Goal: Task Accomplishment & Management: Manage account settings

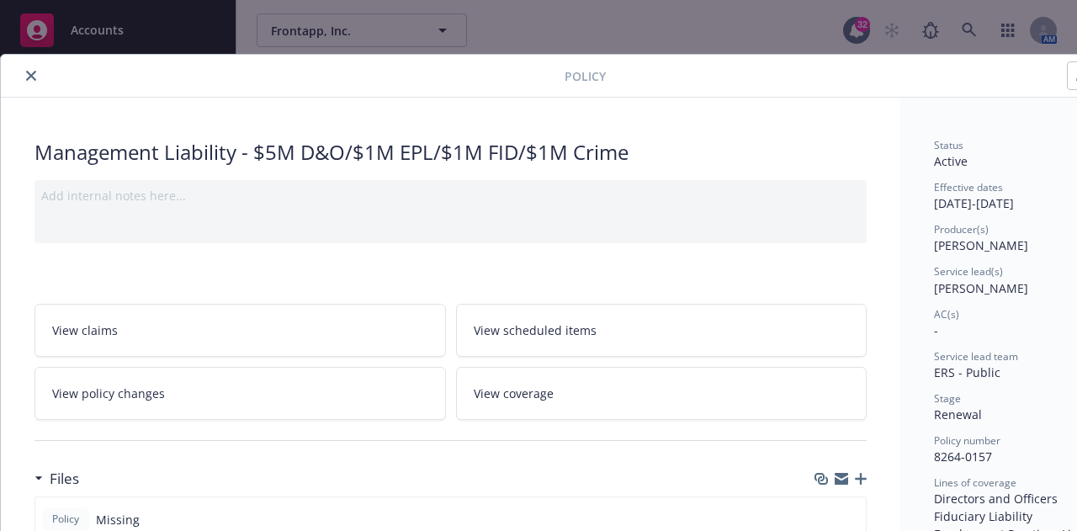
click at [29, 72] on icon "close" at bounding box center [31, 76] width 10 height 10
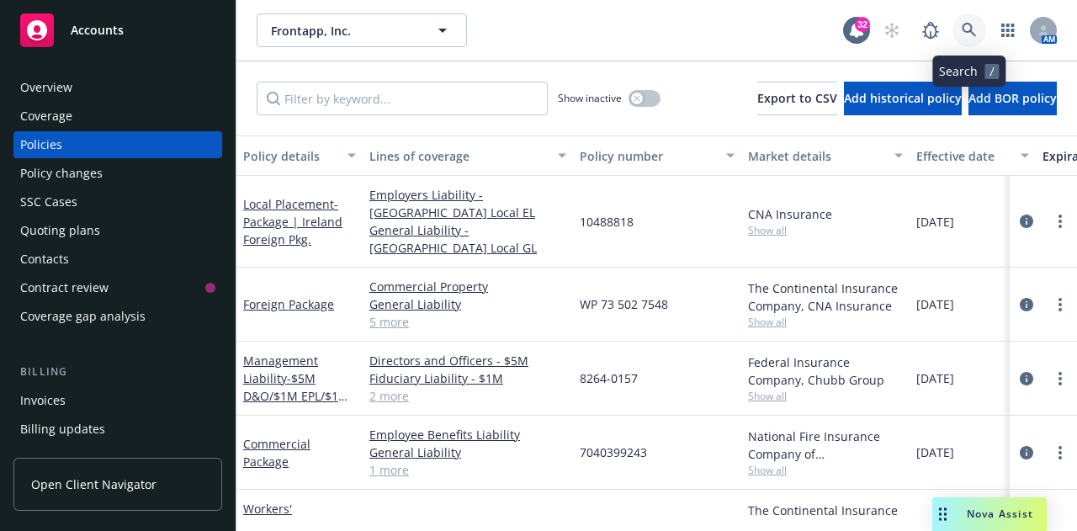
click at [970, 29] on icon at bounding box center [969, 30] width 15 height 15
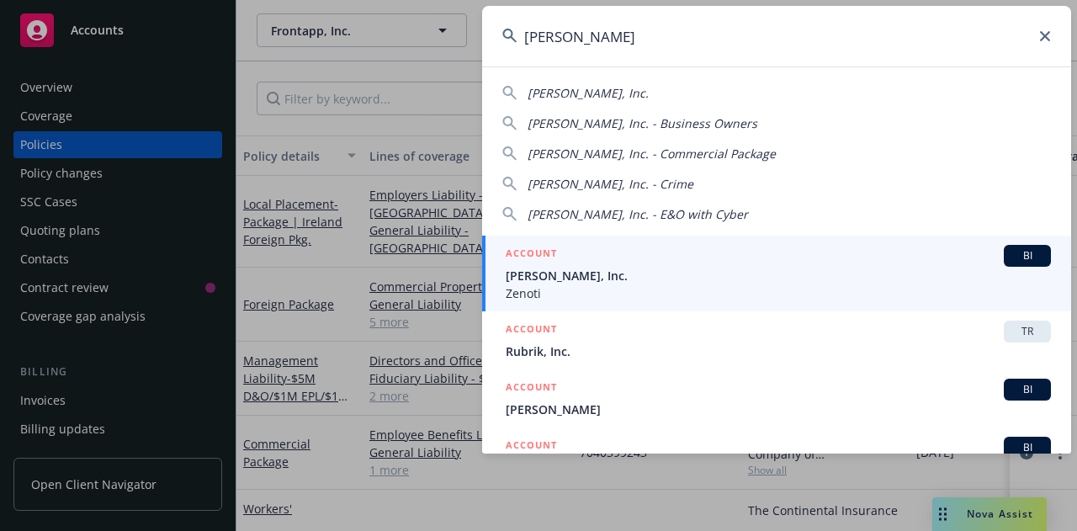
type input "soham"
click at [558, 273] on span "[PERSON_NAME], Inc." at bounding box center [778, 276] width 545 height 18
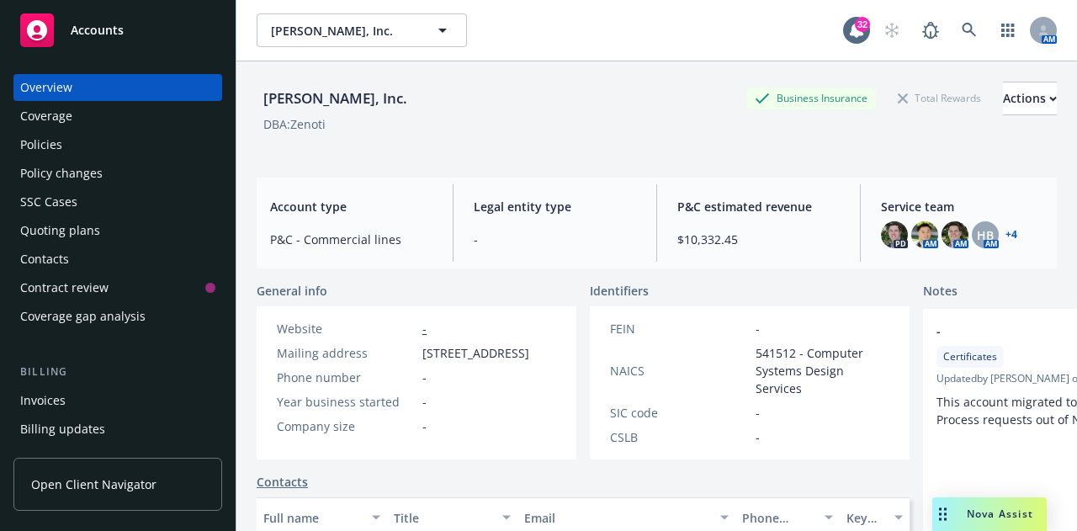
click at [76, 231] on div "Quoting plans" at bounding box center [60, 230] width 80 height 27
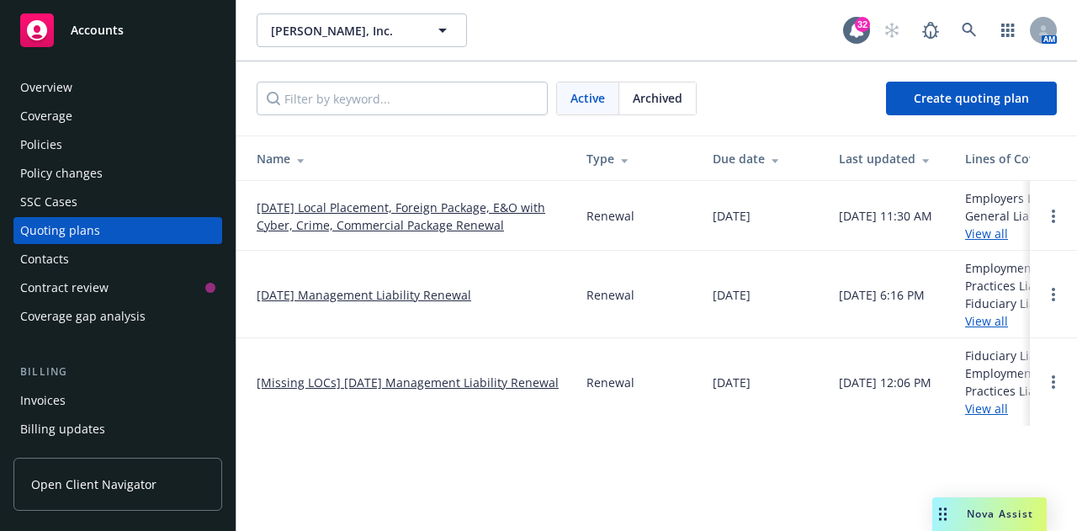
click at [392, 294] on link "09/06/25 Management Liability Renewal" at bounding box center [364, 295] width 215 height 18
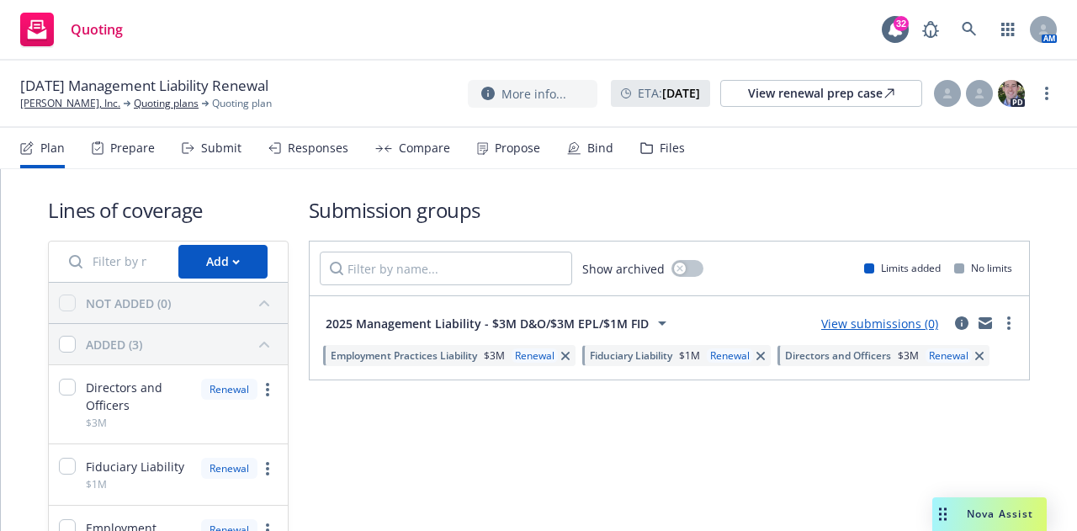
click at [481, 463] on div "Submission groups Show archived Limits added No limits 2025 Management Liabilit…" at bounding box center [669, 391] width 721 height 390
click at [216, 262] on div "Add" at bounding box center [223, 262] width 34 height 32
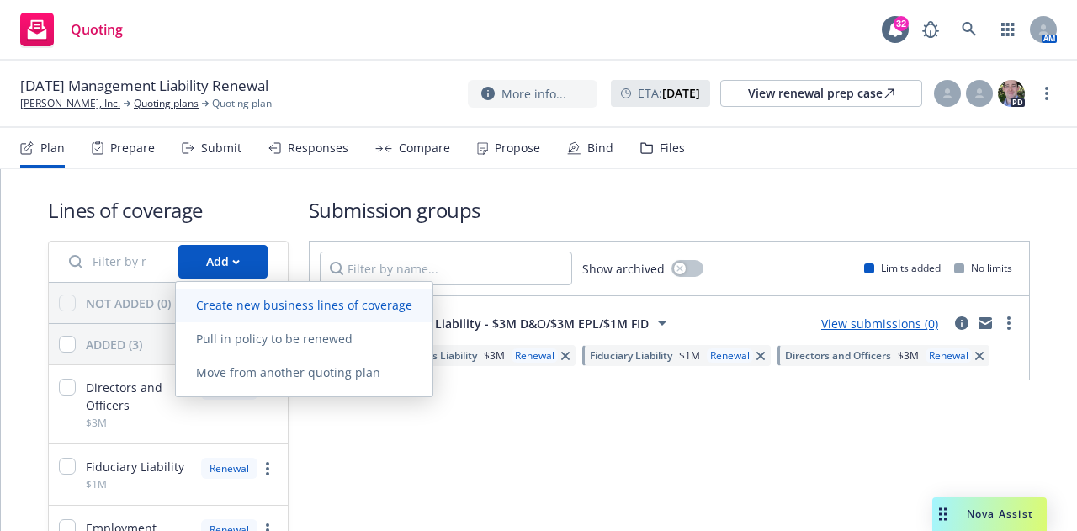
click at [234, 296] on link "Create new business lines of coverage" at bounding box center [304, 306] width 257 height 34
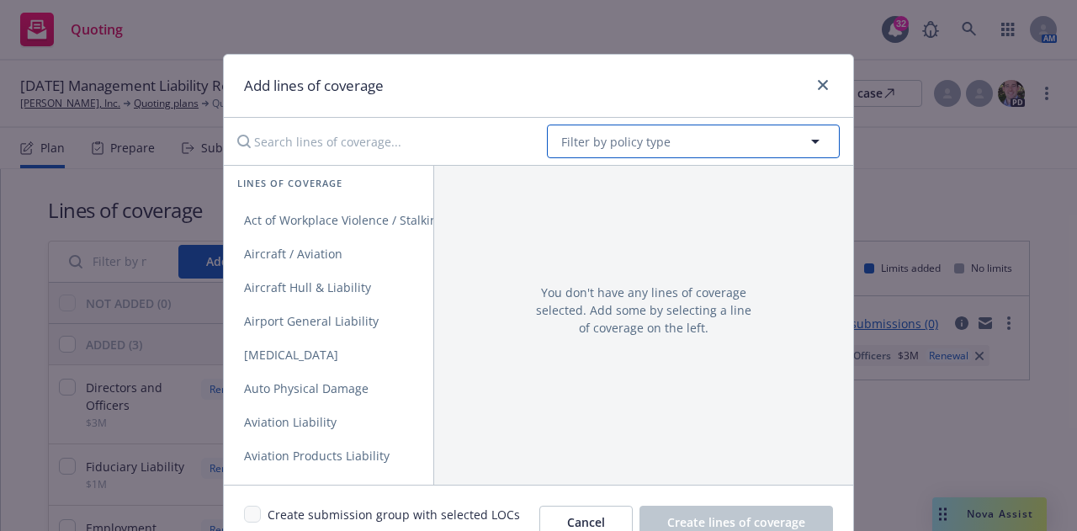
click at [615, 146] on span "Filter by policy type" at bounding box center [615, 142] width 109 height 18
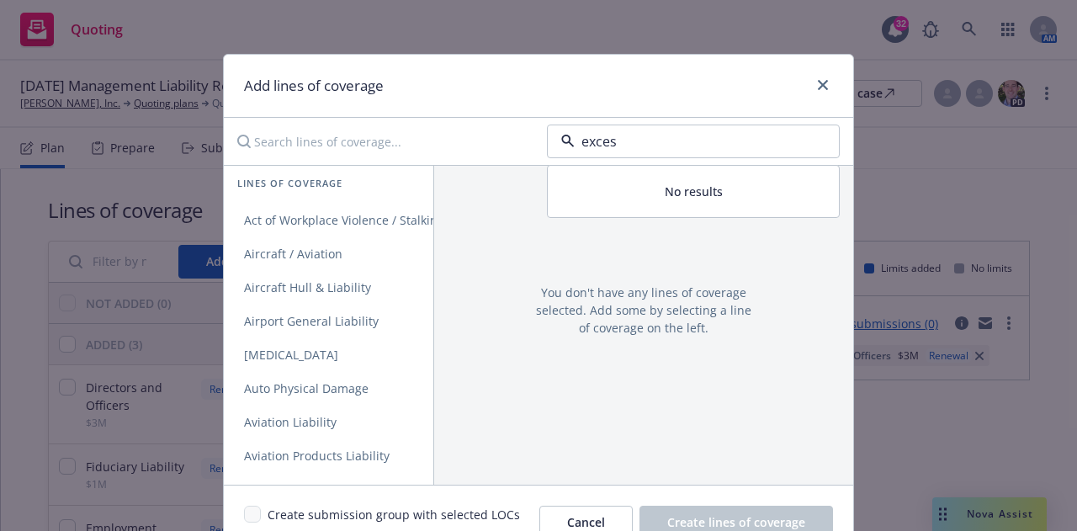
type input "excess"
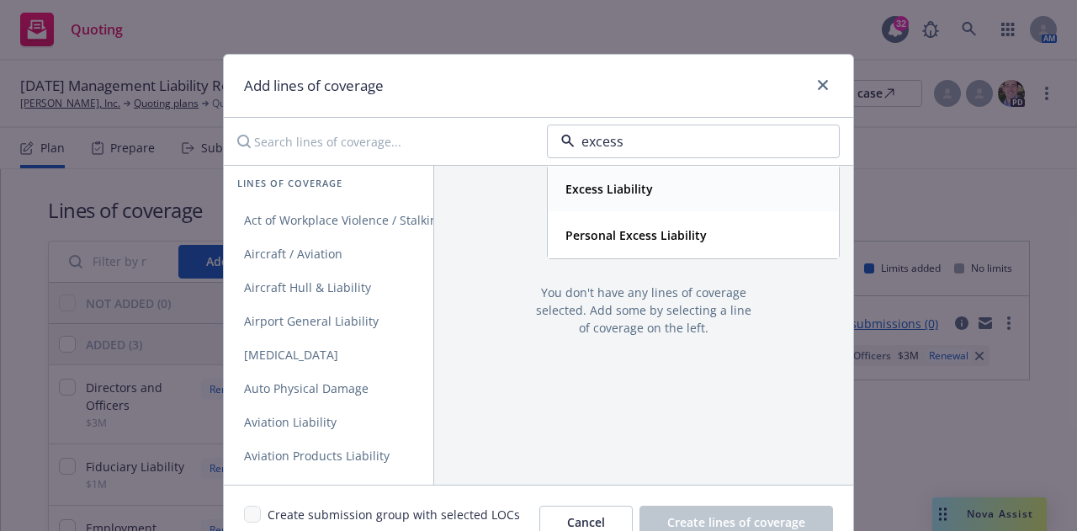
click at [609, 201] on div "Excess Liability" at bounding box center [608, 189] width 98 height 24
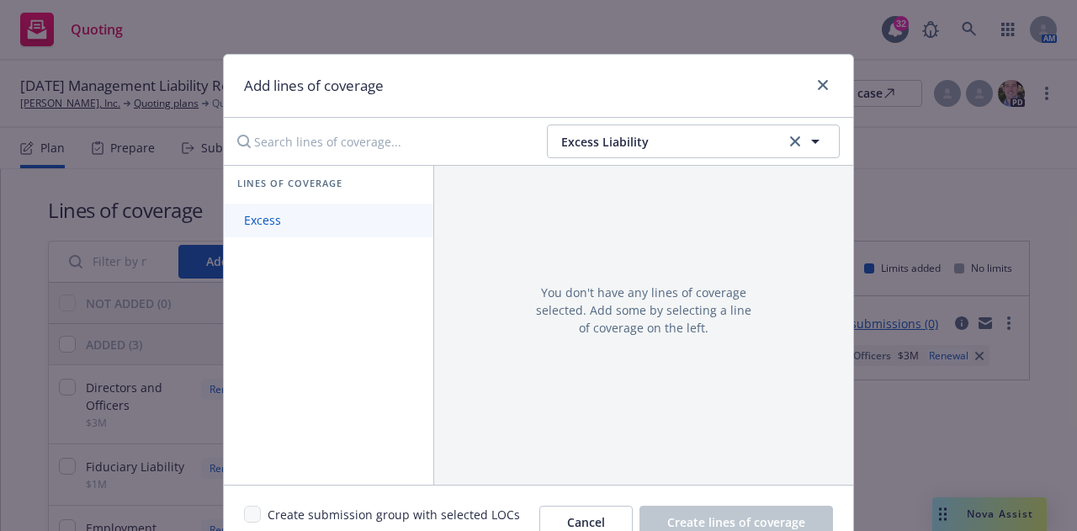
click at [228, 216] on span "Excess" at bounding box center [262, 220] width 77 height 16
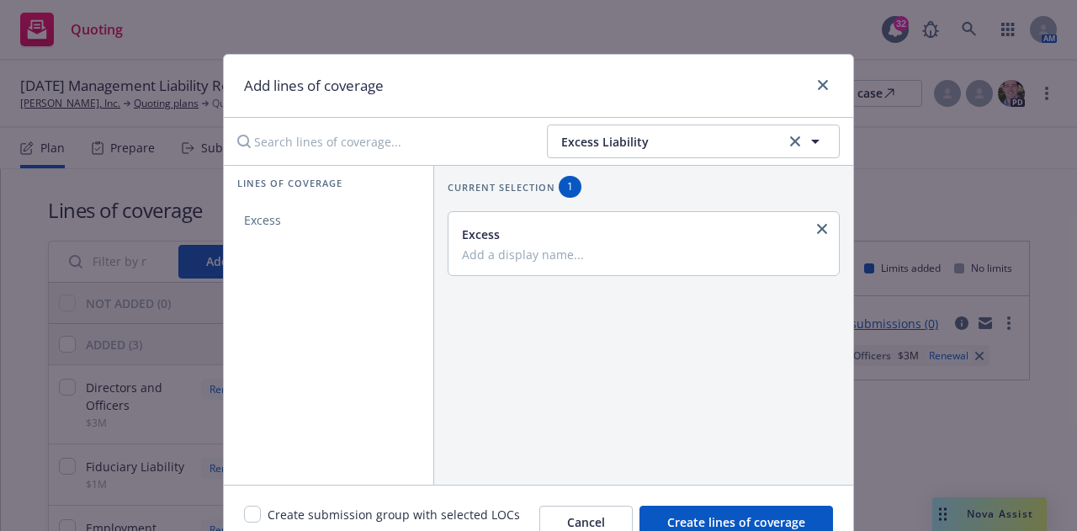
click at [515, 260] on input "Add a display name..." at bounding box center [642, 254] width 360 height 15
type input "Excess D&O"
click at [705, 506] on button "Create lines of coverage" at bounding box center [737, 523] width 194 height 34
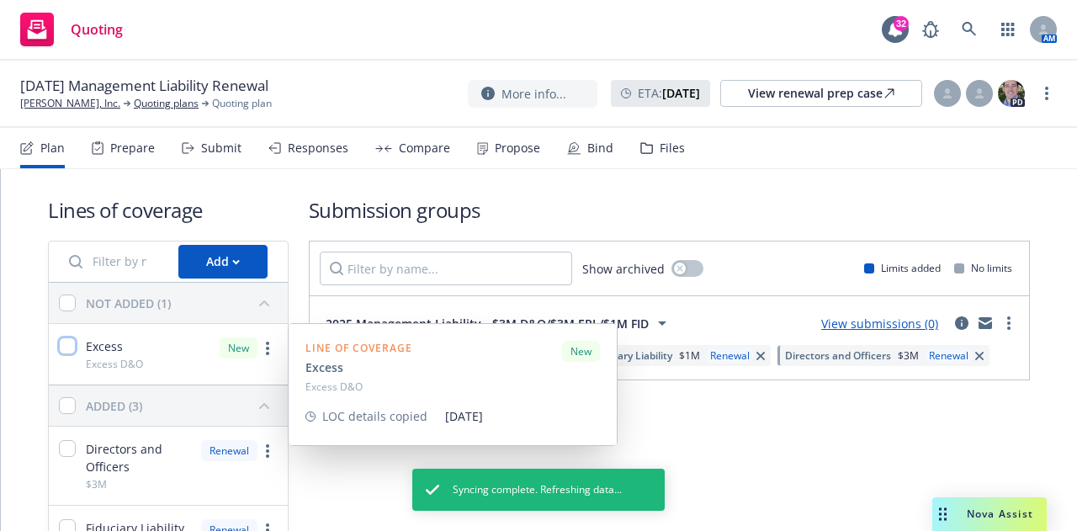
click at [62, 343] on input "checkbox" at bounding box center [67, 346] width 17 height 17
checkbox input "true"
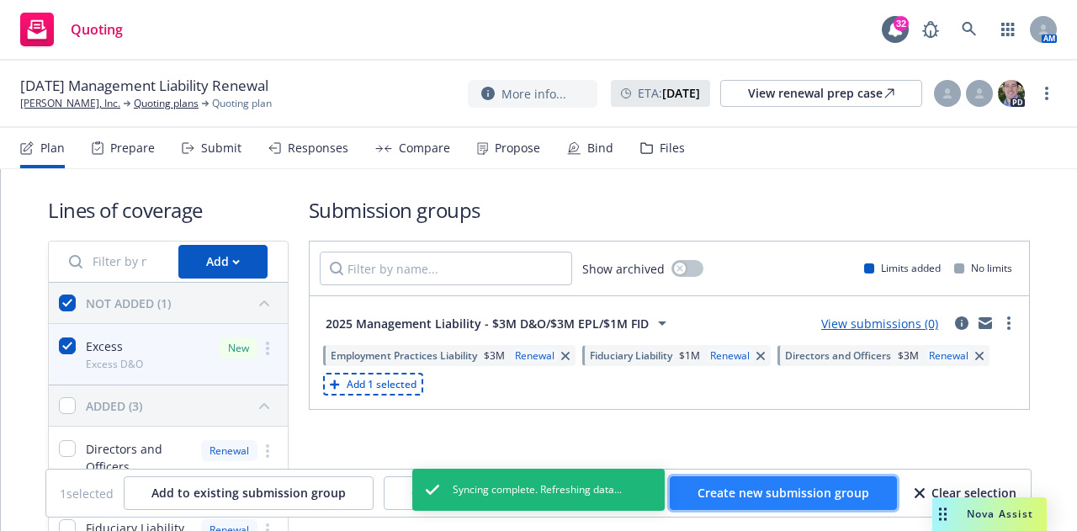
click at [765, 502] on button "Create new submission group" at bounding box center [783, 493] width 227 height 34
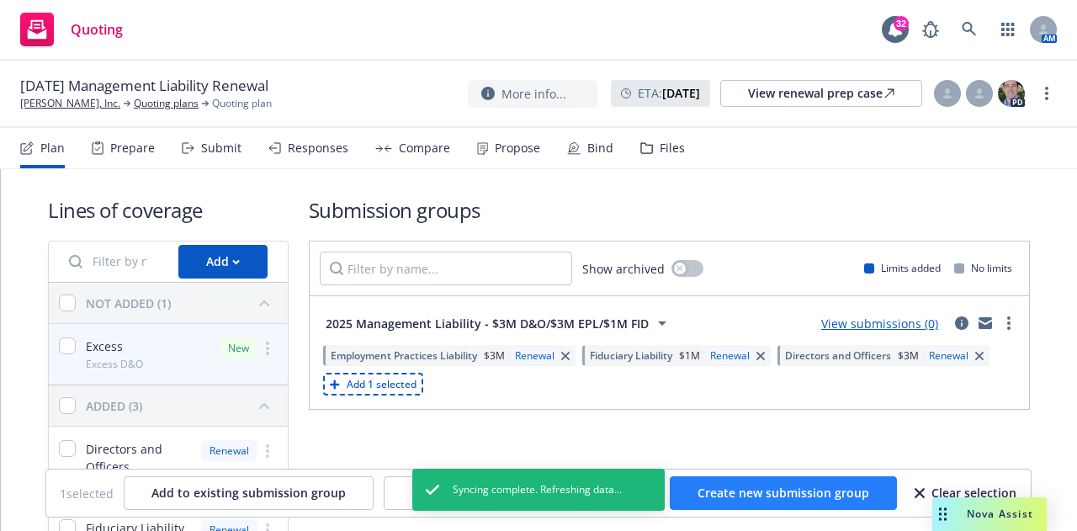
checkbox input "false"
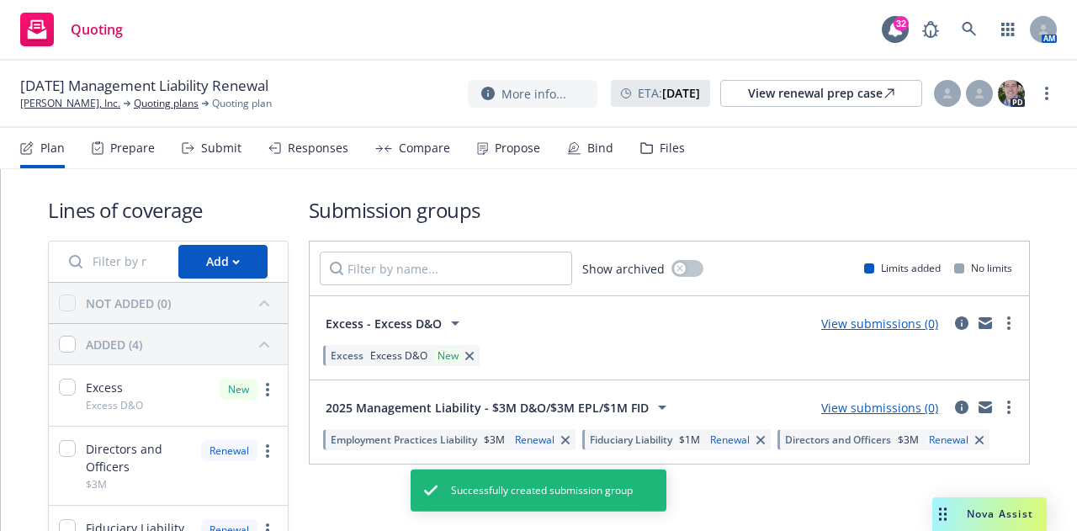
click at [847, 408] on link "View submissions (0)" at bounding box center [879, 408] width 117 height 16
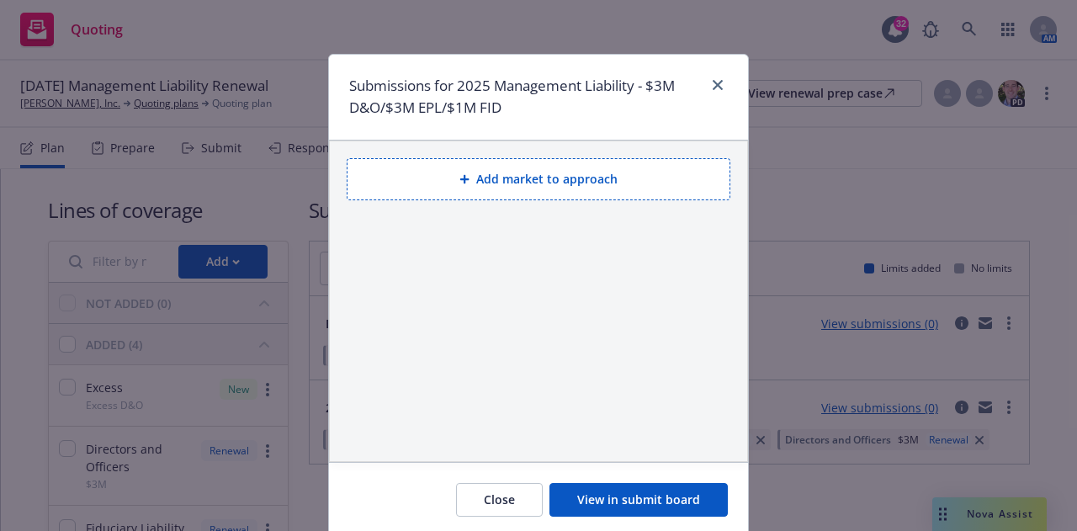
click at [530, 173] on button "Add market to approach" at bounding box center [539, 179] width 384 height 42
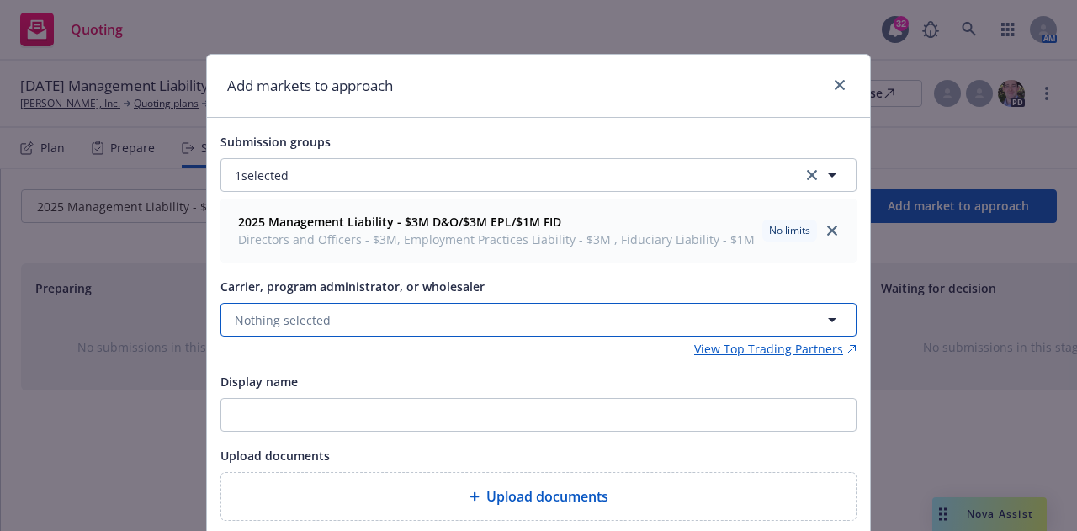
click at [395, 314] on button "Nothing selected" at bounding box center [539, 320] width 636 height 34
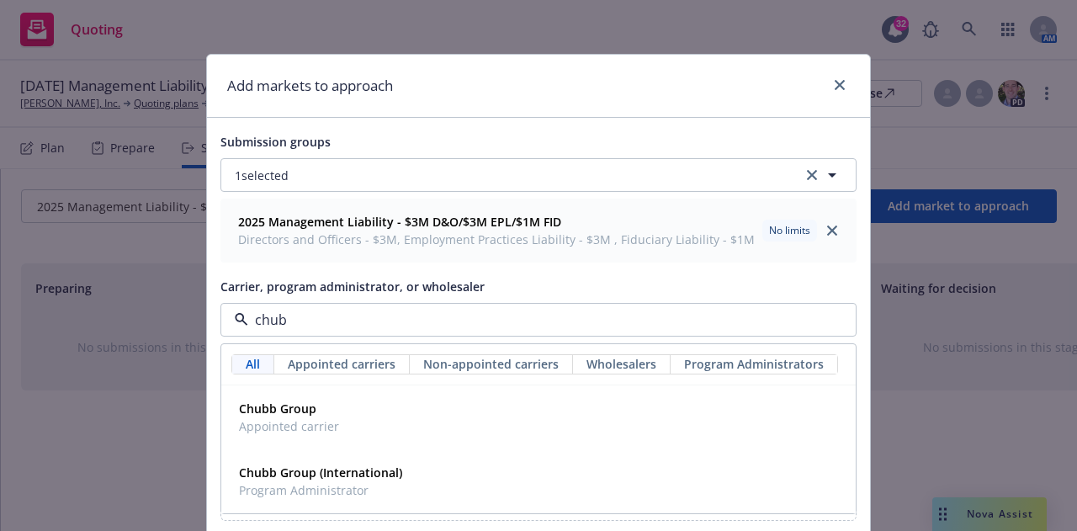
type input "chubb"
click at [270, 417] on span "Chubb Group" at bounding box center [289, 409] width 100 height 18
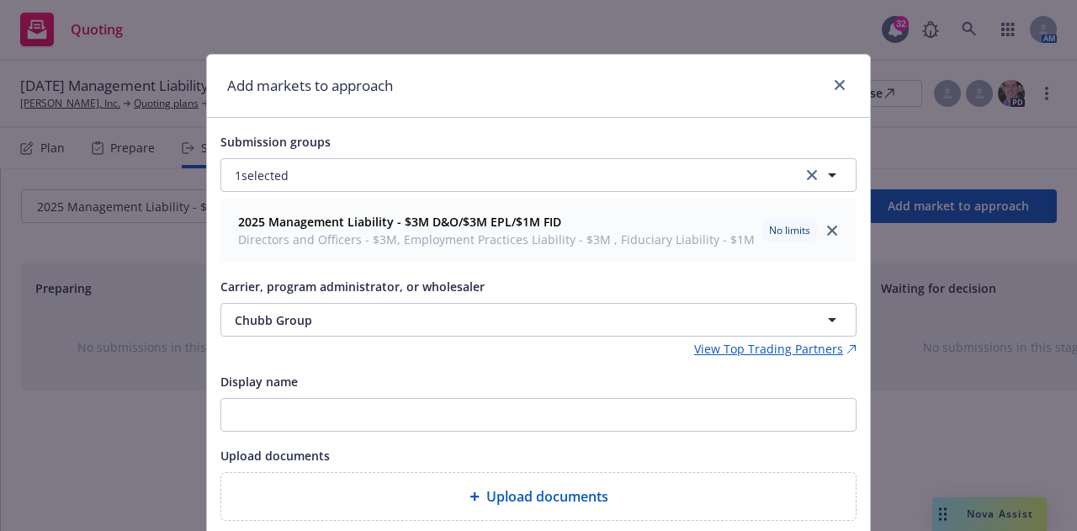
scroll to position [120, 0]
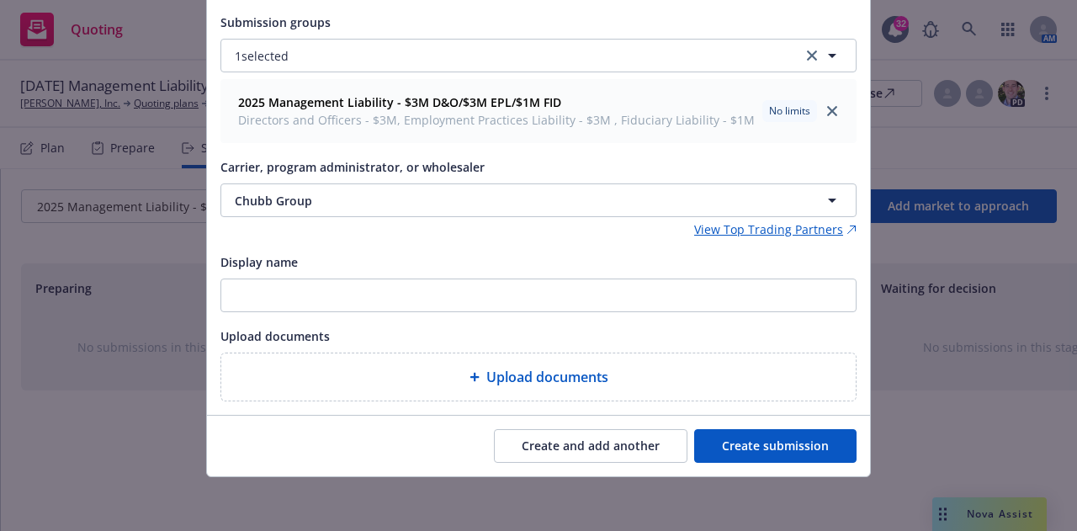
click at [792, 445] on button "Create submission" at bounding box center [775, 446] width 162 height 34
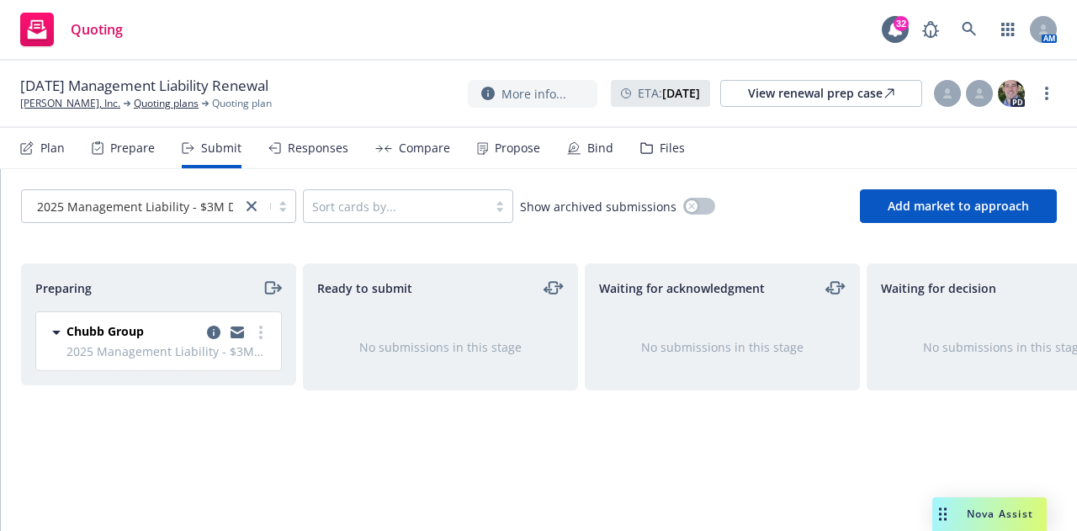
click at [55, 148] on div "Plan" at bounding box center [52, 147] width 24 height 13
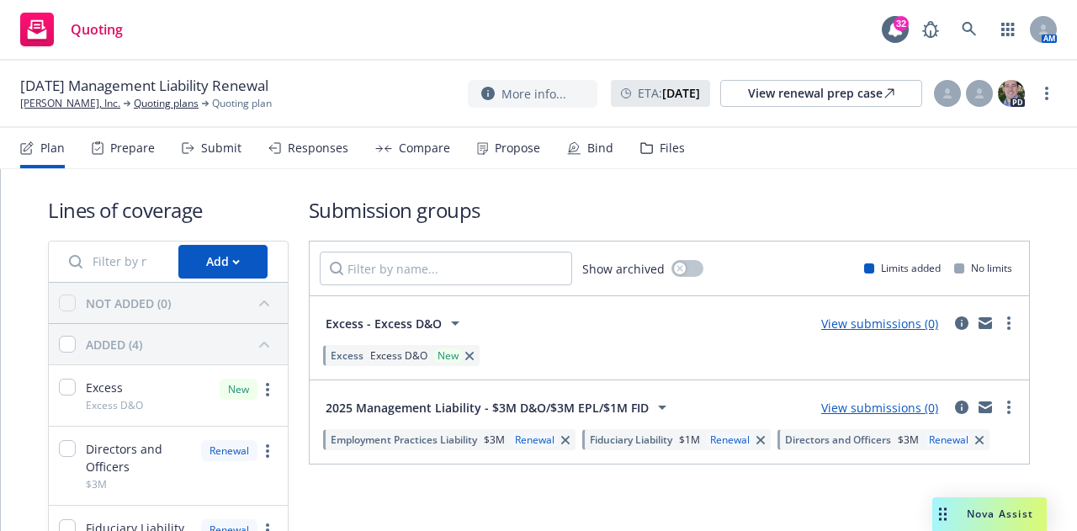
click at [858, 325] on link "View submissions (0)" at bounding box center [879, 324] width 117 height 16
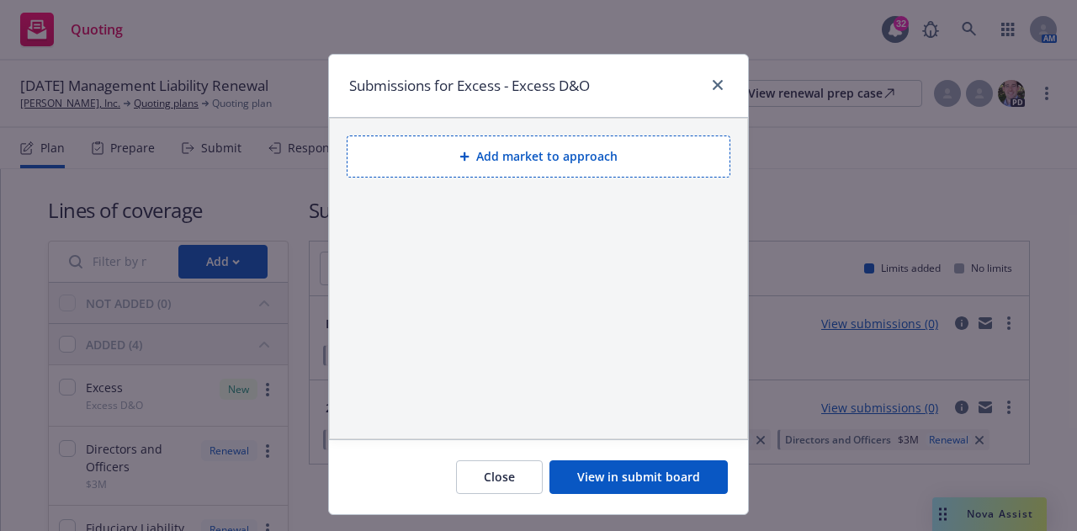
click at [499, 156] on button "Add market to approach" at bounding box center [539, 157] width 384 height 42
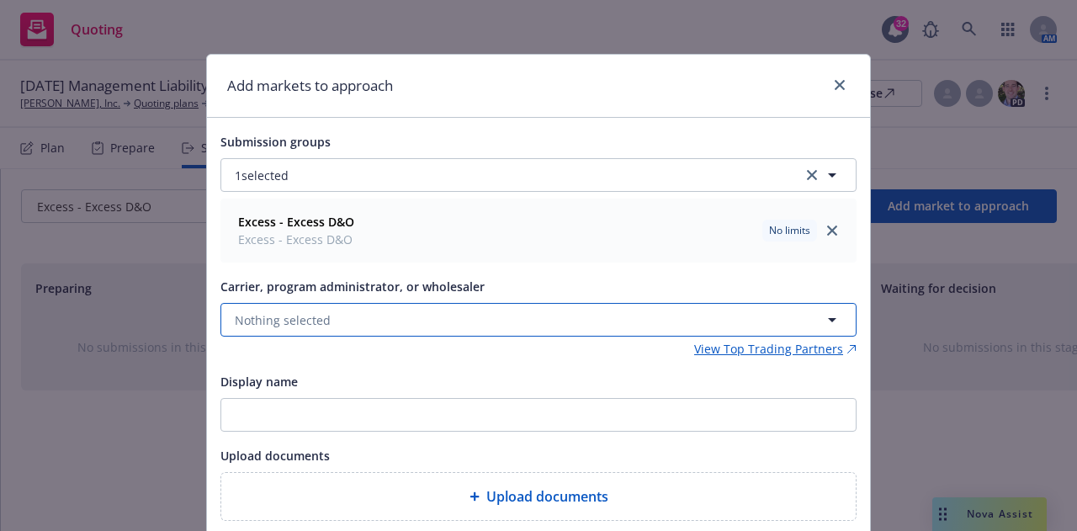
click at [421, 322] on button "Nothing selected" at bounding box center [539, 320] width 636 height 34
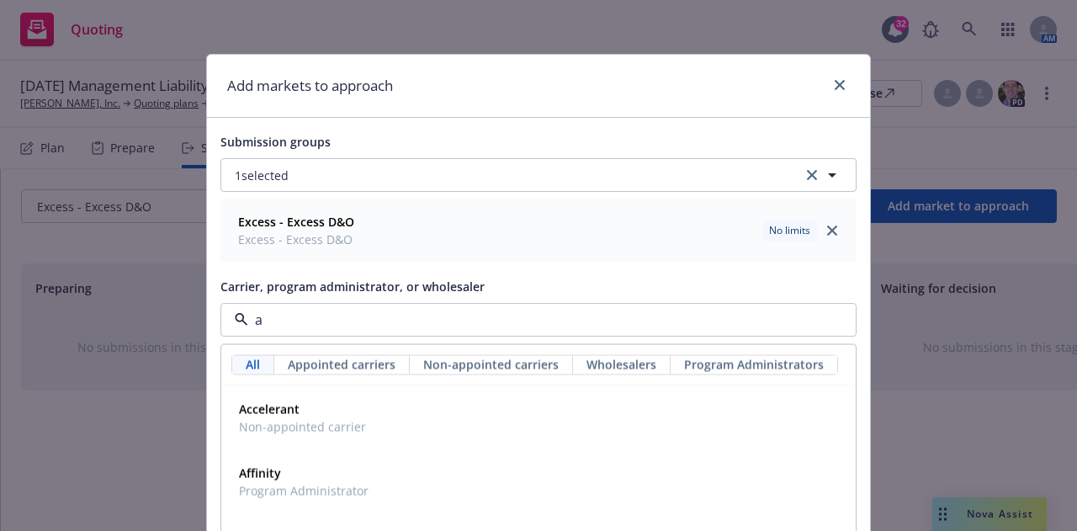
type input "ax"
click at [244, 475] on strong "AXIS Capital" at bounding box center [273, 473] width 69 height 16
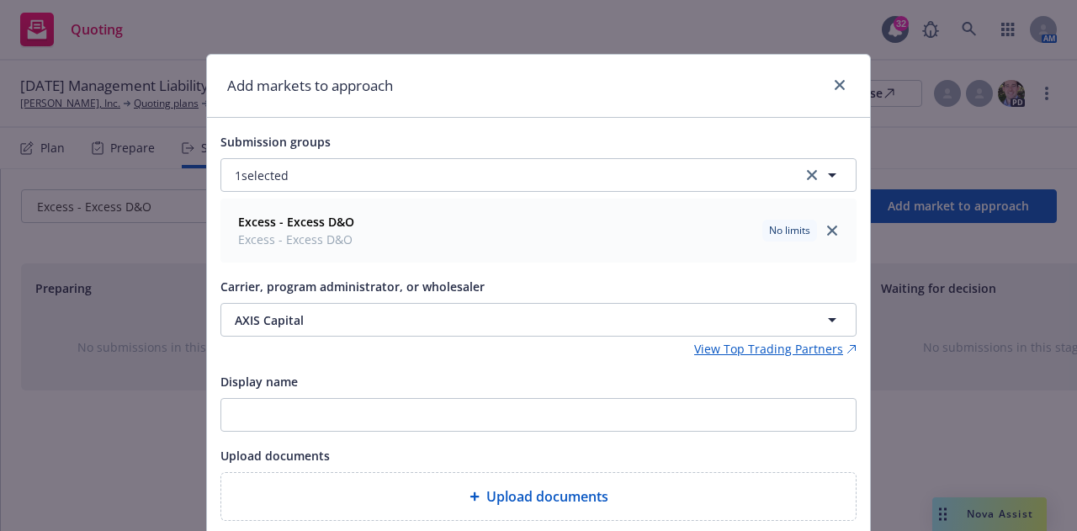
scroll to position [120, 0]
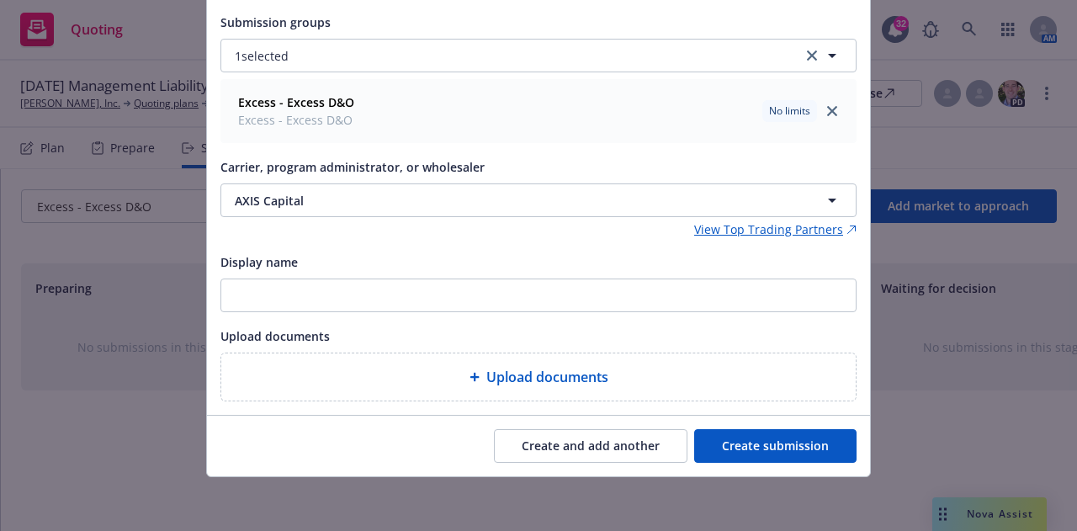
click at [774, 436] on button "Create submission" at bounding box center [775, 446] width 162 height 34
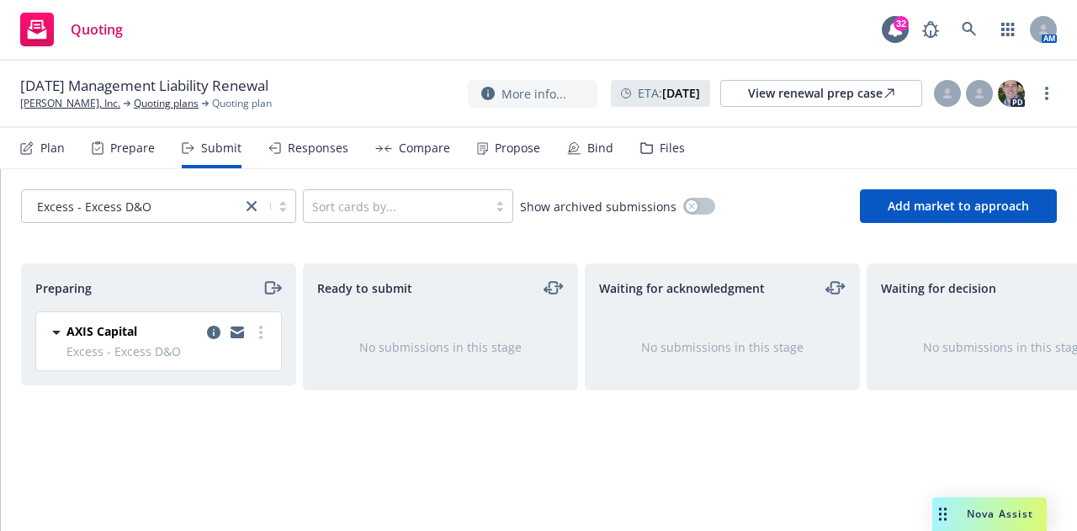
click at [37, 156] on div "Plan" at bounding box center [42, 148] width 45 height 40
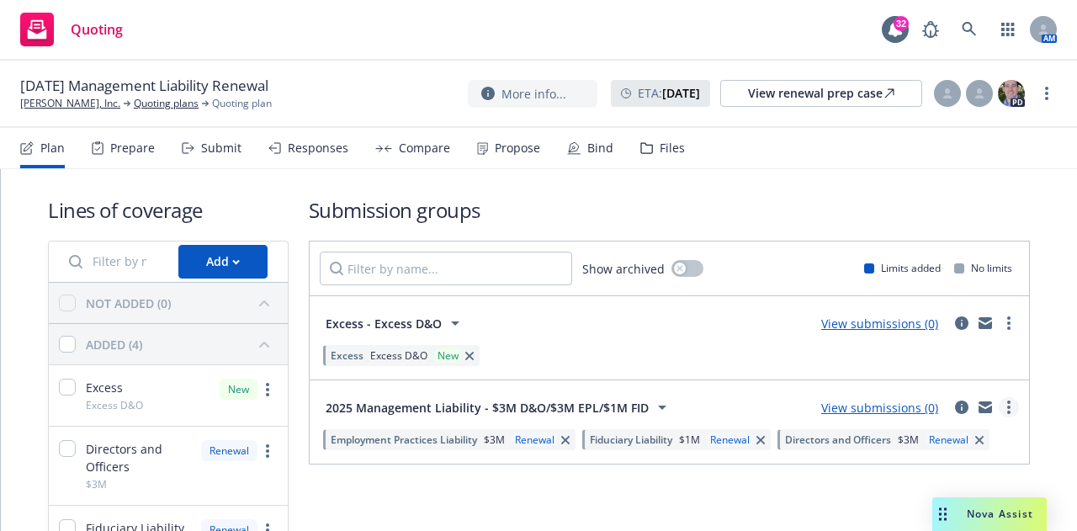
click at [1001, 407] on link "more" at bounding box center [1009, 407] width 20 height 20
click at [843, 407] on link "View submissions (0)" at bounding box center [879, 408] width 117 height 16
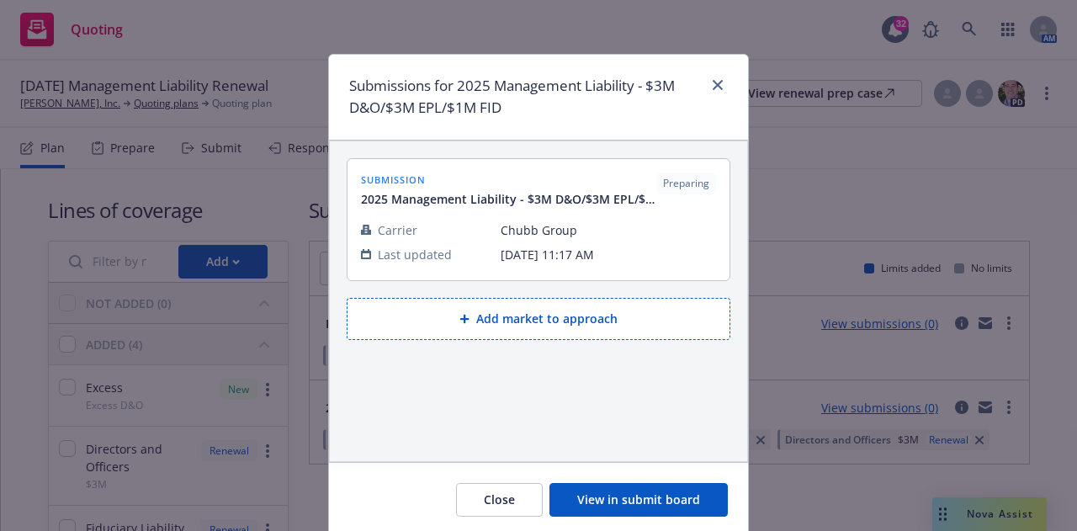
drag, startPoint x: 652, startPoint y: 491, endPoint x: 626, endPoint y: 505, distance: 29.8
click at [626, 505] on button "View in submit board" at bounding box center [639, 500] width 178 height 34
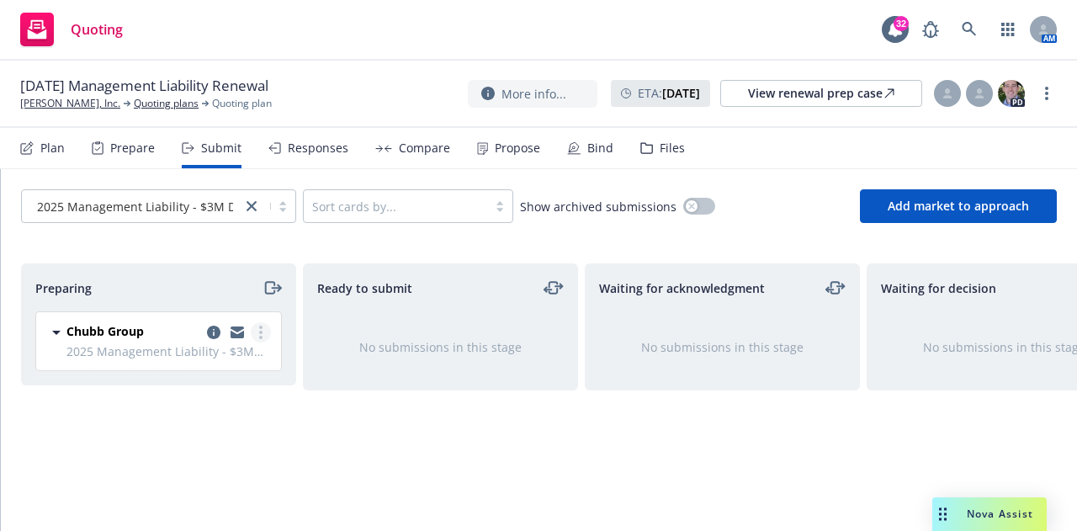
click at [262, 329] on icon "more" at bounding box center [260, 332] width 3 height 13
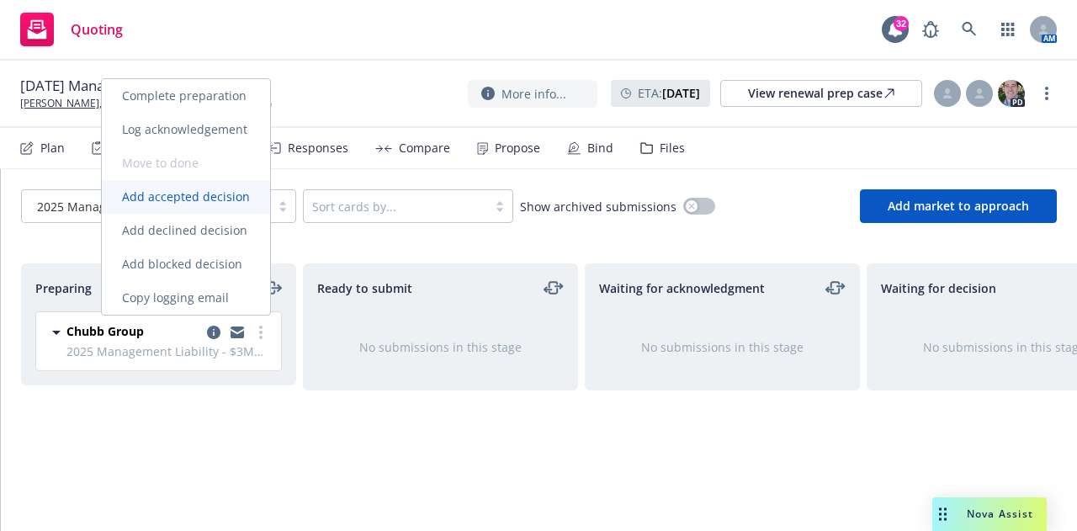
click at [187, 189] on span "Add accepted decision" at bounding box center [186, 197] width 168 height 16
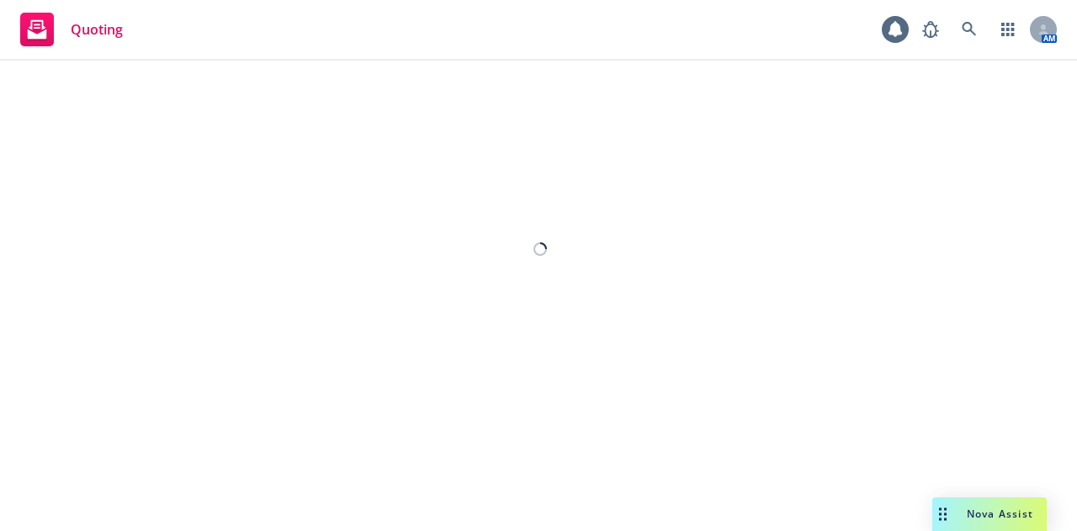
select select "12"
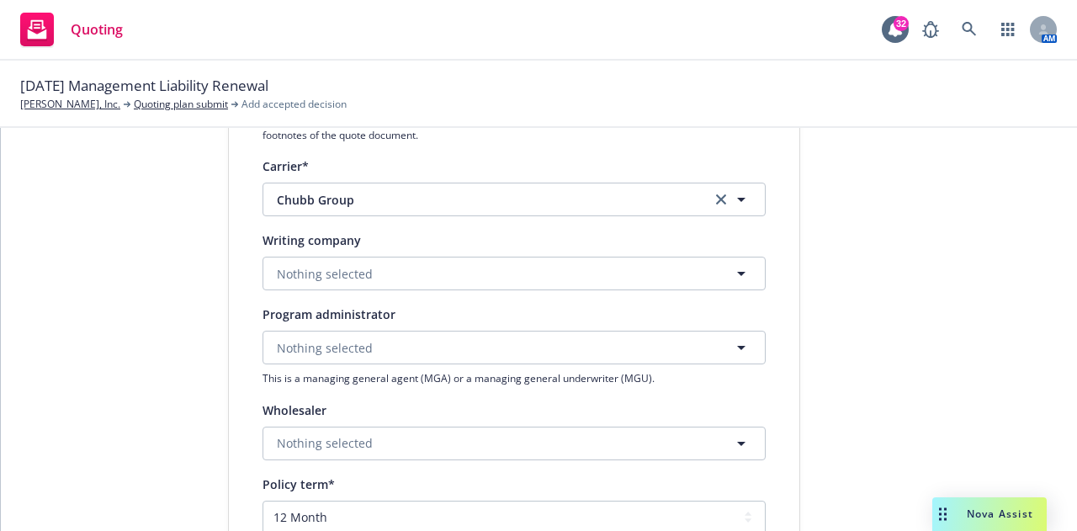
scroll to position [335, 0]
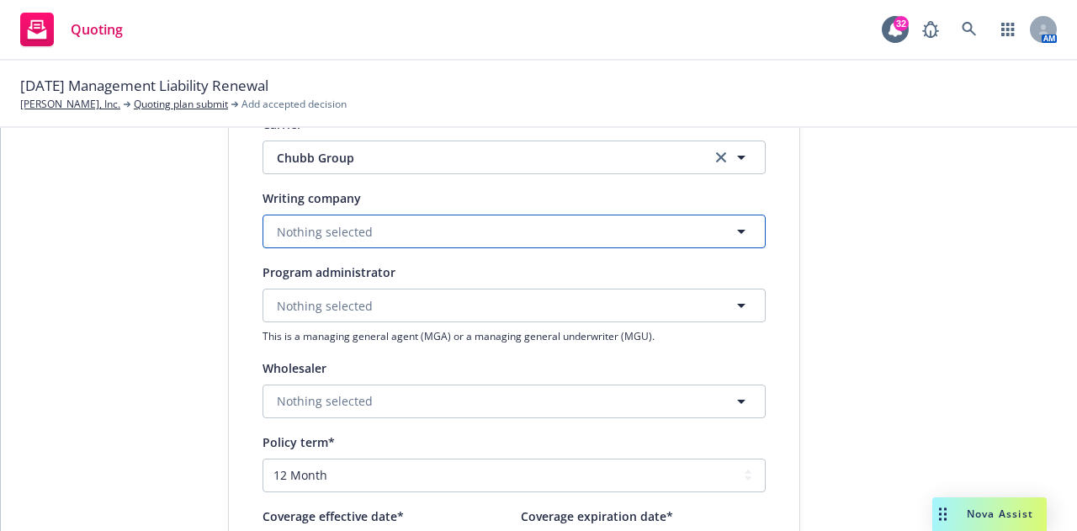
click at [444, 246] on button "Nothing selected" at bounding box center [514, 232] width 503 height 34
type input "fed"
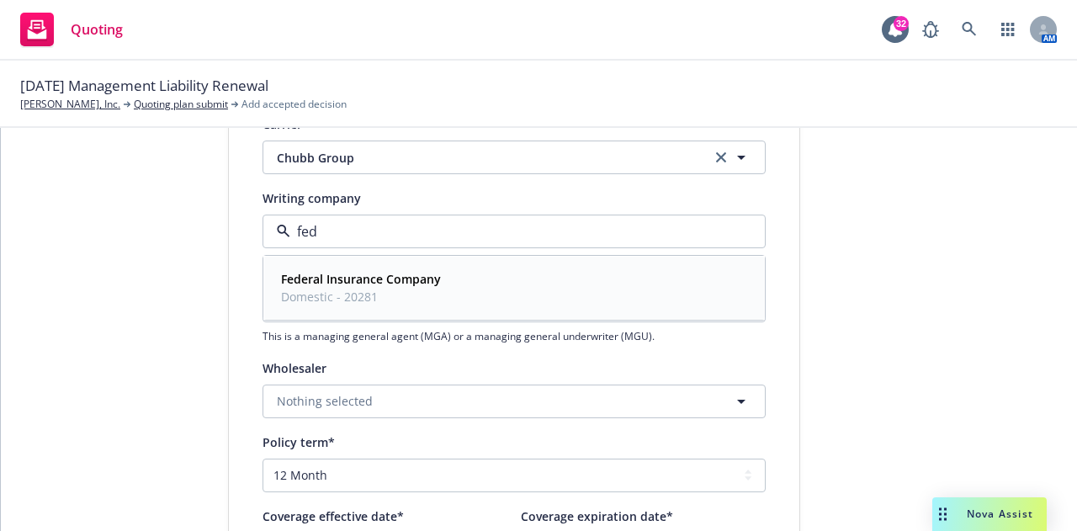
click at [401, 279] on strong "Federal Insurance Company" at bounding box center [361, 279] width 160 height 16
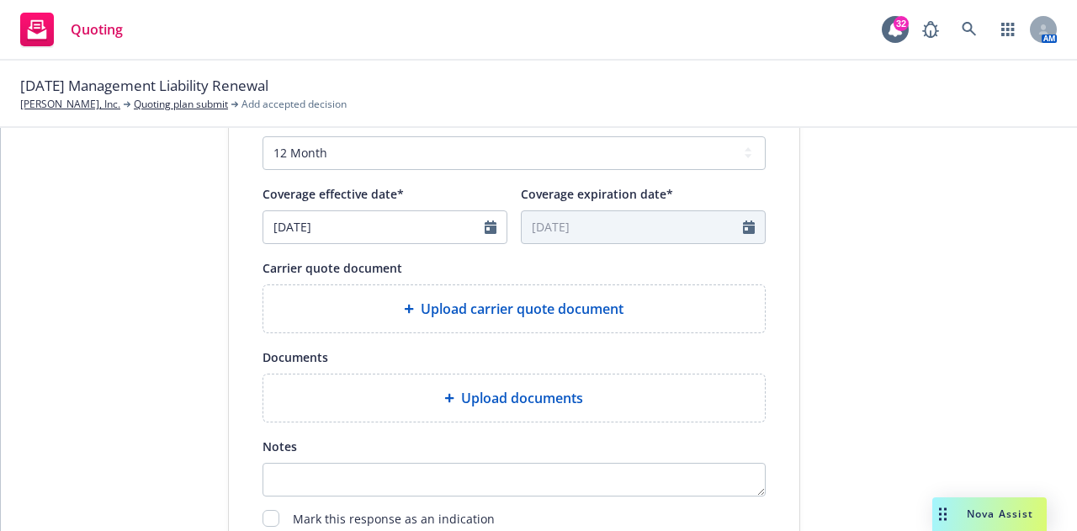
scroll to position [657, 0]
click at [161, 468] on div "1 Quote initiation 2 Coverage selection 3 Billing info" at bounding box center [101, 68] width 185 height 1129
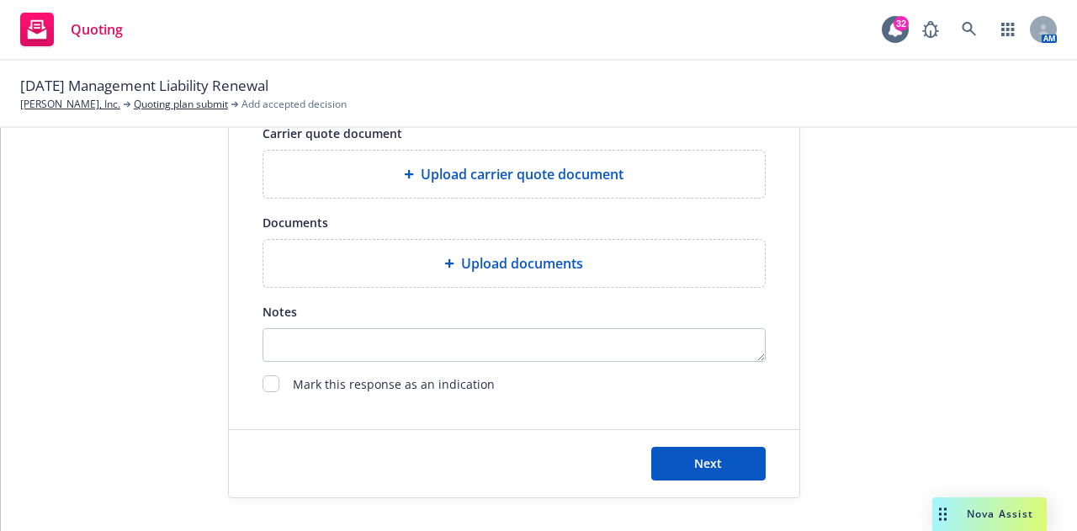
scroll to position [791, 0]
click at [710, 471] on span "Next" at bounding box center [708, 464] width 28 height 16
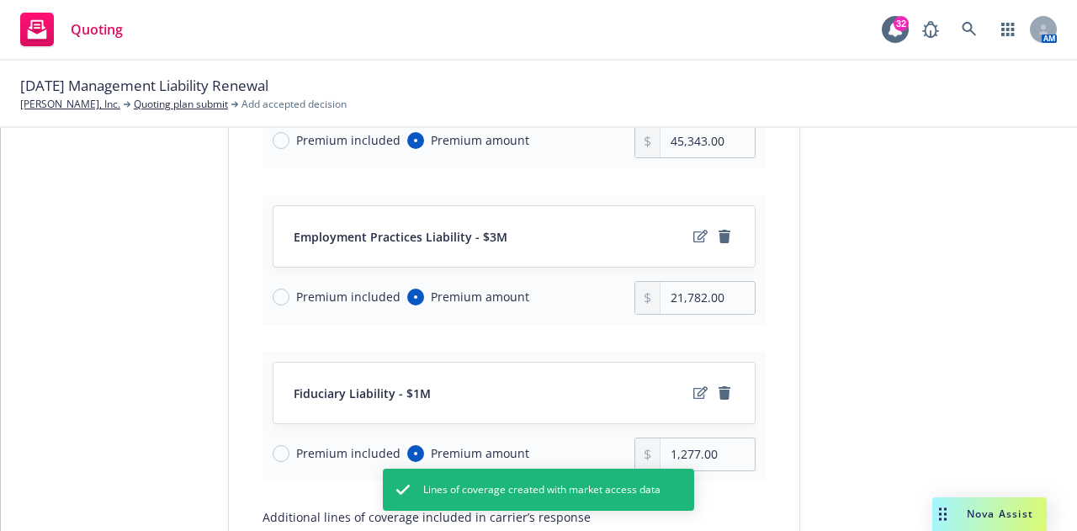
scroll to position [332, 0]
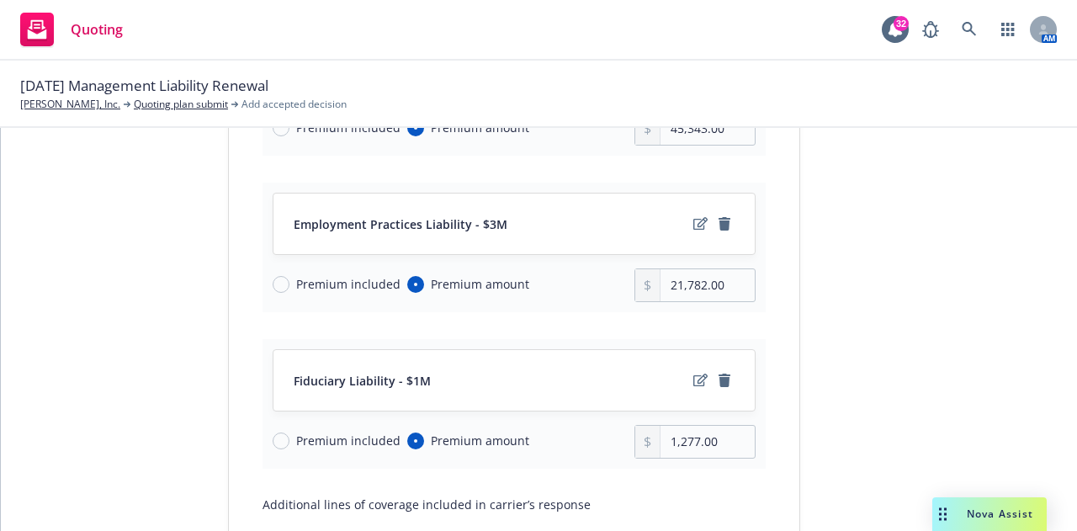
click at [158, 298] on div "Quote initiation 2 Coverage selection 3 Billing info" at bounding box center [101, 269] width 185 height 879
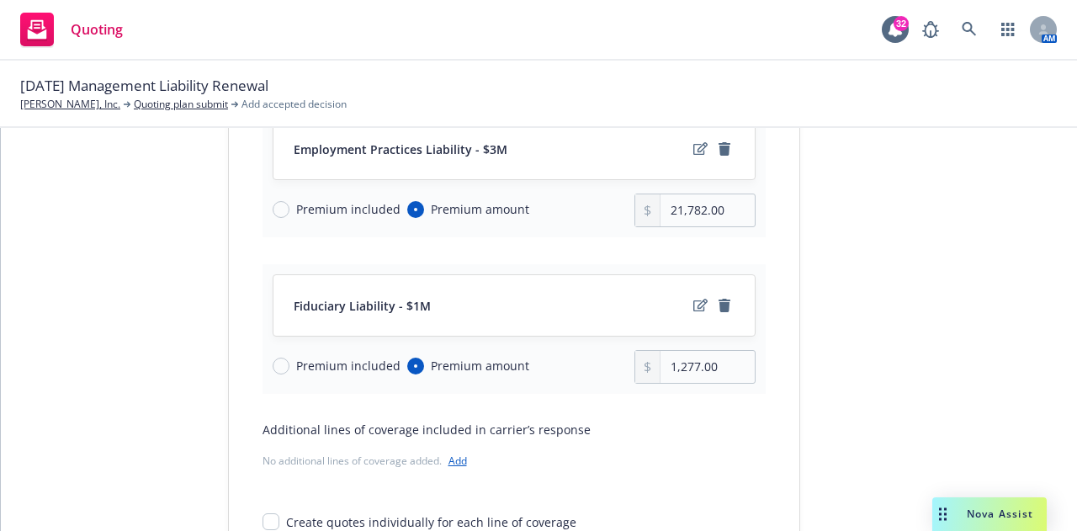
scroll to position [470, 0]
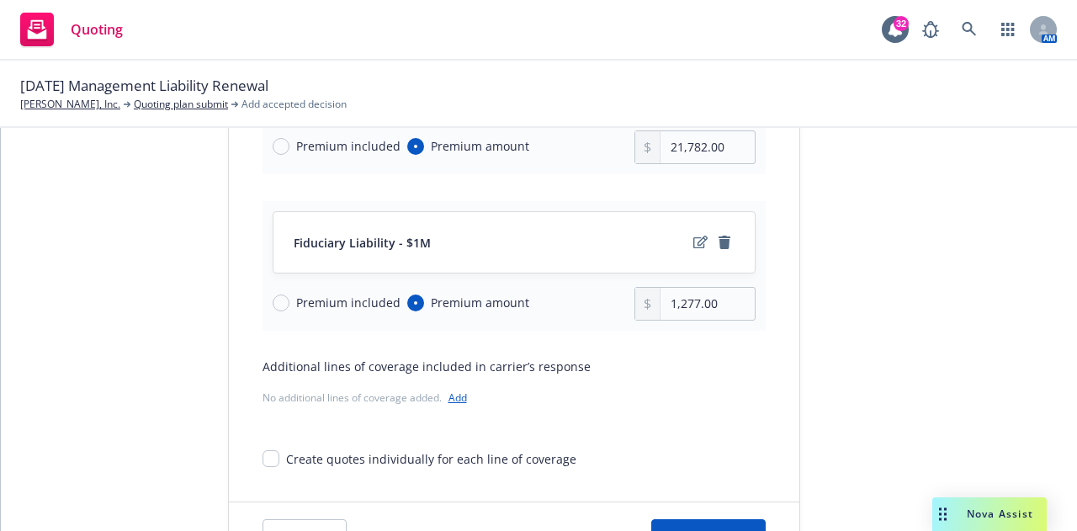
click at [400, 40] on div "Quoting 32 AM" at bounding box center [538, 30] width 1077 height 61
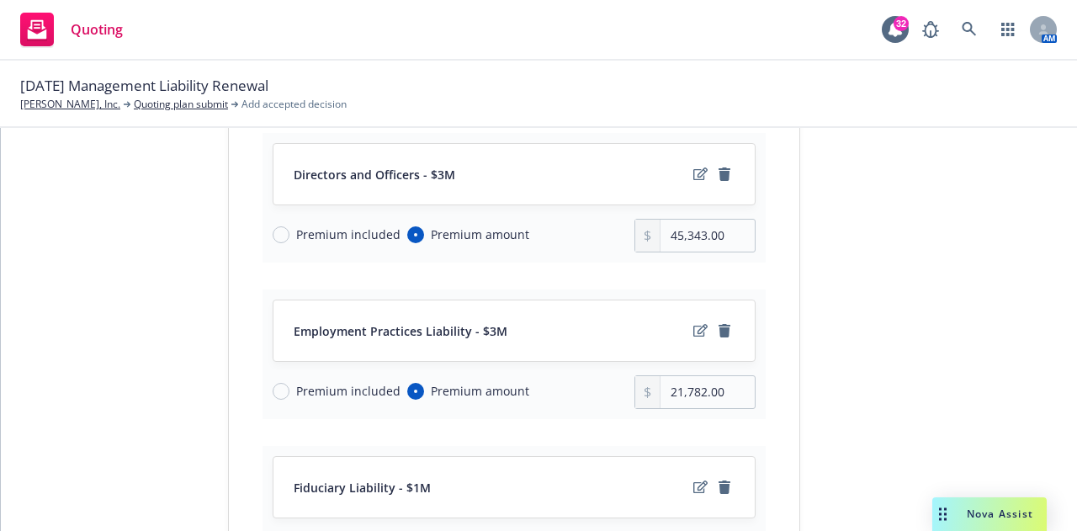
scroll to position [227, 0]
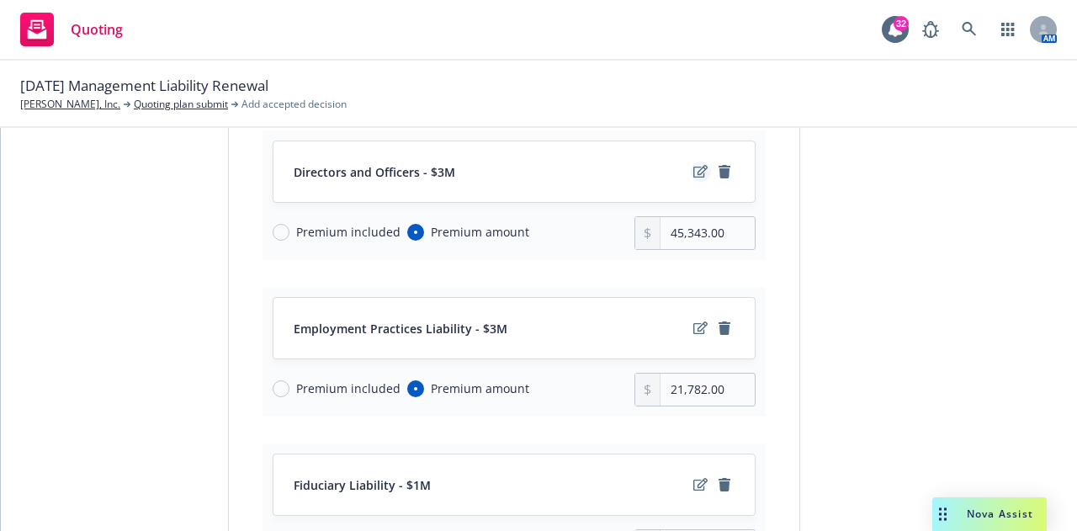
click at [694, 176] on icon "edit" at bounding box center [701, 171] width 14 height 13
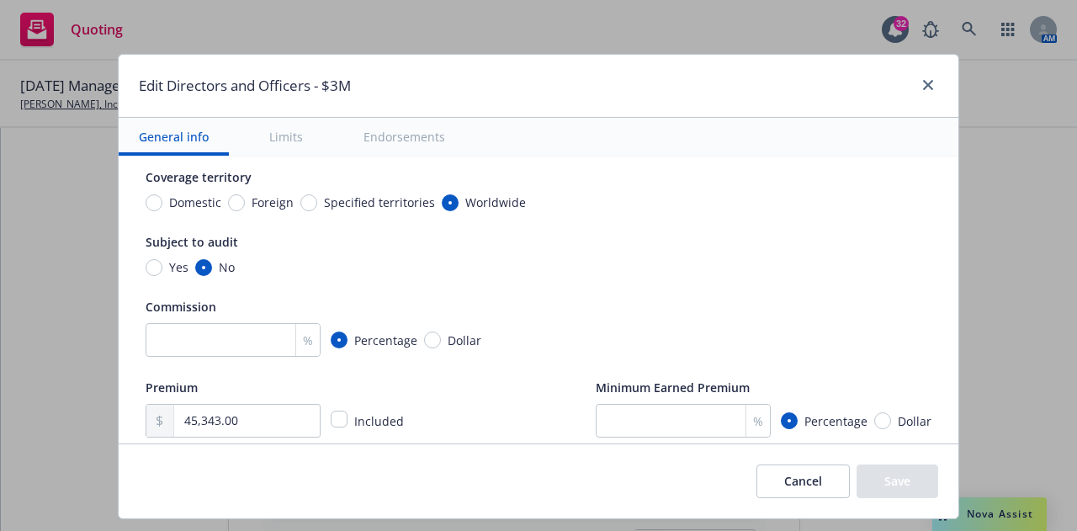
scroll to position [343, 0]
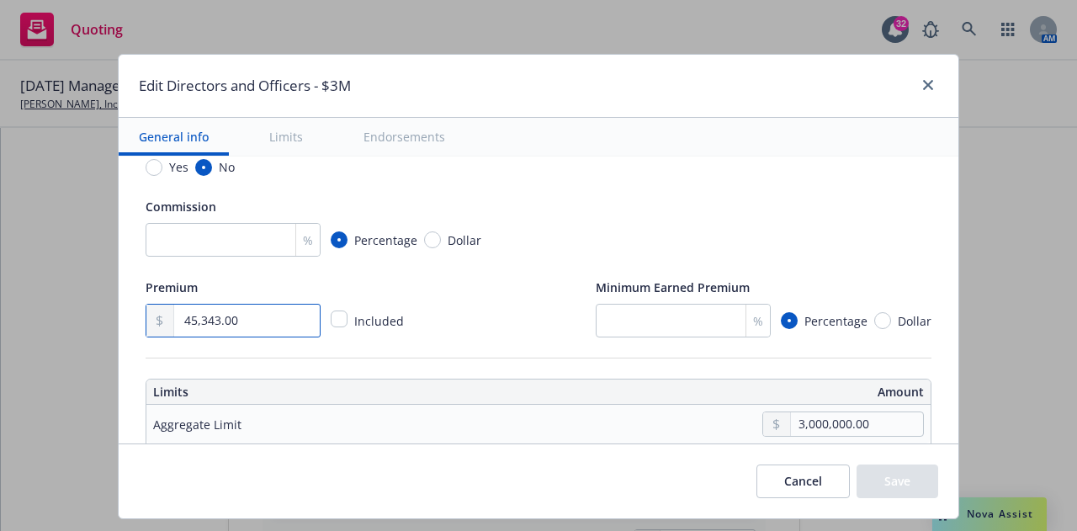
click at [194, 319] on input "45,343.00" at bounding box center [247, 321] width 146 height 32
type input "54,571.00"
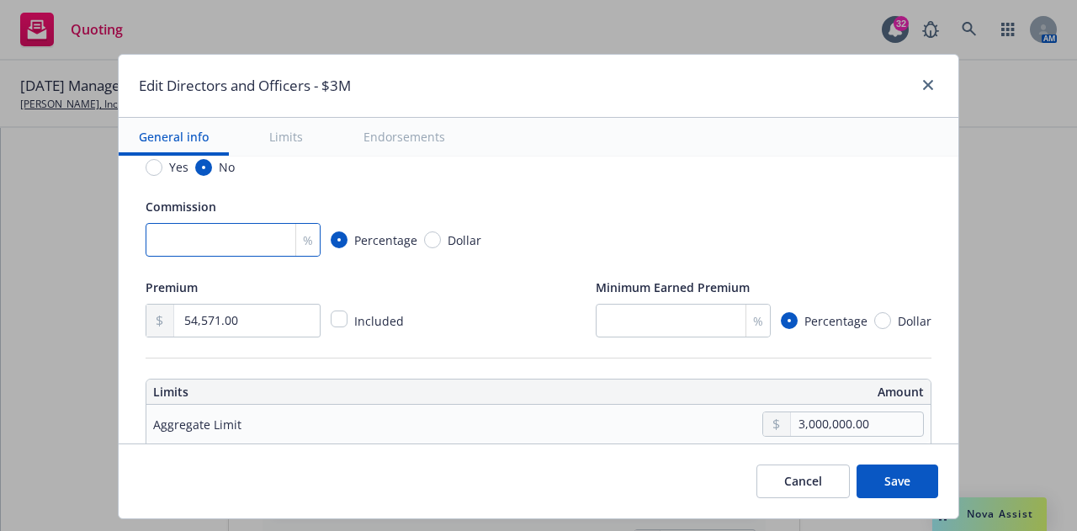
click at [154, 247] on input "number" at bounding box center [233, 240] width 175 height 34
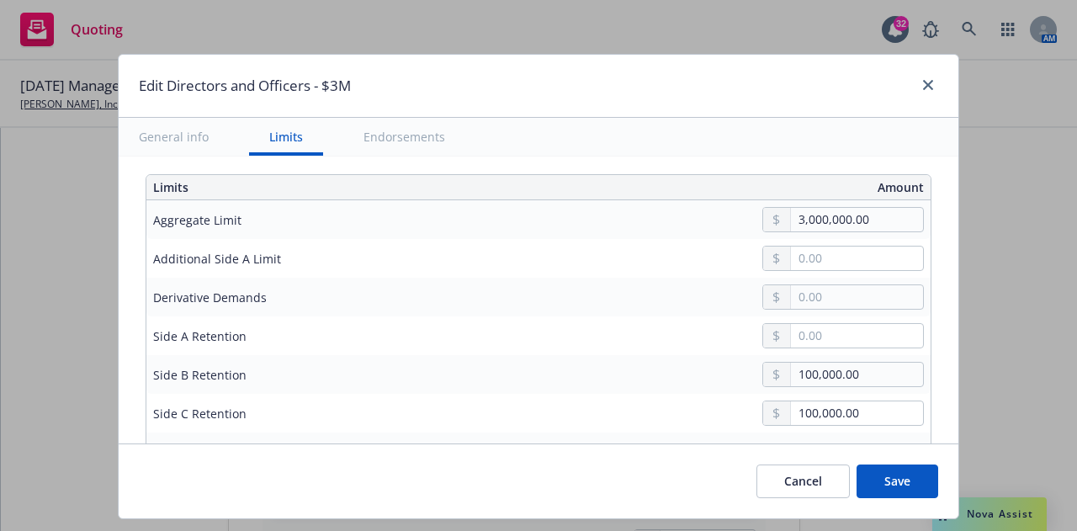
type input "17.5"
click at [469, 467] on div "Cancel Save" at bounding box center [539, 481] width 840 height 75
click at [896, 484] on button "Save" at bounding box center [898, 482] width 82 height 34
type input "54,571.00"
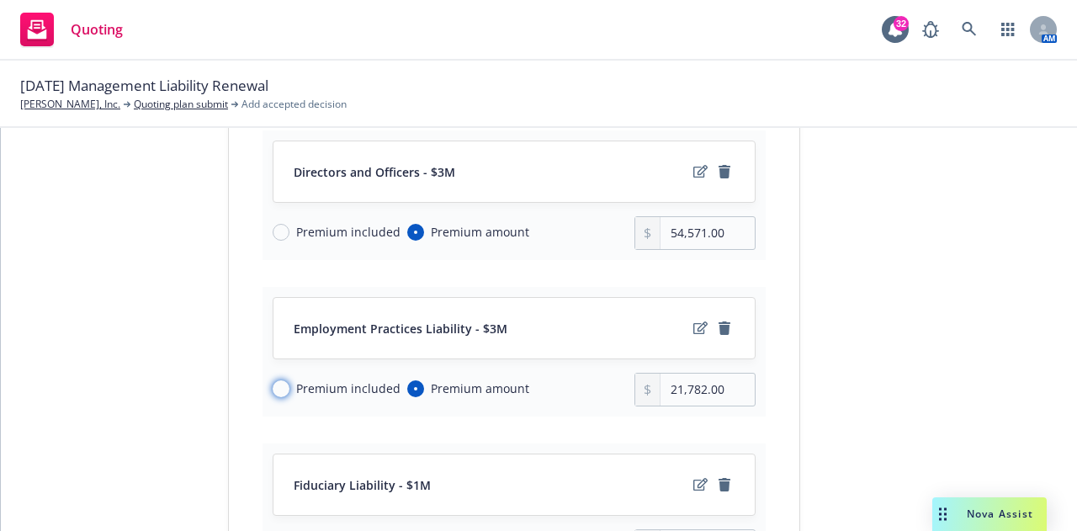
click at [276, 385] on input "Premium included" at bounding box center [281, 388] width 17 height 17
radio input "true"
radio input "false"
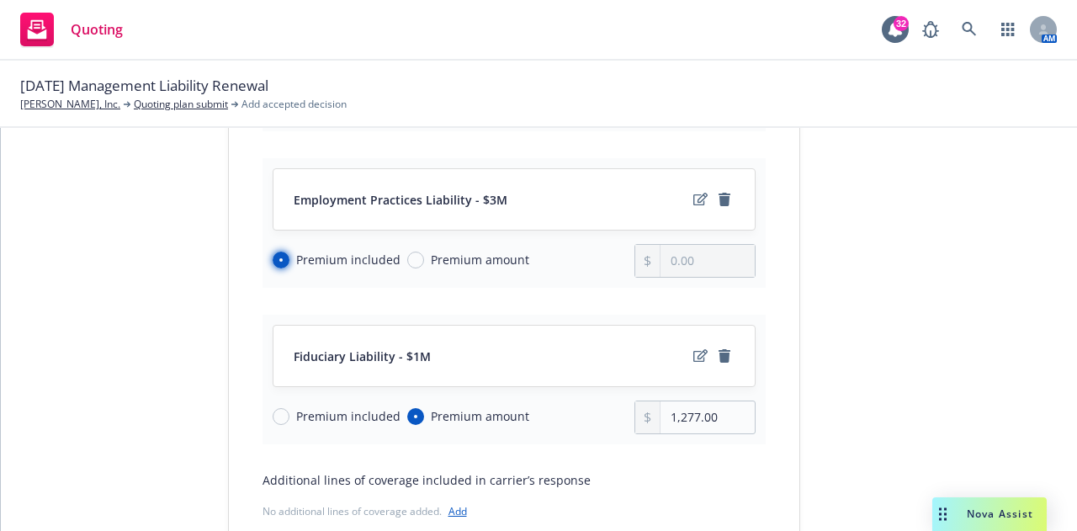
scroll to position [357, 0]
click at [273, 417] on input "Premium included" at bounding box center [281, 415] width 17 height 17
radio input "true"
radio input "false"
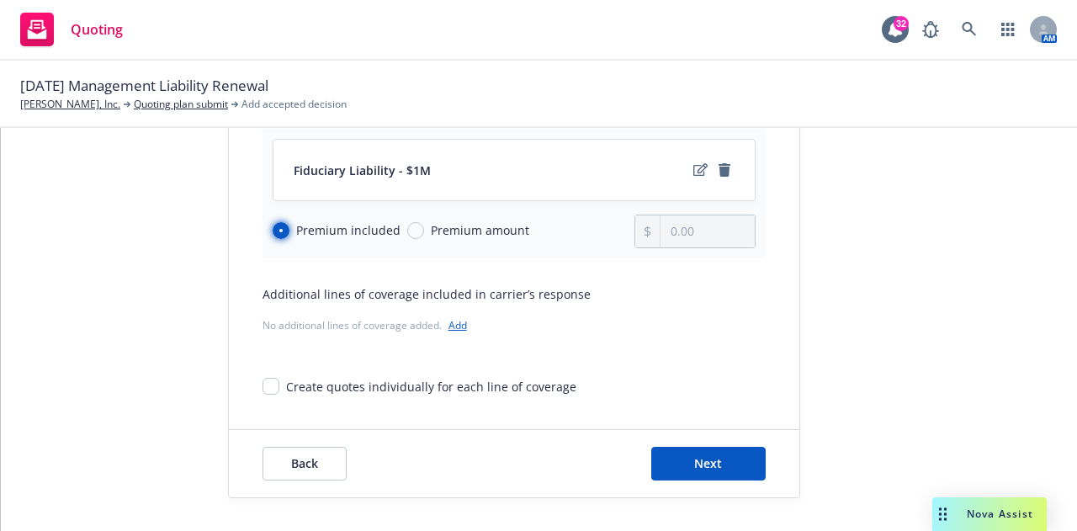
scroll to position [541, 0]
click at [695, 465] on span "Next" at bounding box center [708, 464] width 28 height 16
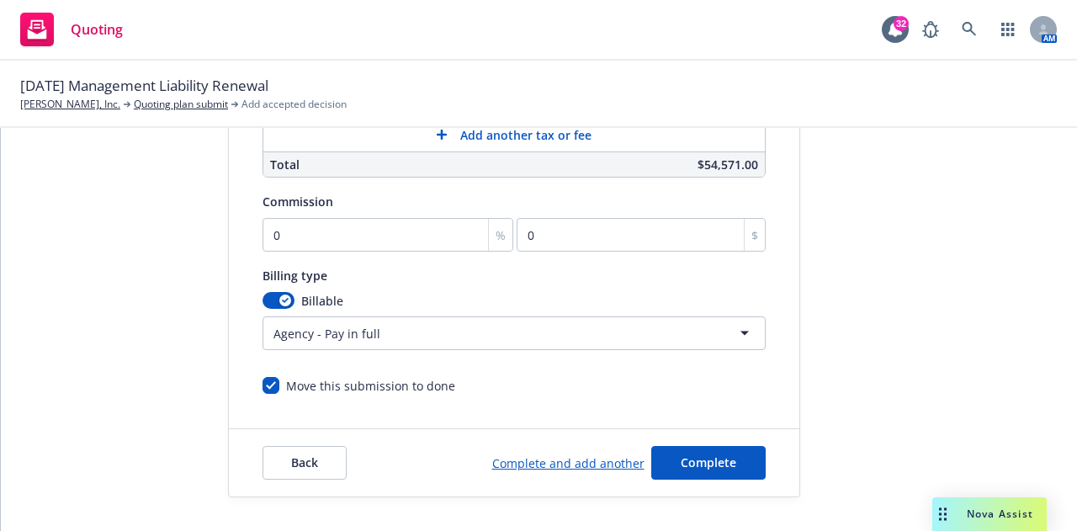
scroll to position [538, 0]
click at [372, 232] on input "0" at bounding box center [389, 235] width 252 height 34
type input "1"
type input "545.71"
type input "17"
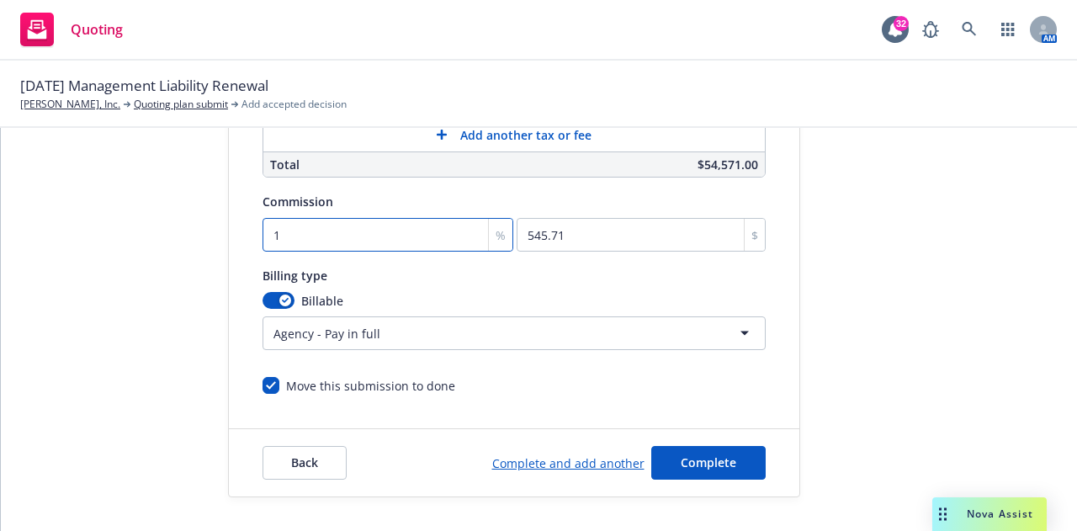
type input "9277.07"
type input "17.5"
type input "9549.93"
type input "17.5"
click at [449, 265] on div "Billing type" at bounding box center [514, 275] width 503 height 20
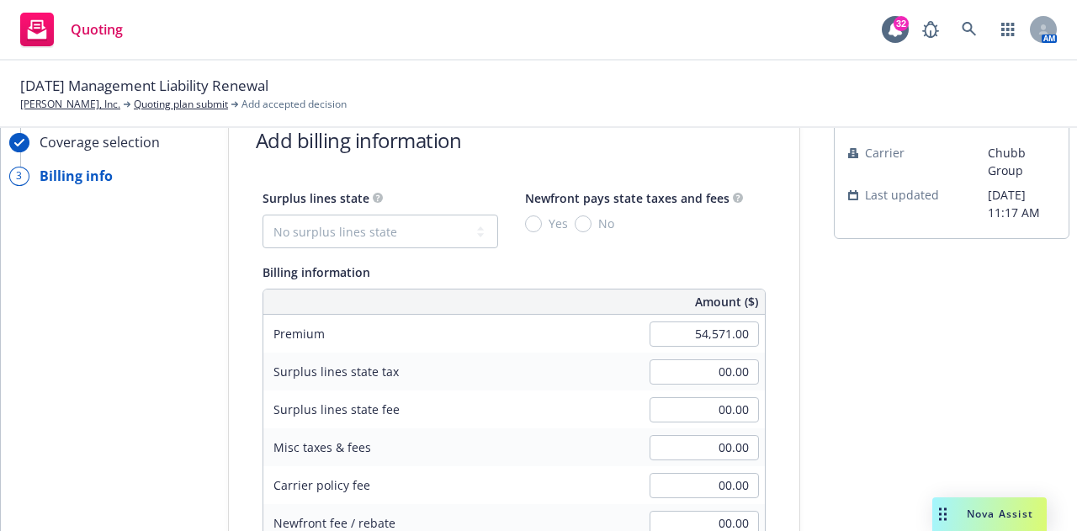
scroll to position [62, 0]
click at [127, 373] on div "Quote initiation Coverage selection 3 Billing info" at bounding box center [101, 529] width 185 height 861
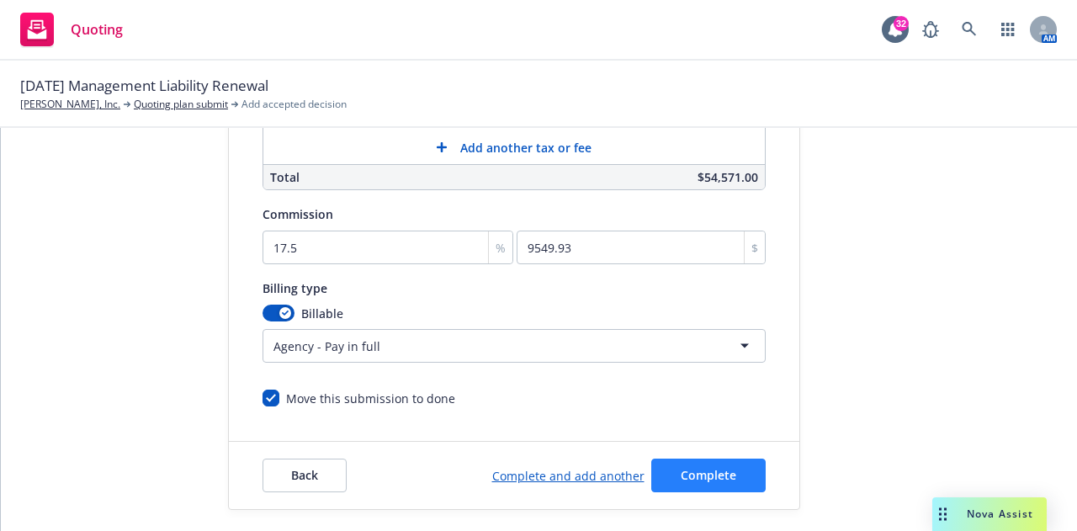
scroll to position [513, 0]
click at [709, 476] on span "Complete" at bounding box center [709, 474] width 56 height 16
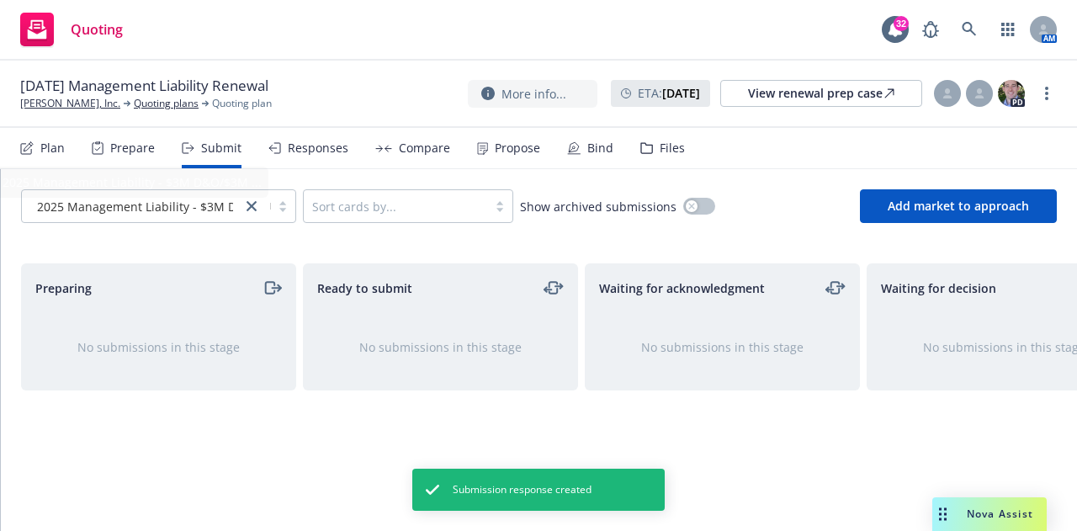
click at [27, 149] on icon at bounding box center [28, 146] width 9 height 9
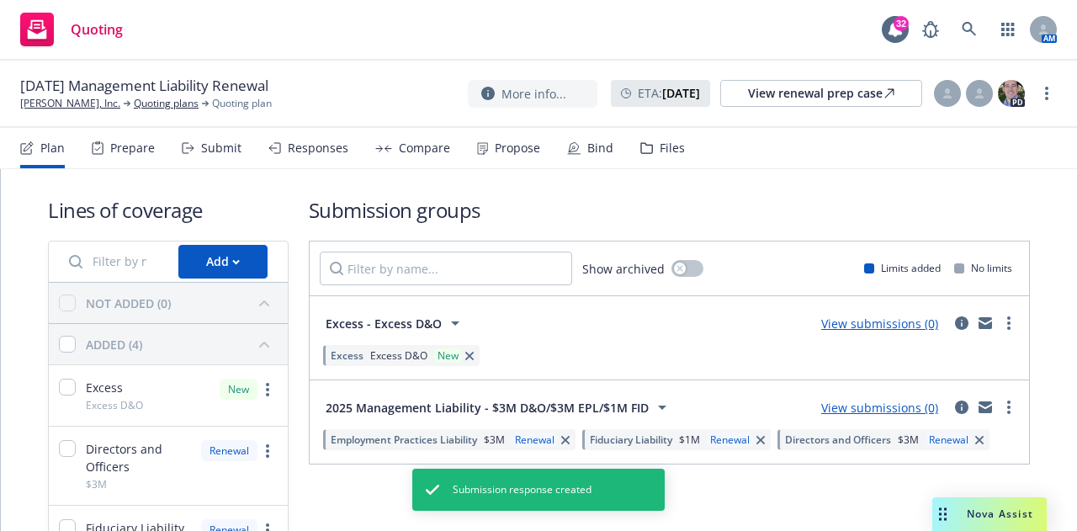
click at [888, 322] on link "View submissions (0)" at bounding box center [879, 324] width 117 height 16
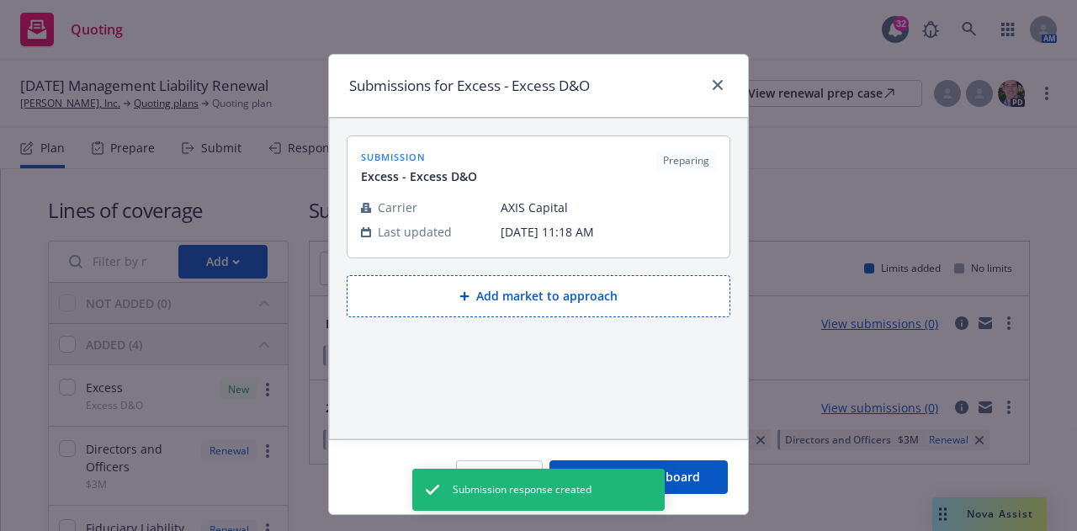
click at [705, 471] on button "View in submit board" at bounding box center [639, 477] width 178 height 34
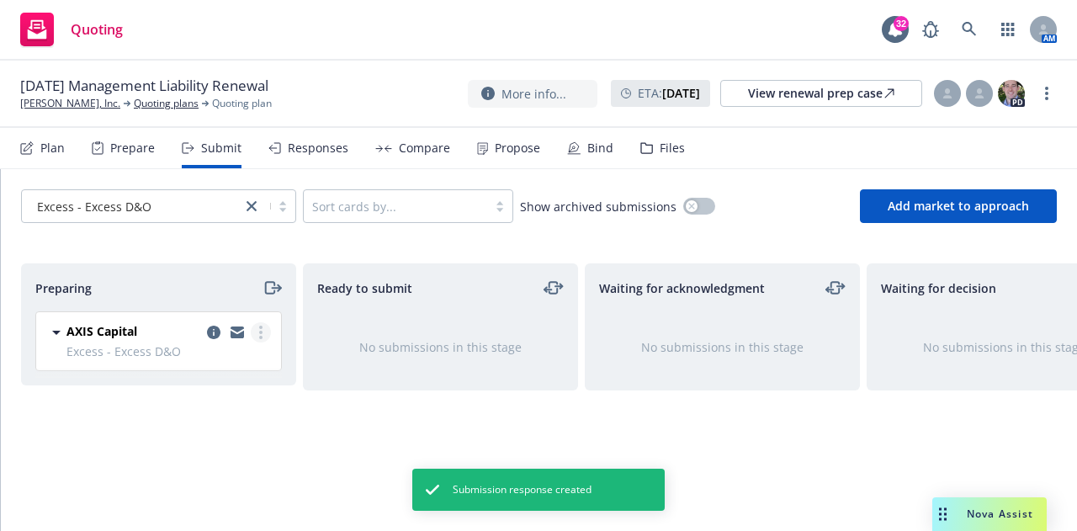
click at [264, 340] on link "more" at bounding box center [261, 332] width 20 height 20
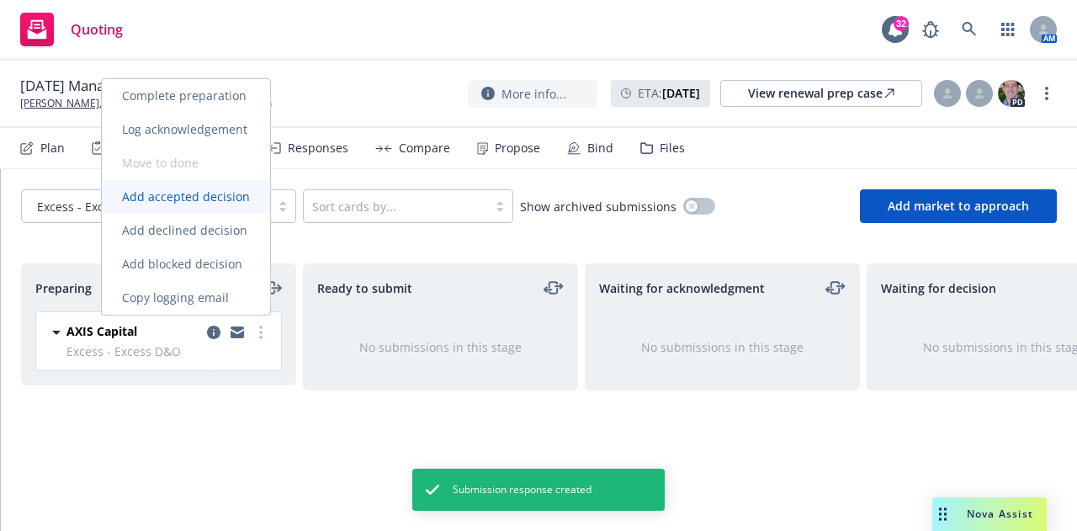
click at [207, 181] on link "Add accepted decision" at bounding box center [186, 197] width 168 height 34
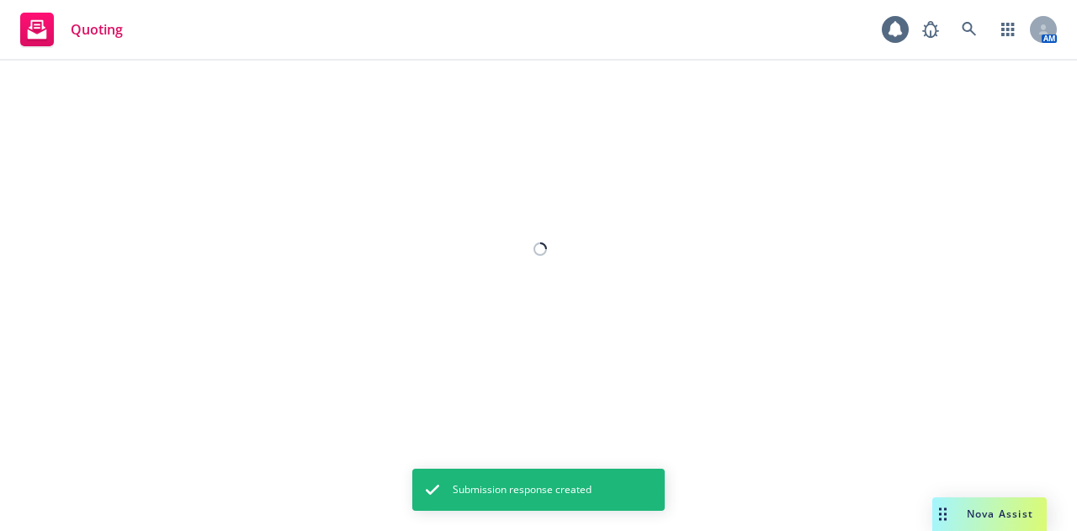
select select "12"
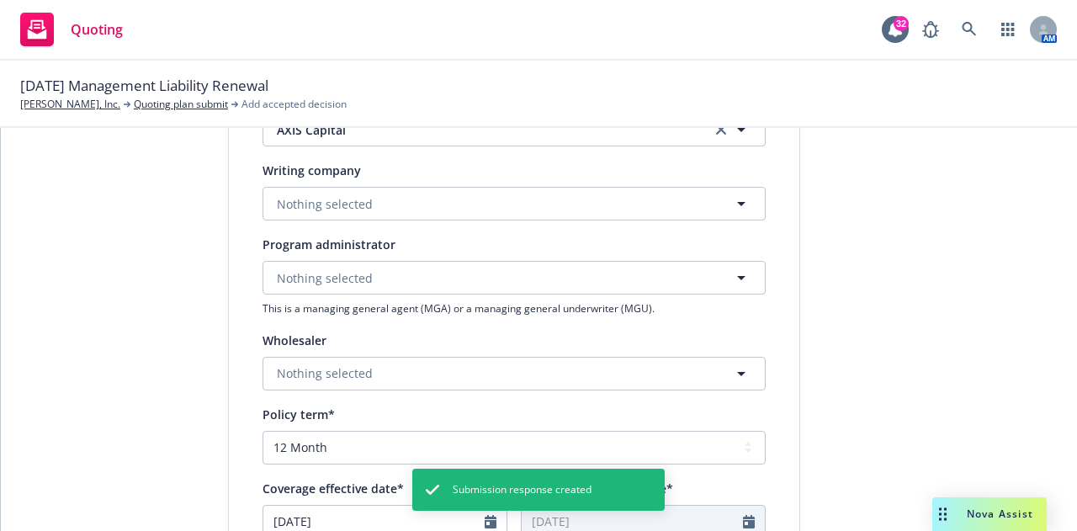
scroll to position [364, 0]
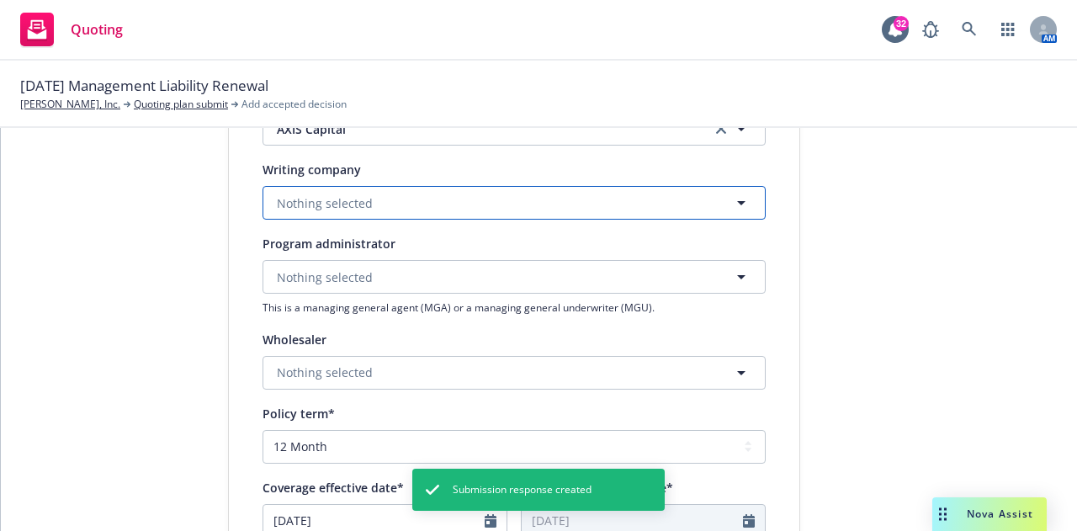
click at [418, 199] on button "Nothing selected" at bounding box center [514, 203] width 503 height 34
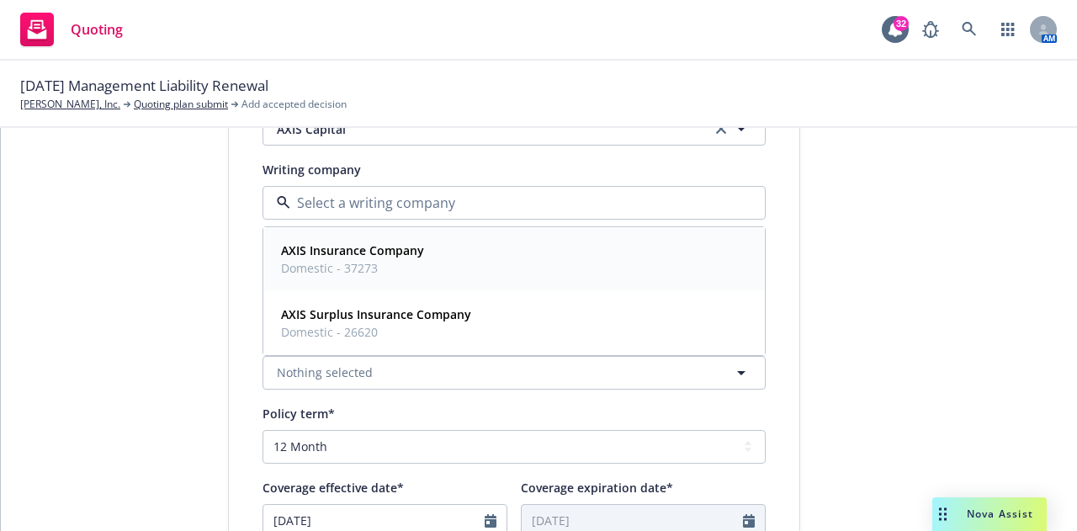
click at [326, 263] on span "Domestic - 37273" at bounding box center [352, 268] width 143 height 18
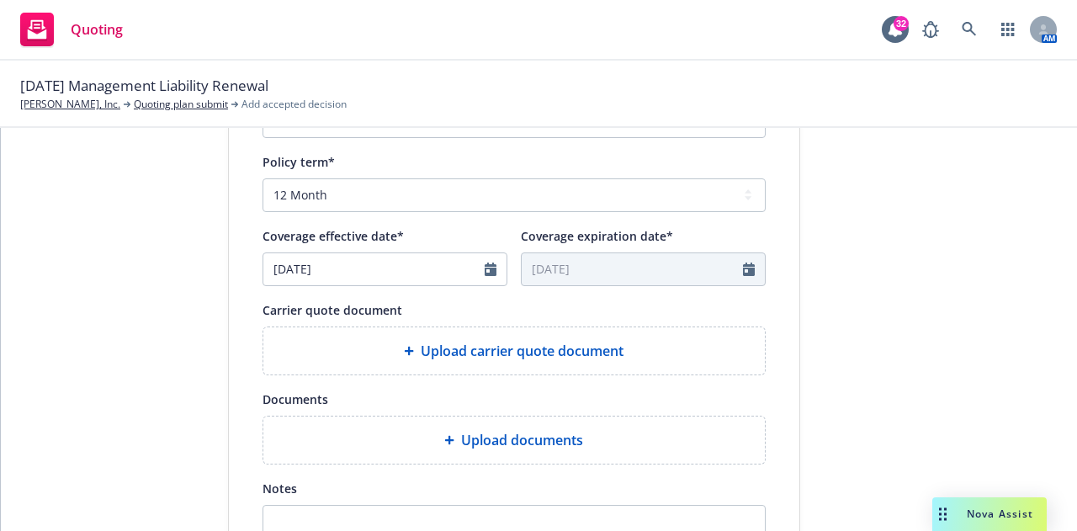
scroll to position [615, 0]
click at [485, 274] on icon "Calendar" at bounding box center [491, 269] width 12 height 13
select select "9"
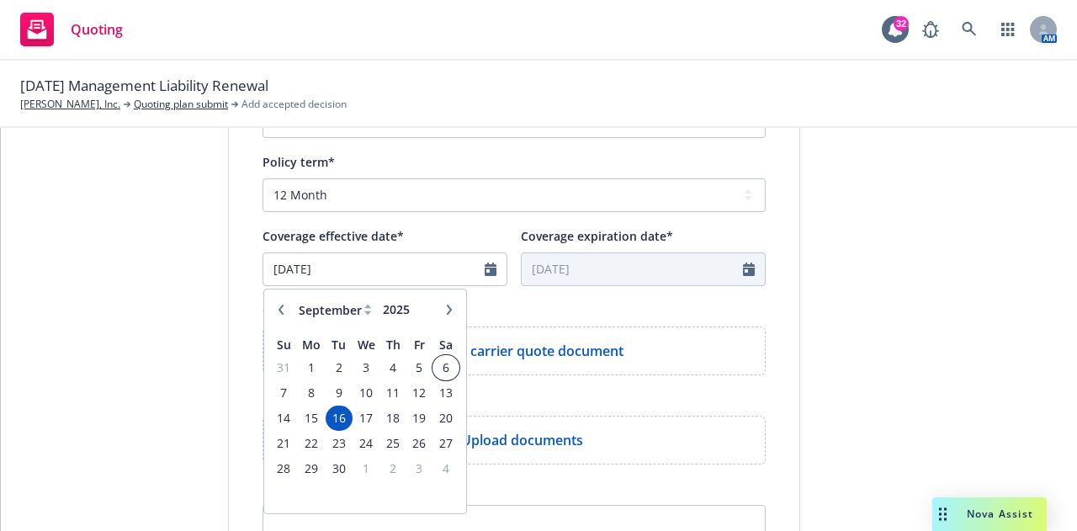
click at [435, 369] on span "6" at bounding box center [445, 367] width 23 height 21
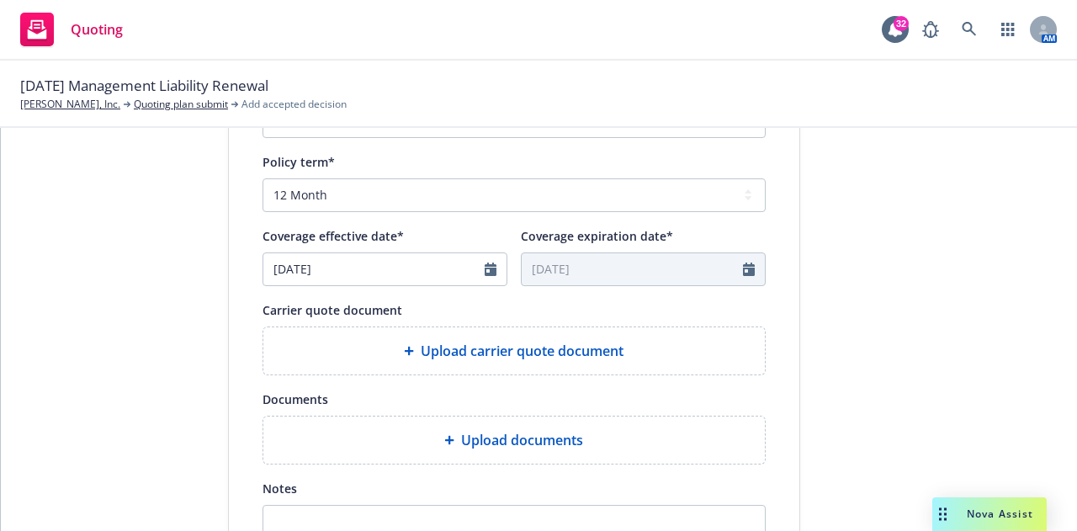
type input "[DATE]"
type input "09/06/2026"
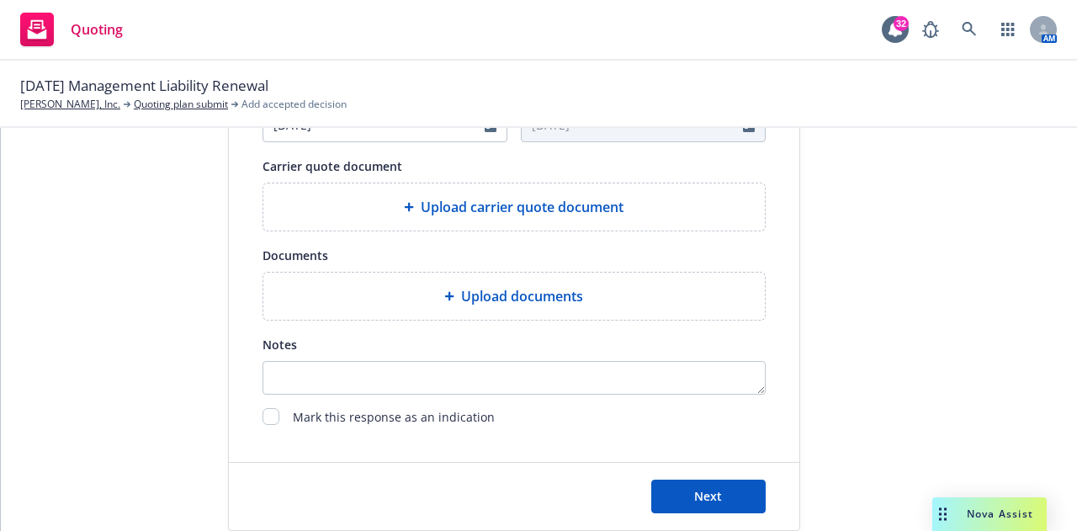
scroll to position [760, 0]
click at [726, 490] on button "Next" at bounding box center [708, 496] width 114 height 34
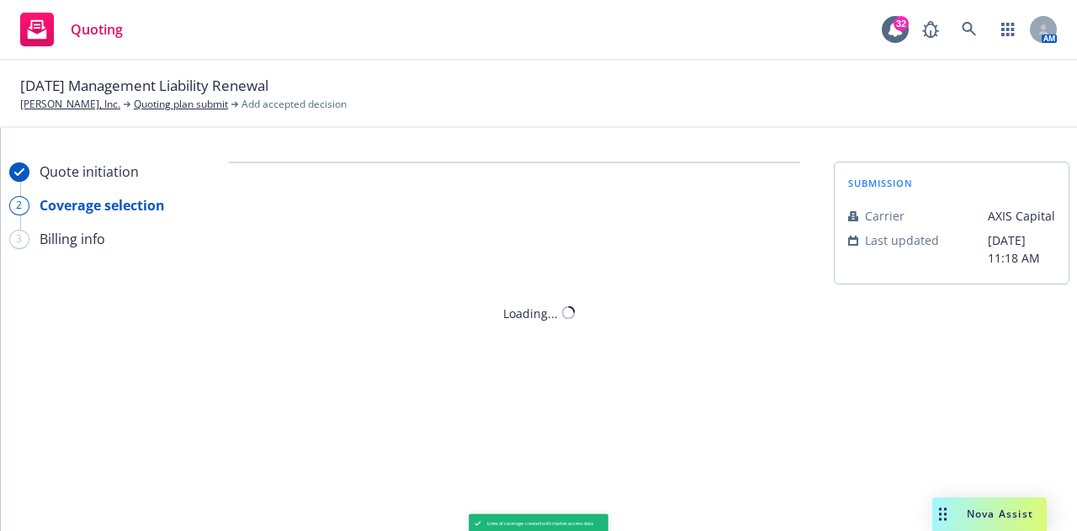
scroll to position [0, 0]
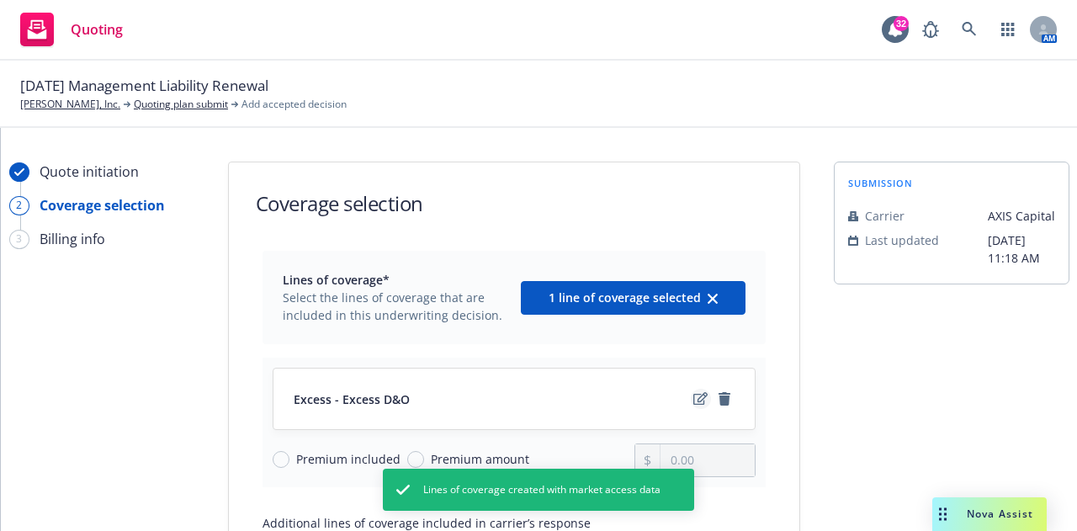
click at [694, 395] on icon "edit" at bounding box center [701, 398] width 14 height 13
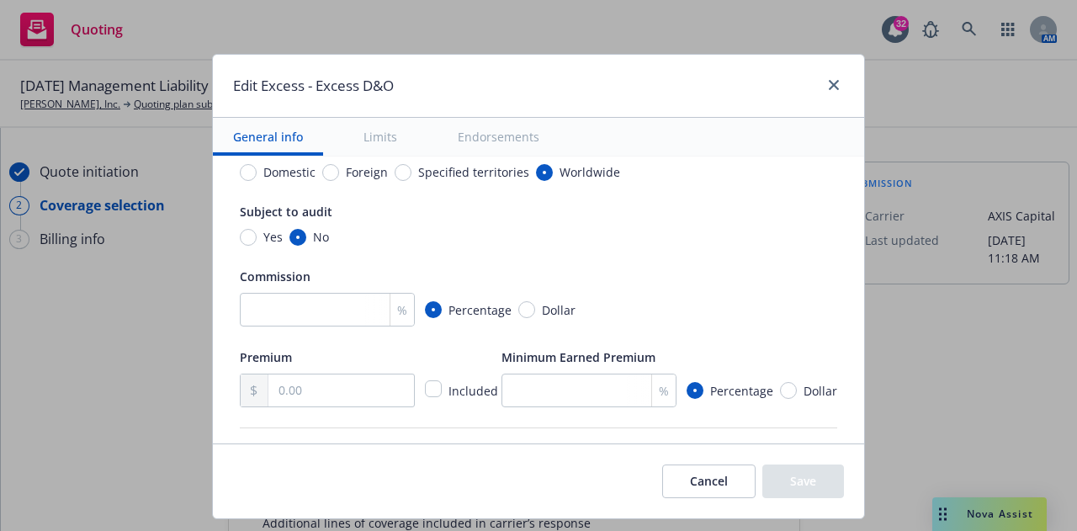
scroll to position [274, 0]
click at [317, 309] on input "number" at bounding box center [327, 309] width 175 height 34
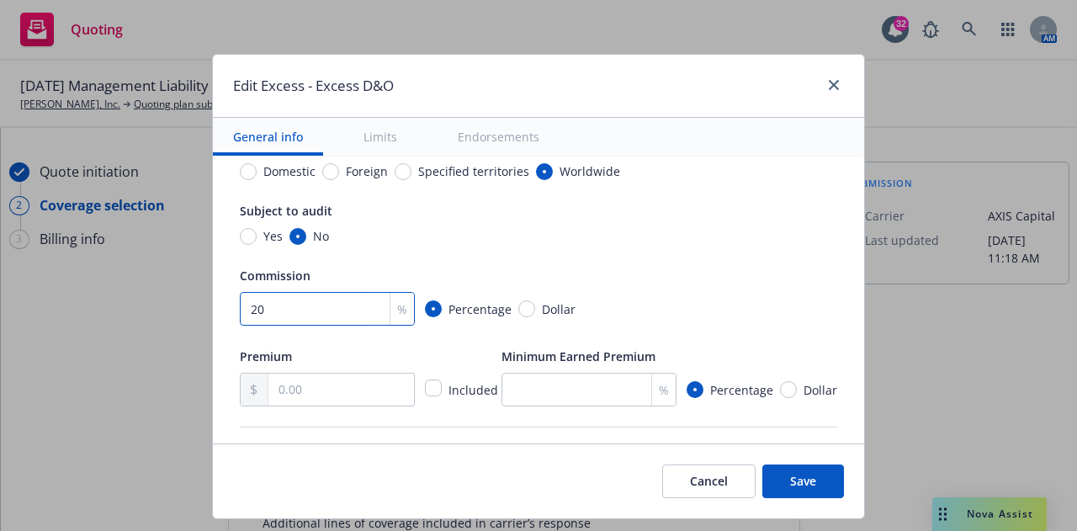
type input "20"
click at [341, 385] on input "text" at bounding box center [341, 390] width 146 height 32
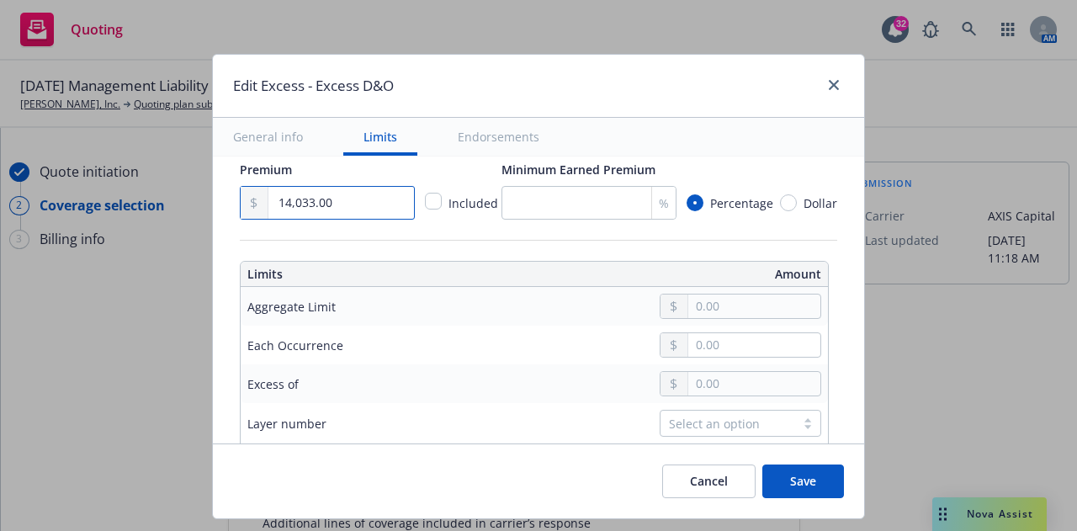
type input "14,033.00"
click at [702, 311] on input "text" at bounding box center [754, 307] width 132 height 24
type input "2,000,000.00"
click at [704, 413] on button "$2,000,000.00" at bounding box center [738, 411] width 145 height 31
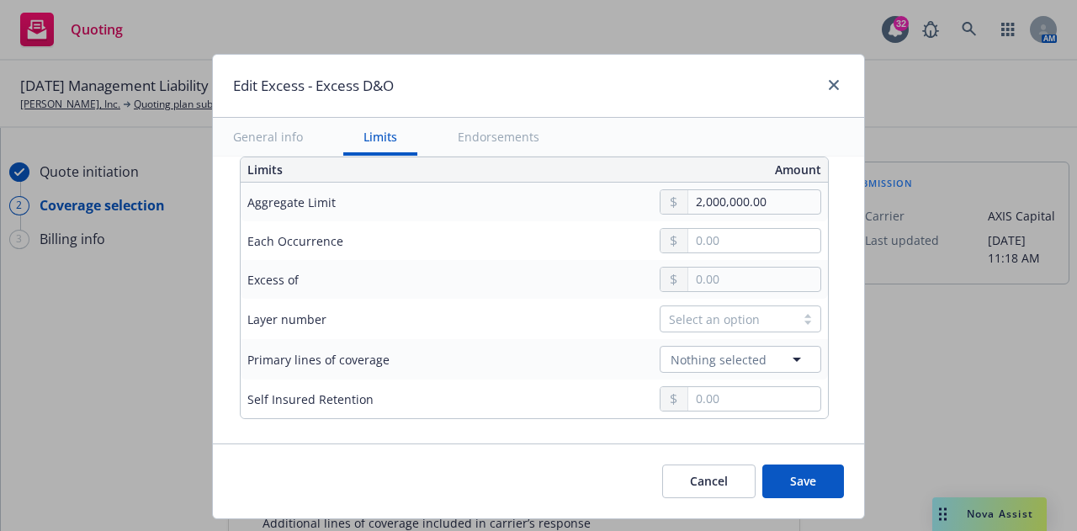
scroll to position [661, 0]
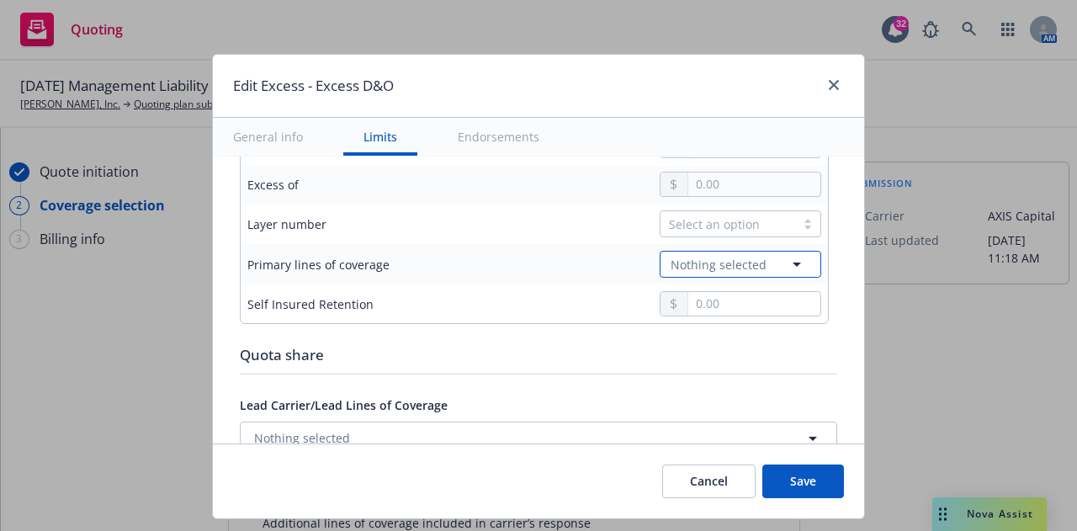
click at [736, 268] on span "Nothing selected" at bounding box center [719, 265] width 96 height 18
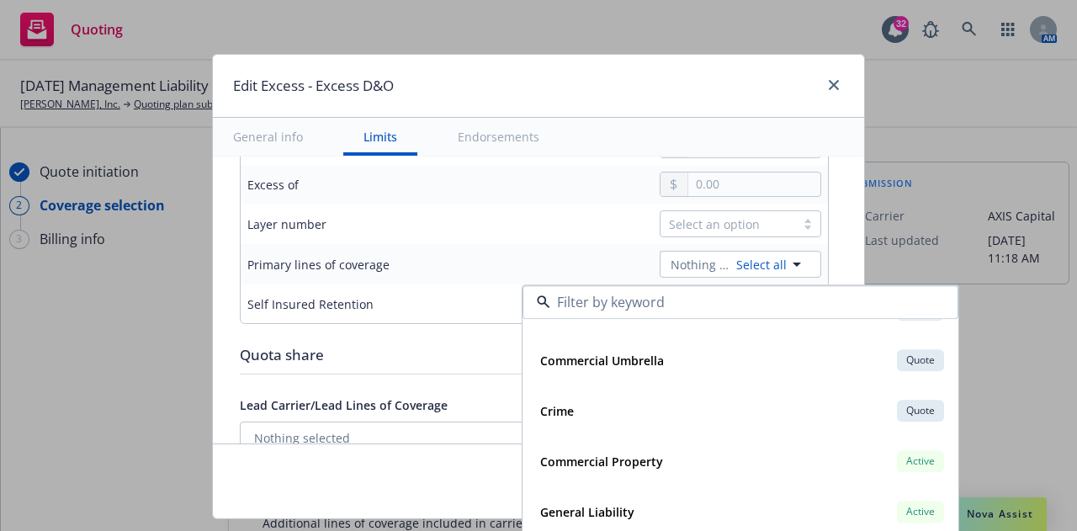
scroll to position [843, 0]
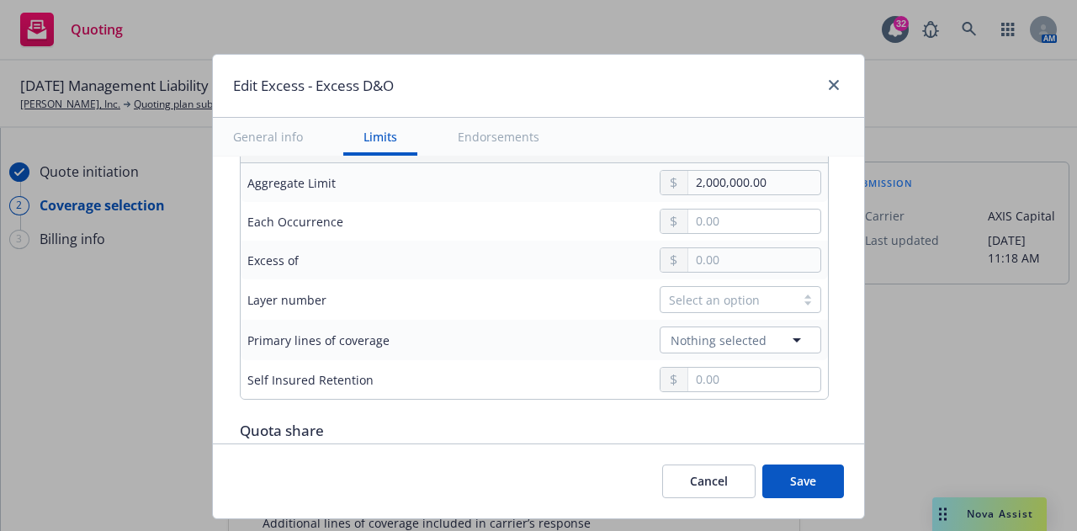
scroll to position [578, 0]
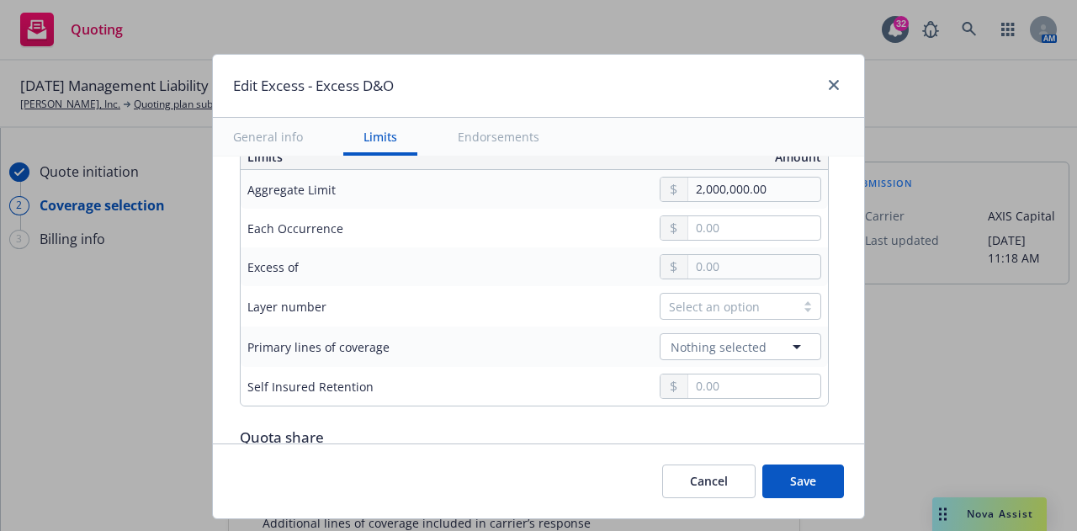
click at [728, 311] on div "Select an option" at bounding box center [728, 307] width 118 height 18
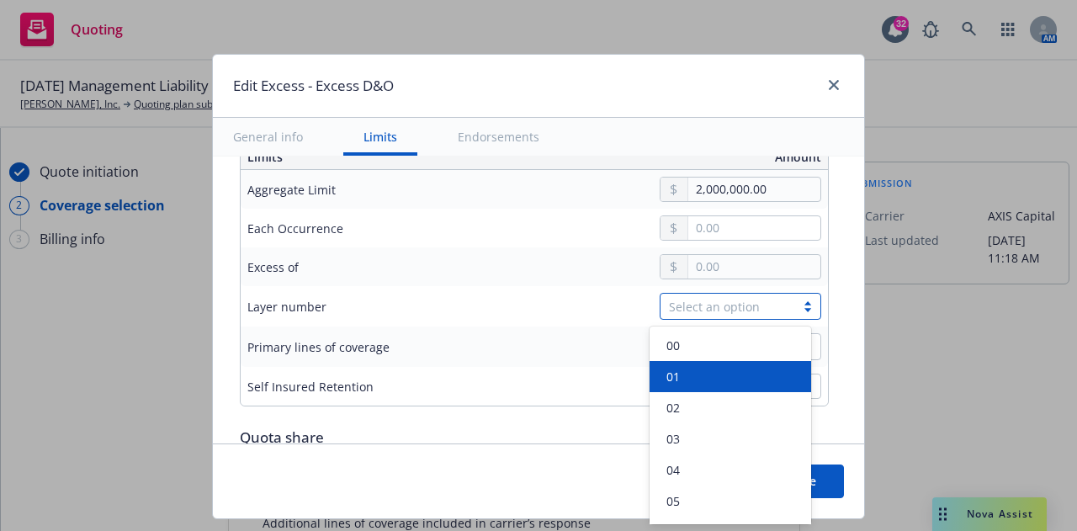
click at [693, 369] on div "01" at bounding box center [730, 377] width 141 height 18
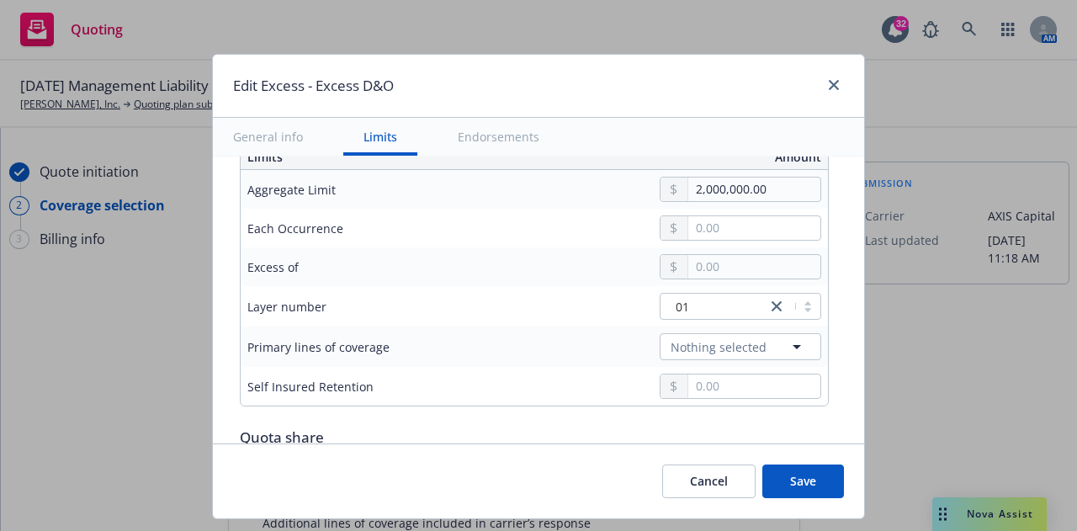
click at [788, 476] on button "Save" at bounding box center [804, 482] width 82 height 34
radio input "true"
type input "14,033.00"
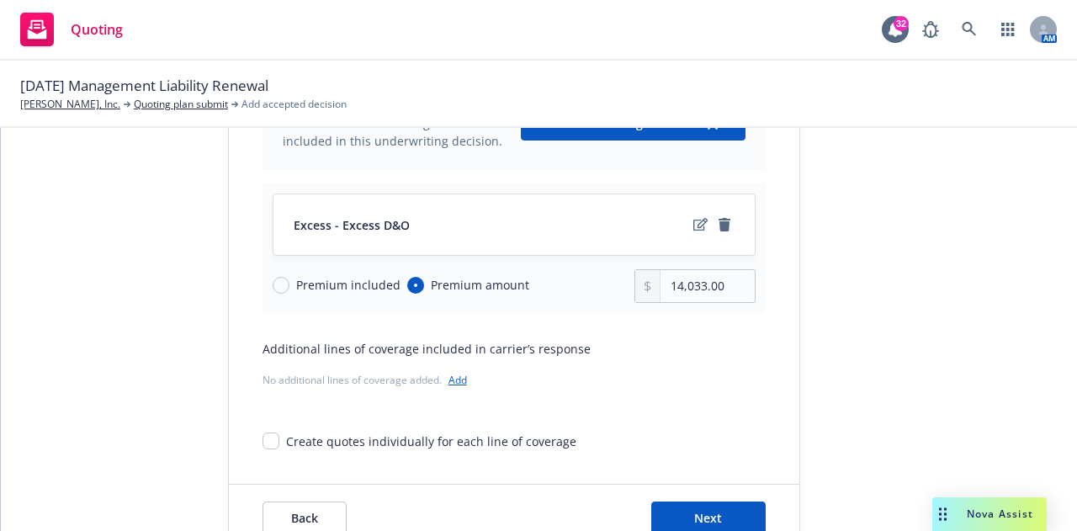
scroll to position [230, 0]
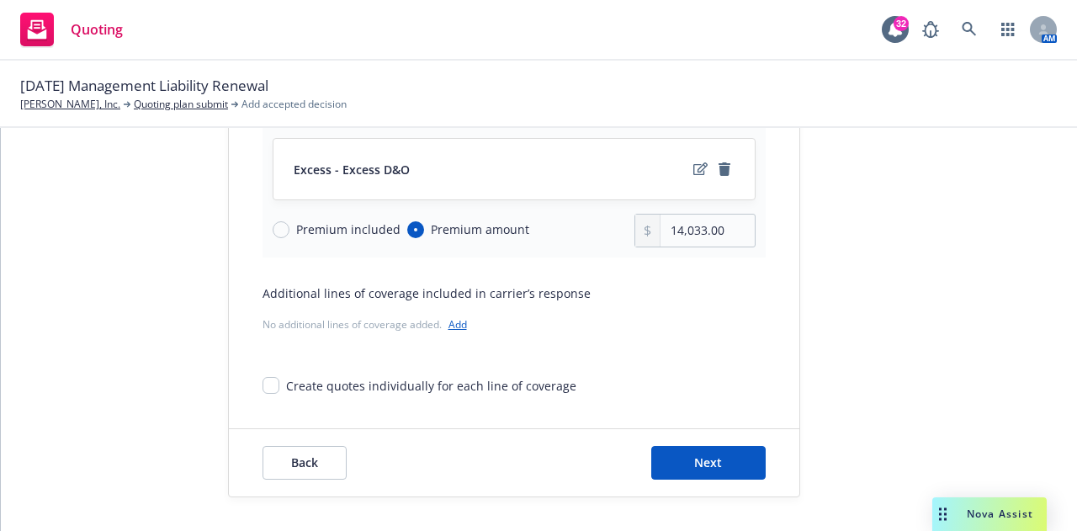
click at [719, 430] on div "Back Next" at bounding box center [514, 462] width 571 height 67
click at [710, 449] on button "Next" at bounding box center [708, 463] width 114 height 34
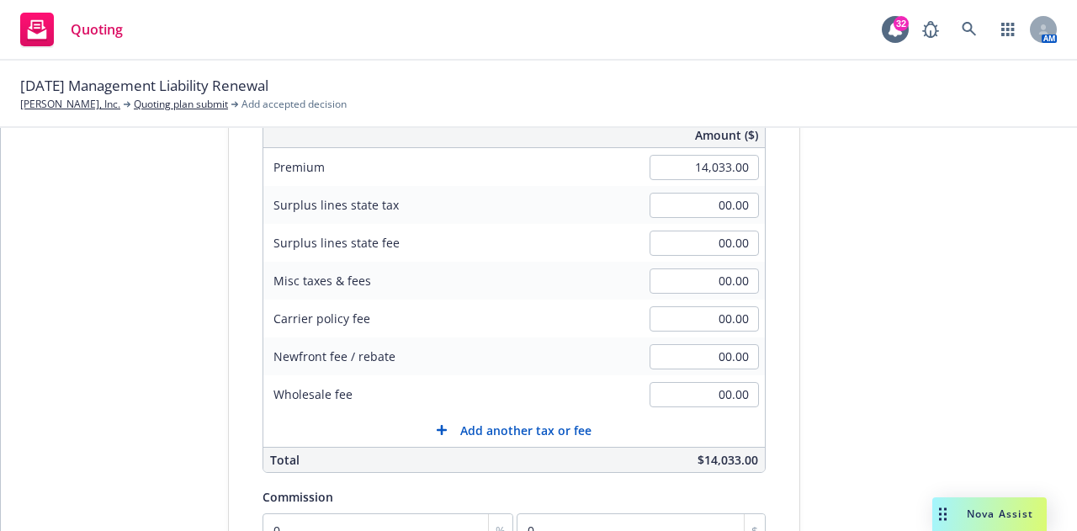
scroll to position [380, 0]
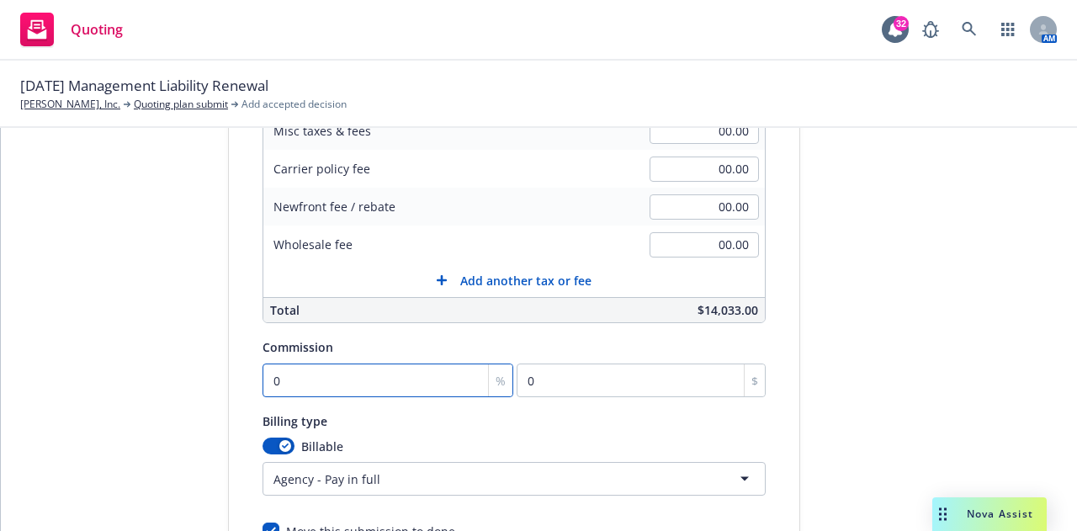
click at [362, 378] on input "0" at bounding box center [389, 381] width 252 height 34
type input "2"
type input "280.66"
type input "20"
type input "2806.6"
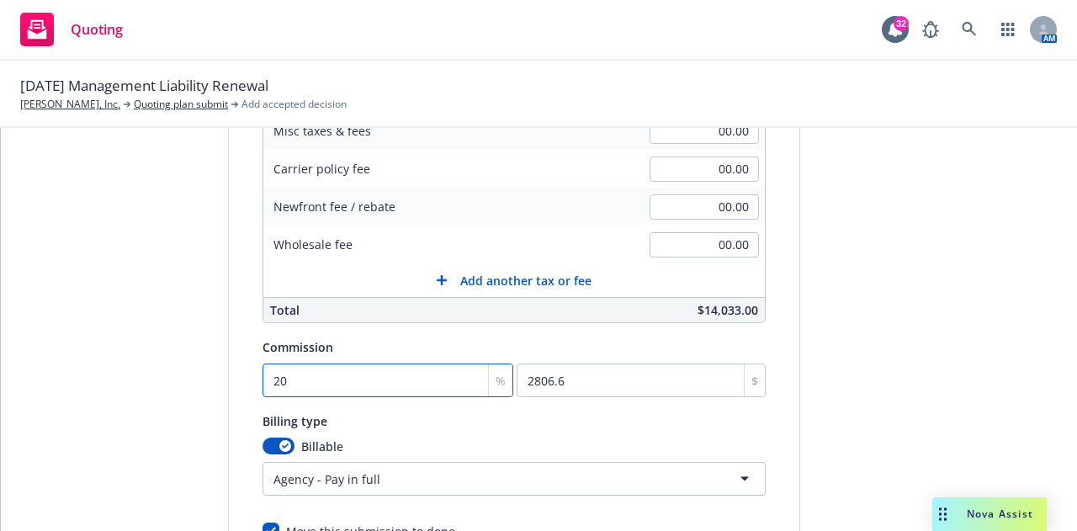
type input "20"
click at [491, 427] on div "Billing type" at bounding box center [514, 421] width 503 height 20
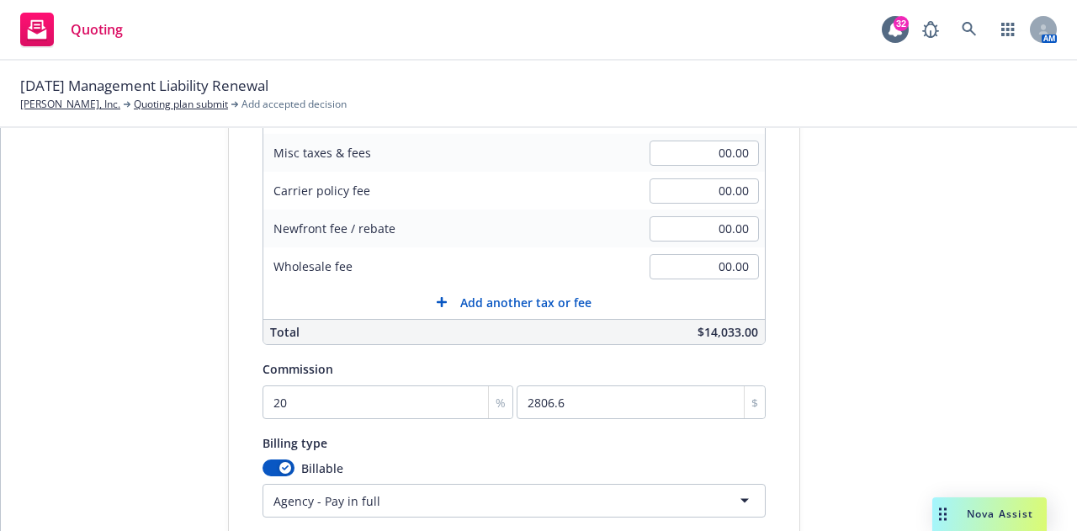
scroll to position [485, 0]
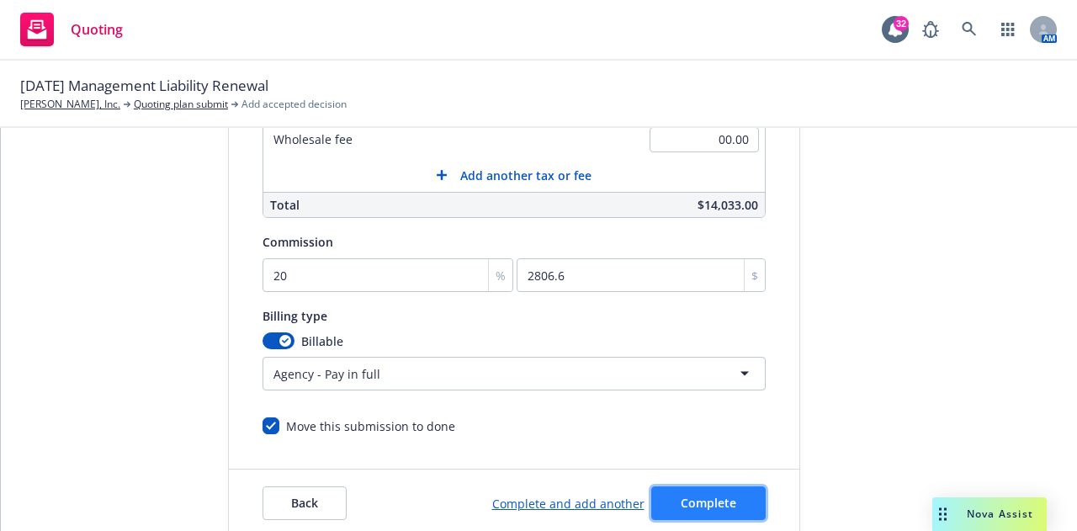
click at [686, 497] on span "Complete" at bounding box center [709, 503] width 56 height 16
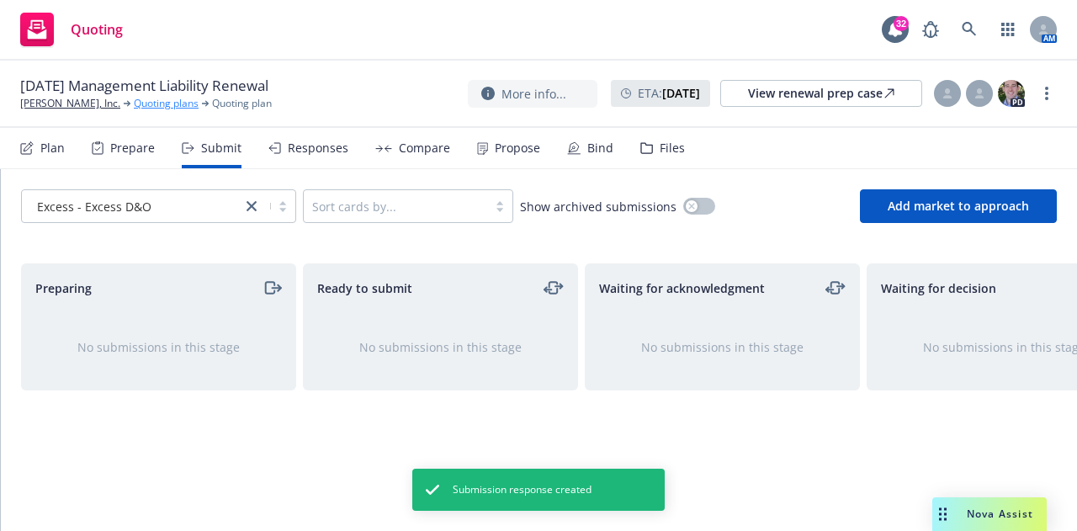
click at [134, 105] on link "Quoting plans" at bounding box center [166, 103] width 65 height 15
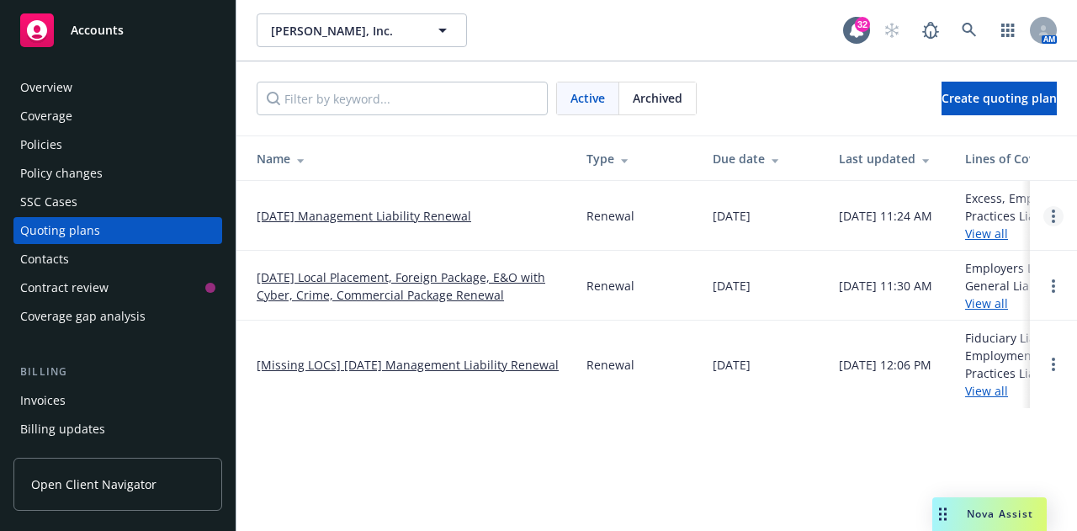
click at [1054, 220] on circle "Open options" at bounding box center [1053, 221] width 3 height 3
click at [356, 219] on link "[DATE] Management Liability Renewal" at bounding box center [364, 216] width 215 height 18
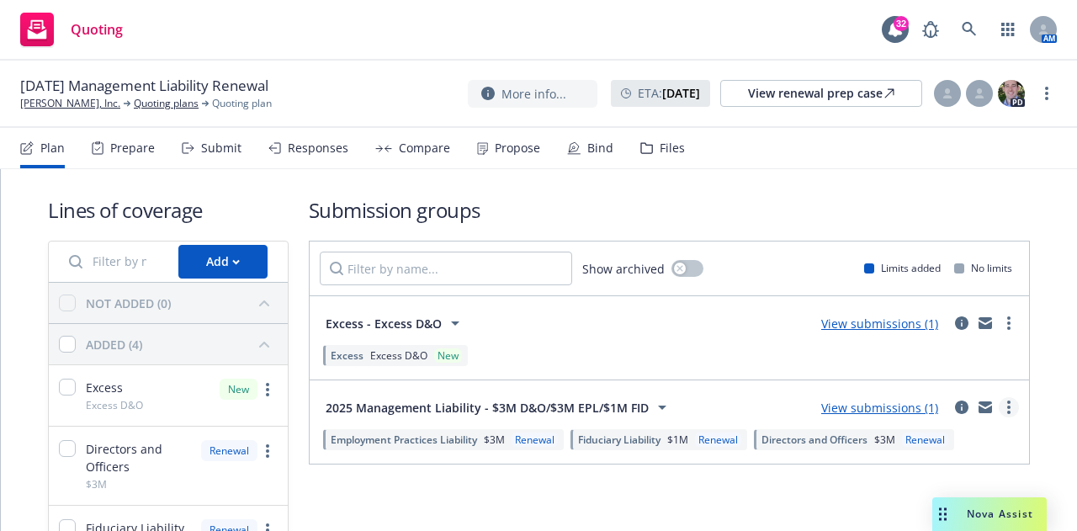
click at [1000, 412] on link "more" at bounding box center [1009, 407] width 20 height 20
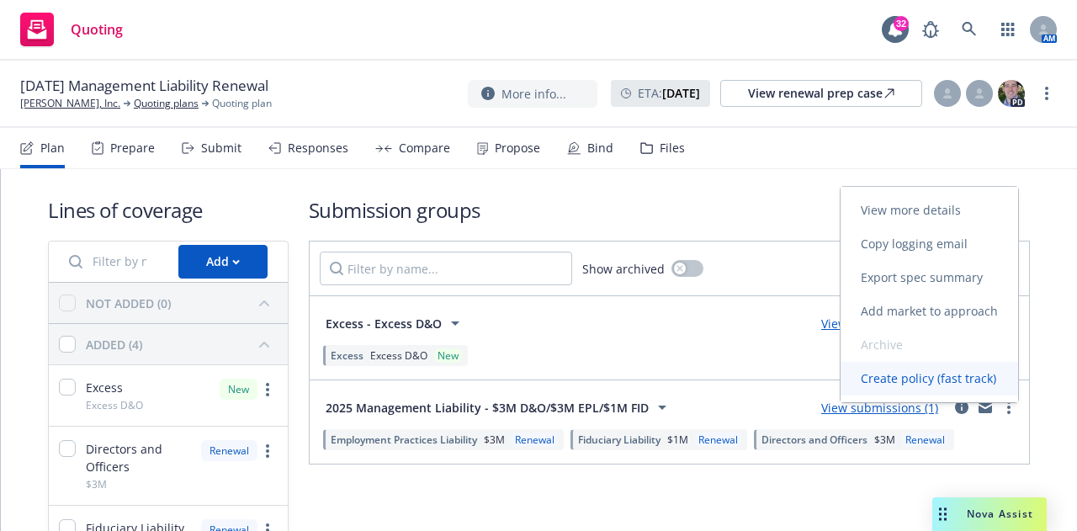
click at [952, 390] on link "Create policy (fast track)" at bounding box center [930, 379] width 178 height 34
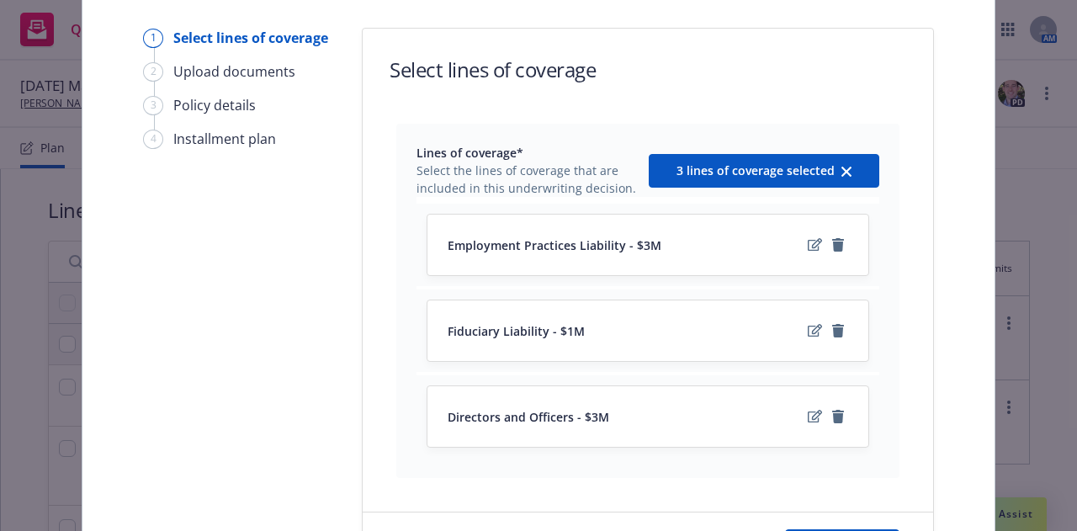
scroll to position [123, 0]
click at [808, 423] on icon "edit" at bounding box center [815, 417] width 14 height 13
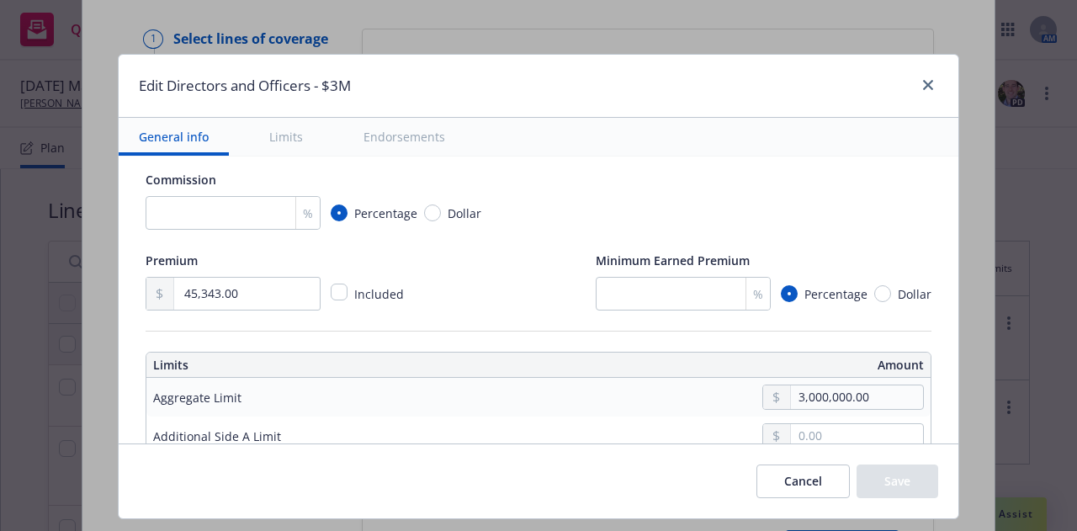
scroll to position [372, 0]
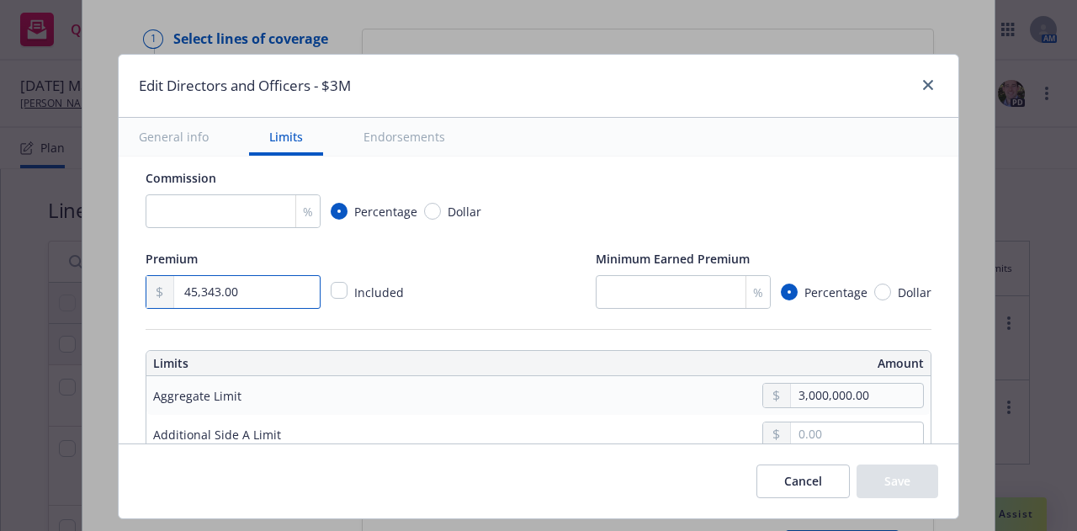
click at [268, 285] on input "45,343.00" at bounding box center [247, 292] width 146 height 32
type input "54,571.00"
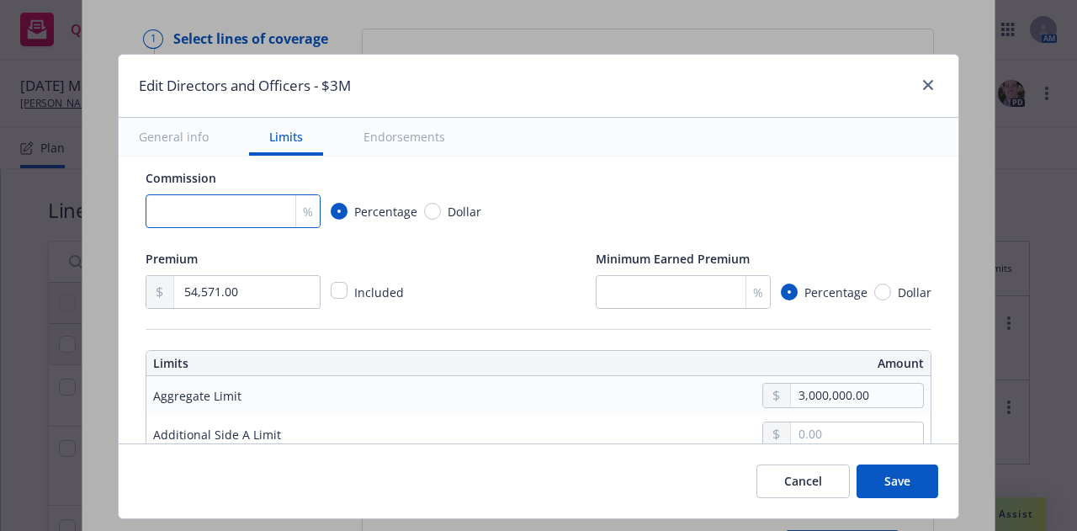
click at [204, 215] on input "number" at bounding box center [233, 211] width 175 height 34
type input "17.5"
click at [421, 258] on div "Premium 54,571.00 Included Minimum Earned Premium % Percentage Dollar" at bounding box center [539, 278] width 786 height 61
click at [875, 470] on button "Save" at bounding box center [898, 482] width 82 height 34
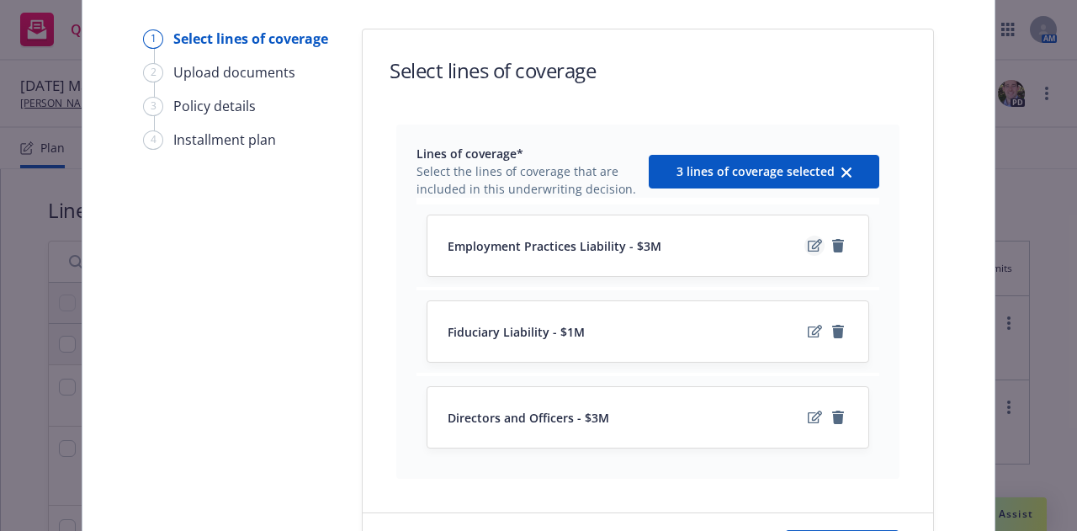
click at [805, 247] on link "edit" at bounding box center [815, 246] width 20 height 20
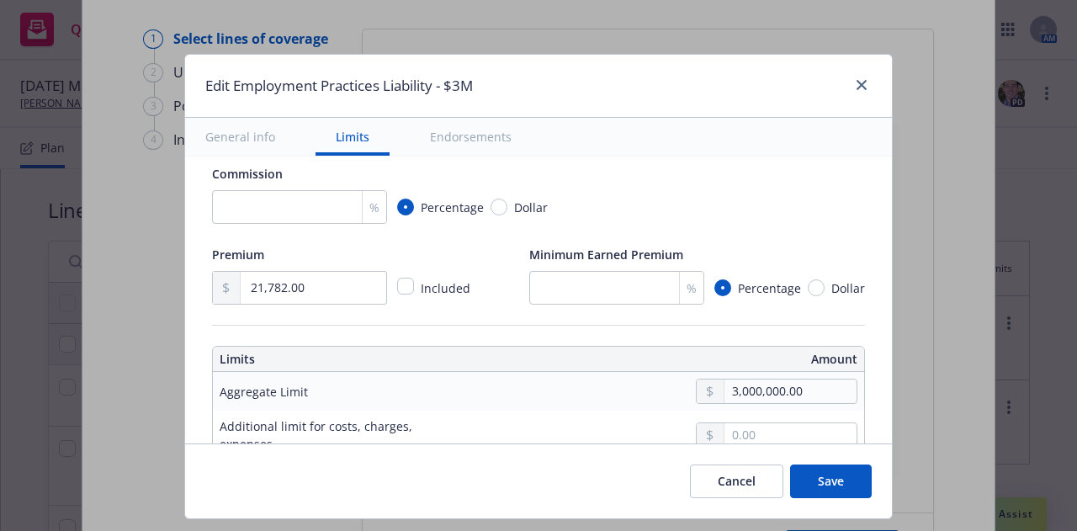
scroll to position [378, 0]
click at [397, 283] on input "checkbox" at bounding box center [405, 284] width 17 height 17
checkbox input "true"
click at [827, 474] on button "Save" at bounding box center [831, 482] width 82 height 34
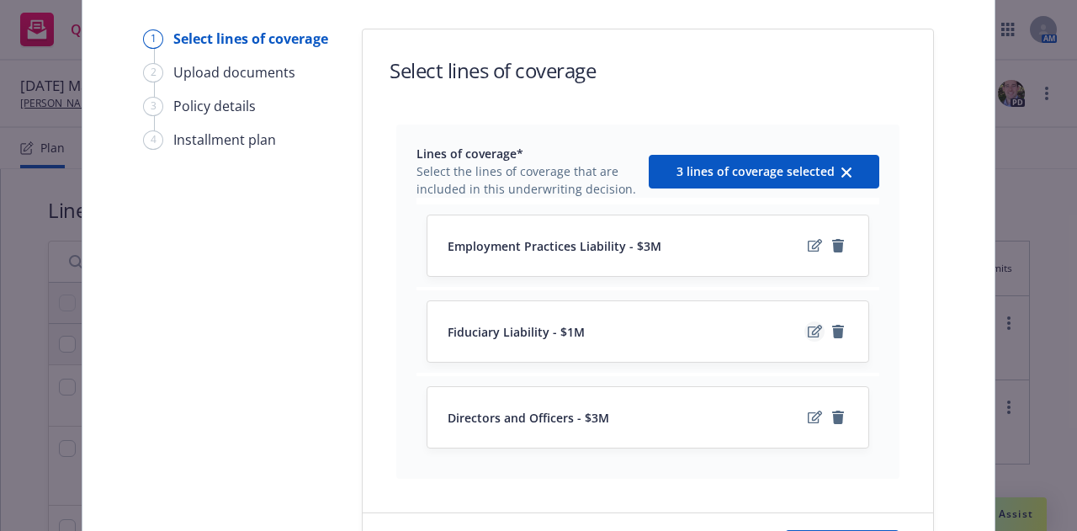
click at [808, 331] on icon "edit" at bounding box center [815, 331] width 14 height 13
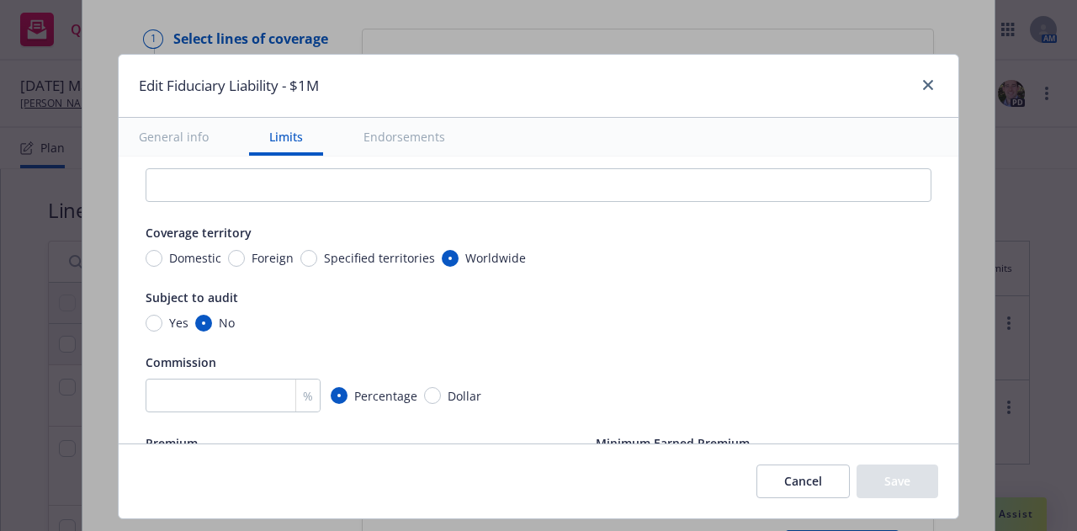
scroll to position [395, 0]
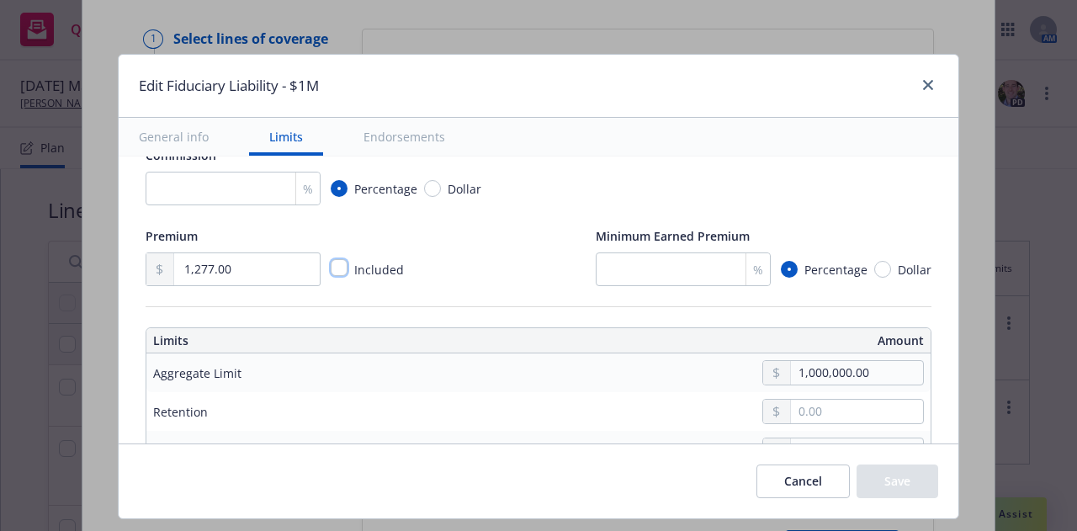
click at [331, 269] on input "checkbox" at bounding box center [339, 267] width 17 height 17
checkbox input "true"
click at [911, 481] on button "Save" at bounding box center [898, 482] width 82 height 34
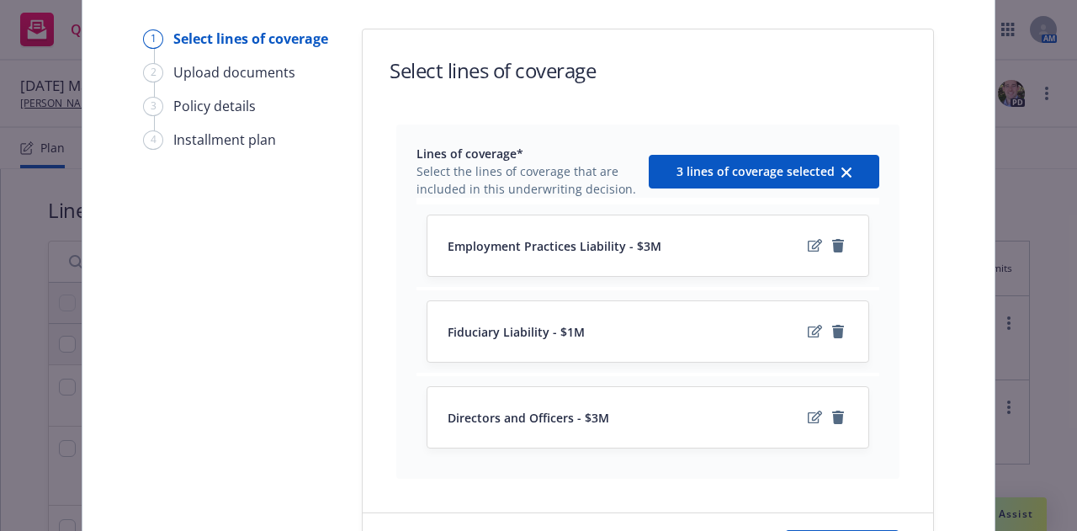
scroll to position [265, 0]
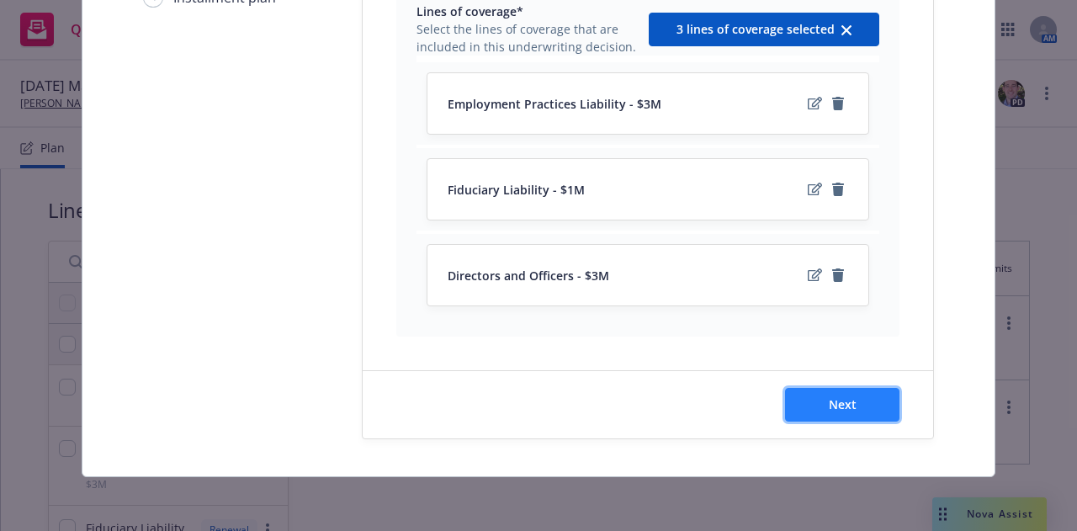
click at [836, 412] on span "Next" at bounding box center [843, 404] width 28 height 16
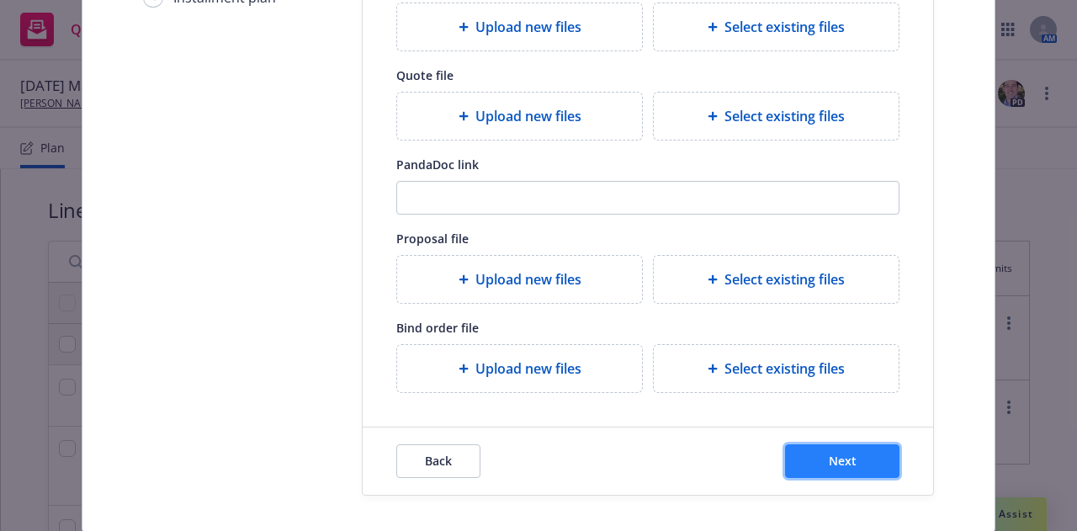
click at [859, 463] on button "Next" at bounding box center [842, 461] width 114 height 34
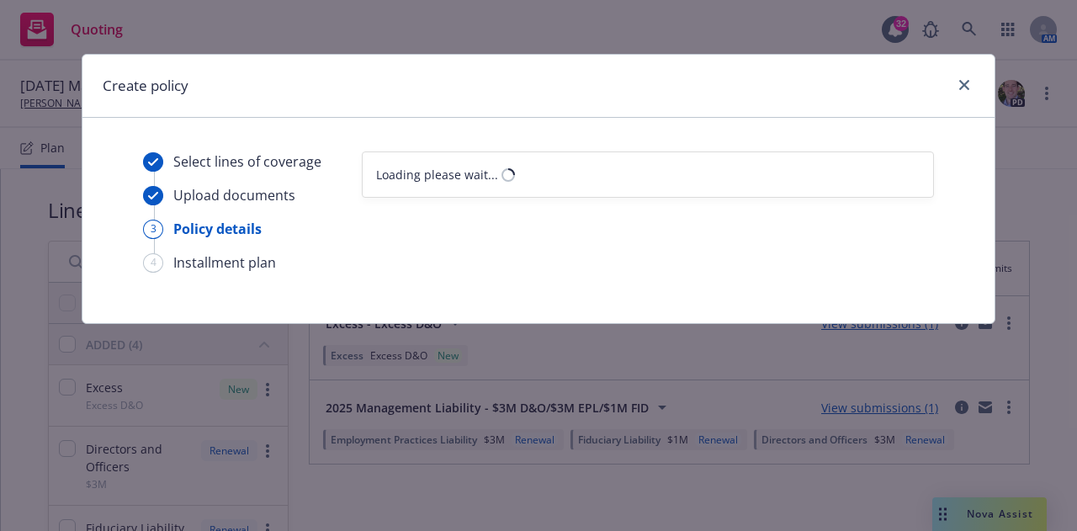
select select "12"
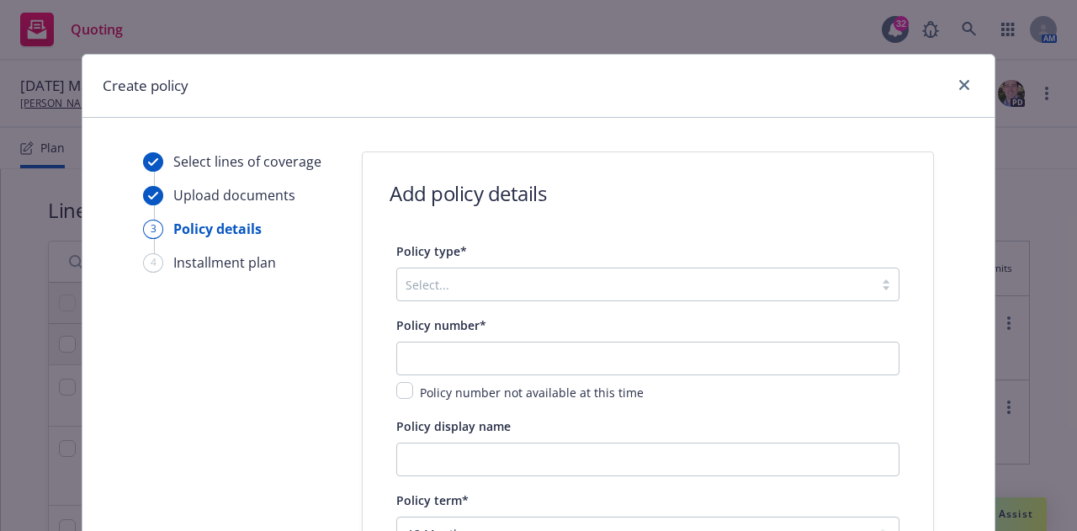
click at [537, 277] on div at bounding box center [636, 284] width 460 height 20
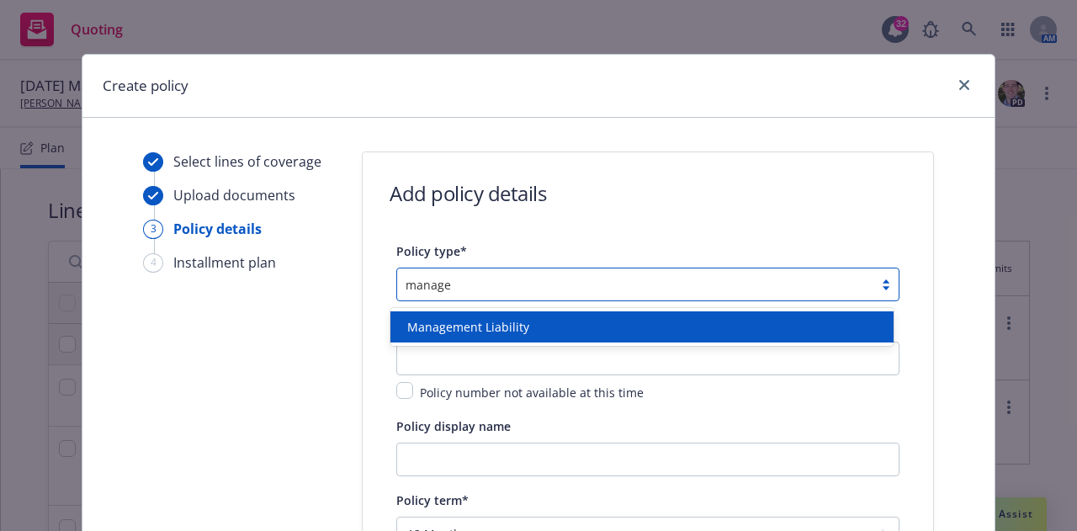
click at [513, 318] on span "Management Liability" at bounding box center [468, 327] width 122 height 18
type input "manage"
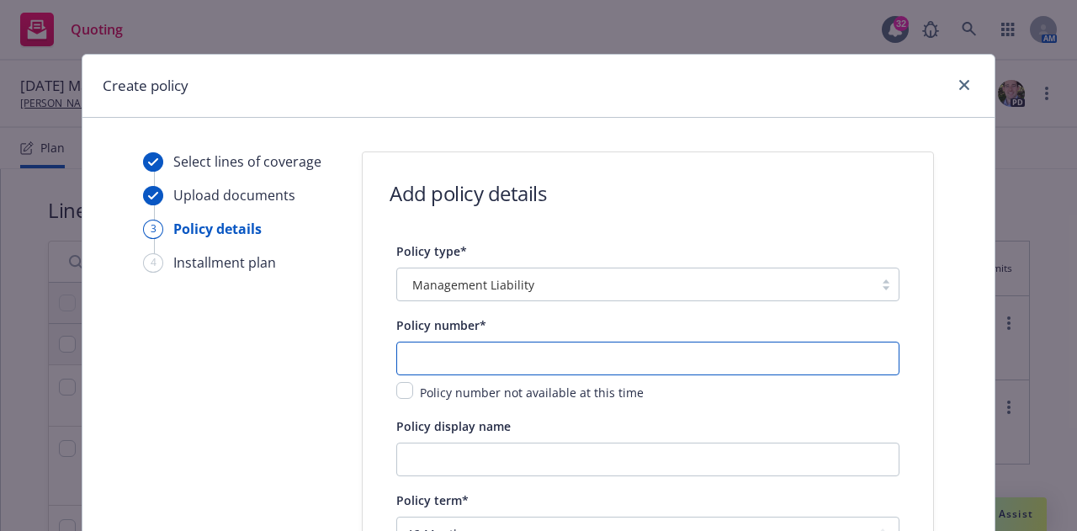
click at [508, 353] on input "text" at bounding box center [647, 359] width 503 height 34
paste input "J06671871"
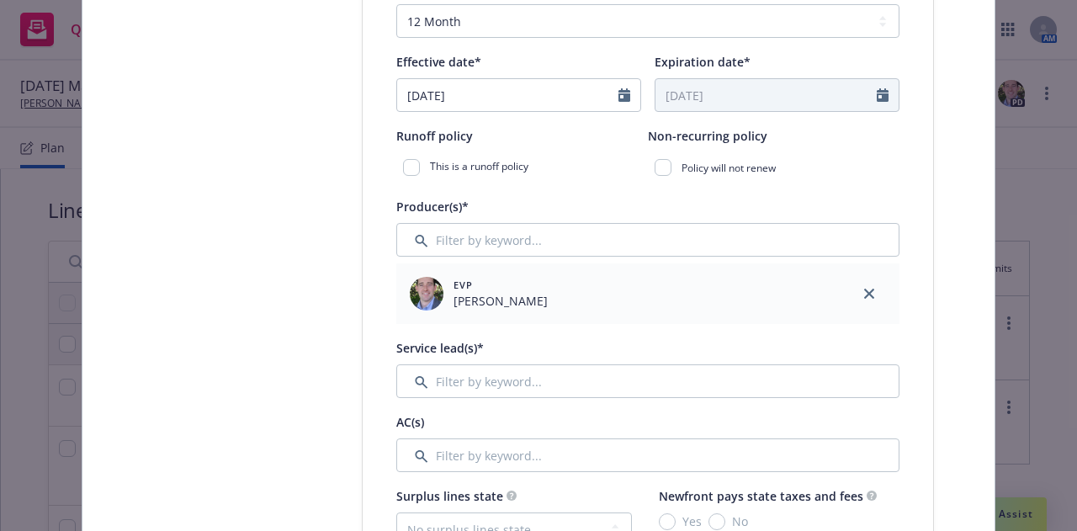
scroll to position [550, 0]
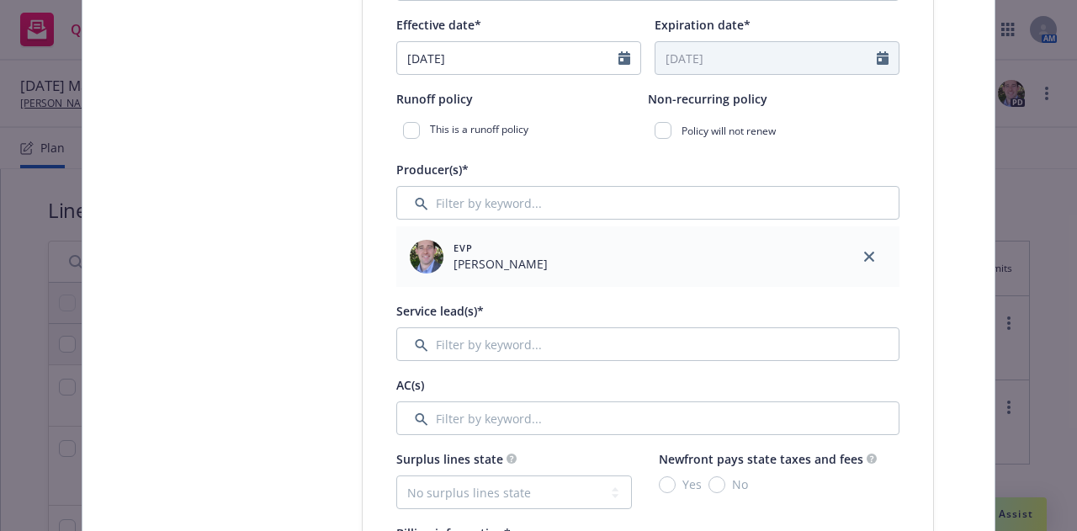
type input "J06671871"
click at [508, 353] on input "Filter by keyword..." at bounding box center [647, 344] width 503 height 34
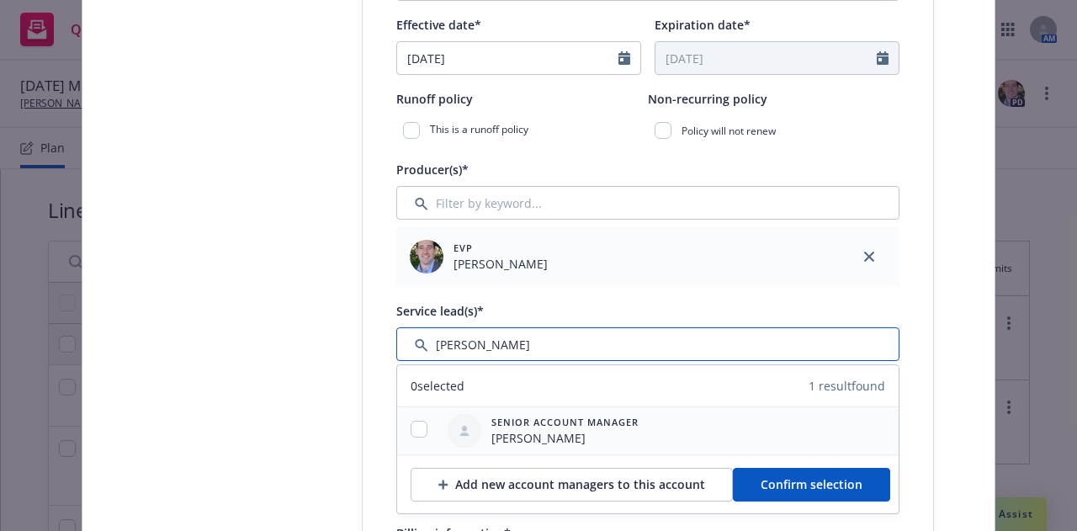
type input "leigh"
click at [411, 429] on input "checkbox" at bounding box center [419, 429] width 17 height 17
checkbox input "true"
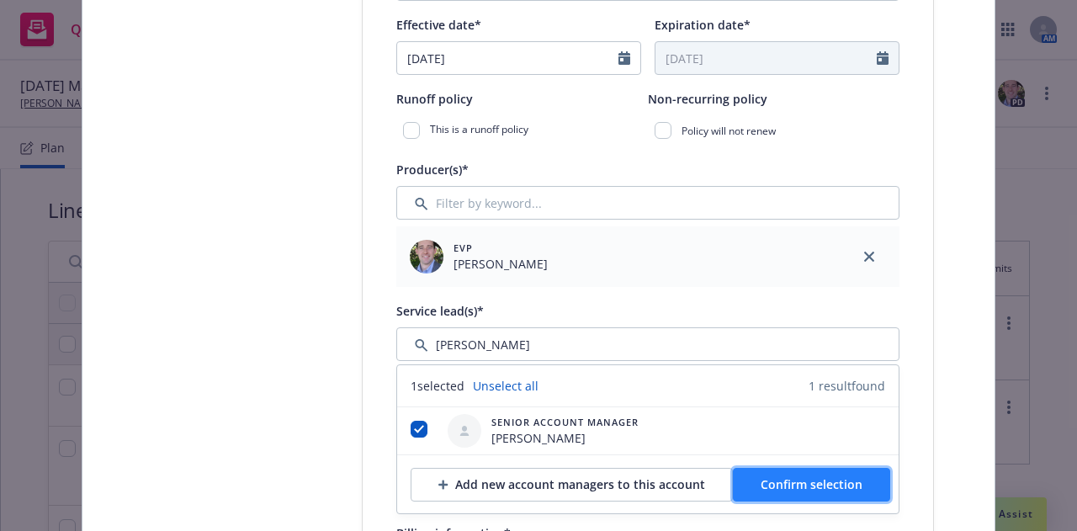
click at [786, 497] on button "Confirm selection" at bounding box center [811, 485] width 157 height 34
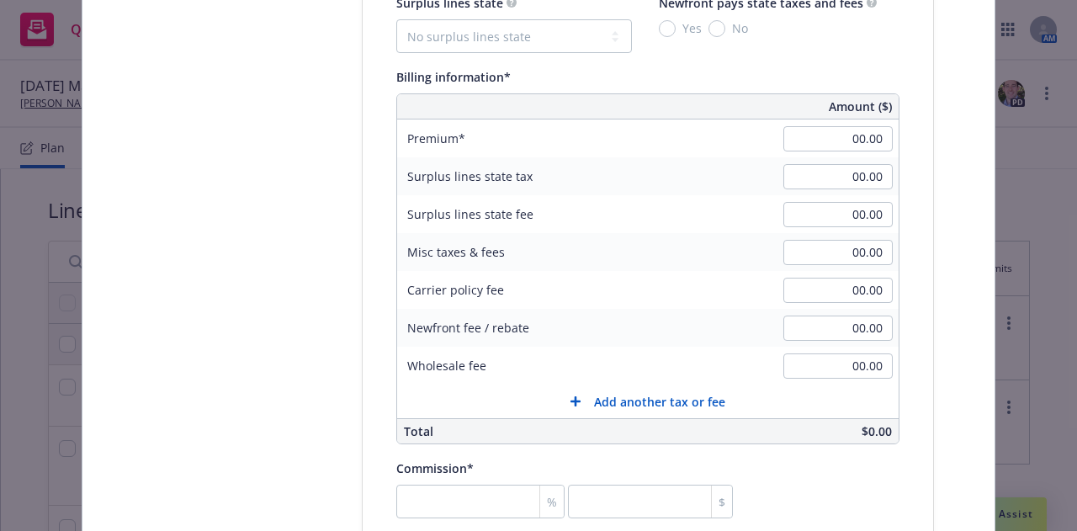
scroll to position [1072, 0]
click at [848, 146] on input "00.00" at bounding box center [838, 139] width 109 height 25
type input "54,571.00"
click at [449, 492] on input "number" at bounding box center [480, 503] width 168 height 34
type input "1"
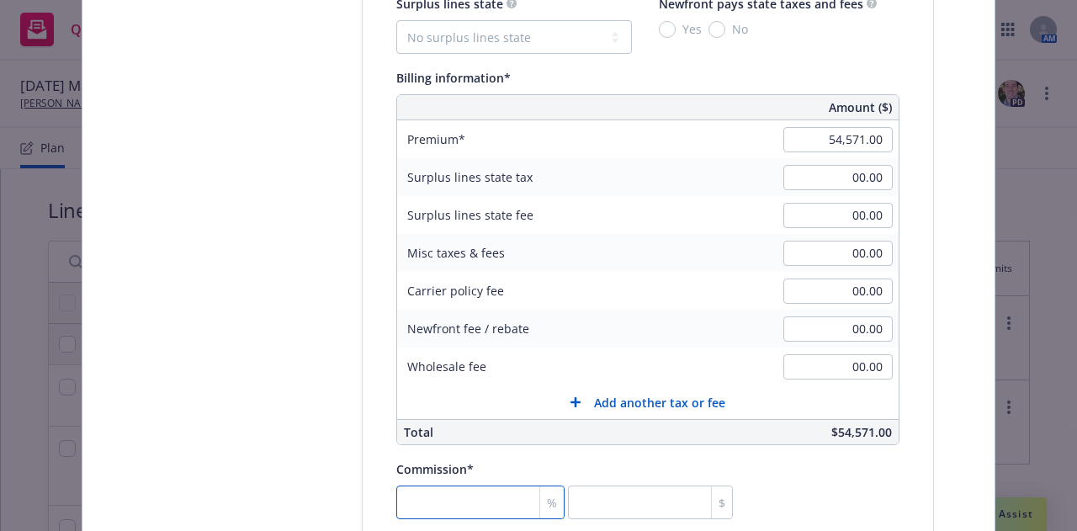
type input "545.71"
type input "17"
type input "9277.07"
type input "17.5"
type input "9549.93"
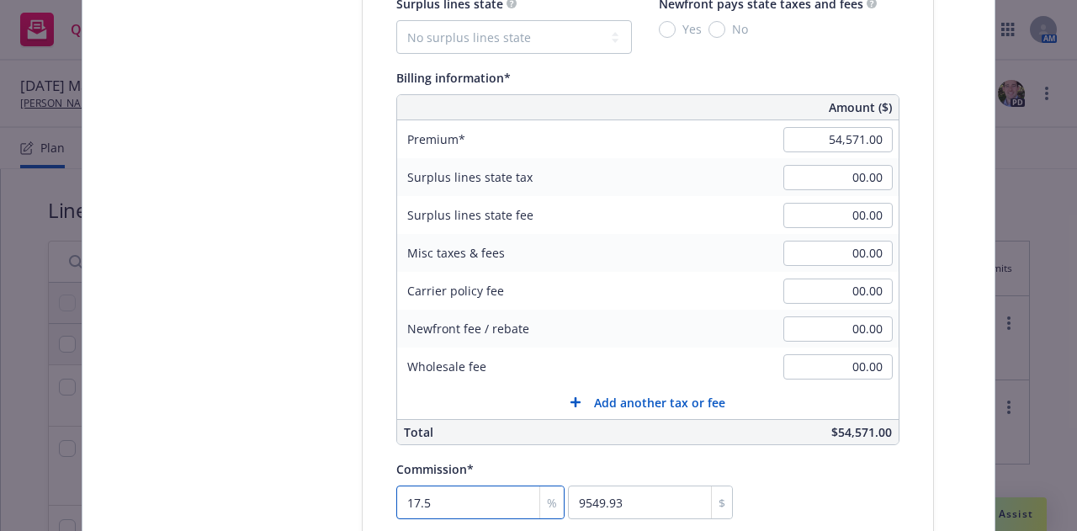
type input "17.5"
click at [786, 487] on div "Commission* 17.5 % 9549.93 $" at bounding box center [647, 489] width 503 height 61
click at [196, 378] on div "Select lines of coverage Upload documents 3 Policy details 4 Installment plan" at bounding box center [235, 242] width 185 height 2326
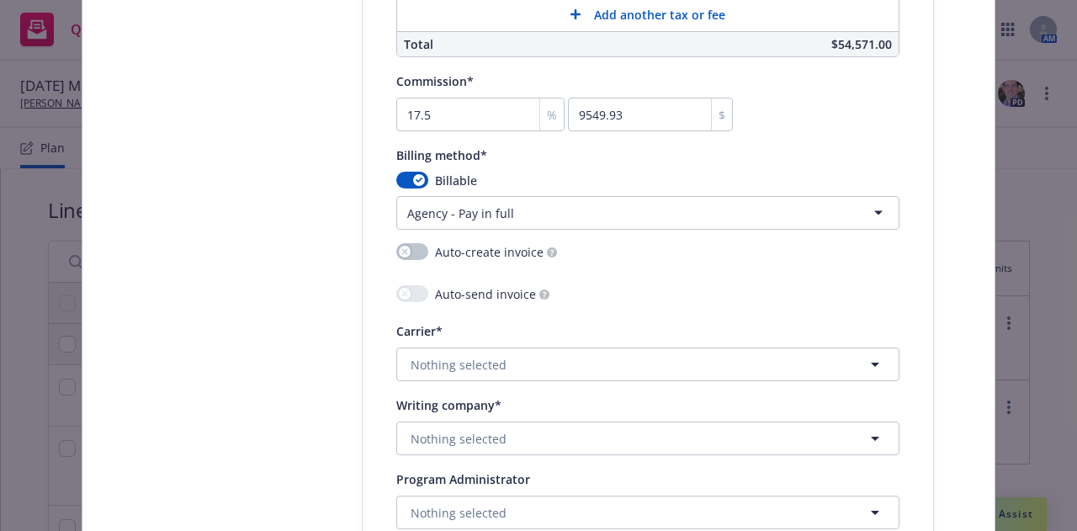
scroll to position [1609, 0]
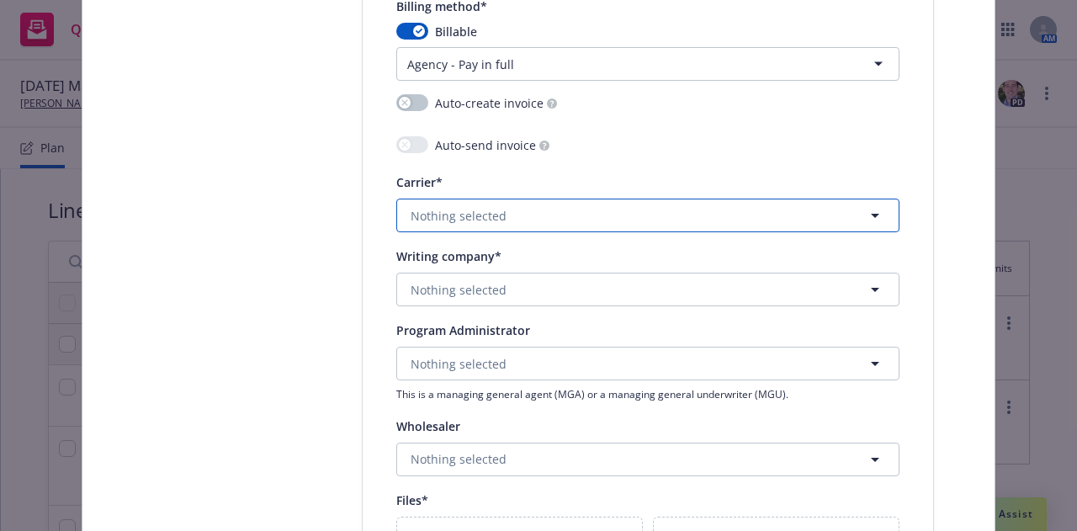
click at [742, 217] on button "Nothing selected" at bounding box center [647, 216] width 503 height 34
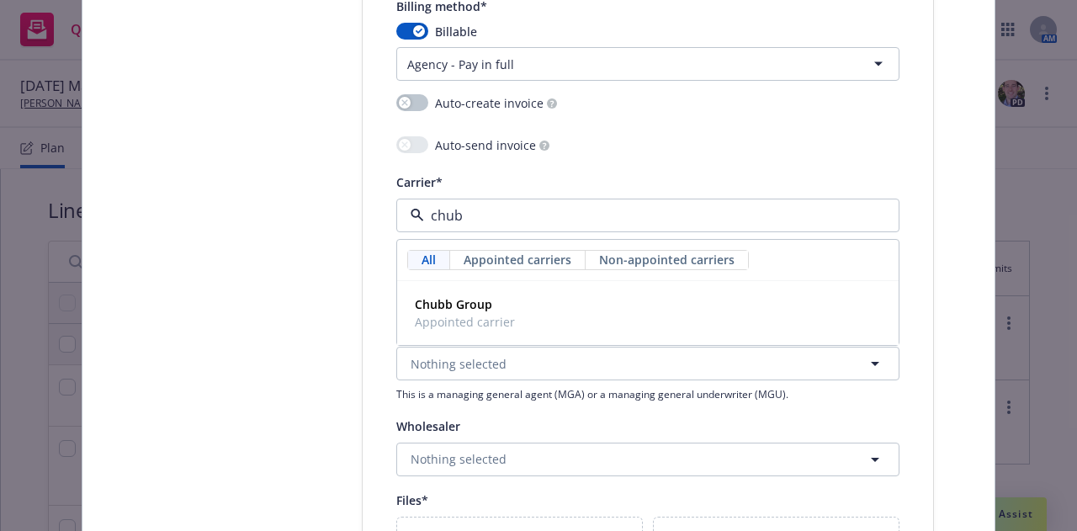
type input "chubb"
click at [587, 322] on div "Chubb Group Appointed carrier" at bounding box center [648, 313] width 480 height 42
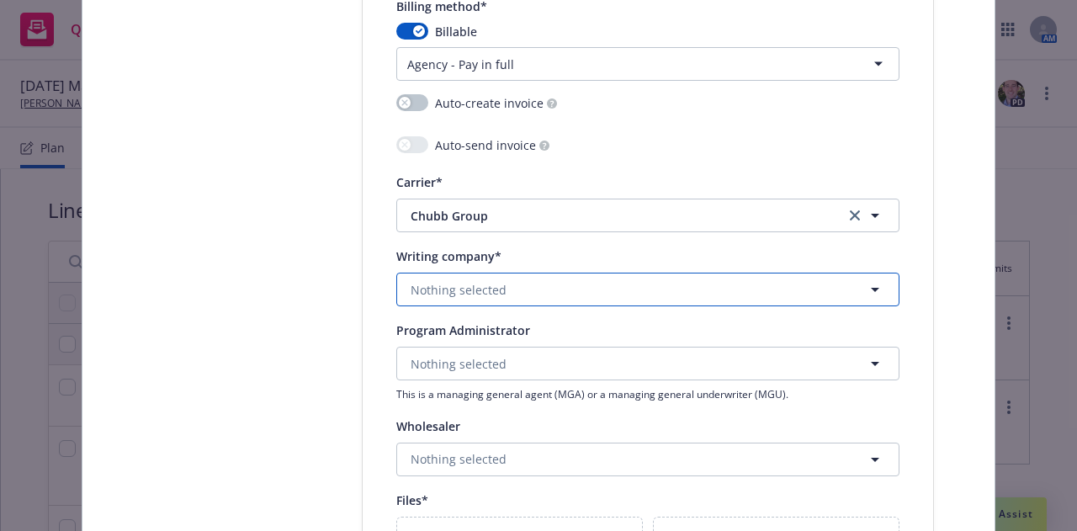
click at [571, 282] on button "Nothing selected" at bounding box center [647, 290] width 503 height 34
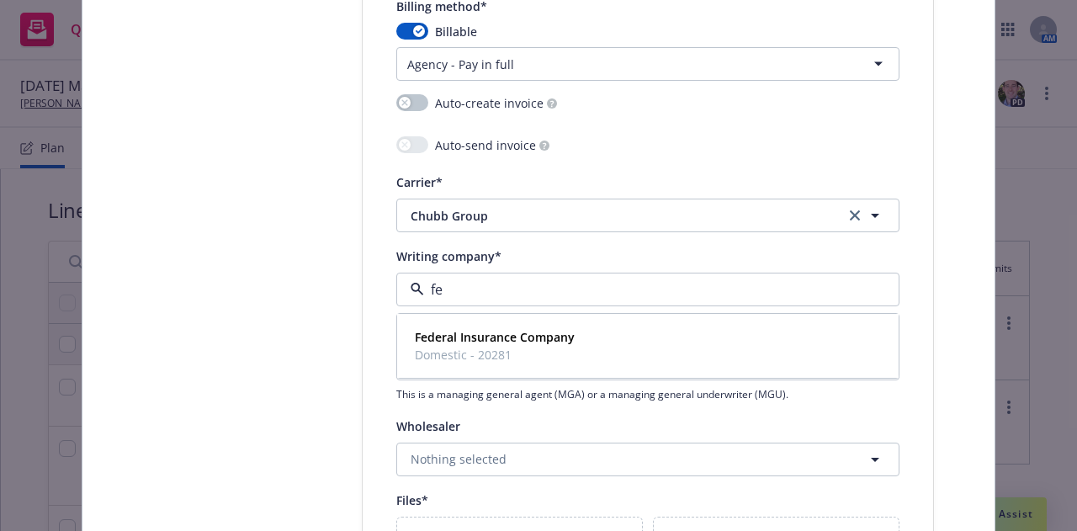
type input "fed"
click at [532, 343] on strong "Federal Insurance Company" at bounding box center [495, 337] width 160 height 16
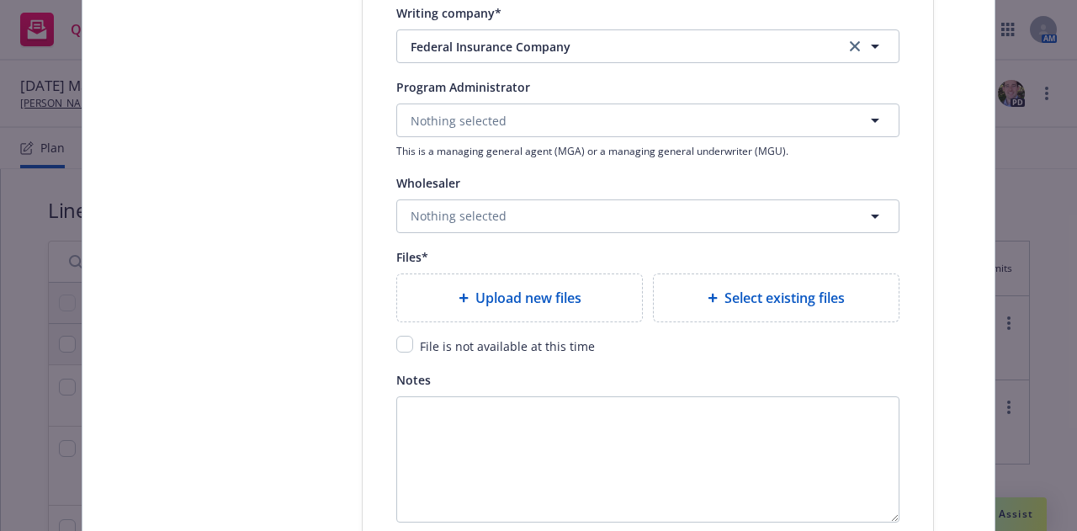
scroll to position [1853, 0]
type textarea "x"
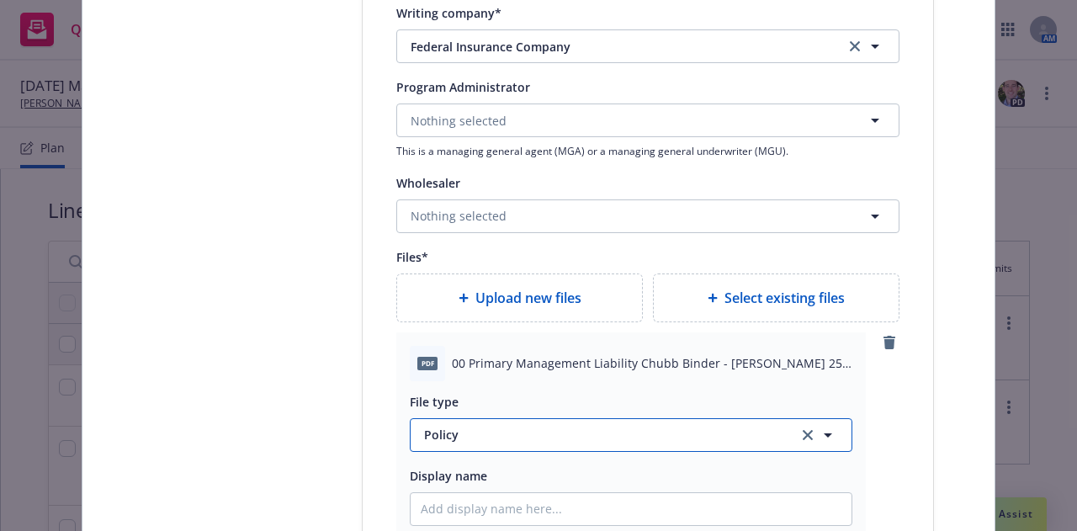
click at [520, 433] on span "Policy" at bounding box center [601, 435] width 354 height 18
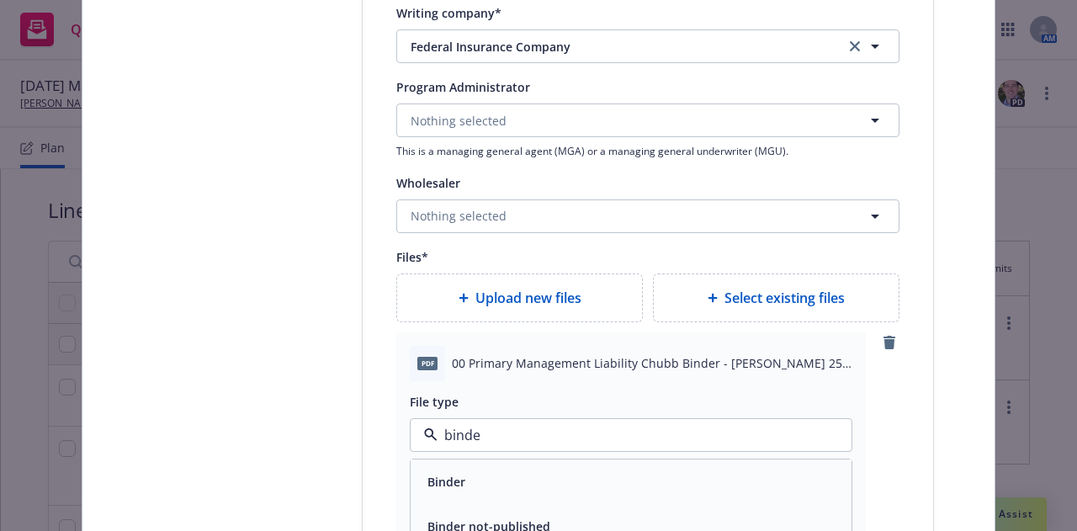
type input "binder"
click at [492, 484] on div "Binder" at bounding box center [631, 482] width 421 height 24
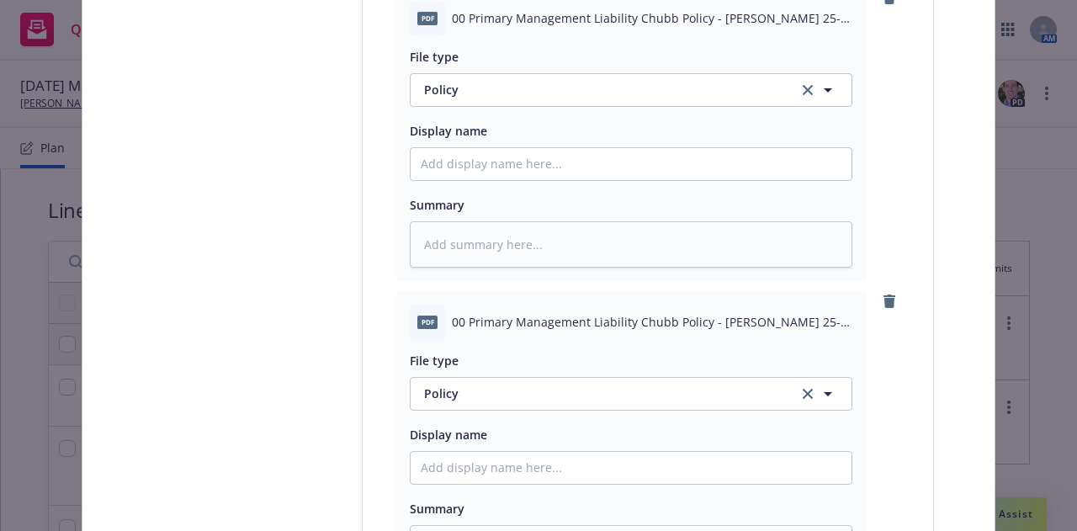
scroll to position [2502, 0]
click at [888, 306] on icon "remove" at bounding box center [889, 300] width 13 height 13
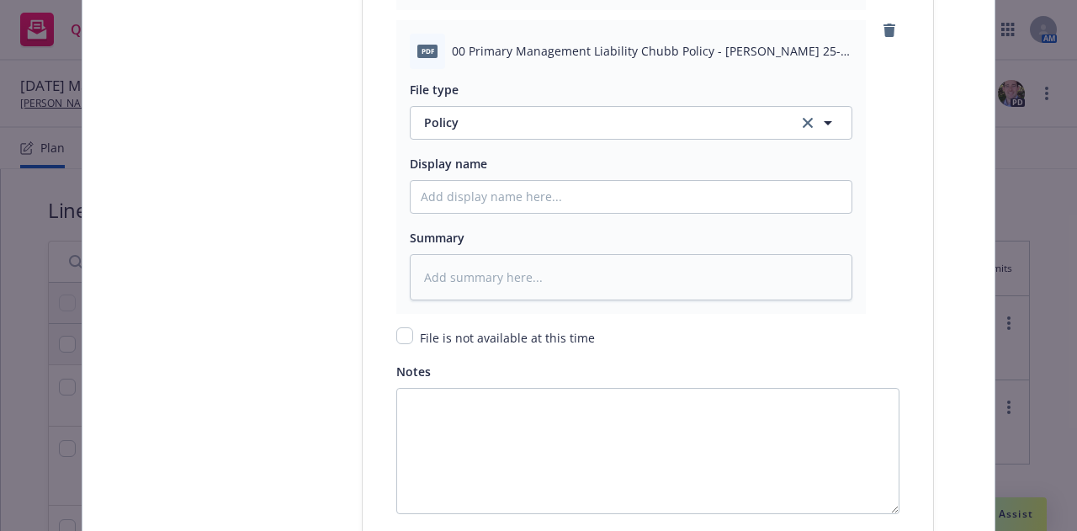
scroll to position [2645, 0]
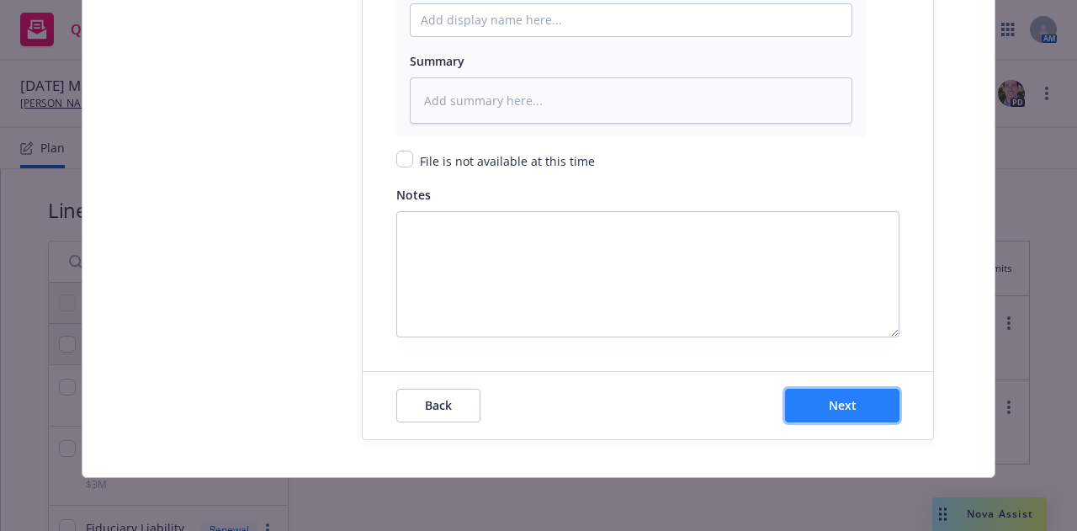
click at [834, 407] on span "Next" at bounding box center [843, 405] width 28 height 16
type textarea "x"
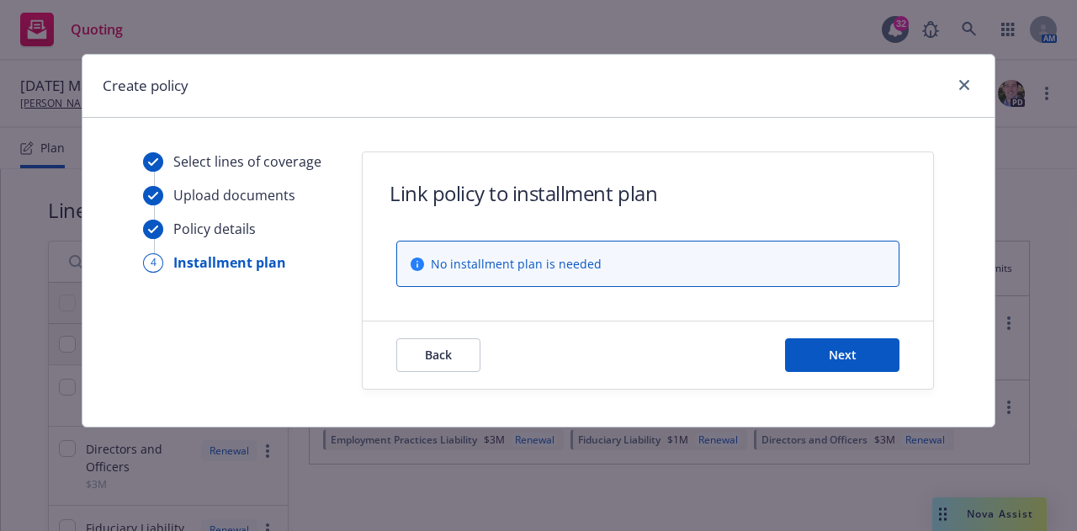
scroll to position [0, 0]
click at [843, 347] on button "Next" at bounding box center [842, 355] width 114 height 34
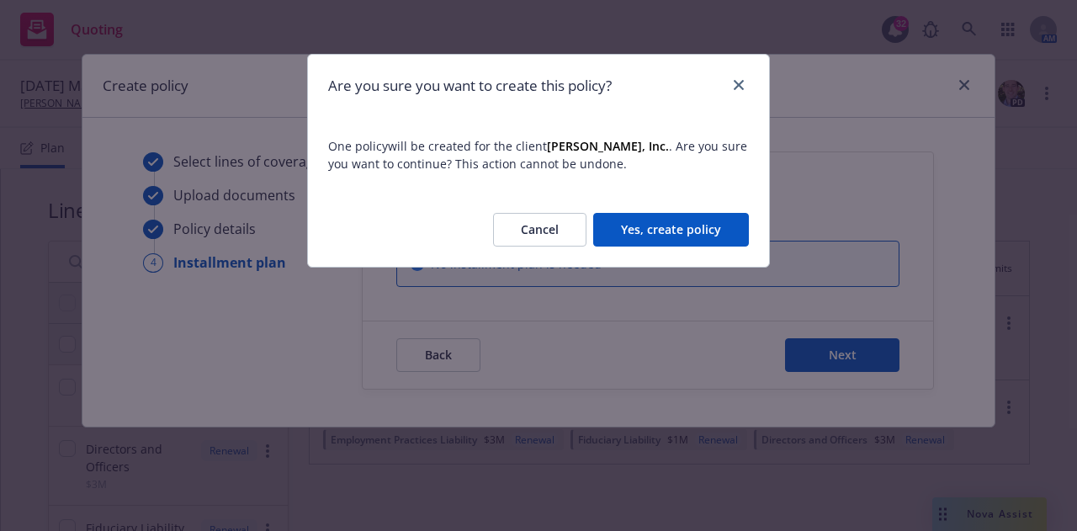
click at [697, 232] on button "Yes, create policy" at bounding box center [671, 230] width 156 height 34
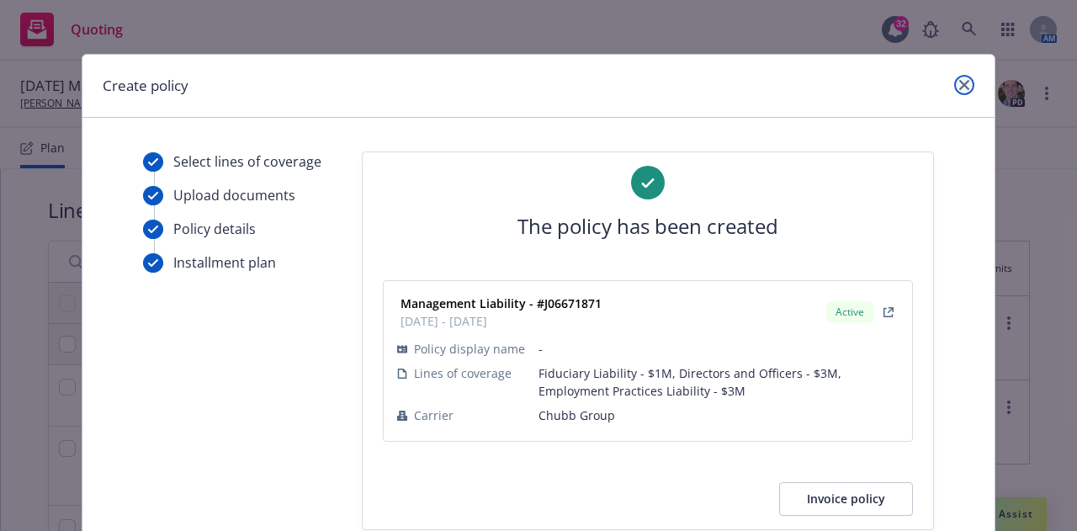
click at [960, 84] on icon "close" at bounding box center [965, 85] width 10 height 10
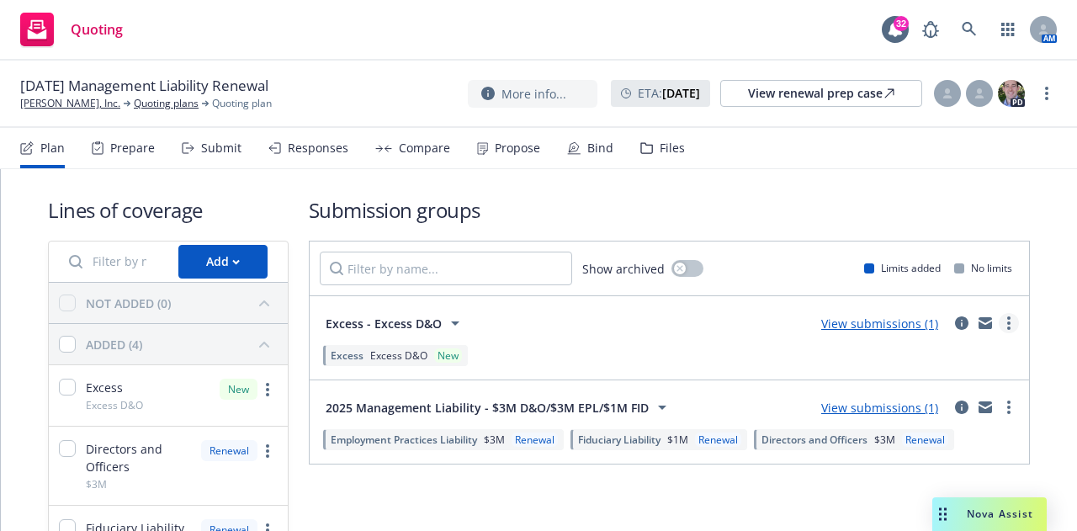
click at [1002, 322] on link "more" at bounding box center [1009, 323] width 20 height 20
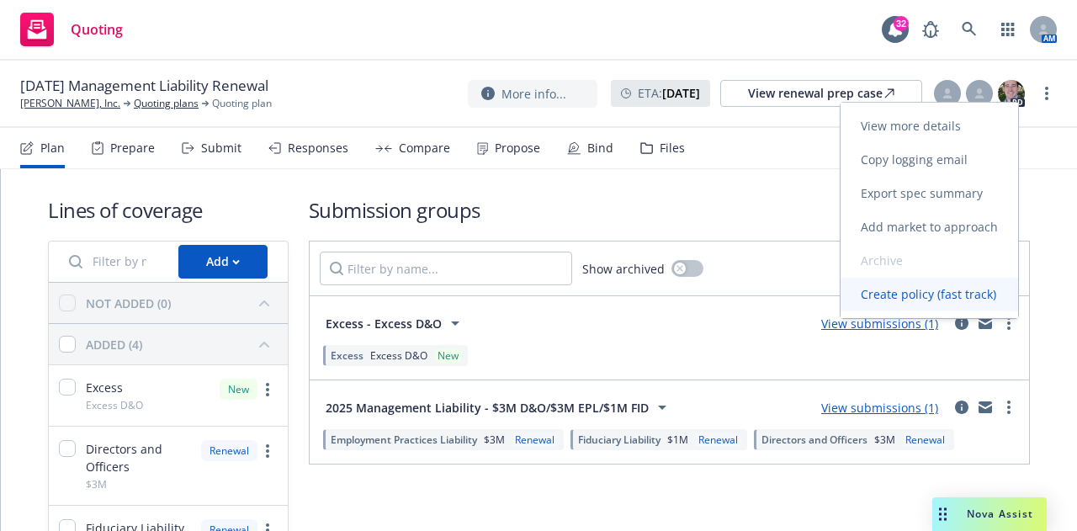
click at [952, 290] on span "Create policy (fast track)" at bounding box center [929, 294] width 176 height 16
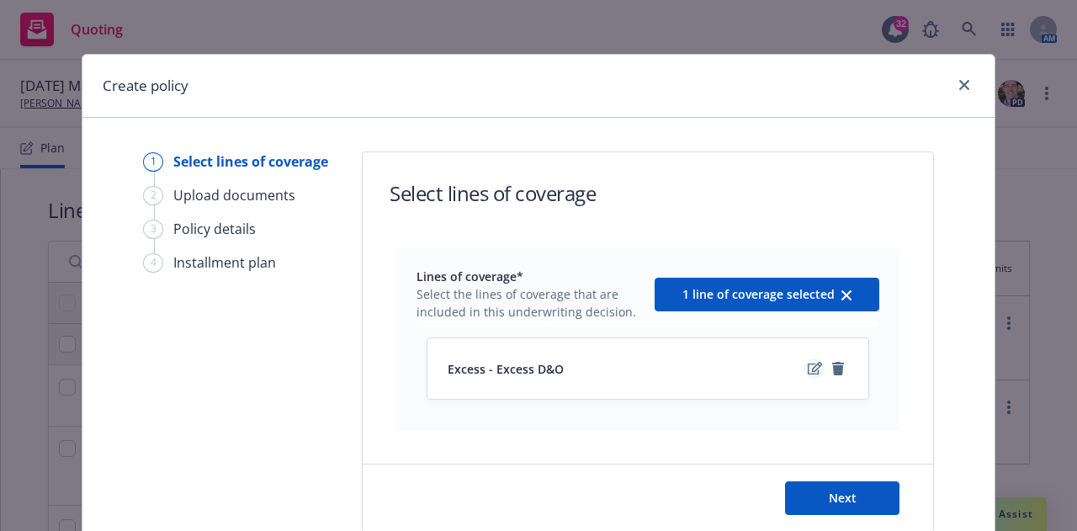
click at [808, 369] on icon "edit" at bounding box center [815, 368] width 14 height 13
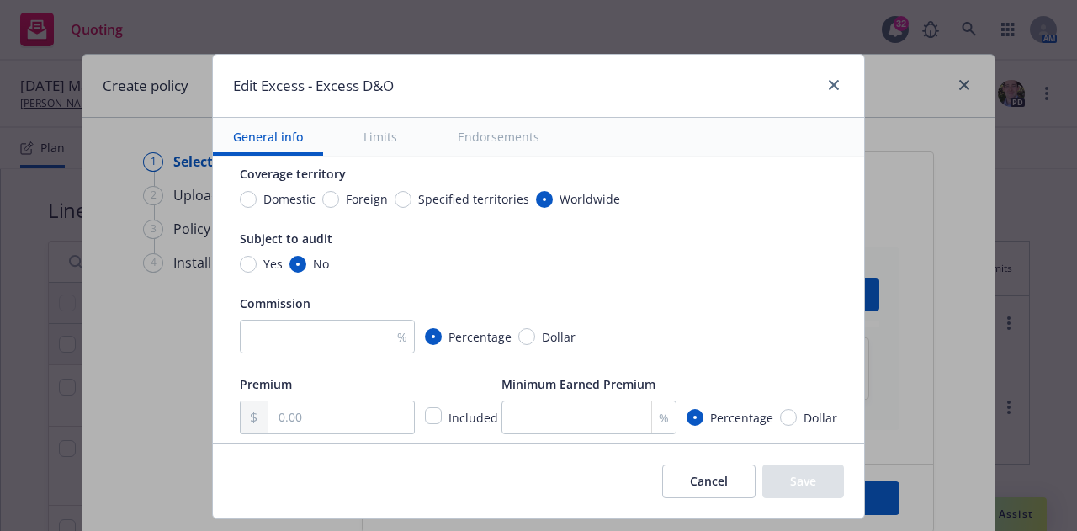
scroll to position [310, 0]
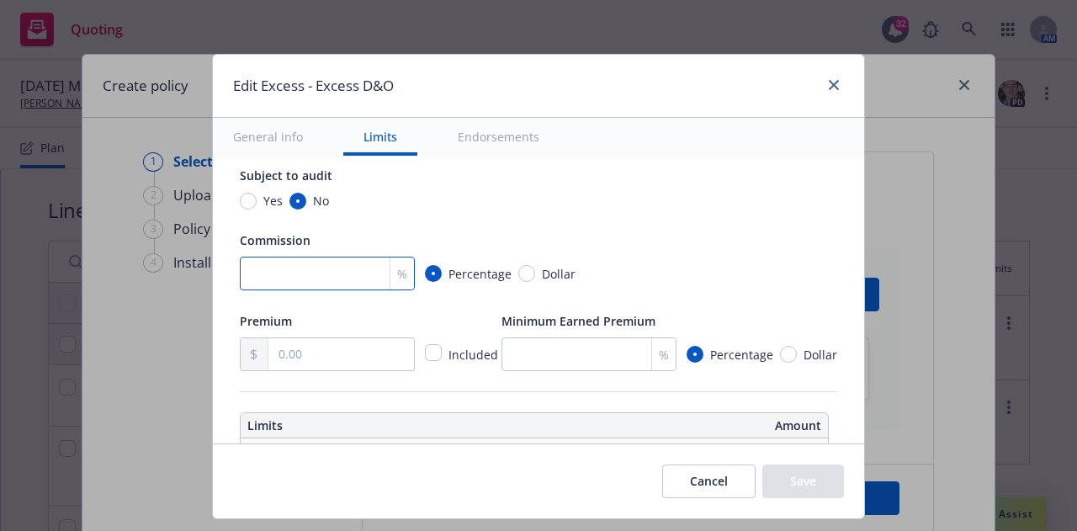
click at [309, 276] on input "number" at bounding box center [327, 274] width 175 height 34
type input "20"
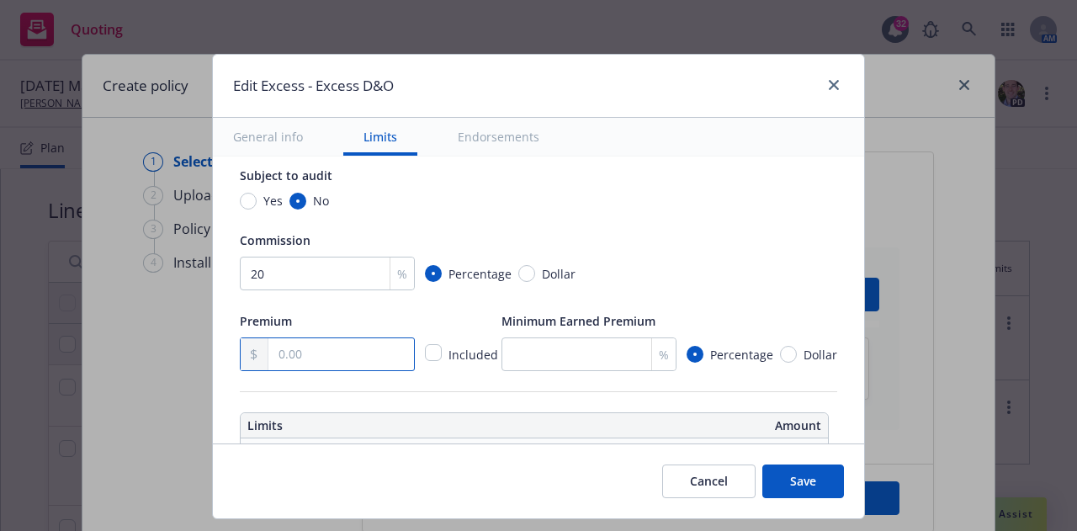
click at [307, 368] on input "text" at bounding box center [341, 354] width 146 height 32
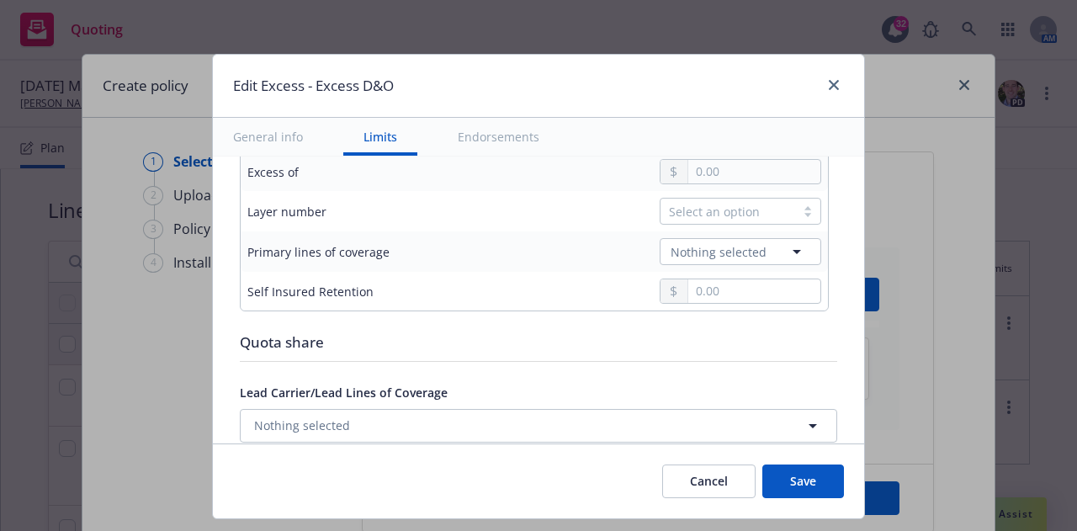
scroll to position [550, 0]
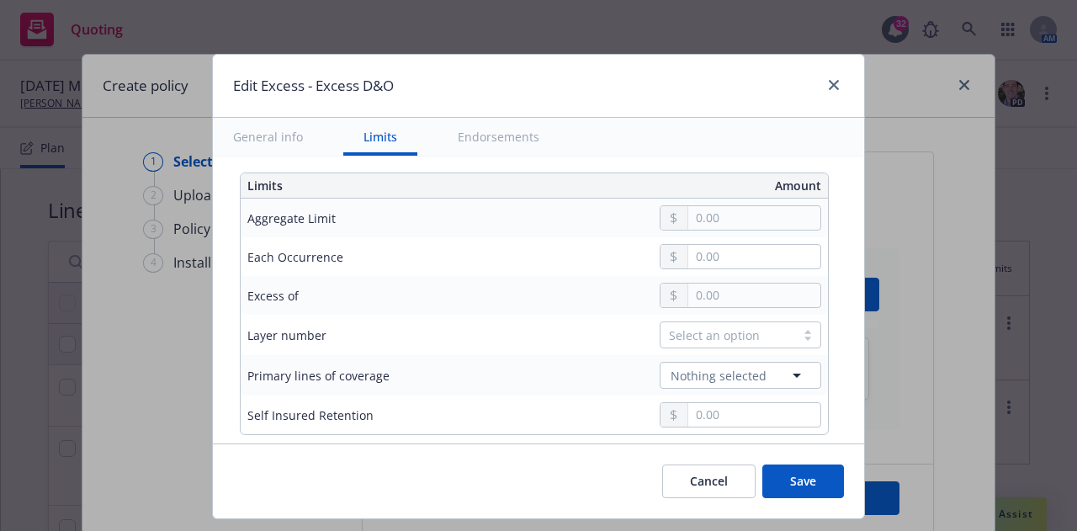
type input "14,033.00"
click at [732, 225] on input "text" at bounding box center [754, 218] width 132 height 24
type input "2,000,000.00"
click at [711, 320] on button "$2,000,000.00" at bounding box center [738, 321] width 145 height 31
click at [726, 381] on span "Nothing selected" at bounding box center [719, 376] width 96 height 18
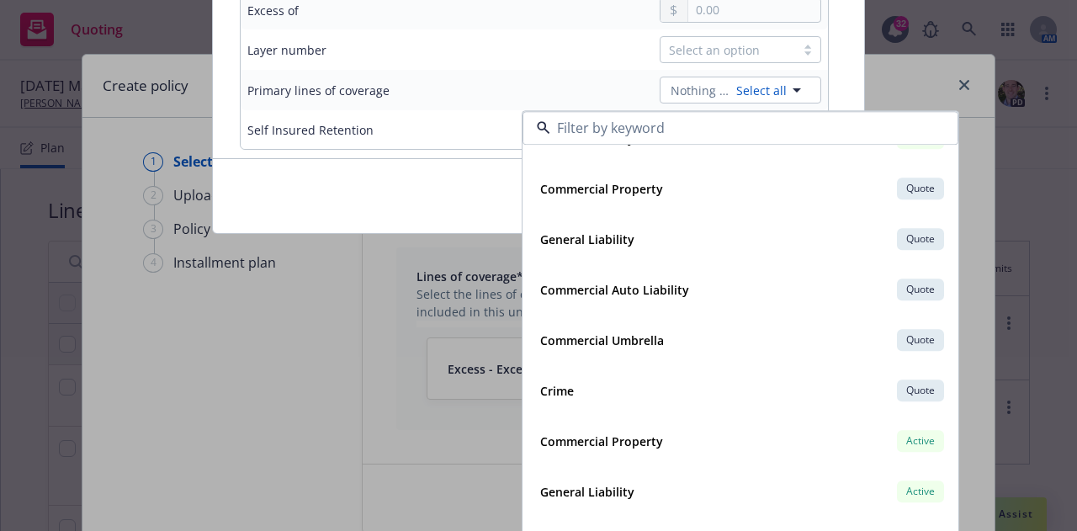
scroll to position [891, 0]
click at [573, 80] on div "Nothing selected Select all Employers Liability Active Policy number 100766703C…" at bounding box center [661, 90] width 322 height 27
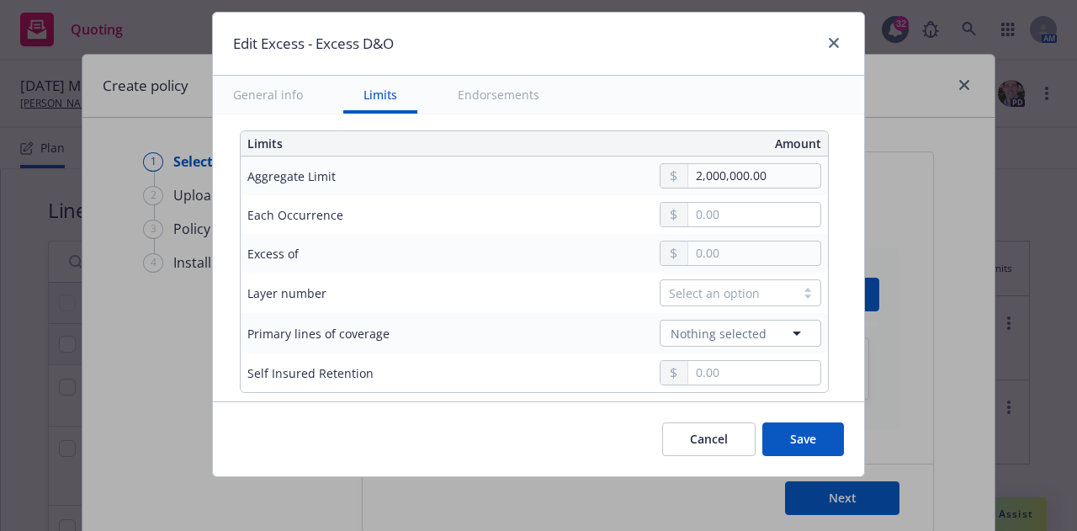
scroll to position [42, 0]
click at [798, 442] on button "Save" at bounding box center [804, 440] width 82 height 34
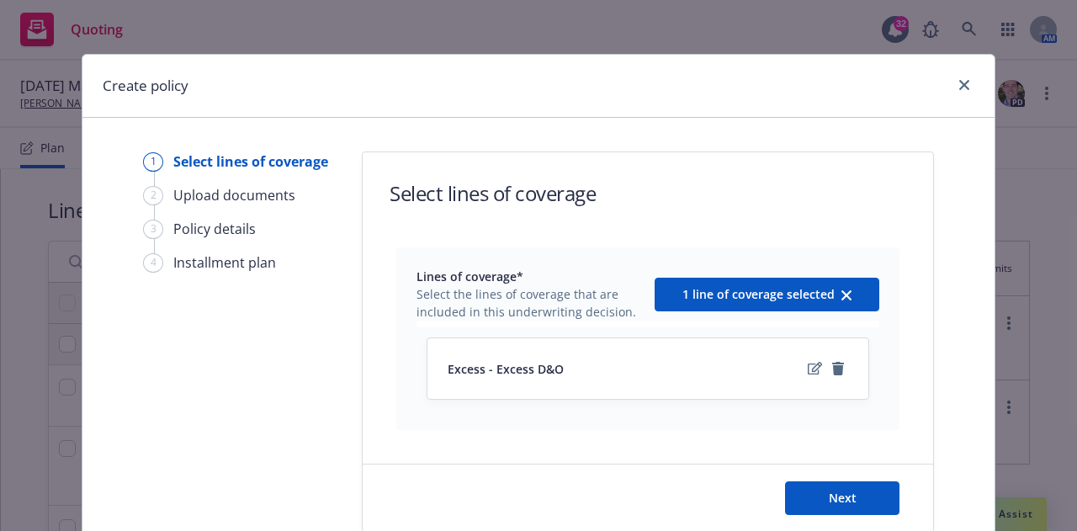
scroll to position [29, 0]
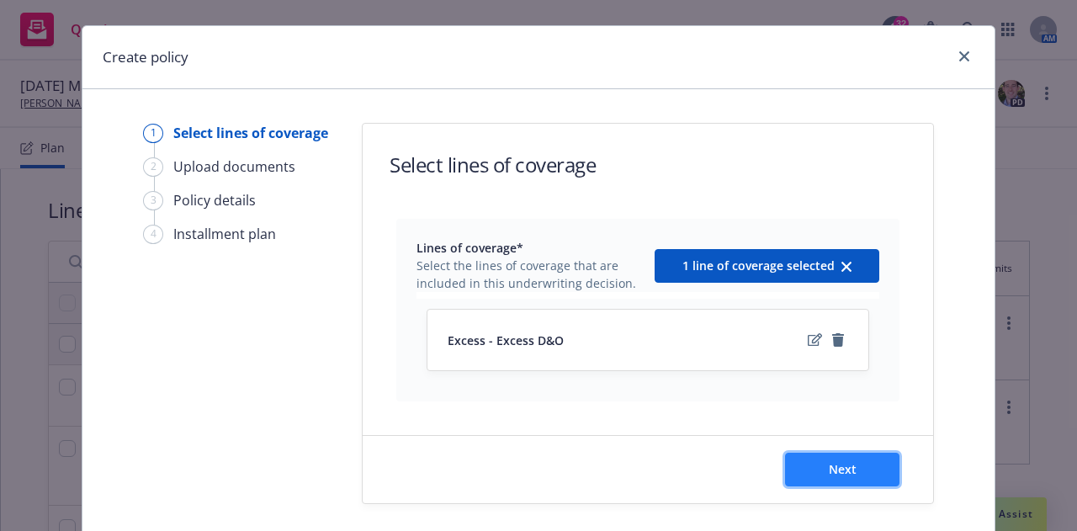
click at [838, 473] on span "Next" at bounding box center [843, 469] width 28 height 16
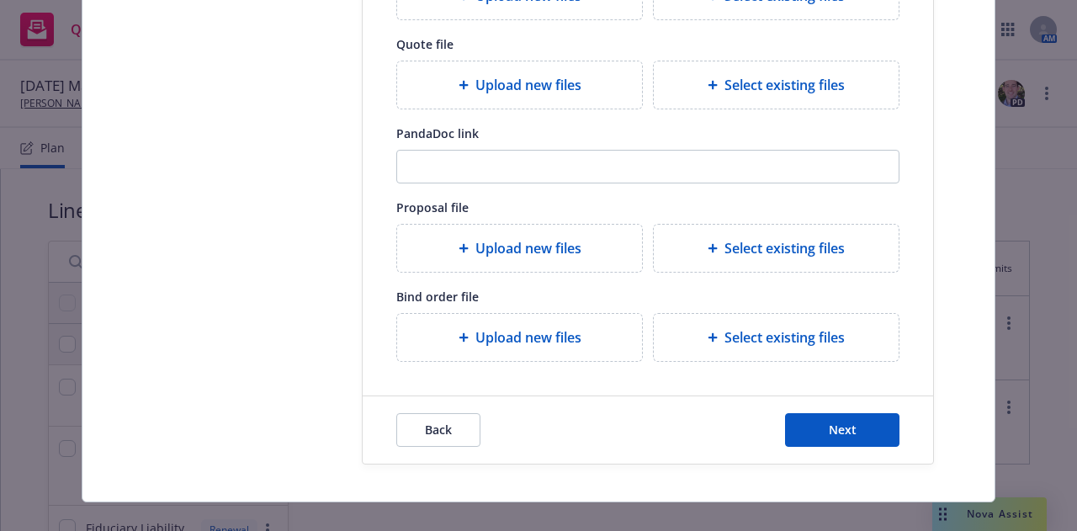
scroll to position [322, 0]
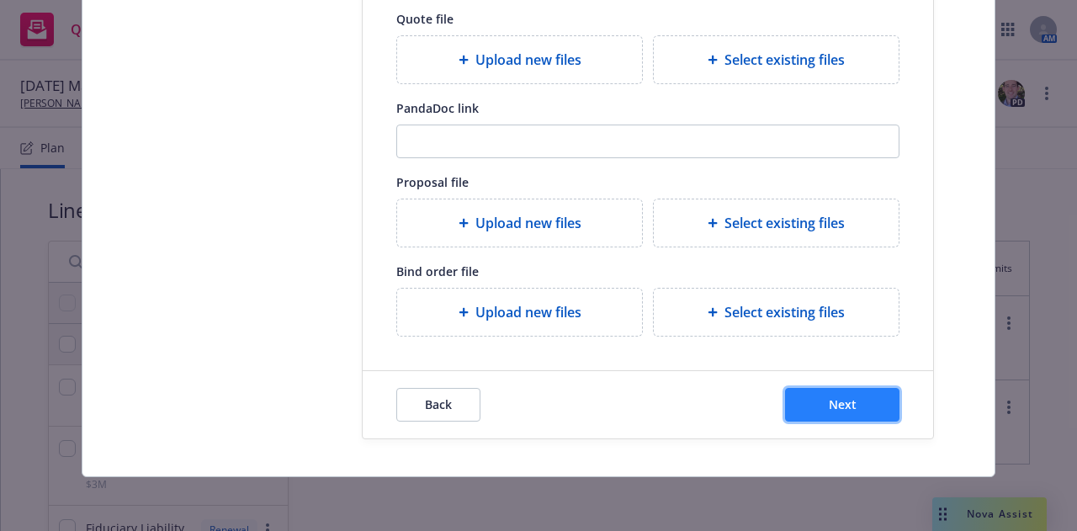
click at [839, 391] on button "Next" at bounding box center [842, 405] width 114 height 34
select select "12"
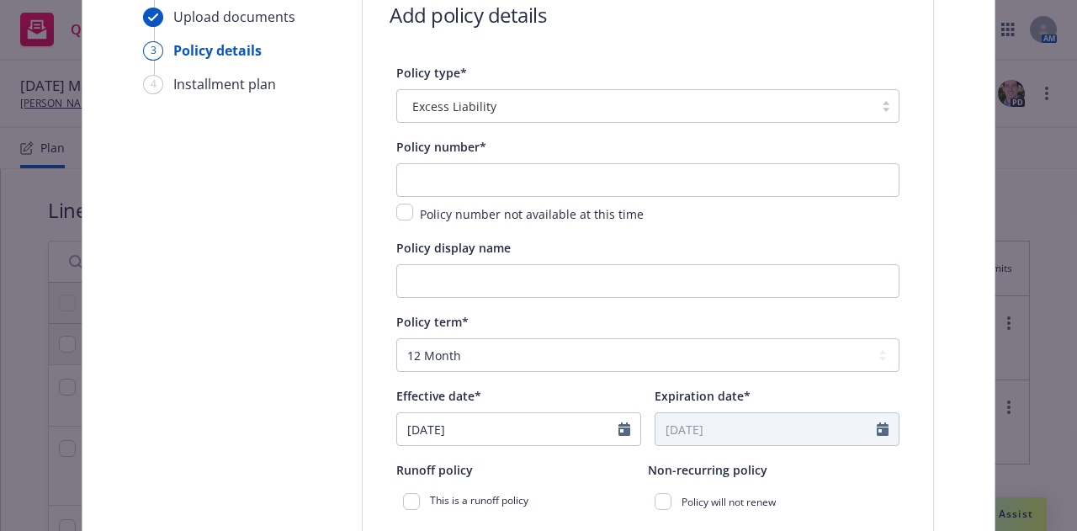
scroll to position [178, 0]
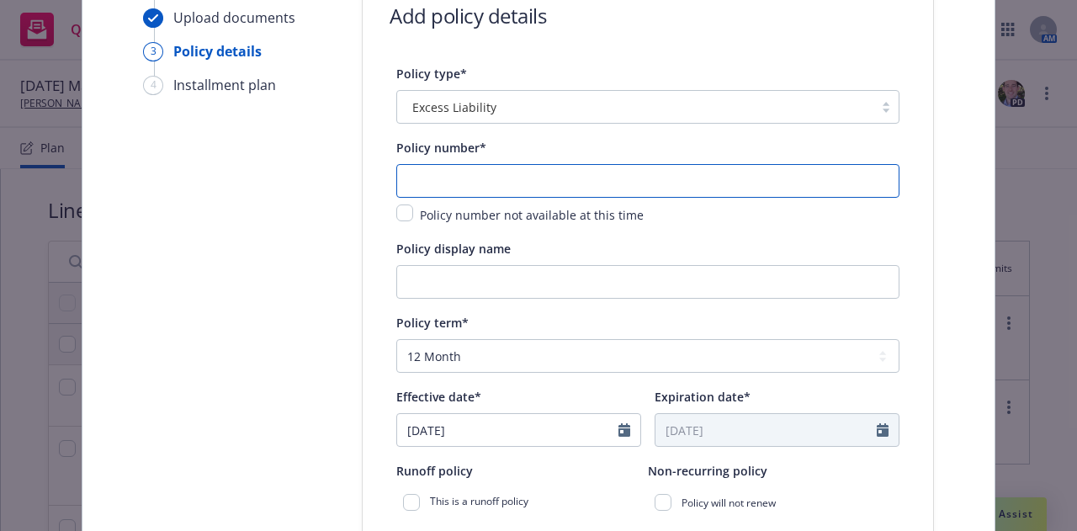
click at [473, 192] on input "text" at bounding box center [647, 181] width 503 height 34
paste input "P-001-001757150-01"
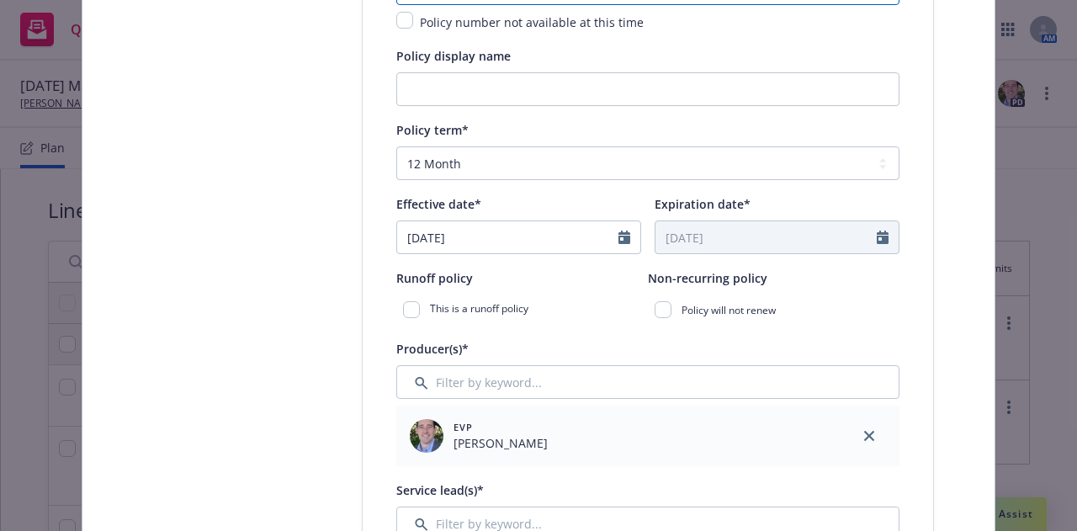
scroll to position [481, 0]
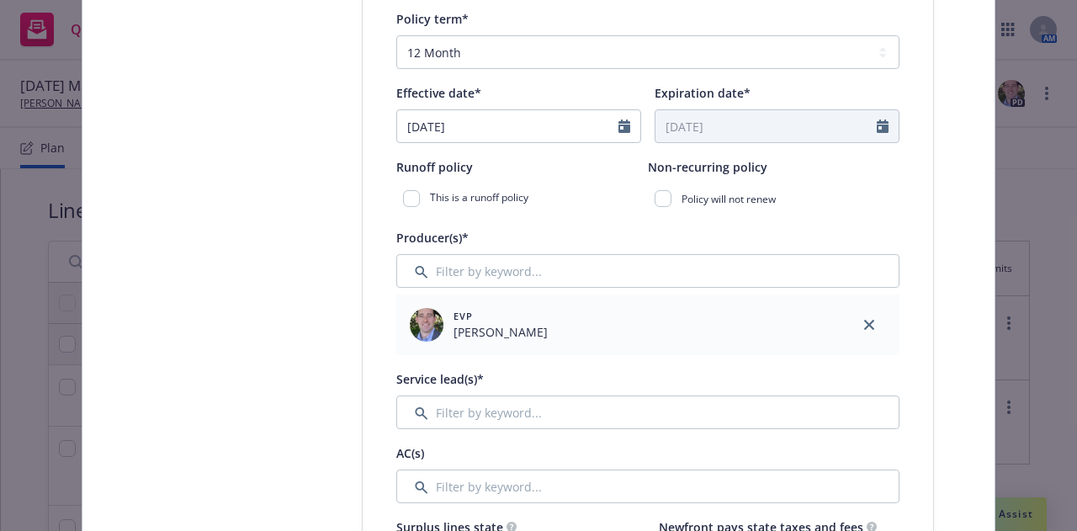
type input "P-001-001757150-01"
click at [620, 423] on input "Filter by keyword..." at bounding box center [647, 413] width 503 height 34
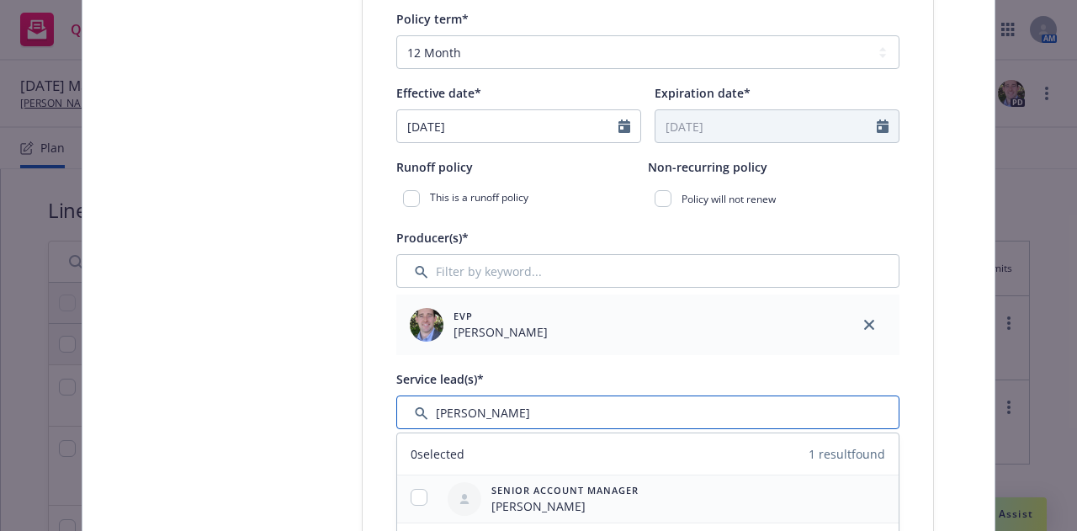
type input "leigh"
click at [411, 497] on input "checkbox" at bounding box center [419, 497] width 17 height 17
checkbox input "true"
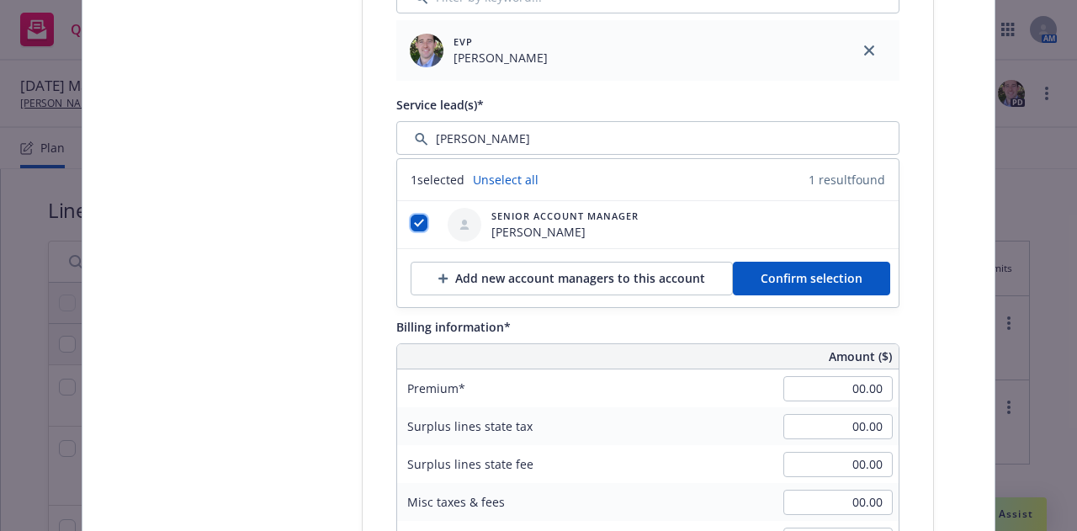
scroll to position [757, 0]
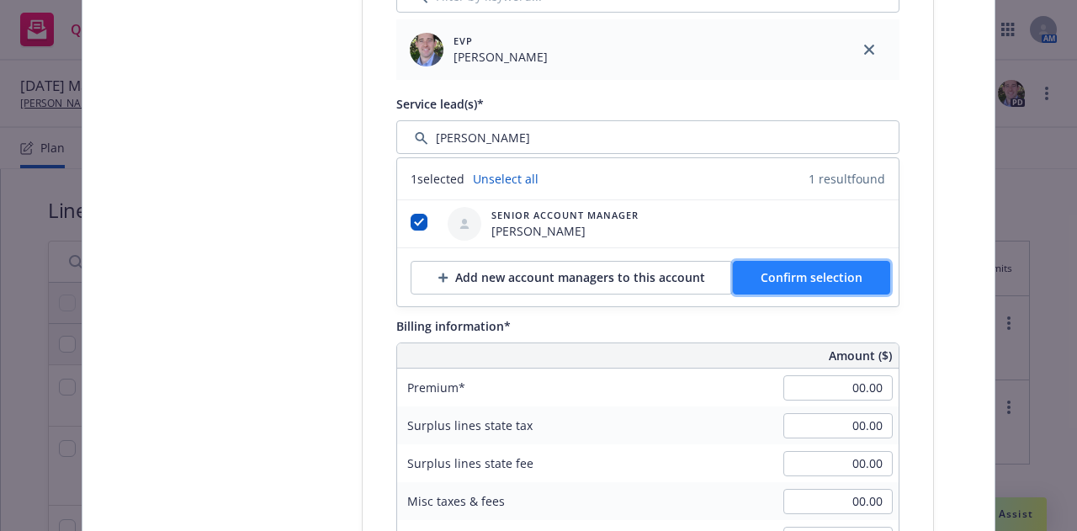
click at [784, 280] on span "Confirm selection" at bounding box center [812, 277] width 102 height 16
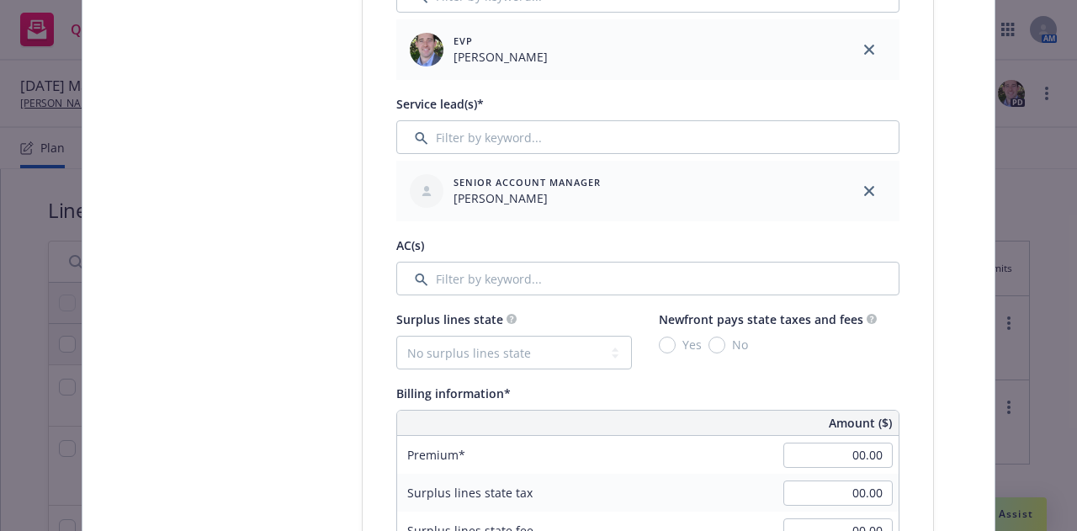
scroll to position [922, 0]
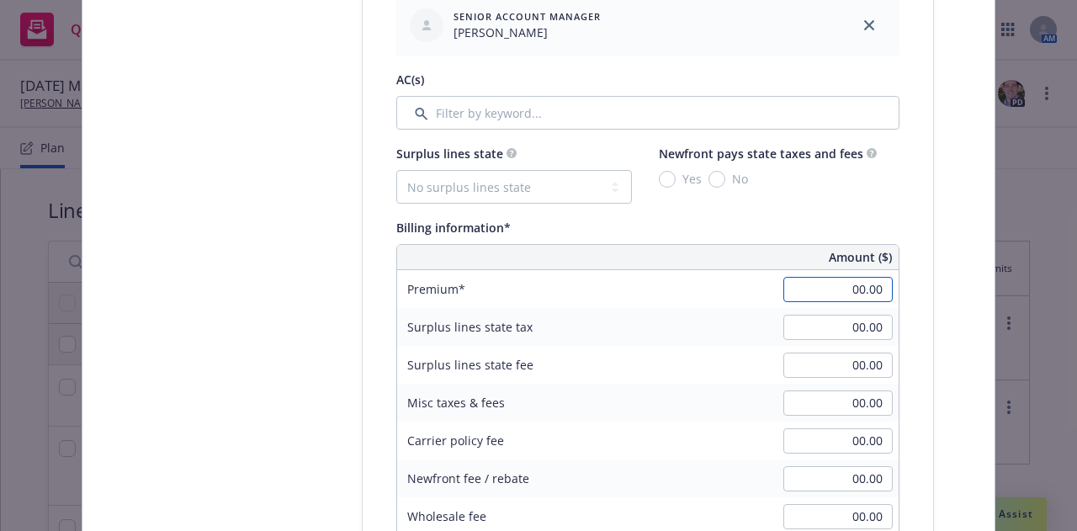
click at [845, 295] on input "00.00" at bounding box center [838, 289] width 109 height 25
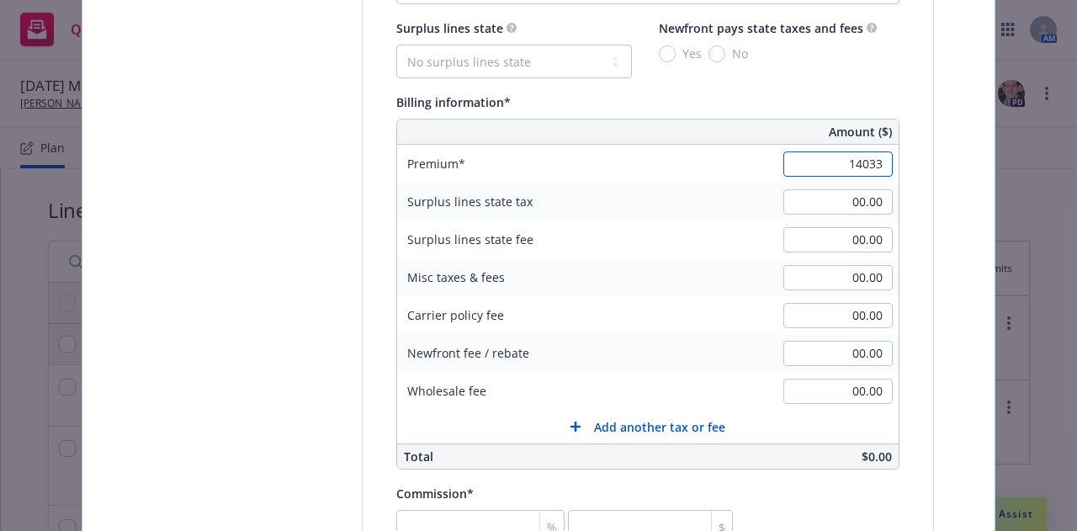
scroll to position [1051, 0]
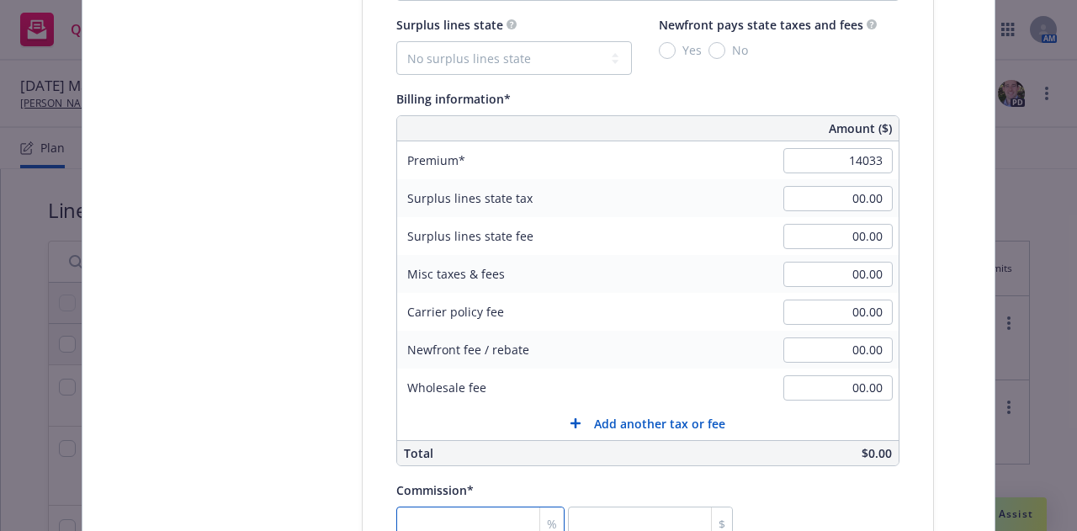
type input "14,033.00"
click at [490, 516] on input "number" at bounding box center [480, 524] width 168 height 34
type input "2"
type input "280.66"
type input "20"
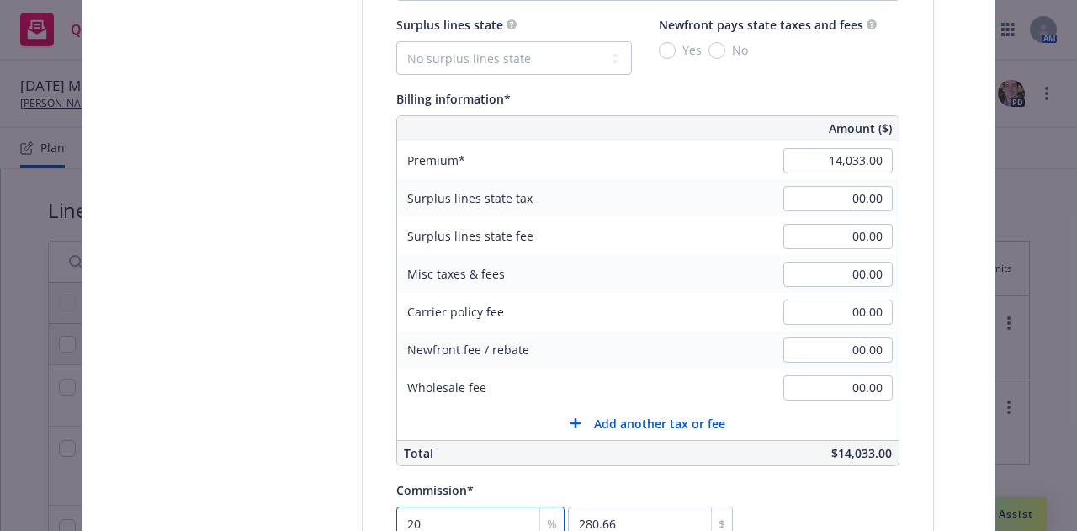
type input "2806.6"
type input "20"
click at [809, 497] on div "Commission* 20 % 2806.6 $" at bounding box center [647, 509] width 503 height 61
click at [375, 292] on div "Policy type* Excess Liability Policy number* P-001-001757150-01 Policy number n…" at bounding box center [648, 256] width 571 height 2134
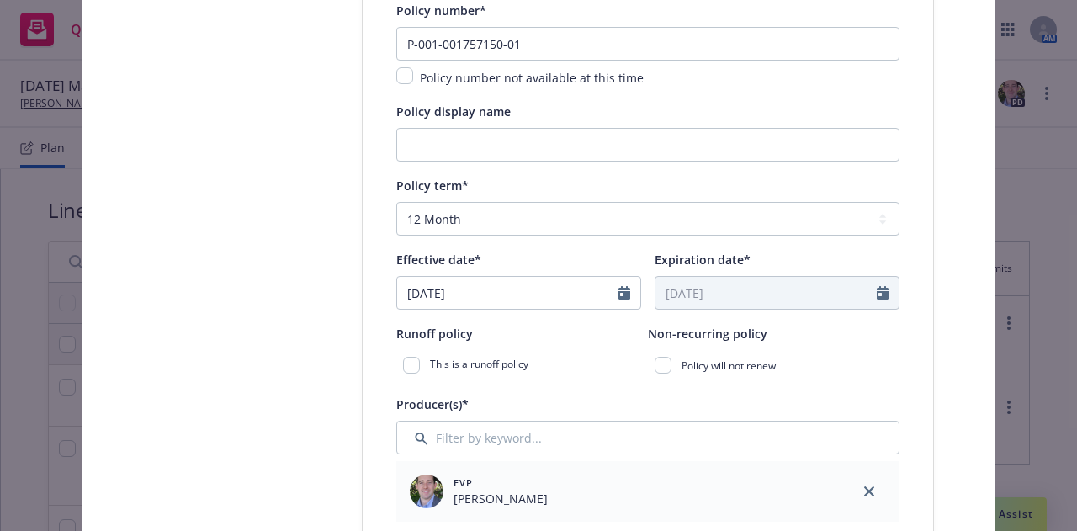
scroll to position [313, 0]
click at [625, 297] on div at bounding box center [630, 295] width 22 height 32
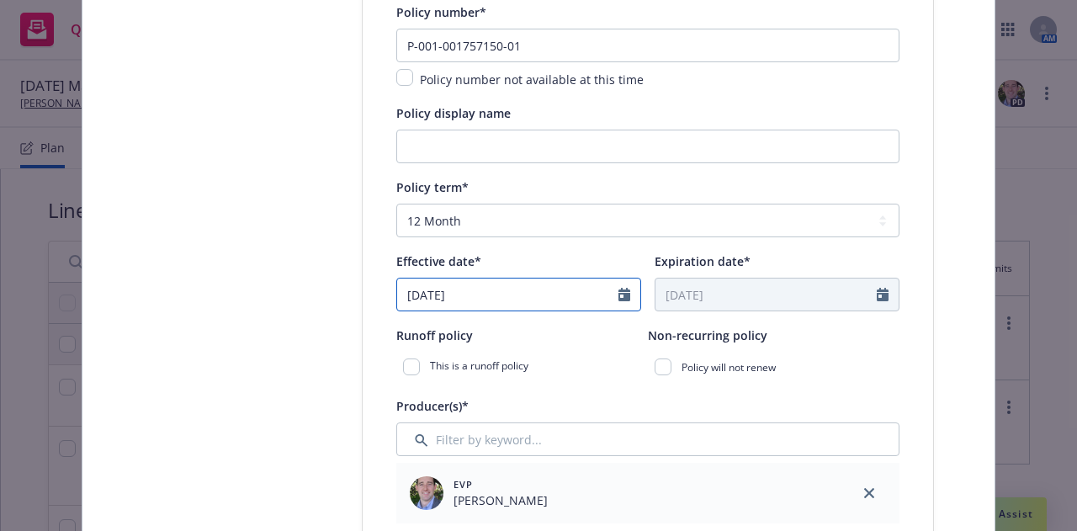
click at [619, 296] on icon "Calendar" at bounding box center [625, 294] width 12 height 13
select select "9"
click at [619, 296] on icon "Calendar" at bounding box center [625, 294] width 12 height 13
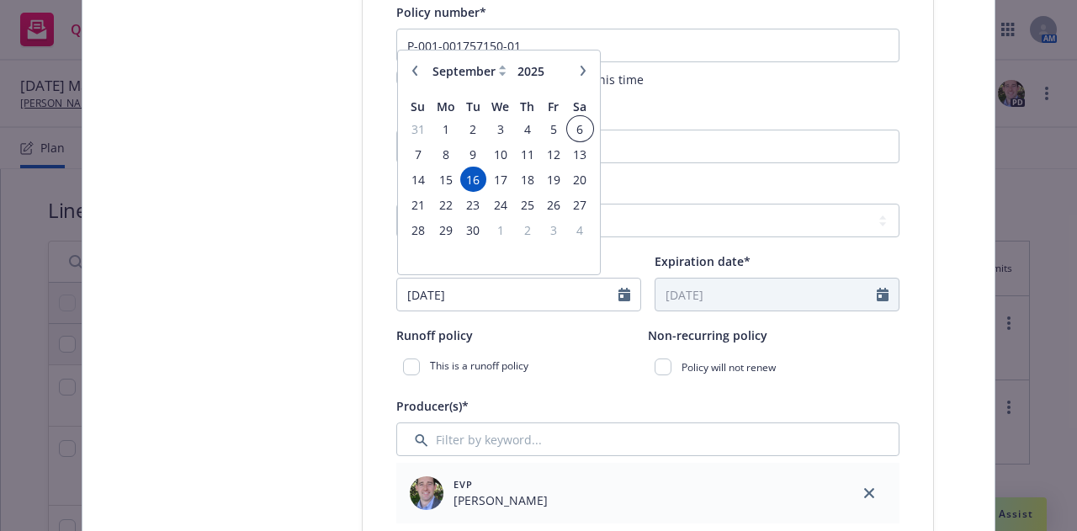
click at [571, 131] on span "6" at bounding box center [580, 129] width 23 height 21
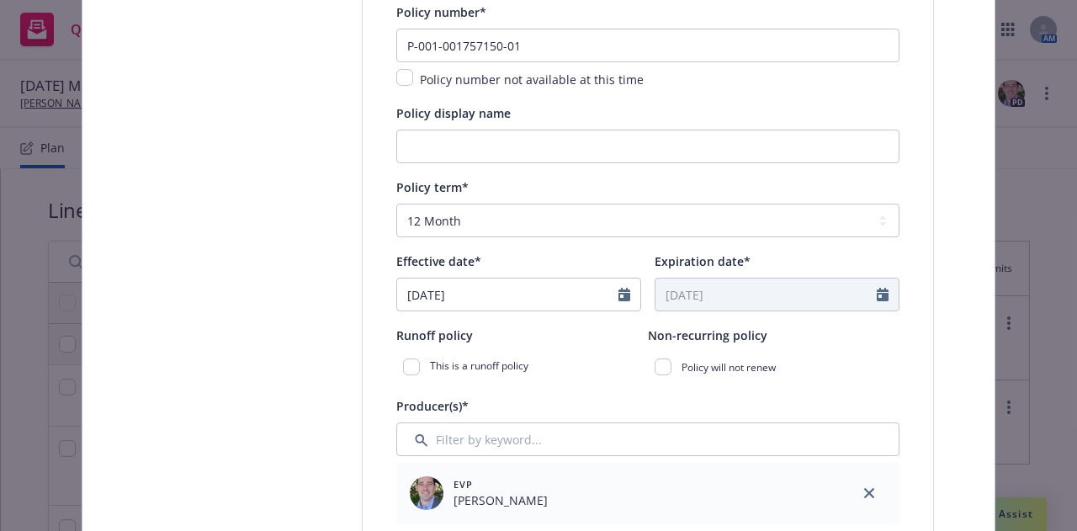
type input "09/06/2025"
type input "09/06/2026"
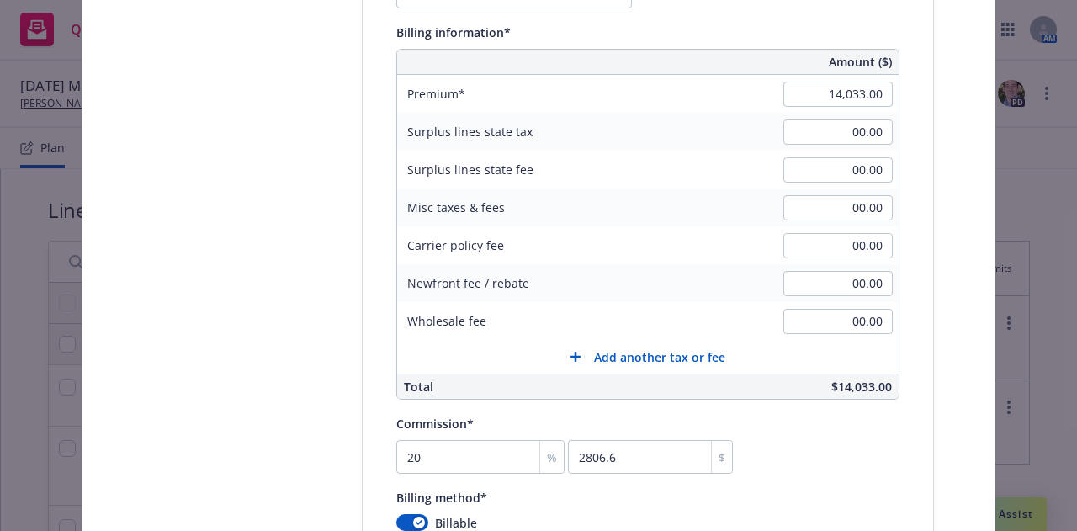
scroll to position [1125, 0]
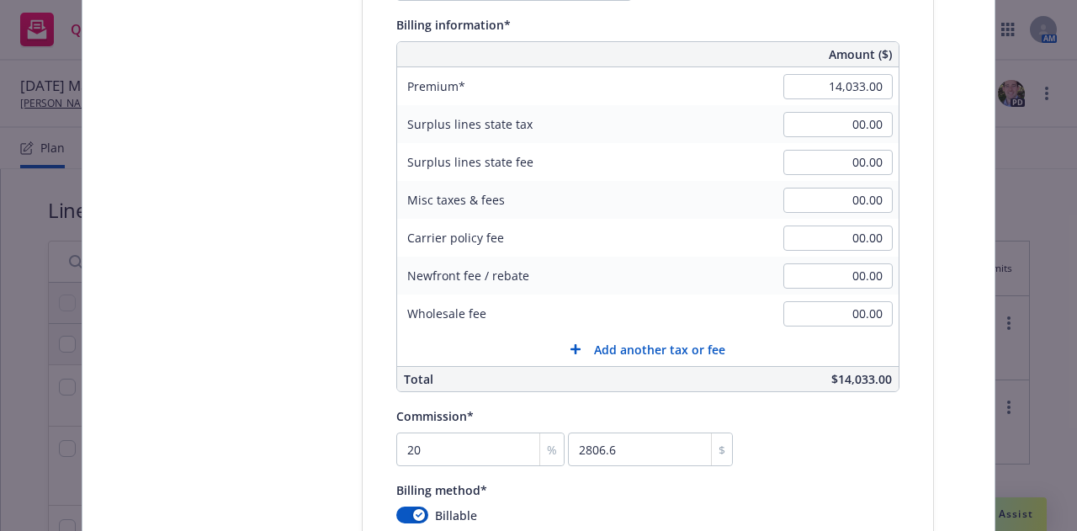
click at [315, 406] on div "Select lines of coverage Upload documents 3 Policy details 4 Installment plan" at bounding box center [235, 189] width 185 height 2326
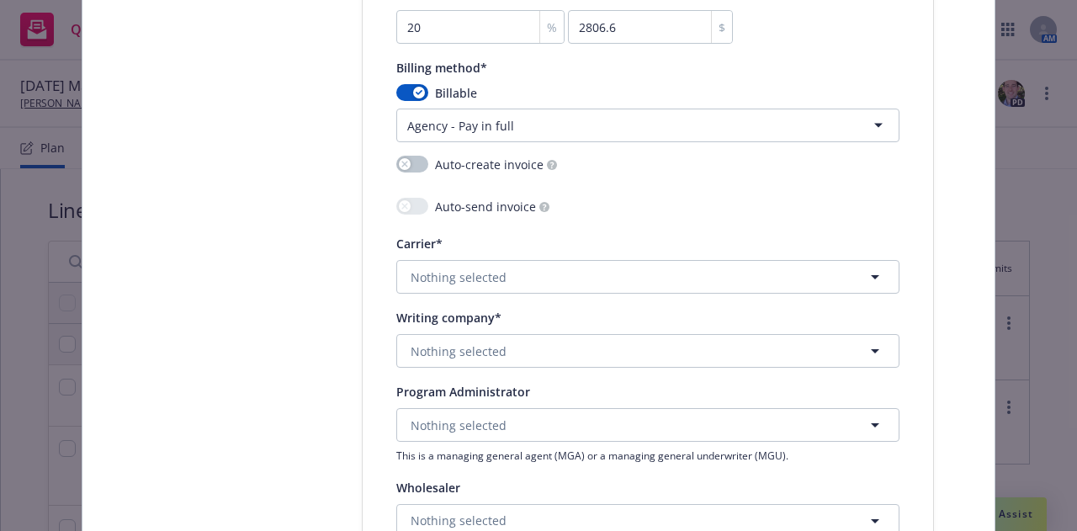
scroll to position [1549, 0]
click at [739, 268] on button "Nothing selected" at bounding box center [647, 276] width 503 height 34
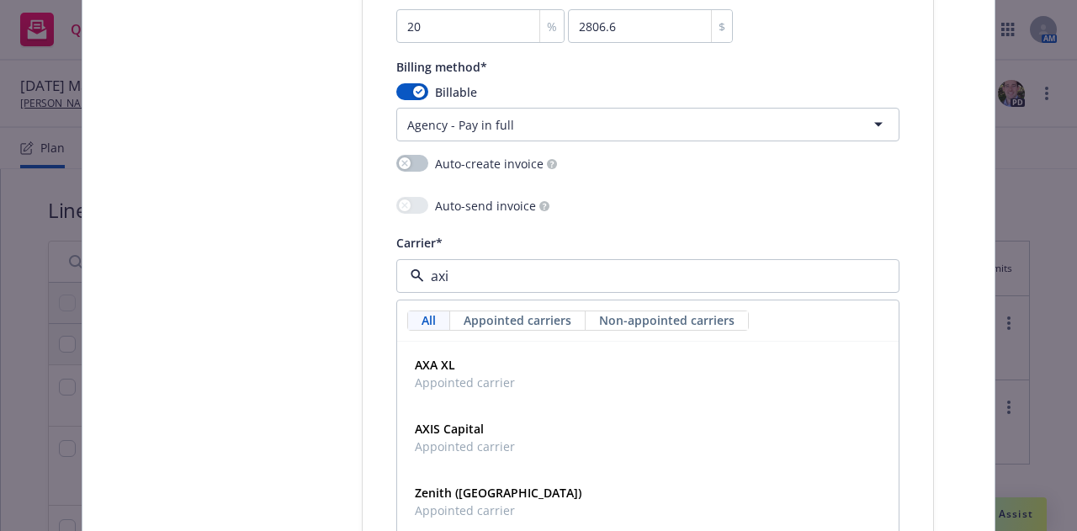
type input "axis"
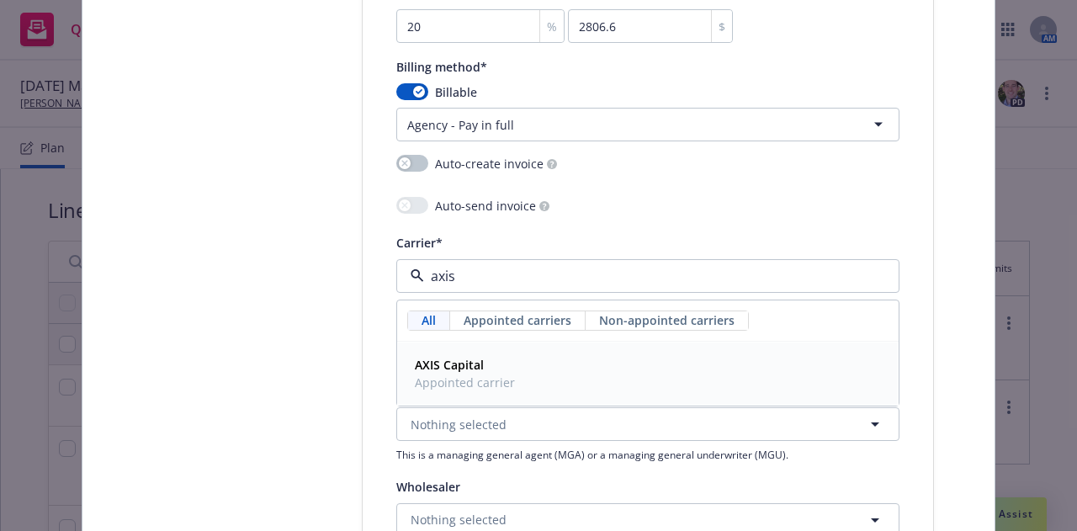
click at [508, 371] on div "AXIS Capital Appointed carrier" at bounding box center [648, 374] width 480 height 42
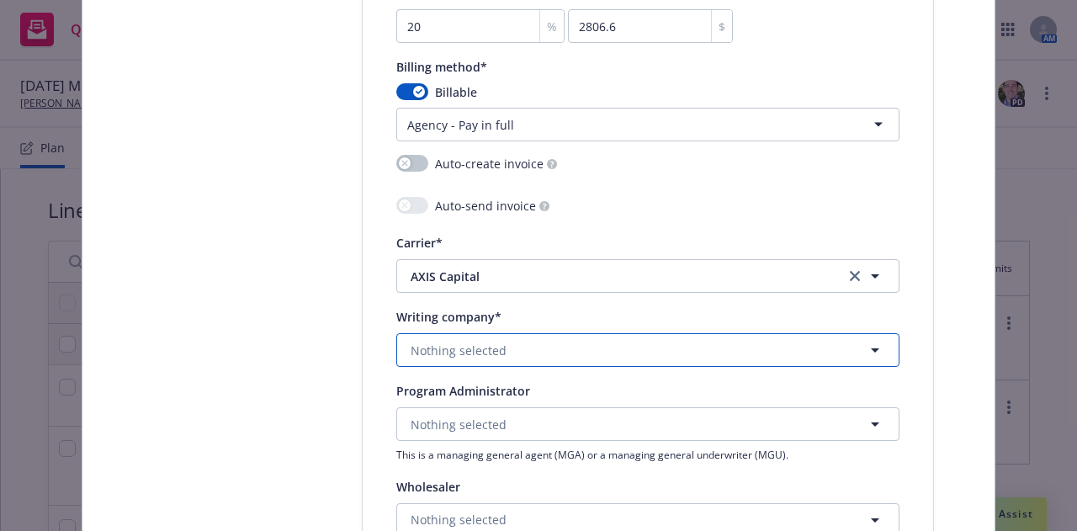
click at [507, 359] on button "Nothing selected" at bounding box center [647, 350] width 503 height 34
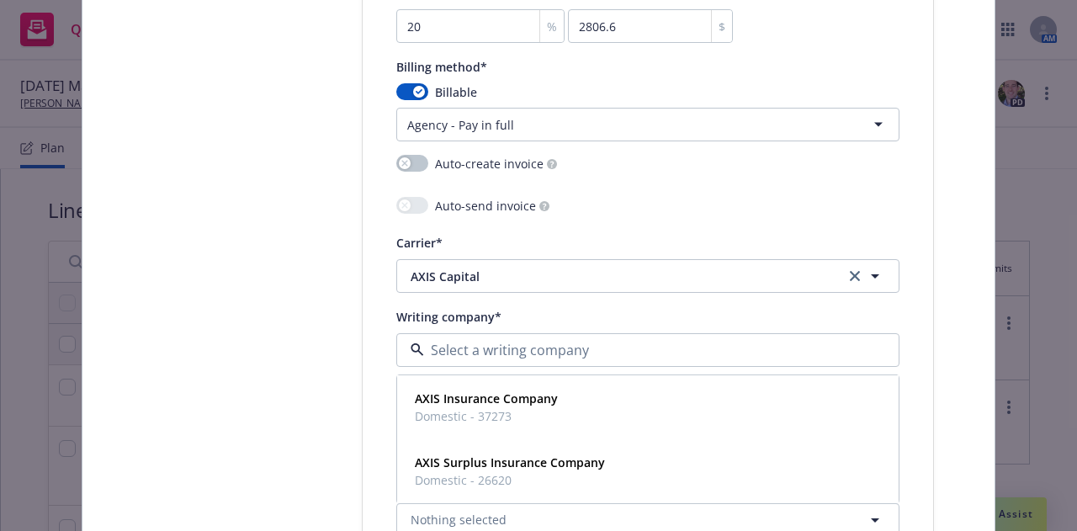
type input "a"
click at [499, 398] on strong "AXIS Insurance Company" at bounding box center [486, 398] width 143 height 16
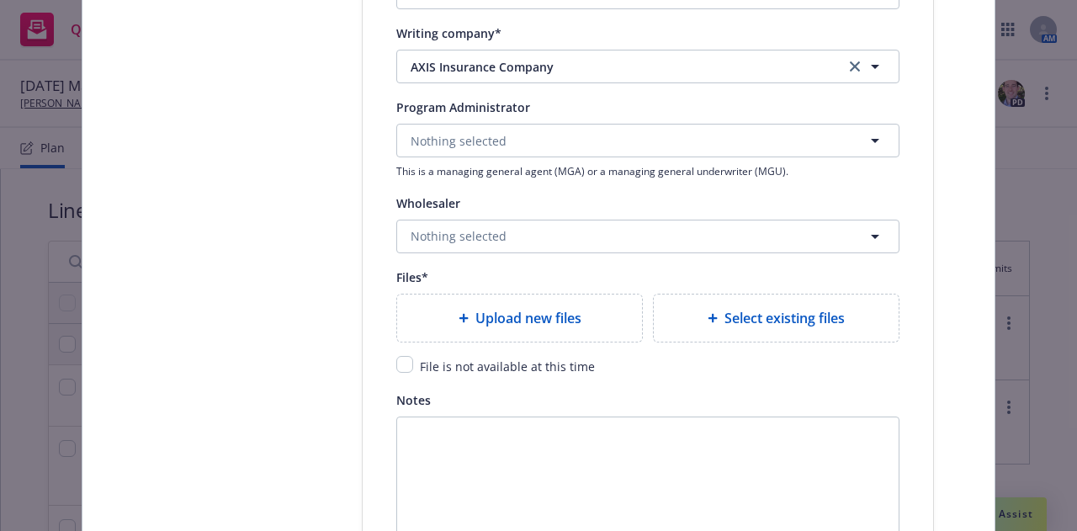
scroll to position [1915, 0]
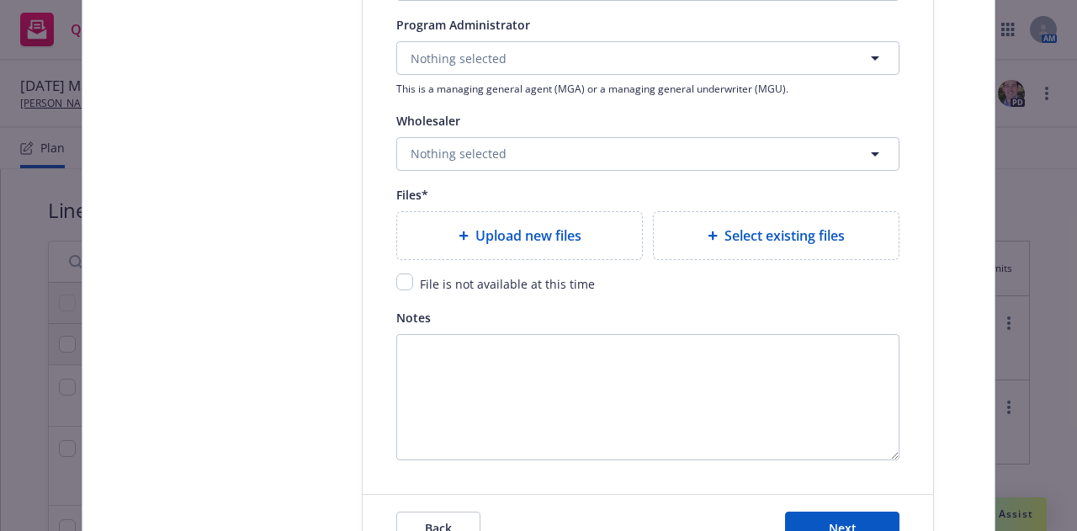
type textarea "x"
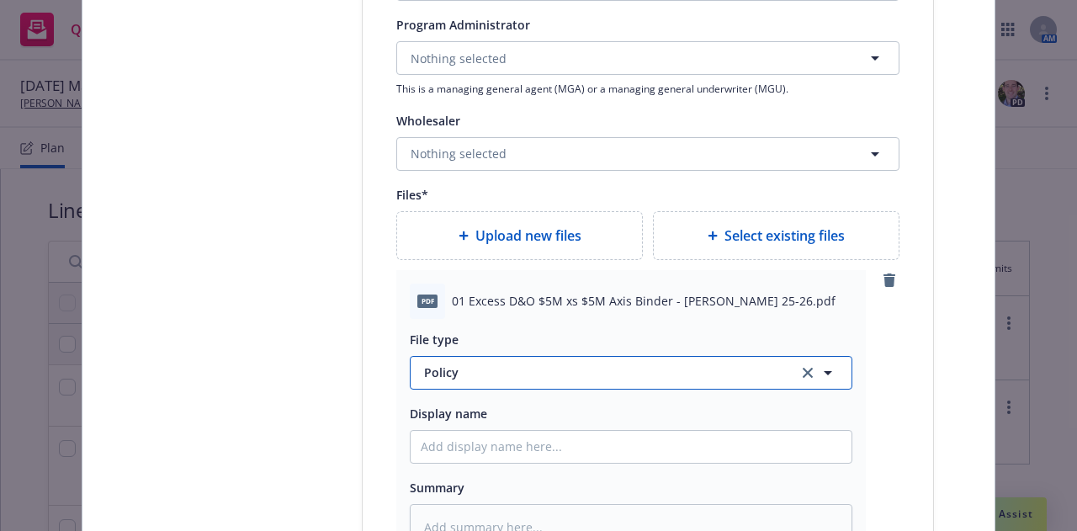
click at [513, 366] on span "Policy" at bounding box center [601, 373] width 354 height 18
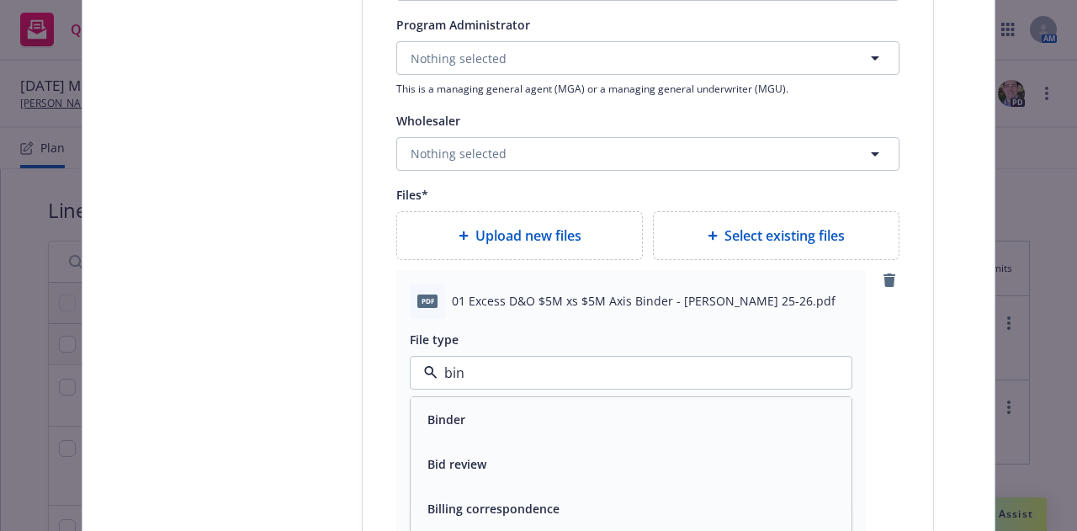
type input "bind"
click at [485, 417] on div "Binder" at bounding box center [631, 419] width 421 height 24
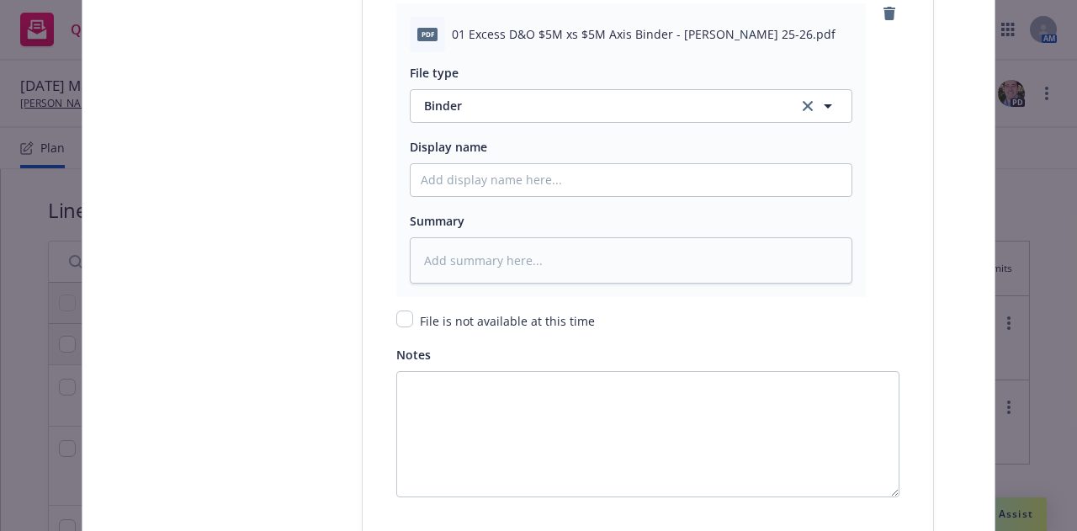
scroll to position [2342, 0]
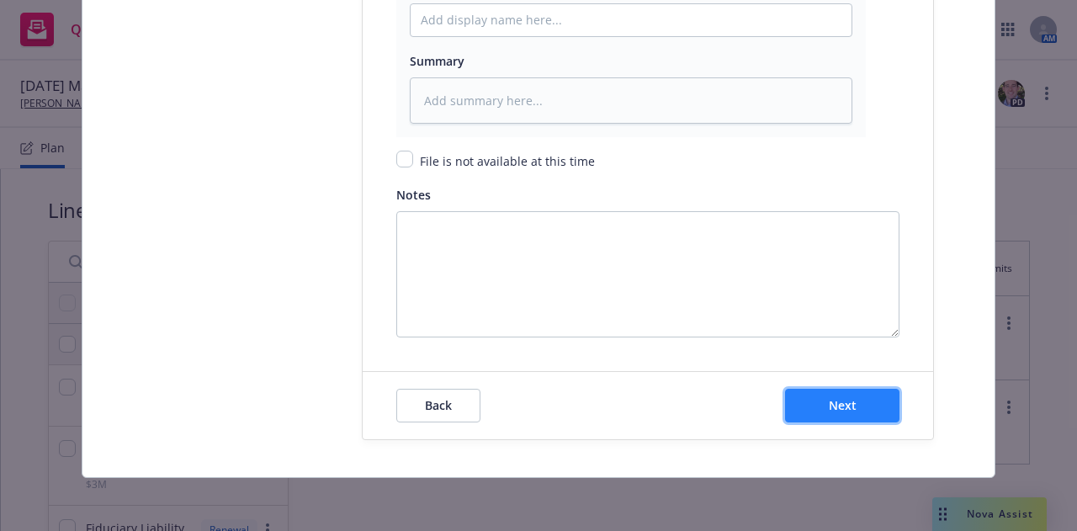
click at [838, 412] on span "Next" at bounding box center [843, 405] width 28 height 16
type textarea "x"
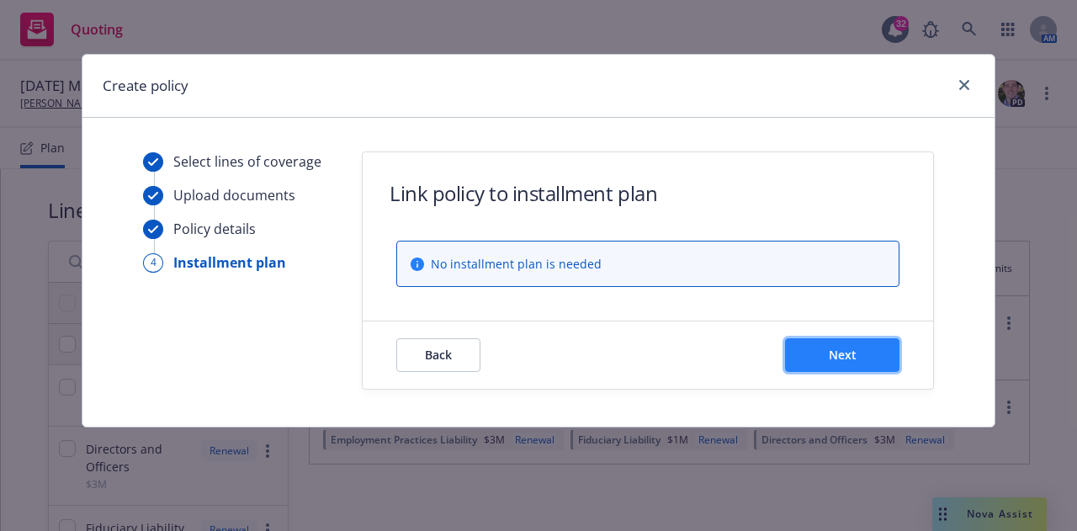
click at [836, 368] on button "Next" at bounding box center [842, 355] width 114 height 34
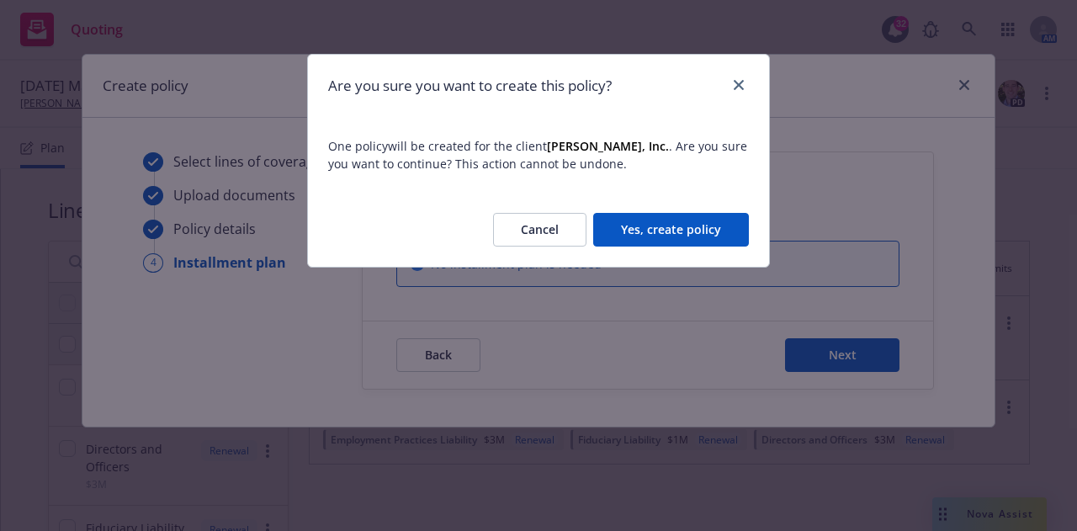
click at [694, 238] on button "Yes, create policy" at bounding box center [671, 230] width 156 height 34
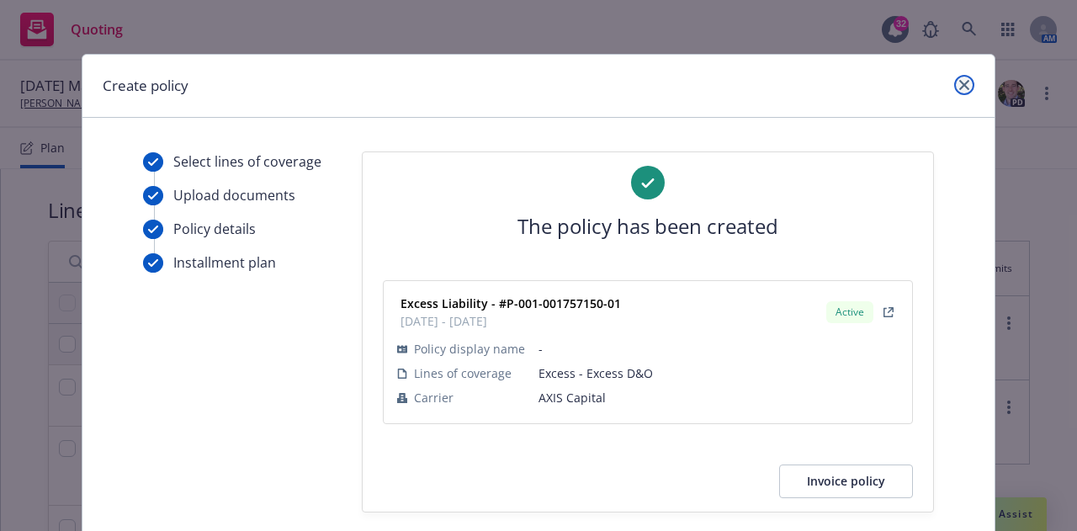
click at [963, 88] on link "close" at bounding box center [964, 85] width 20 height 20
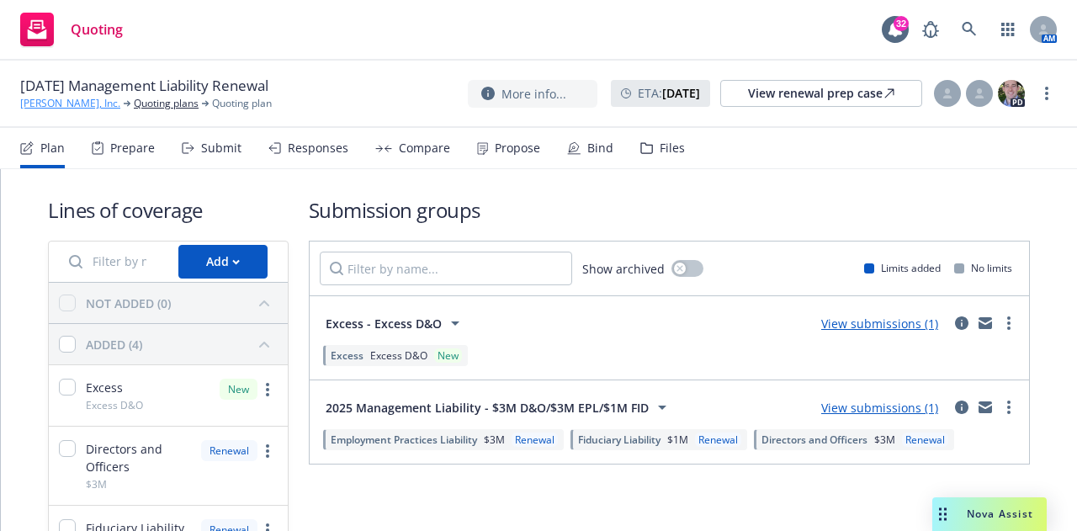
click at [50, 108] on link "Soham, Inc." at bounding box center [70, 103] width 100 height 15
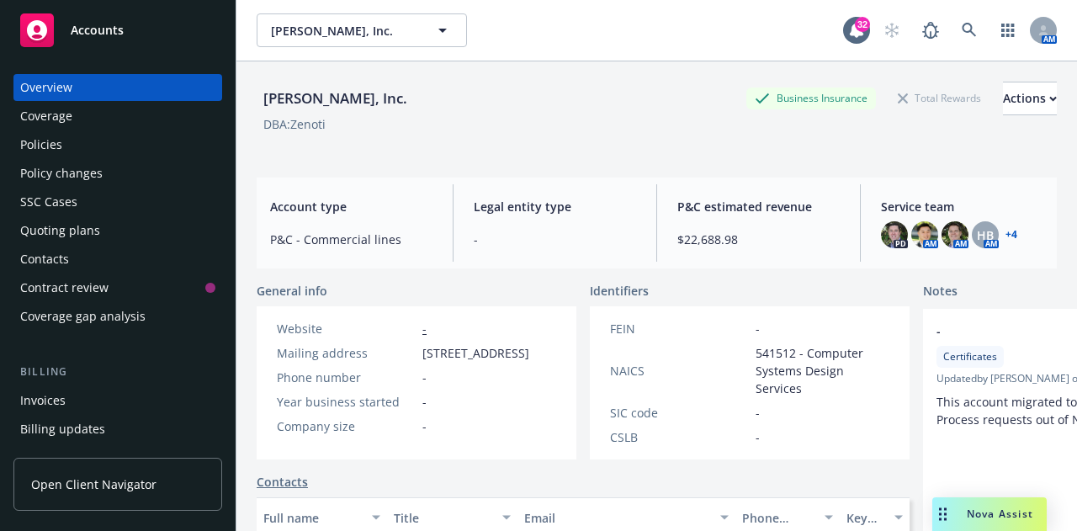
click at [62, 152] on div "Policies" at bounding box center [117, 144] width 195 height 27
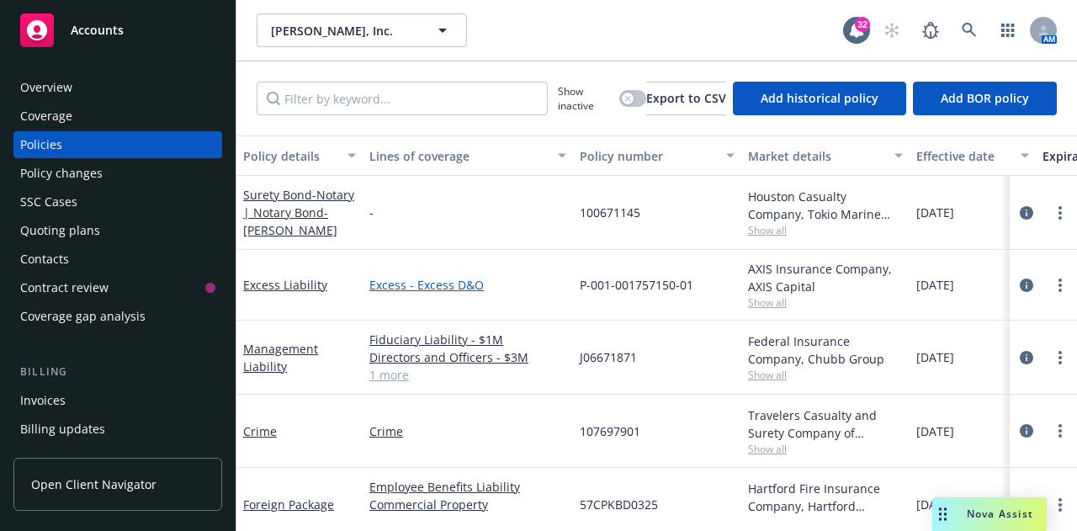
click at [398, 284] on link "Excess - Excess D&O" at bounding box center [467, 285] width 197 height 18
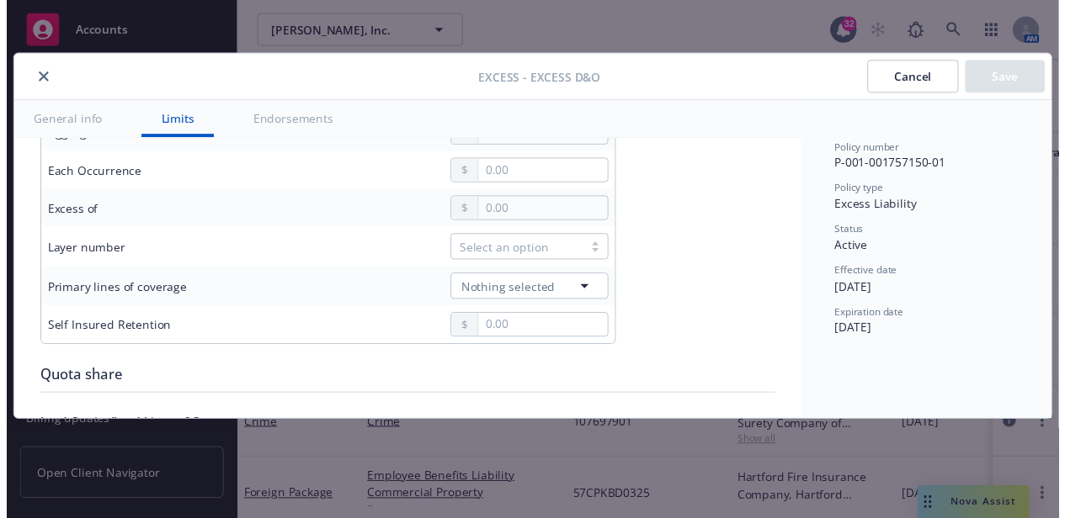
scroll to position [612, 0]
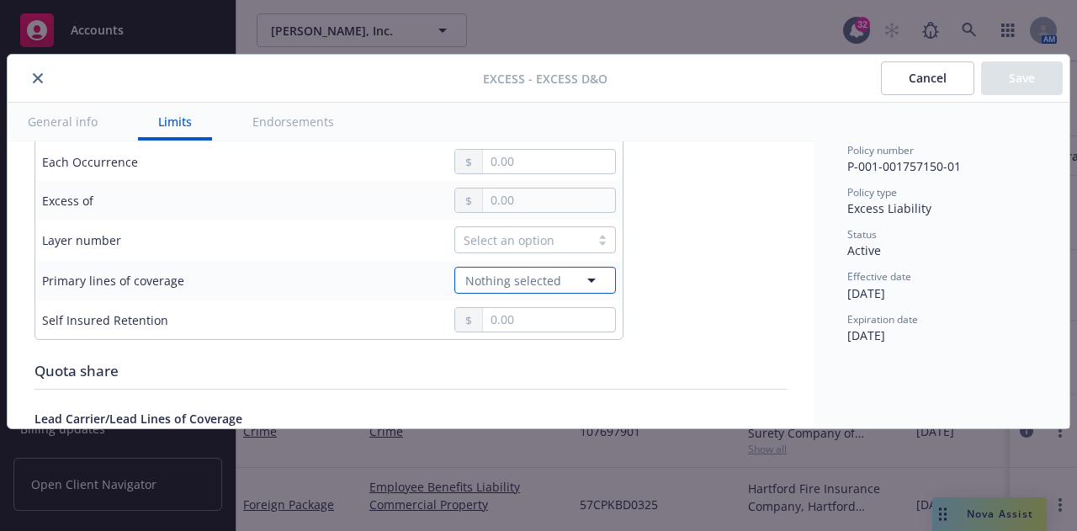
click at [577, 285] on button "Nothing selected" at bounding box center [536, 280] width 162 height 27
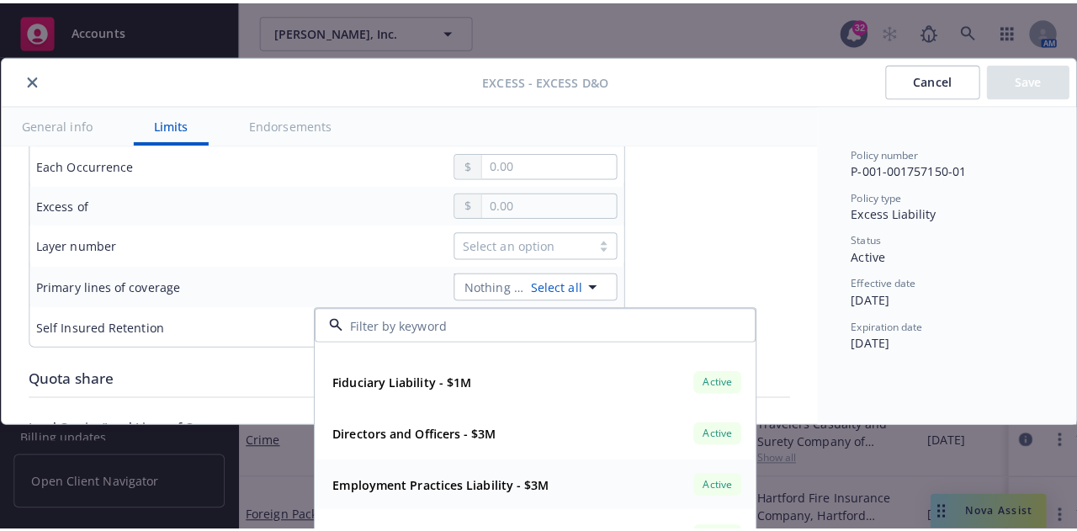
scroll to position [35, 0]
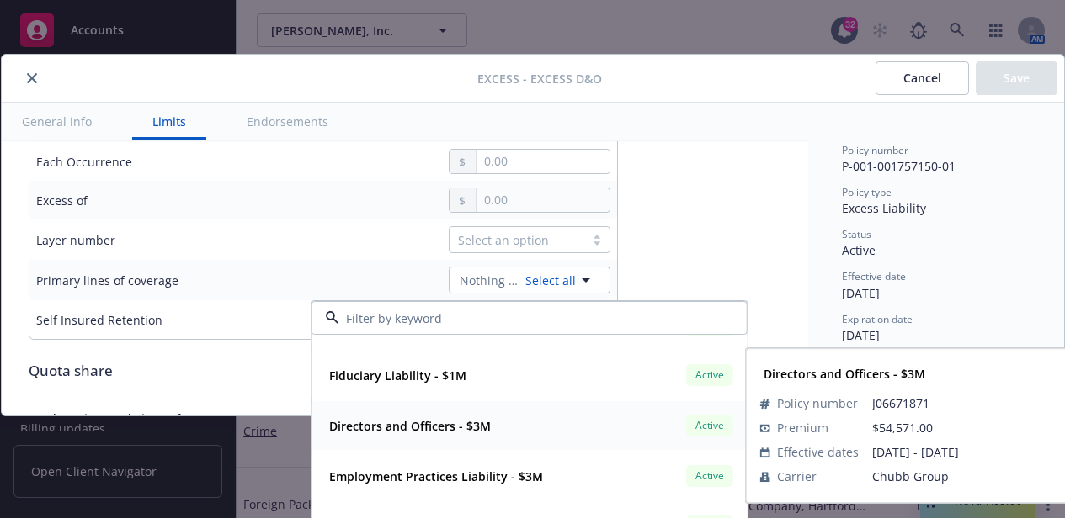
click at [443, 443] on div "Directors and Officers - $3M Active Policy number J06671871 Premium $54,571.00 …" at bounding box center [529, 425] width 434 height 49
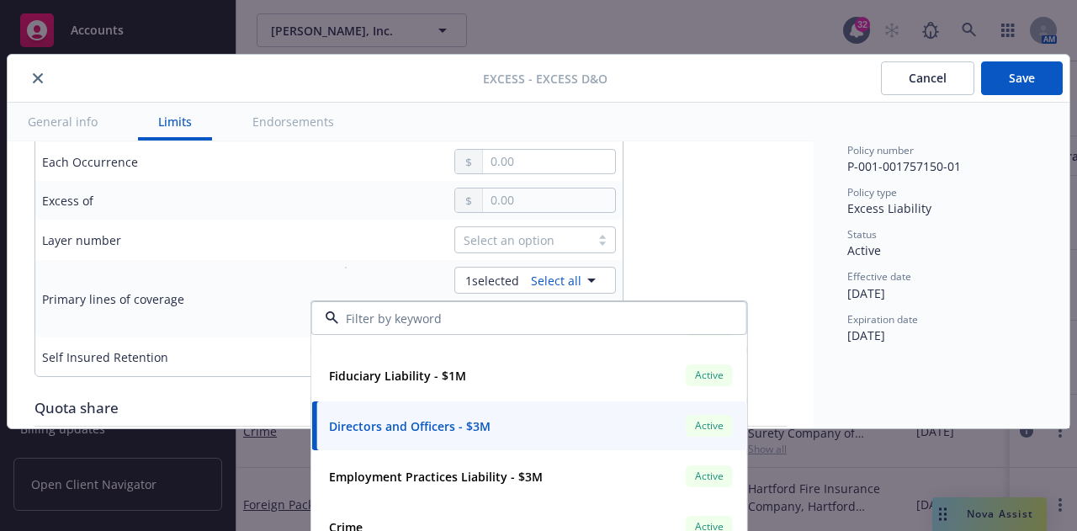
click at [996, 90] on button "Save" at bounding box center [1022, 78] width 82 height 34
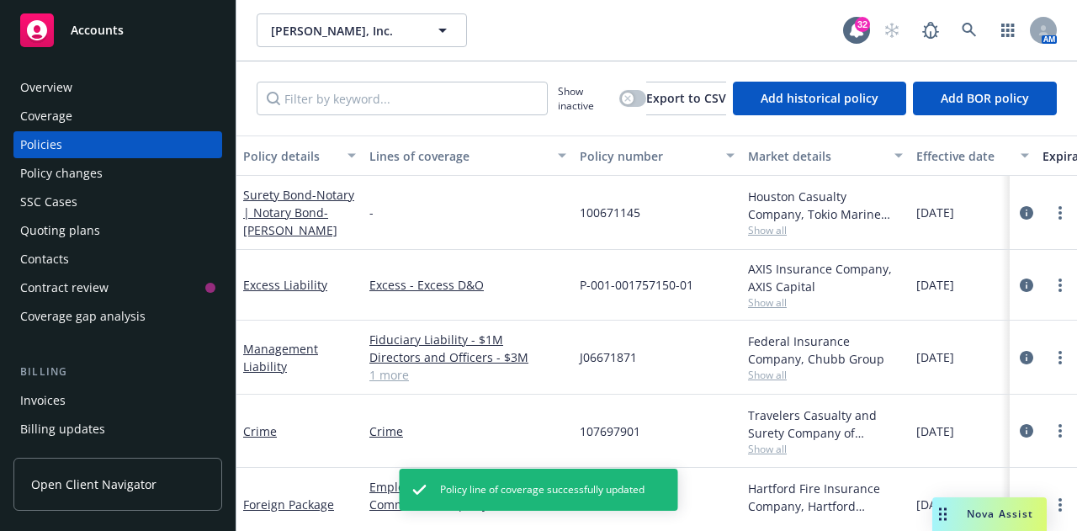
click at [109, 409] on div "Invoices" at bounding box center [117, 400] width 195 height 27
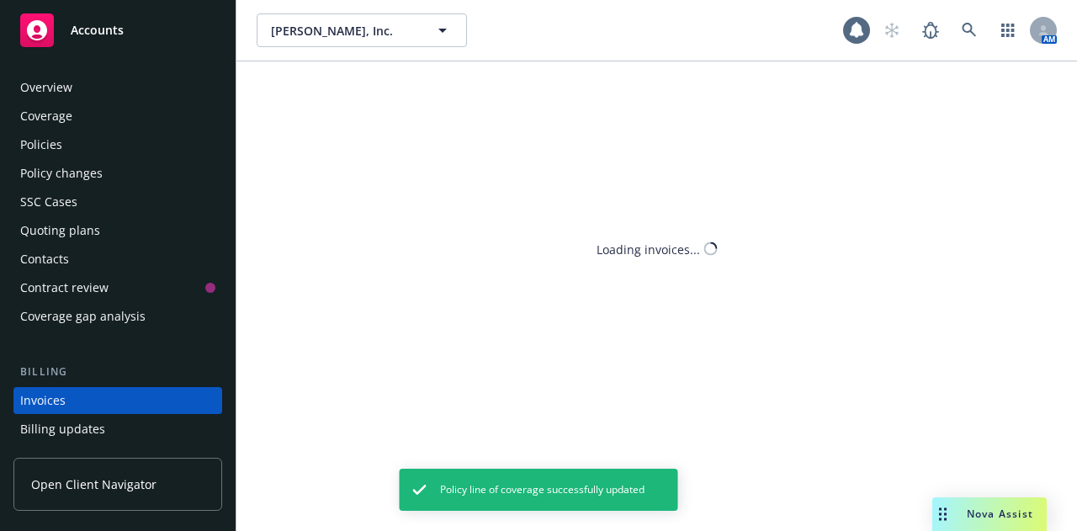
scroll to position [108, 0]
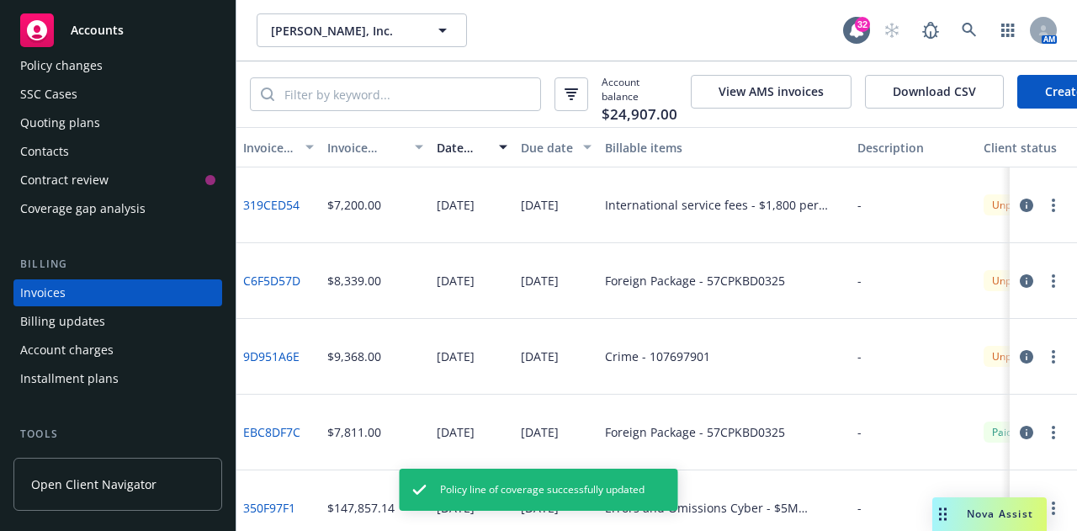
click at [1031, 75] on link "Create Invoice" at bounding box center [1086, 92] width 137 height 34
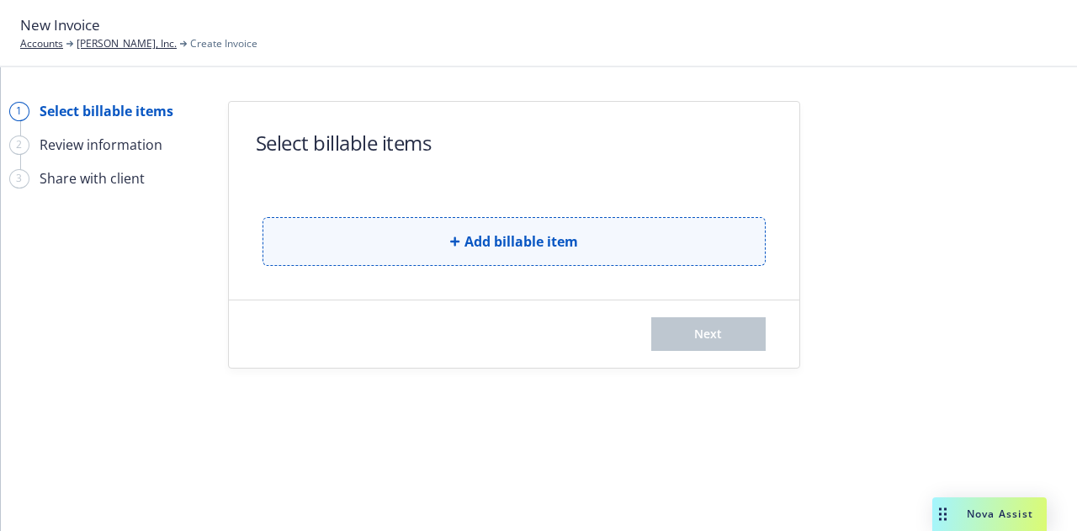
click at [513, 241] on span "Add billable item" at bounding box center [522, 241] width 114 height 20
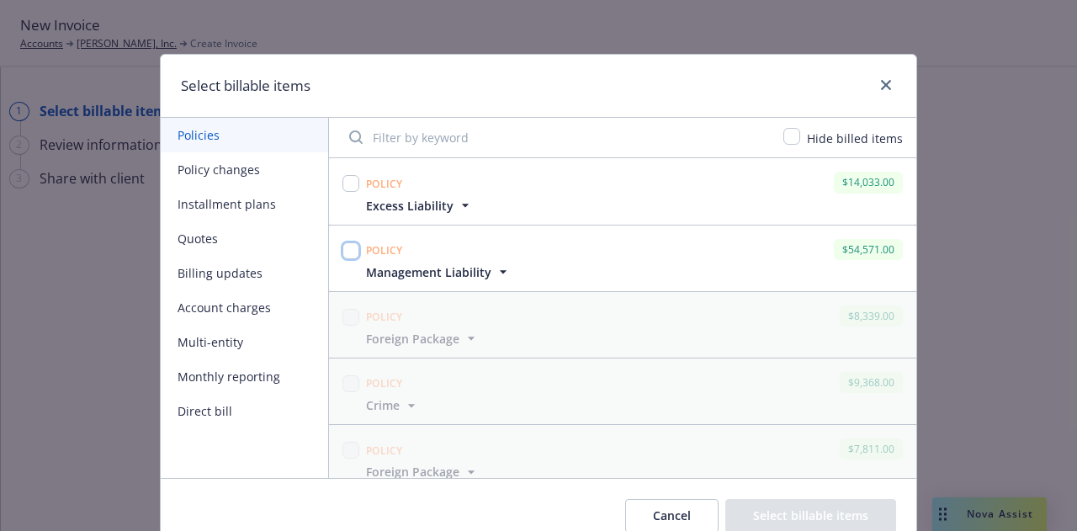
click at [344, 253] on input "checkbox" at bounding box center [351, 250] width 17 height 17
checkbox input "true"
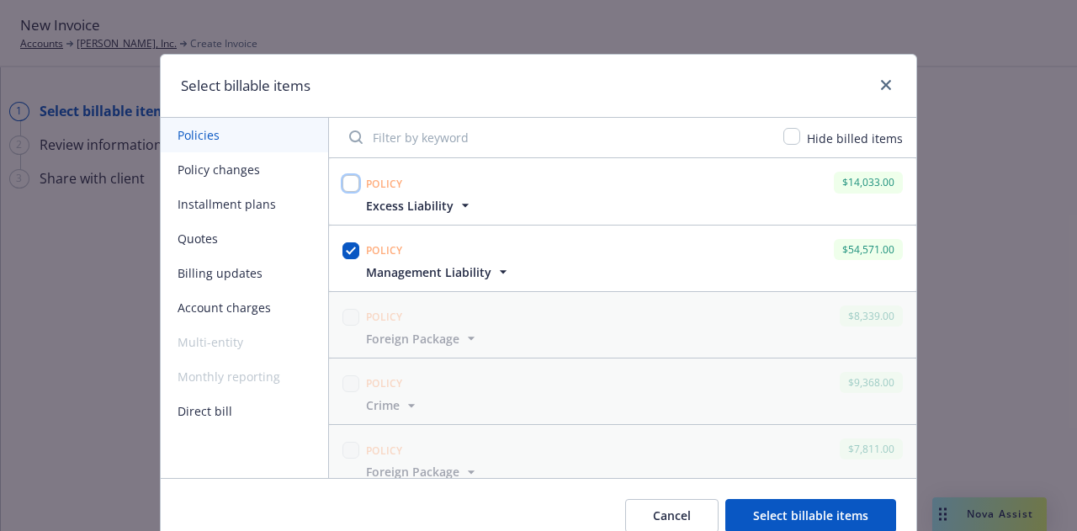
click at [345, 184] on input "checkbox" at bounding box center [351, 183] width 17 height 17
checkbox input "true"
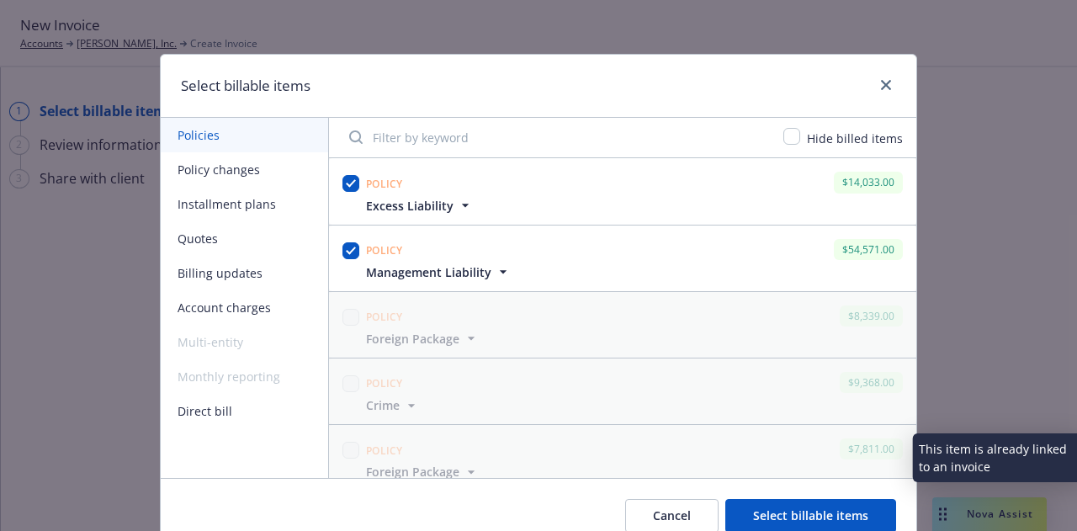
click at [816, 505] on button "Select billable items" at bounding box center [811, 516] width 171 height 34
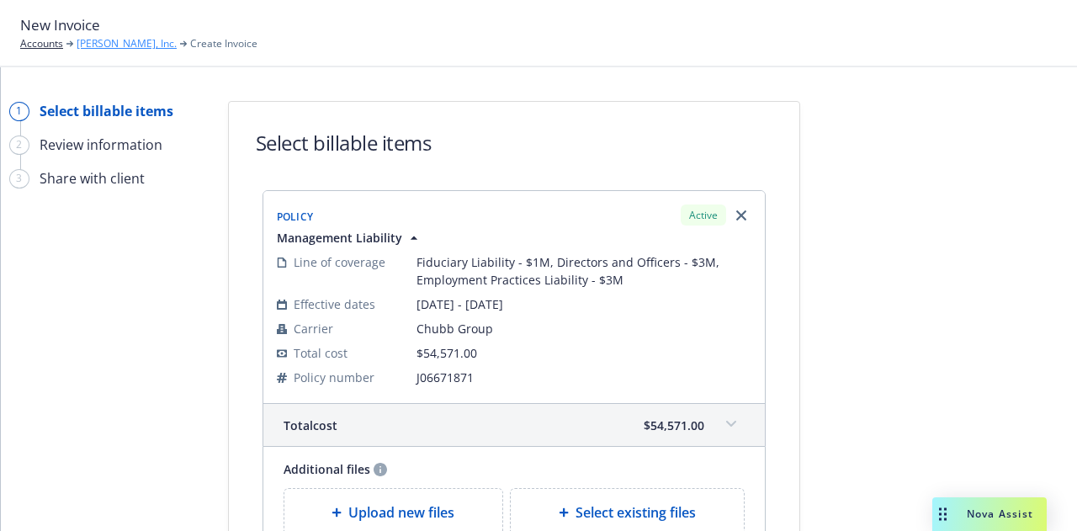
click at [102, 48] on link "[PERSON_NAME], Inc." at bounding box center [127, 43] width 100 height 15
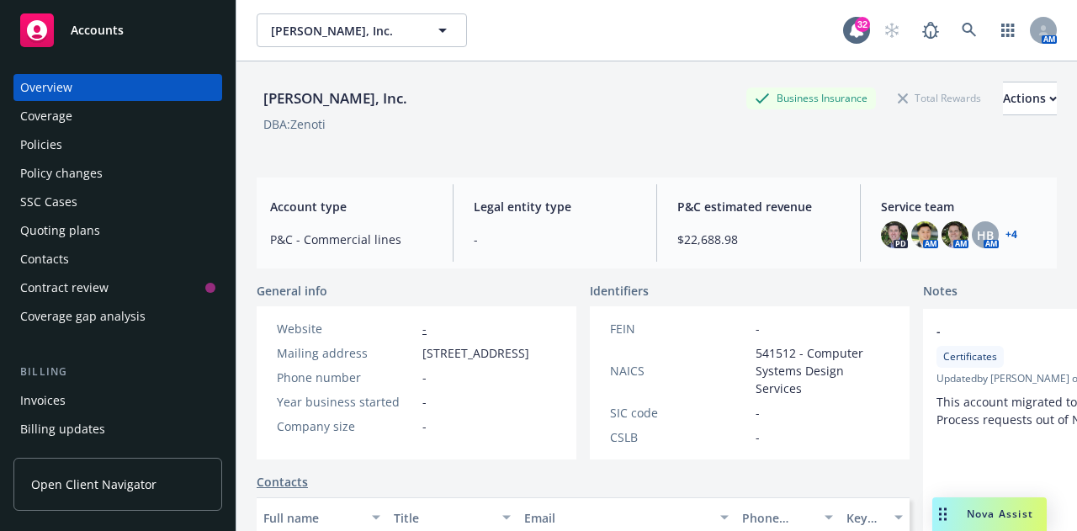
click at [66, 404] on div "Invoices" at bounding box center [117, 400] width 195 height 27
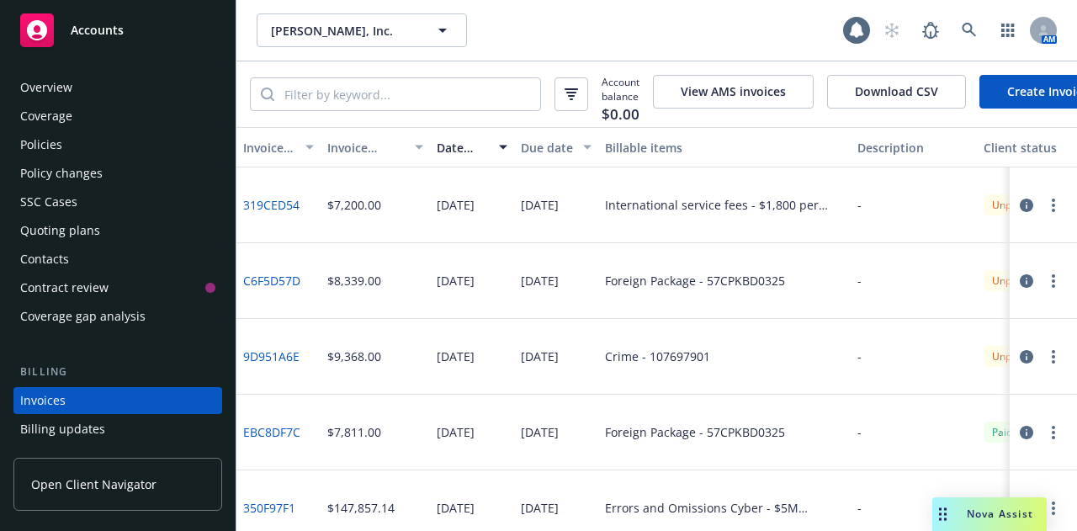
scroll to position [108, 0]
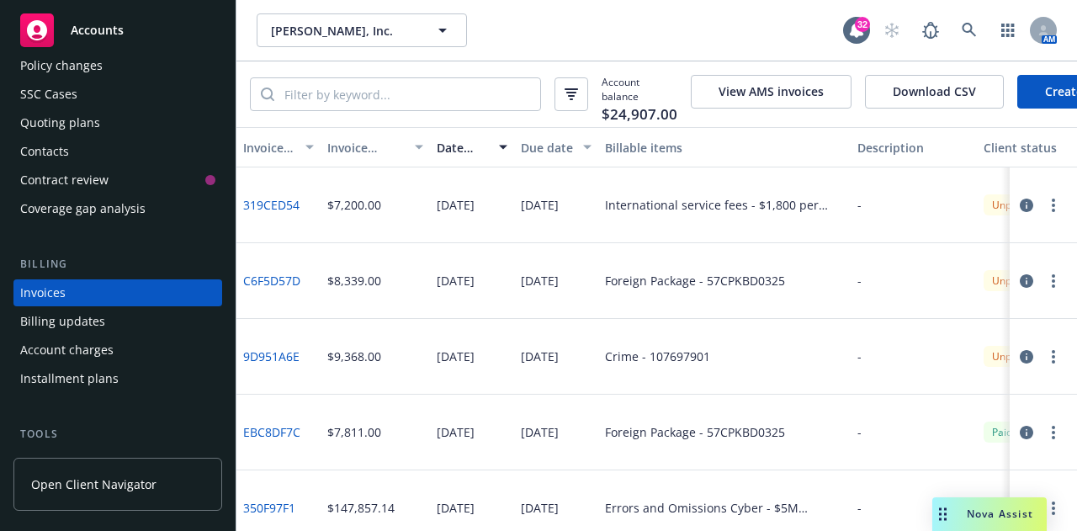
click at [1034, 83] on link "Create Invoice" at bounding box center [1086, 92] width 137 height 34
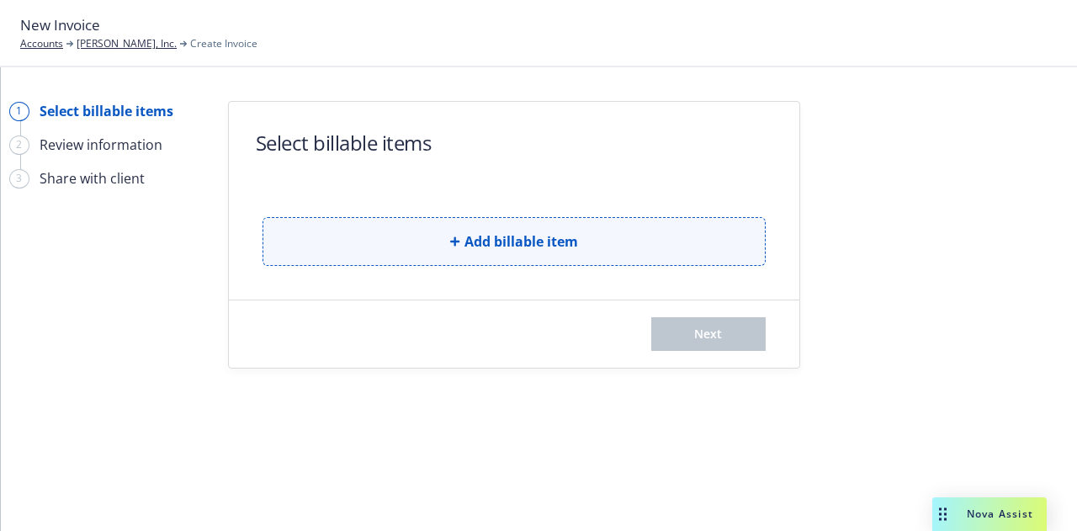
click at [447, 259] on button "Add billable item" at bounding box center [514, 241] width 503 height 49
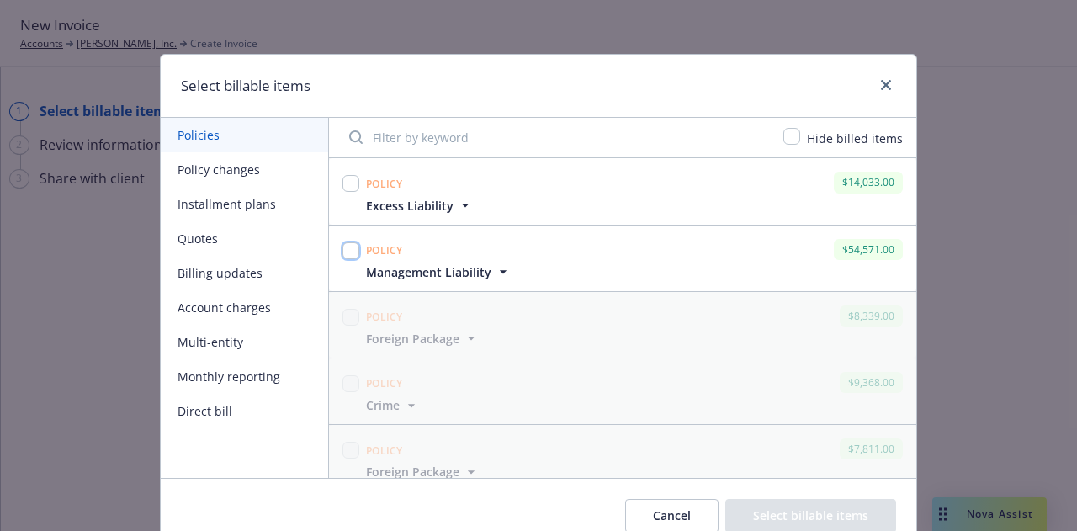
click at [343, 249] on input "checkbox" at bounding box center [351, 250] width 17 height 17
checkbox input "true"
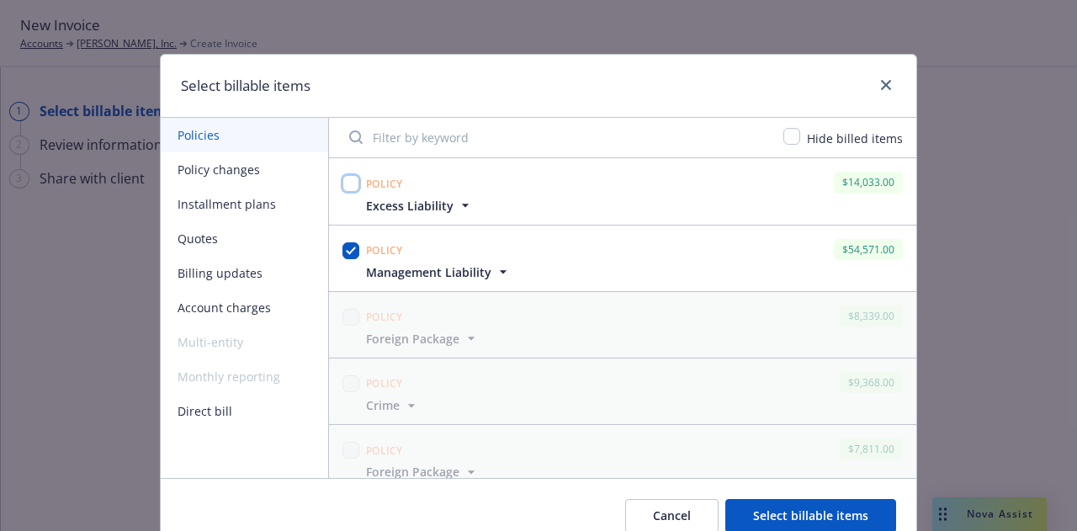
click at [343, 187] on input "checkbox" at bounding box center [351, 183] width 17 height 17
checkbox input "true"
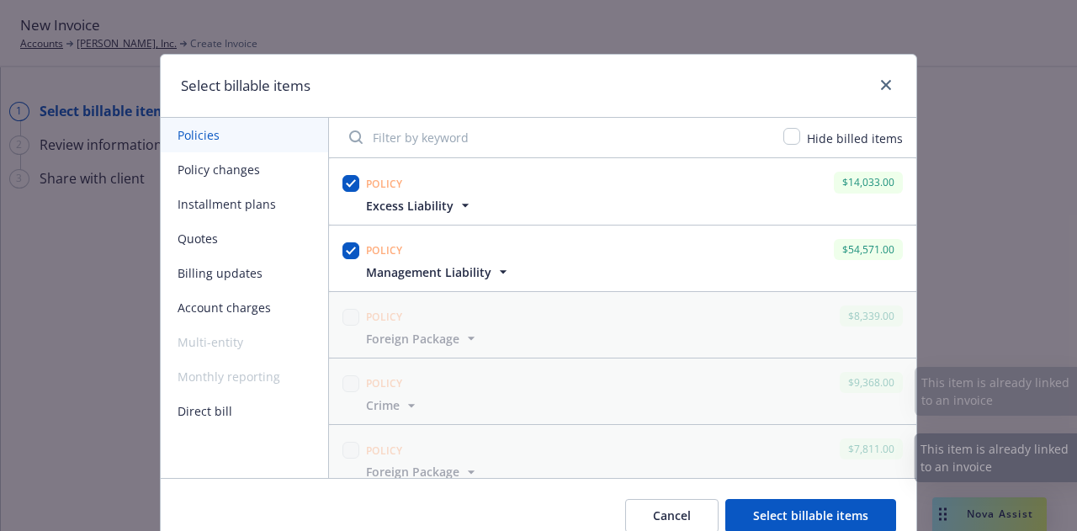
click at [781, 505] on button "Select billable items" at bounding box center [811, 516] width 171 height 34
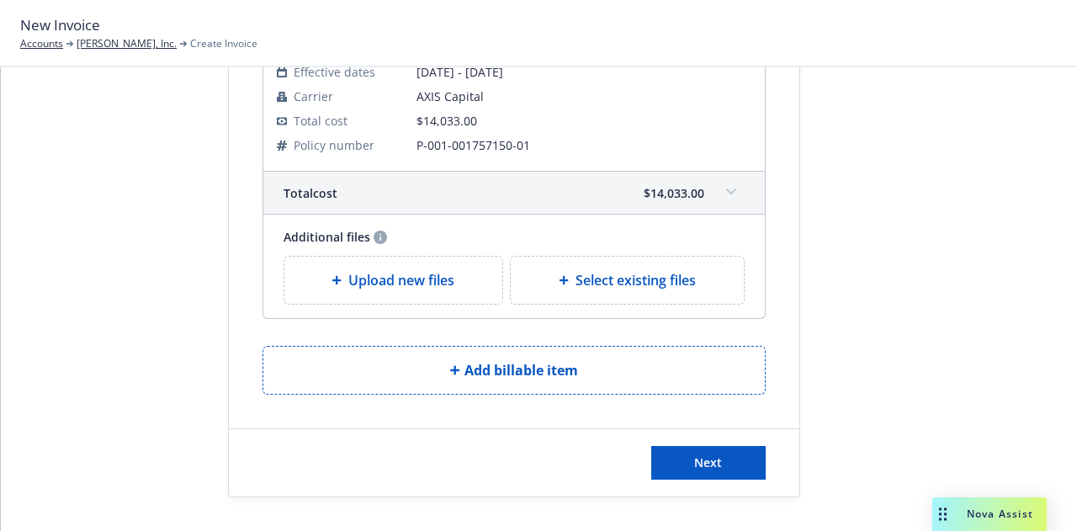
scroll to position [603, 0]
click at [704, 451] on button "Next" at bounding box center [708, 463] width 114 height 34
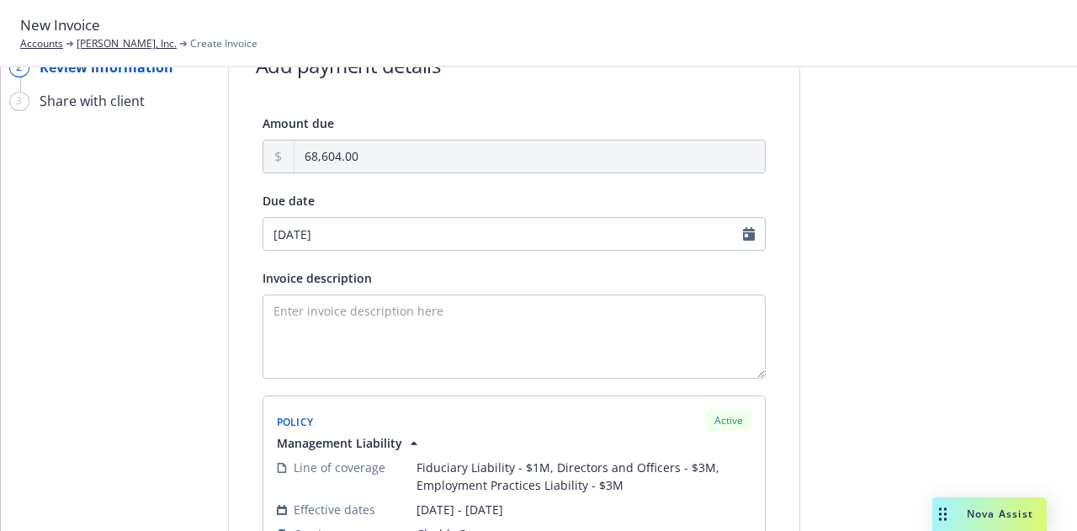
scroll to position [0, 0]
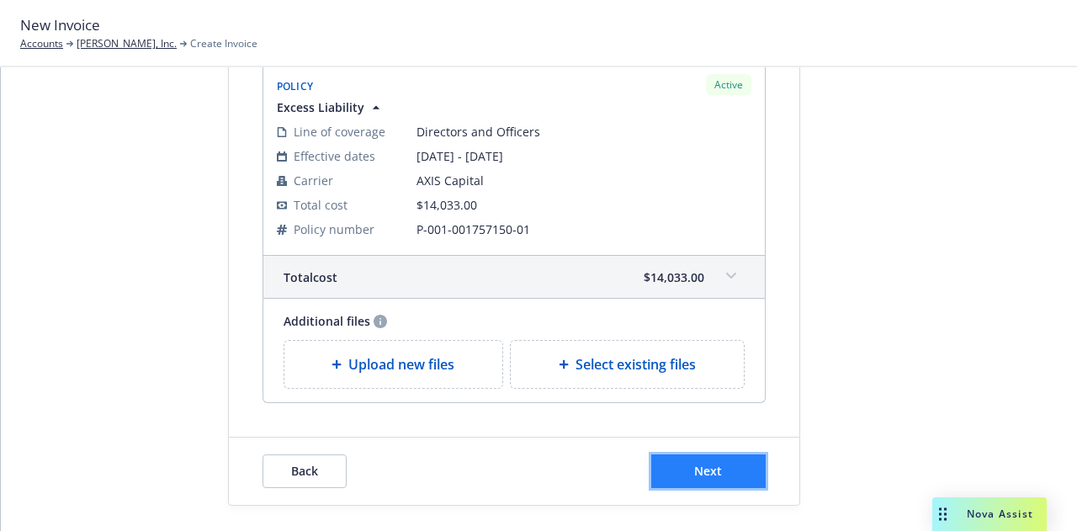
click at [726, 464] on button "Next" at bounding box center [708, 472] width 114 height 34
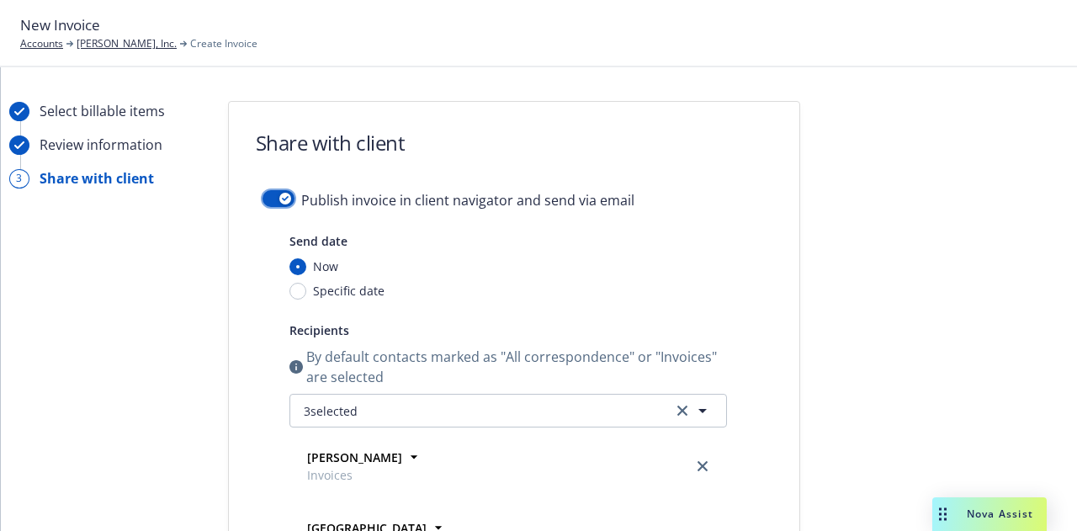
click at [285, 200] on button "button" at bounding box center [279, 198] width 32 height 17
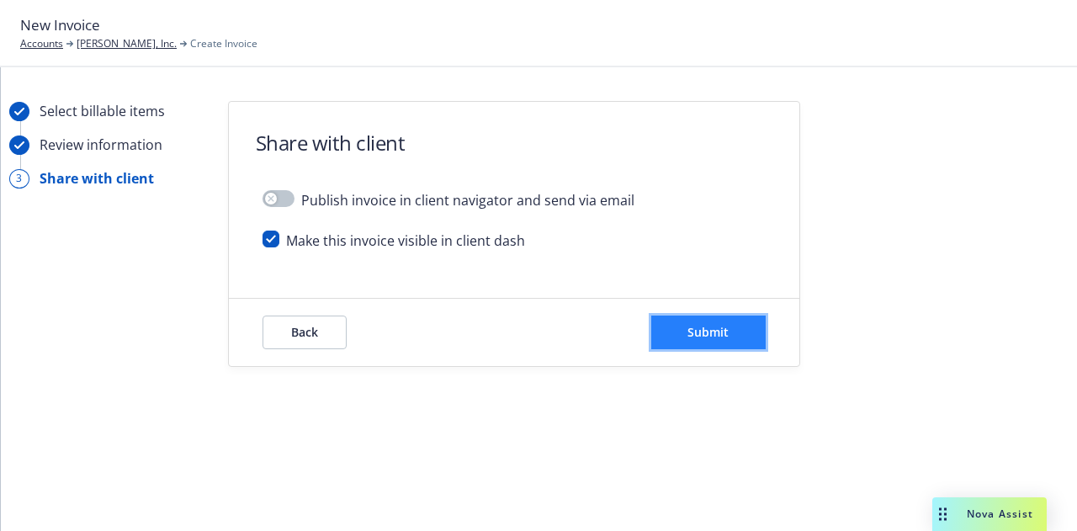
click at [713, 333] on span "Submit" at bounding box center [708, 332] width 41 height 16
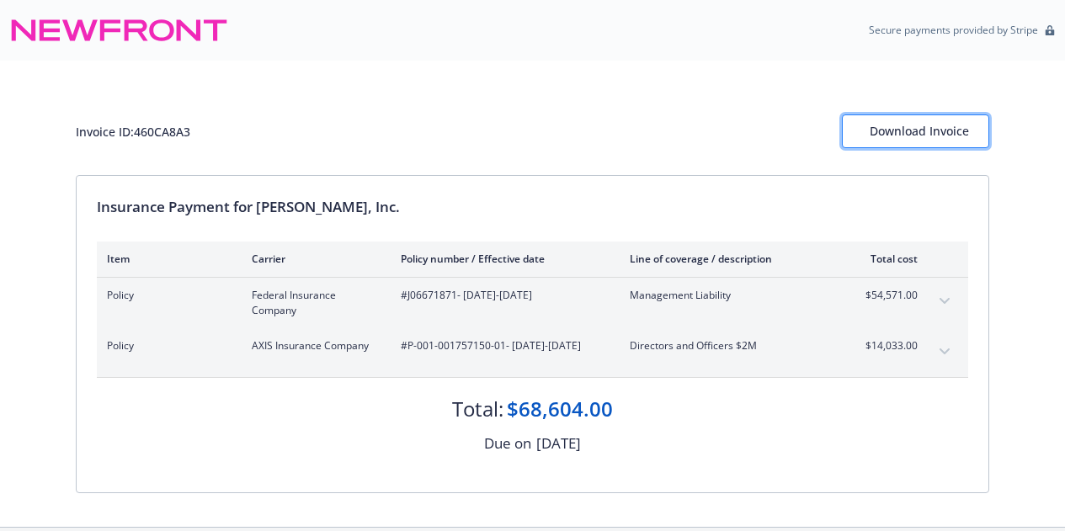
click at [908, 133] on div "Download Invoice" at bounding box center [915, 131] width 92 height 32
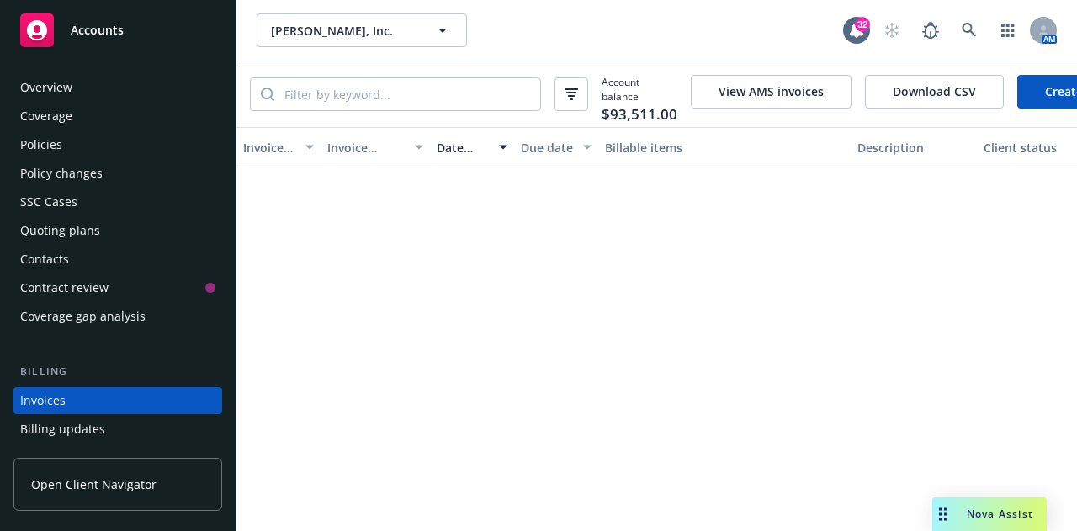
scroll to position [108, 0]
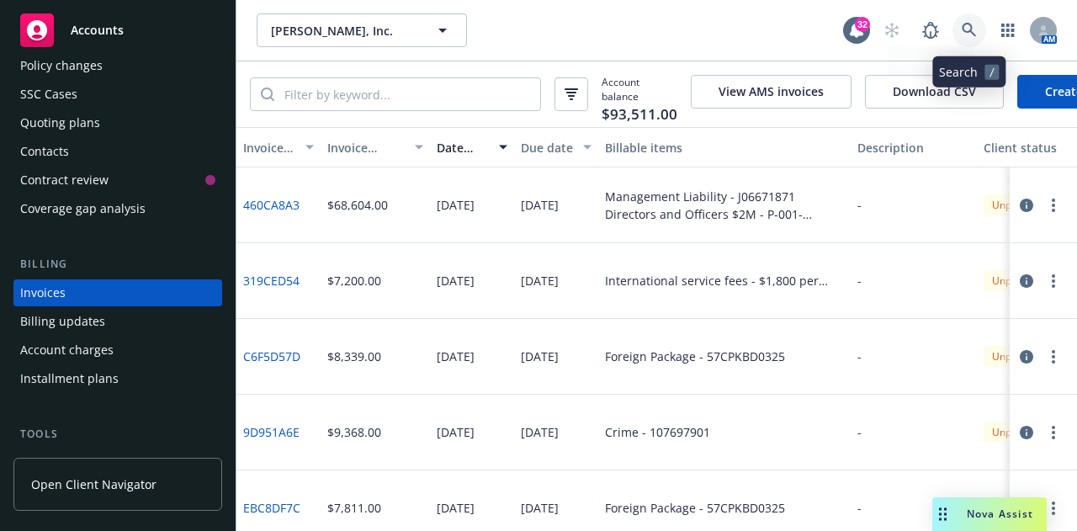
click at [976, 25] on icon at bounding box center [969, 30] width 15 height 15
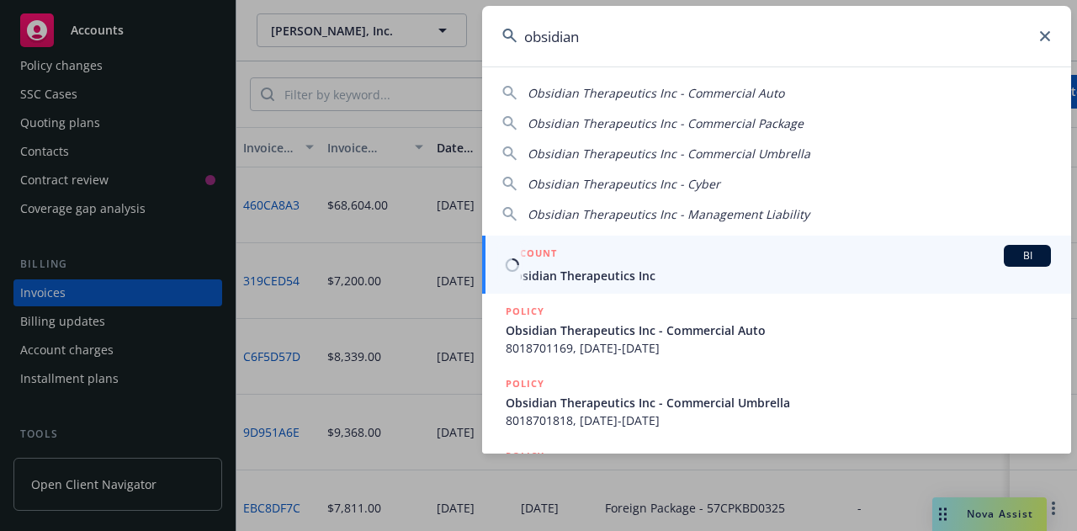
type input "obsidian"
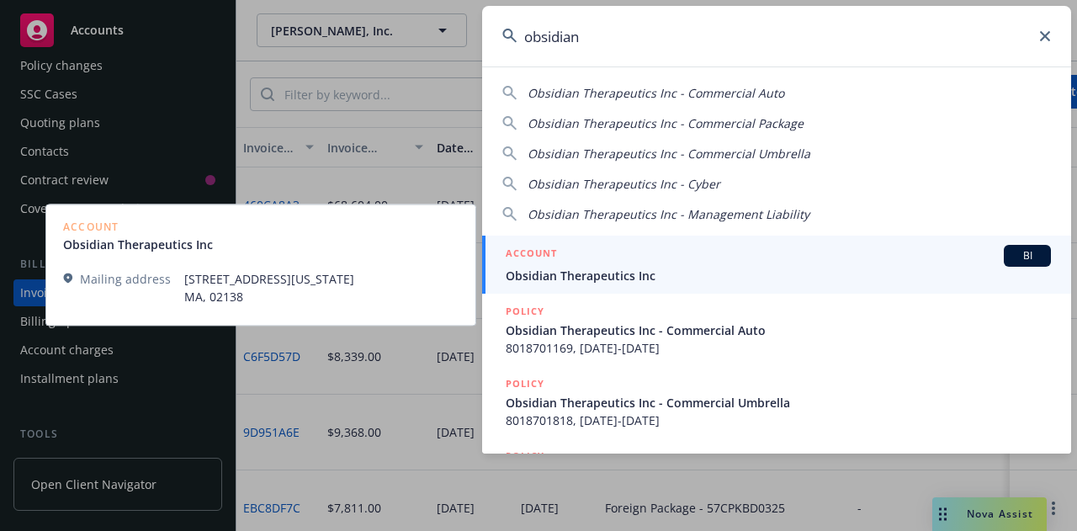
click at [579, 286] on link "ACCOUNT BI Obsidian Therapeutics Inc" at bounding box center [776, 265] width 589 height 58
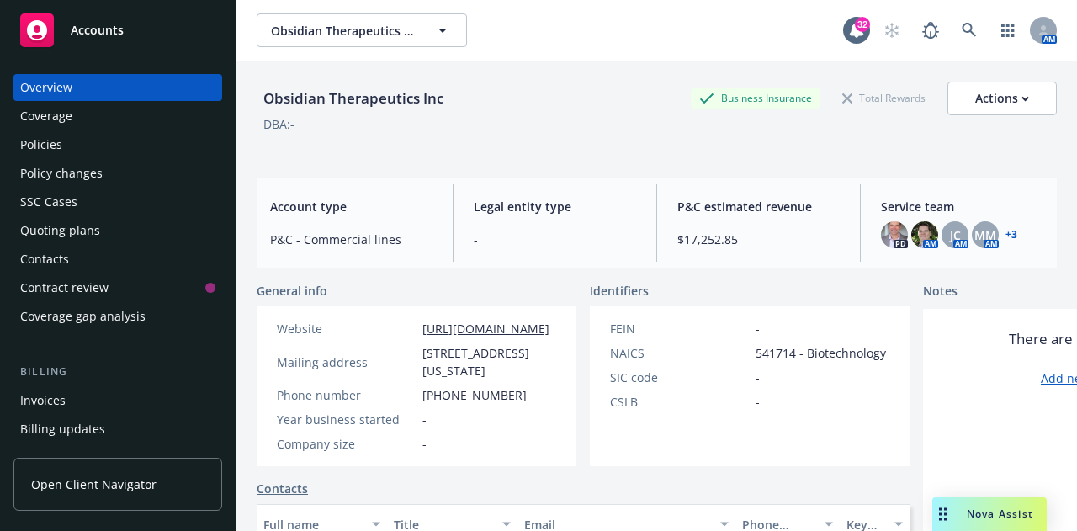
click at [78, 240] on div "Quoting plans" at bounding box center [60, 230] width 80 height 27
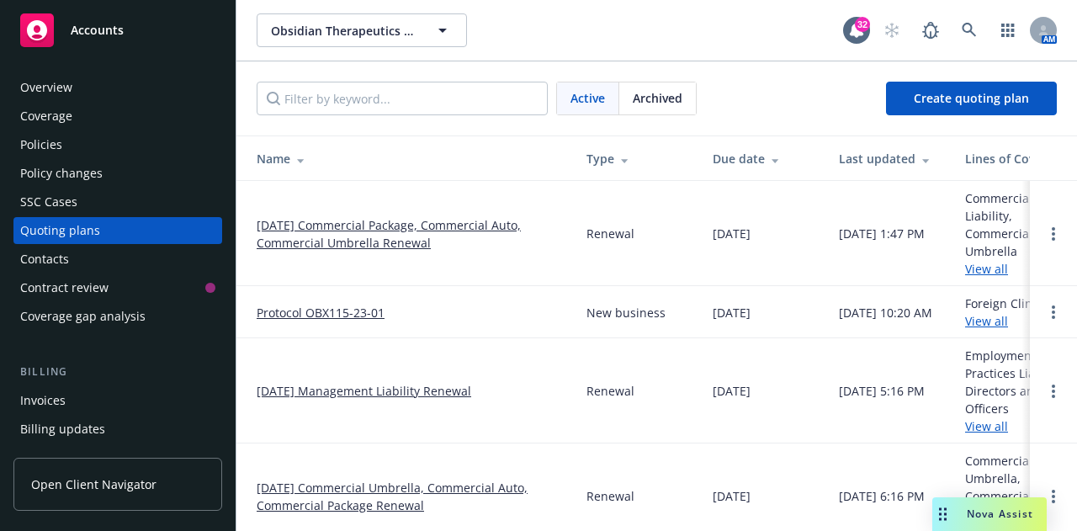
click at [401, 382] on link "03/07/25 Management Liability Renewal" at bounding box center [364, 391] width 215 height 18
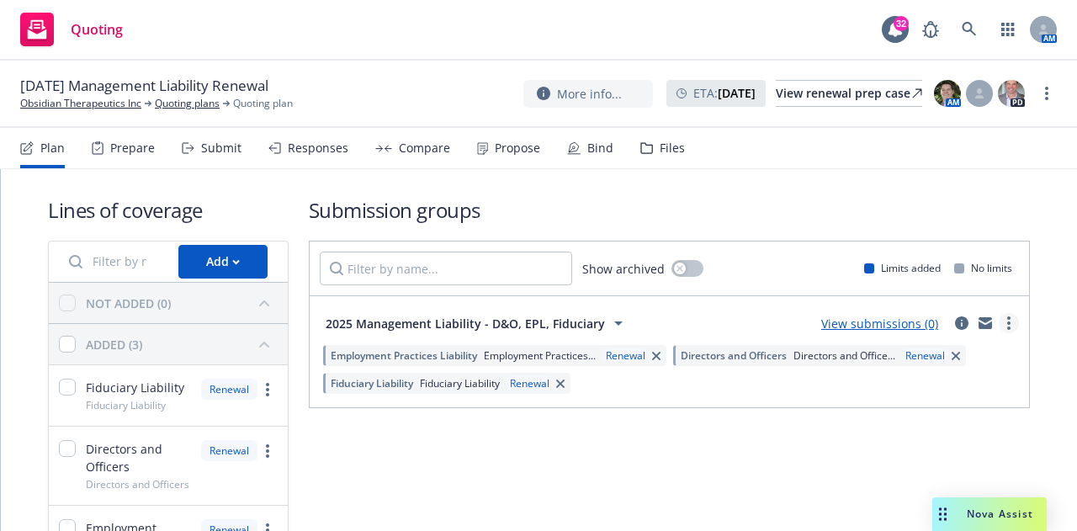
click at [1007, 327] on circle "more" at bounding box center [1008, 328] width 3 height 3
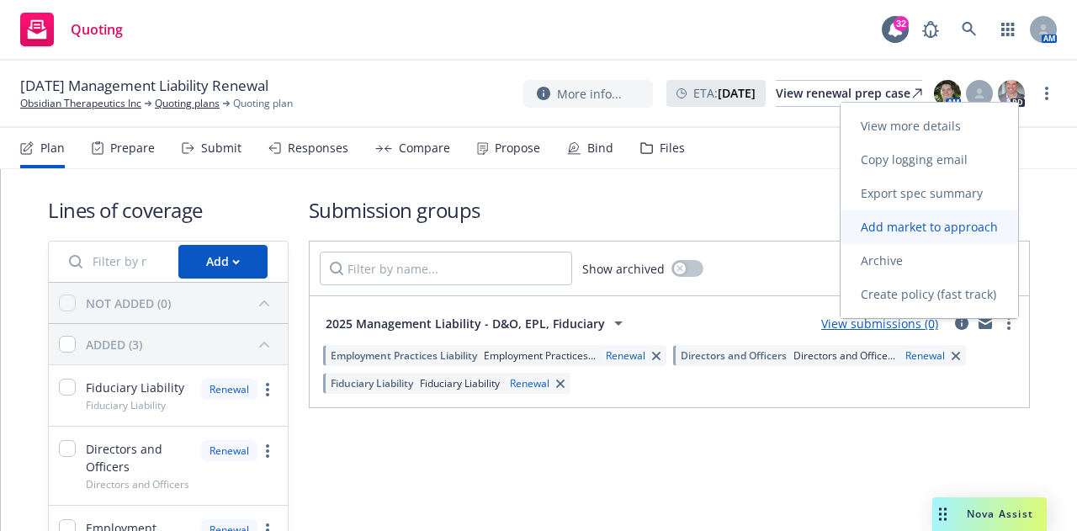
click at [894, 236] on link "Add market to approach" at bounding box center [930, 227] width 178 height 34
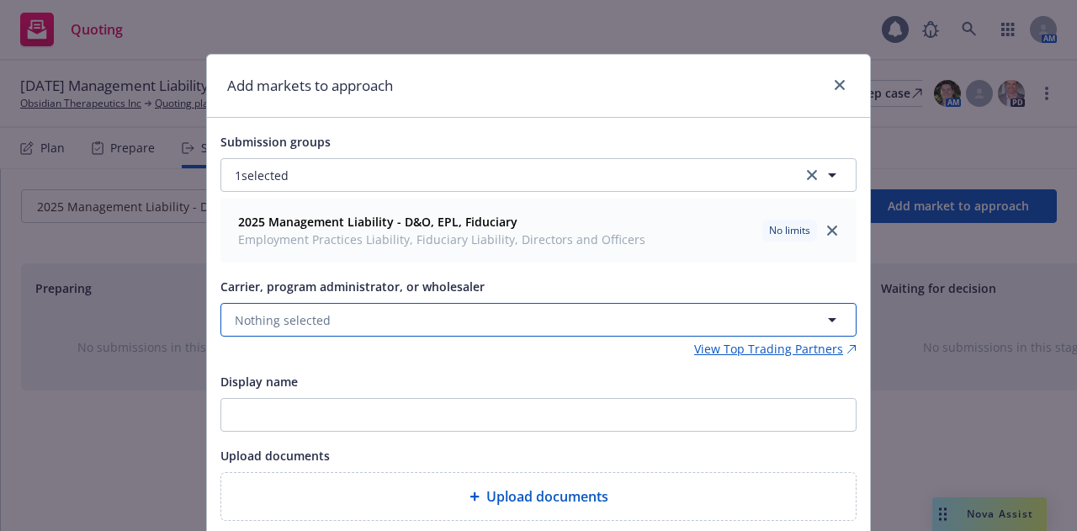
click at [441, 306] on button "Nothing selected" at bounding box center [539, 320] width 636 height 34
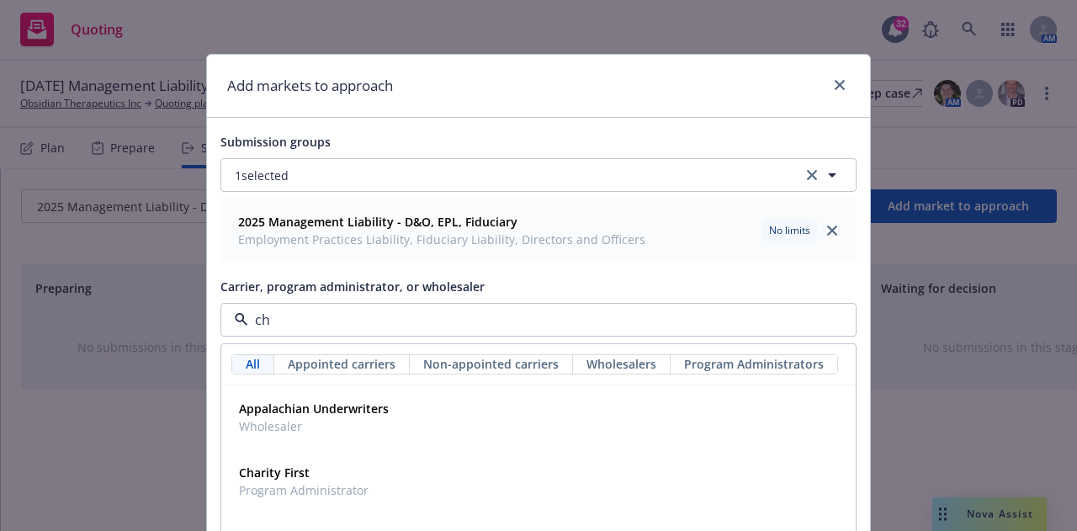
type input "chu"
click at [300, 406] on strong "Chubb Group" at bounding box center [277, 409] width 77 height 16
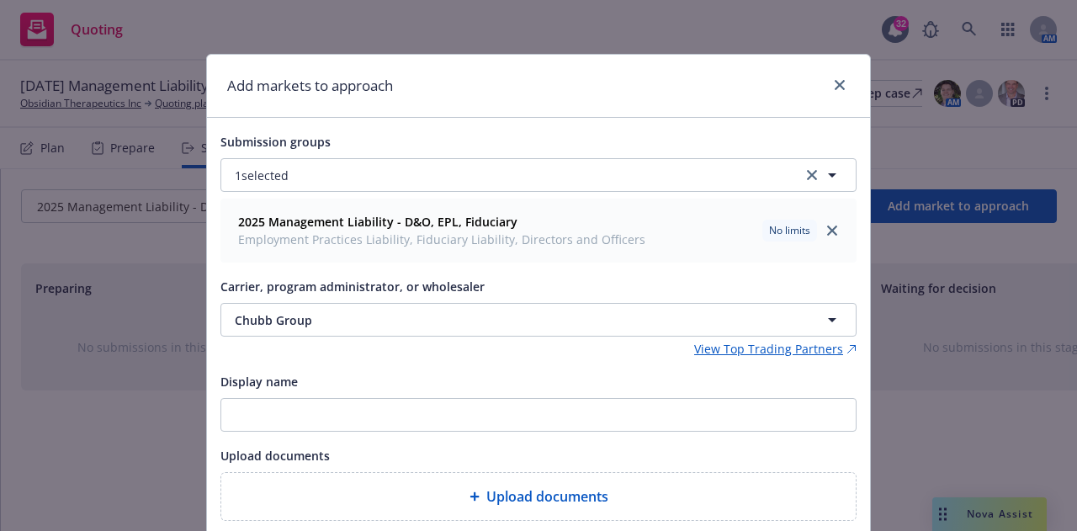
scroll to position [120, 0]
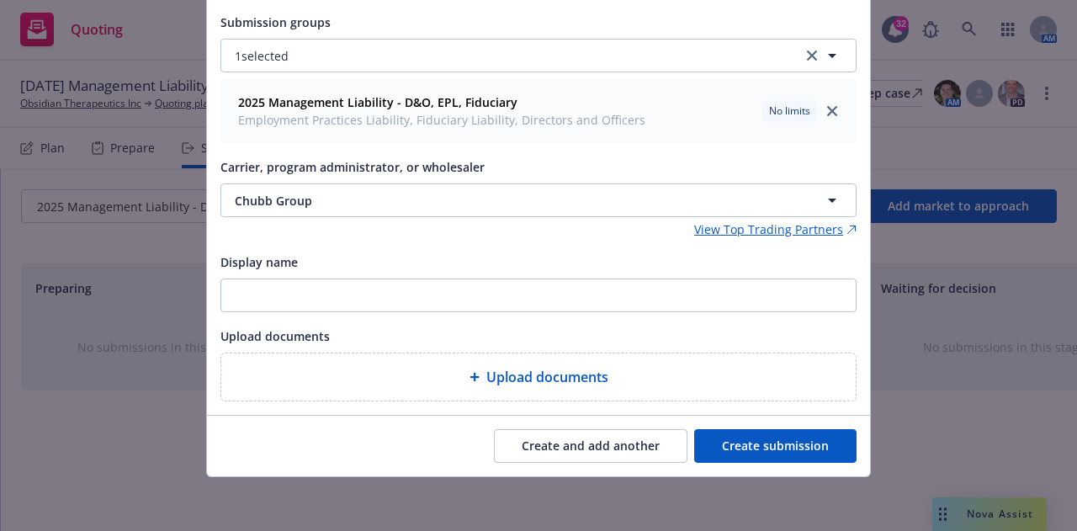
click at [762, 446] on button "Create submission" at bounding box center [775, 446] width 162 height 34
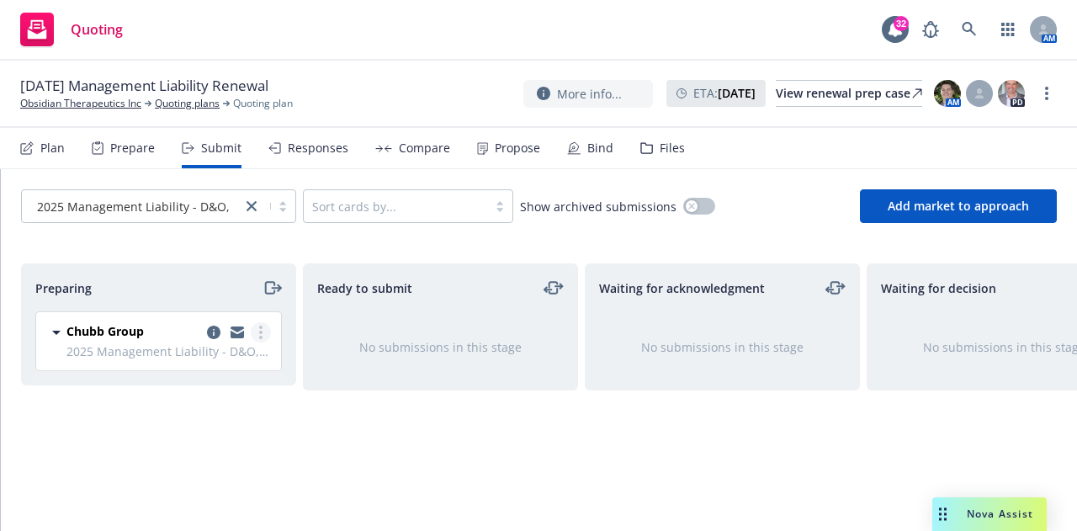
click at [263, 330] on link "more" at bounding box center [261, 332] width 20 height 20
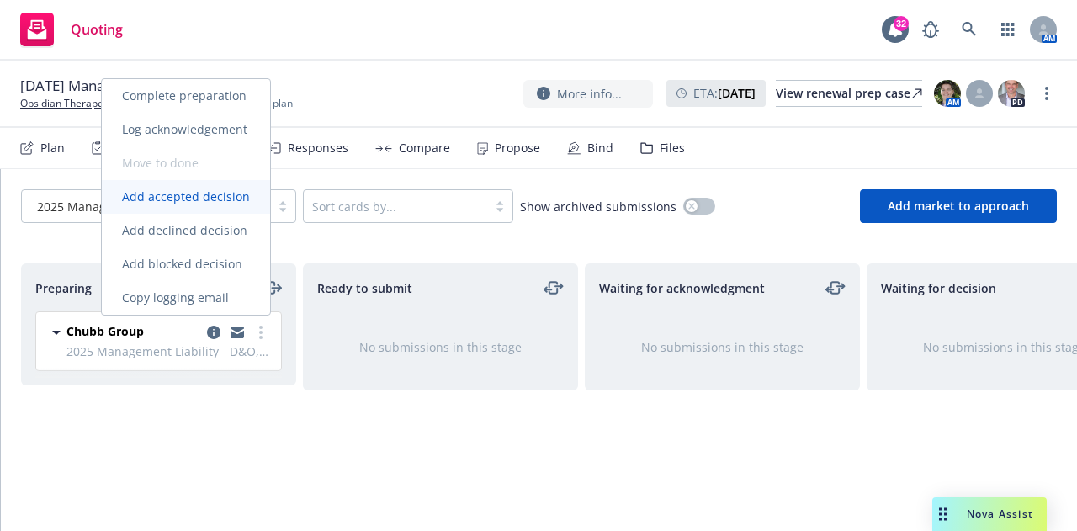
click at [210, 204] on span "Add accepted decision" at bounding box center [186, 197] width 168 height 16
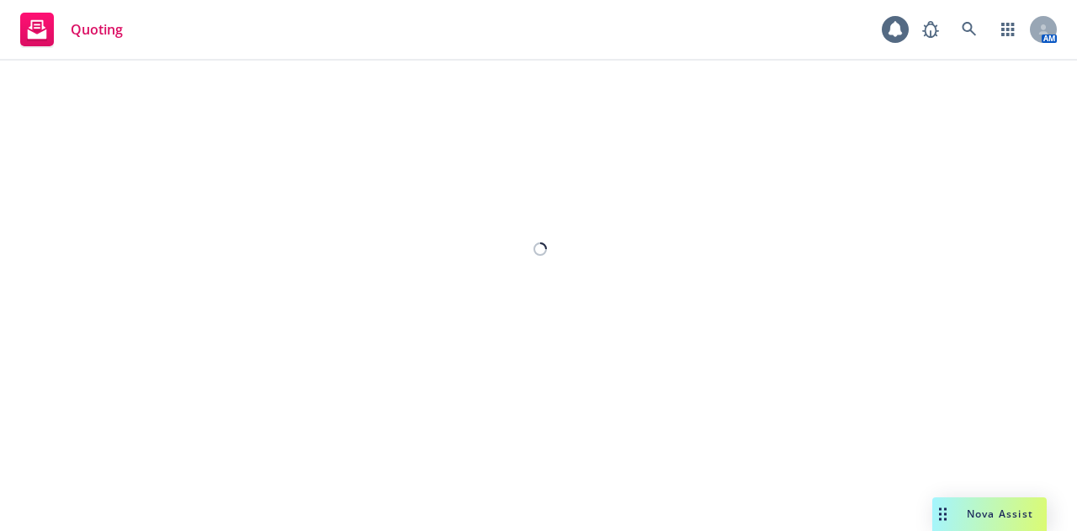
select select "12"
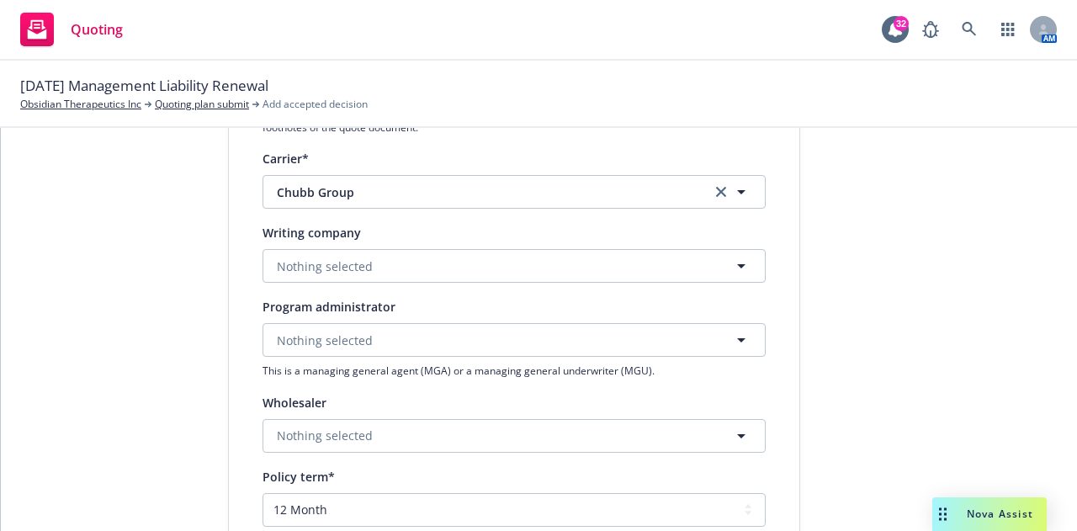
scroll to position [104, 0]
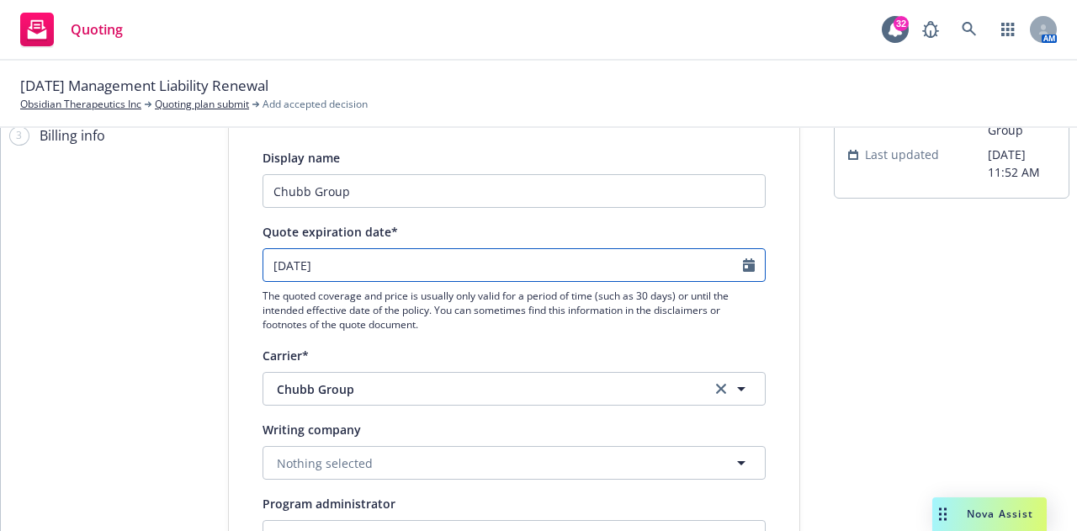
click at [743, 264] on icon "Calendar" at bounding box center [749, 264] width 12 height 13
select select "10"
click at [743, 264] on icon "Calendar" at bounding box center [749, 264] width 12 height 13
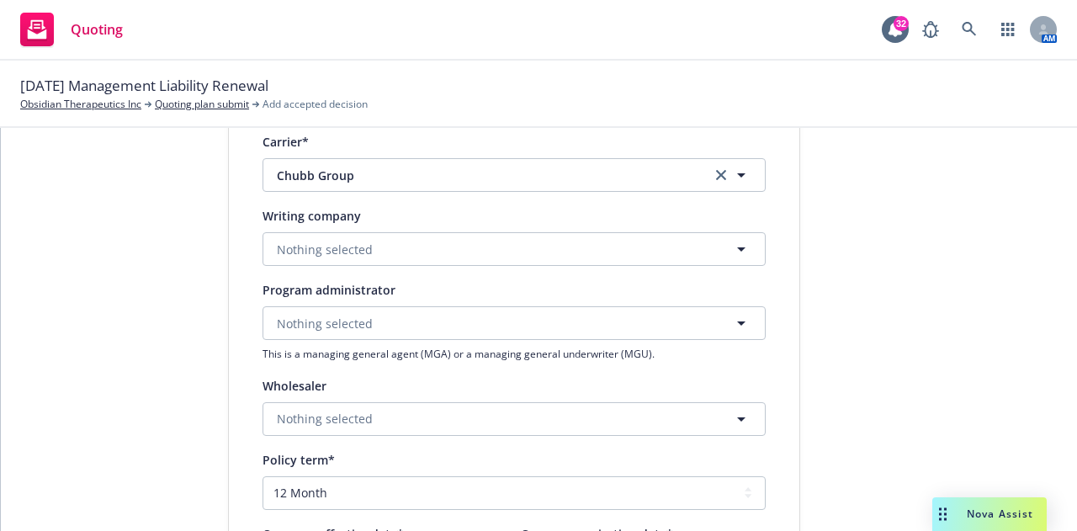
scroll to position [322, 0]
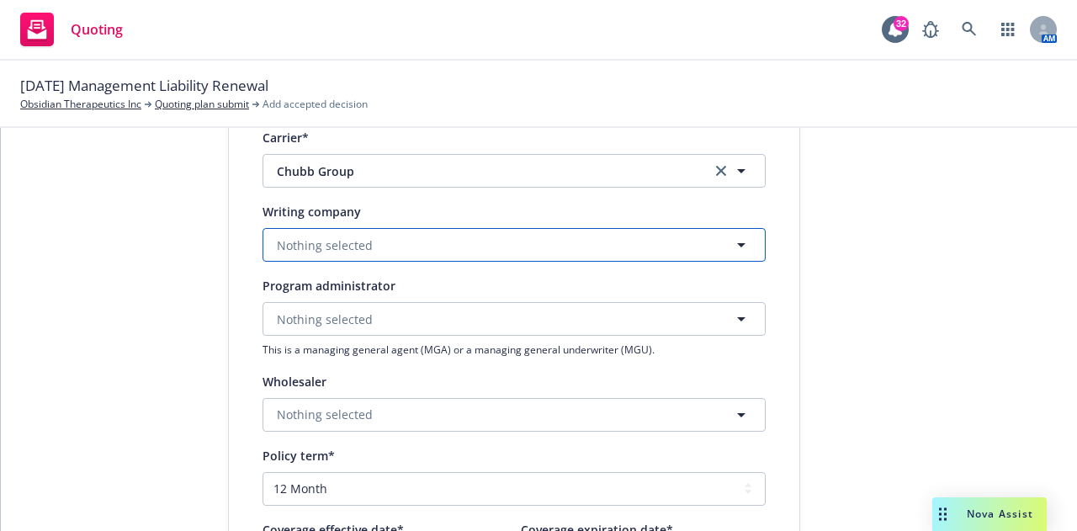
click at [423, 253] on button "Nothing selected" at bounding box center [514, 245] width 503 height 34
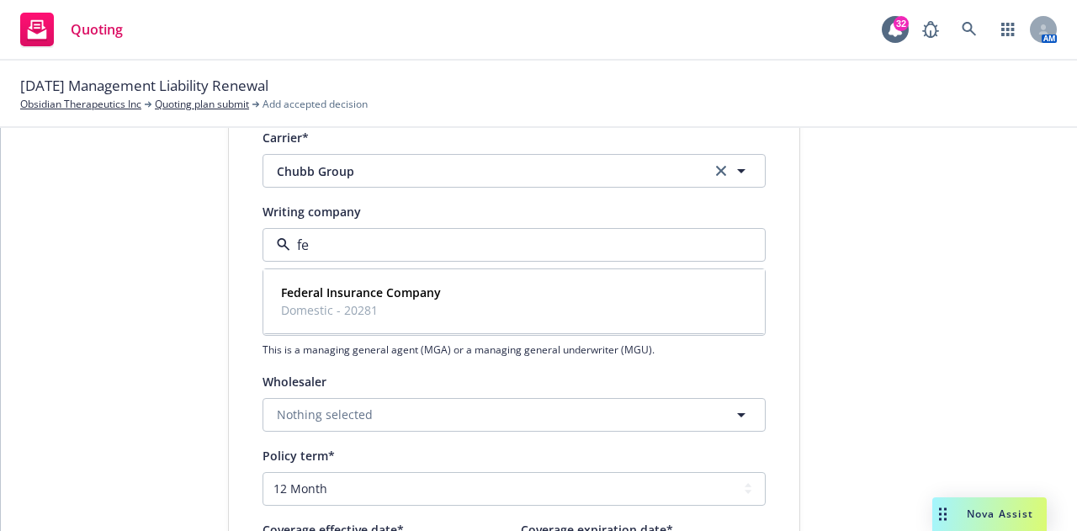
type input "fed"
click at [419, 273] on div "Federal Insurance Company Domestic - 20281" at bounding box center [514, 301] width 500 height 62
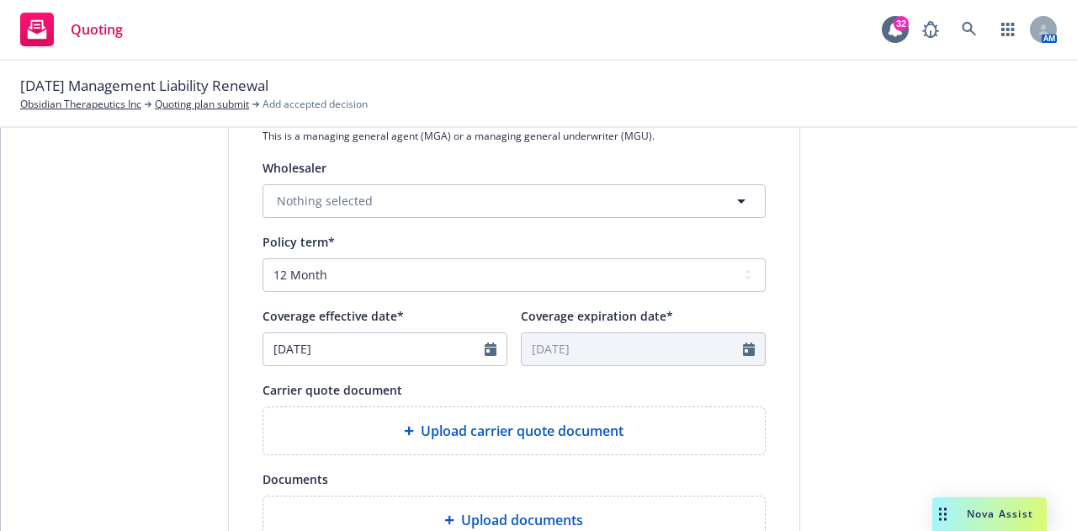
scroll to position [651, 0]
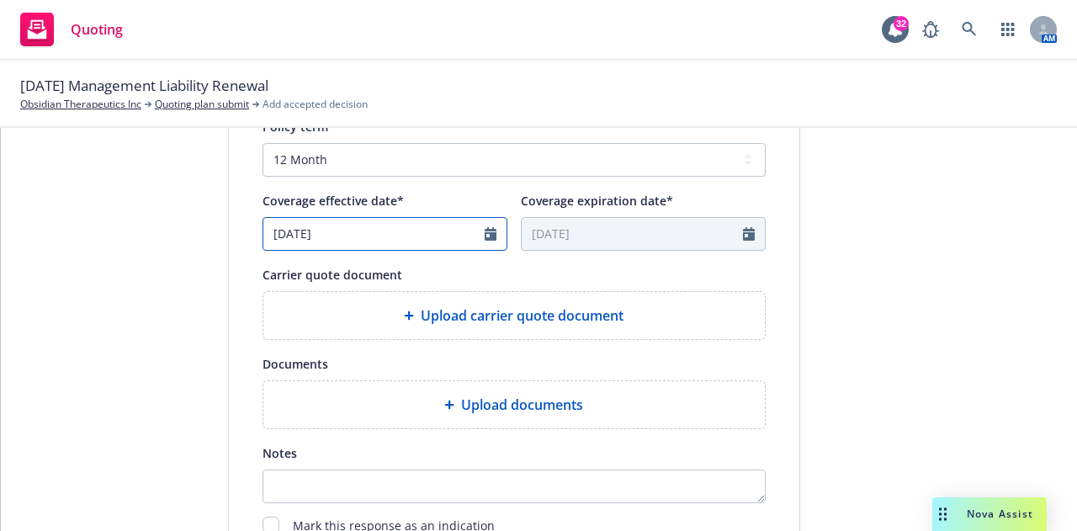
click at [485, 231] on icon "Calendar" at bounding box center [491, 233] width 12 height 13
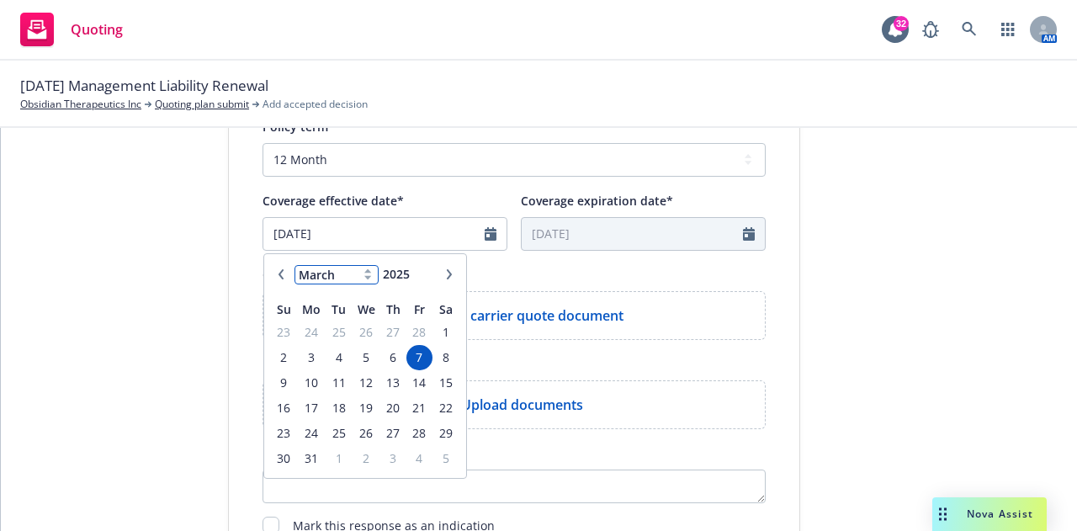
click at [357, 279] on select "January February March April May June July August September October November De…" at bounding box center [337, 274] width 84 height 19
select select "9"
click at [295, 265] on select "January February March April May June July August September October November De…" at bounding box center [337, 274] width 84 height 19
click at [286, 353] on span "7" at bounding box center [284, 357] width 23 height 21
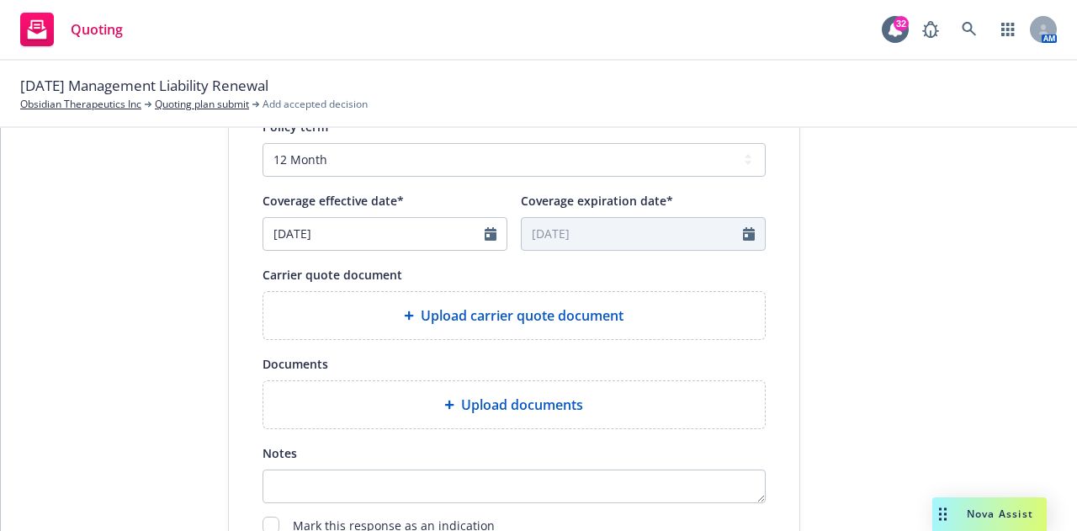
type input "09/07/2025"
type input "09/07/2026"
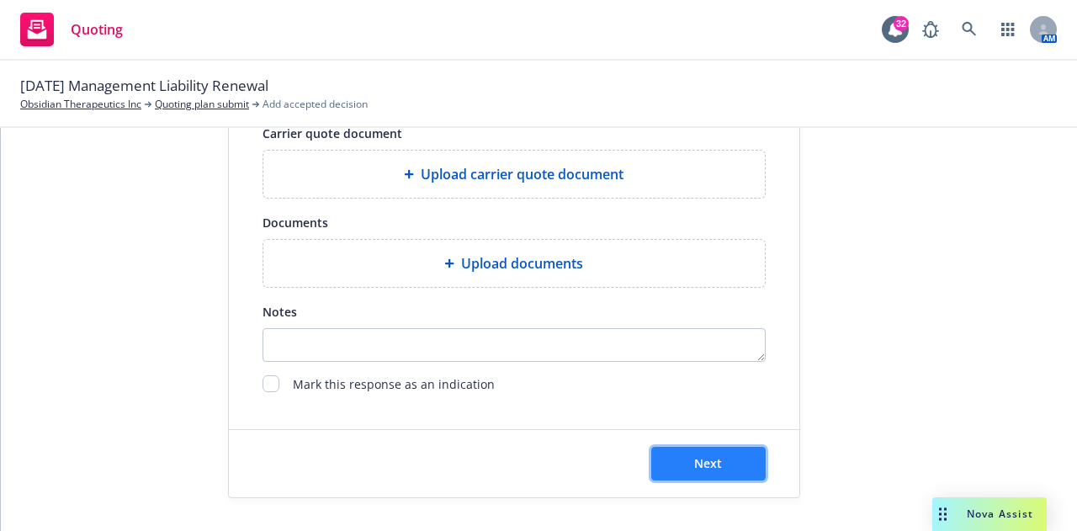
click at [727, 458] on button "Next" at bounding box center [708, 464] width 114 height 34
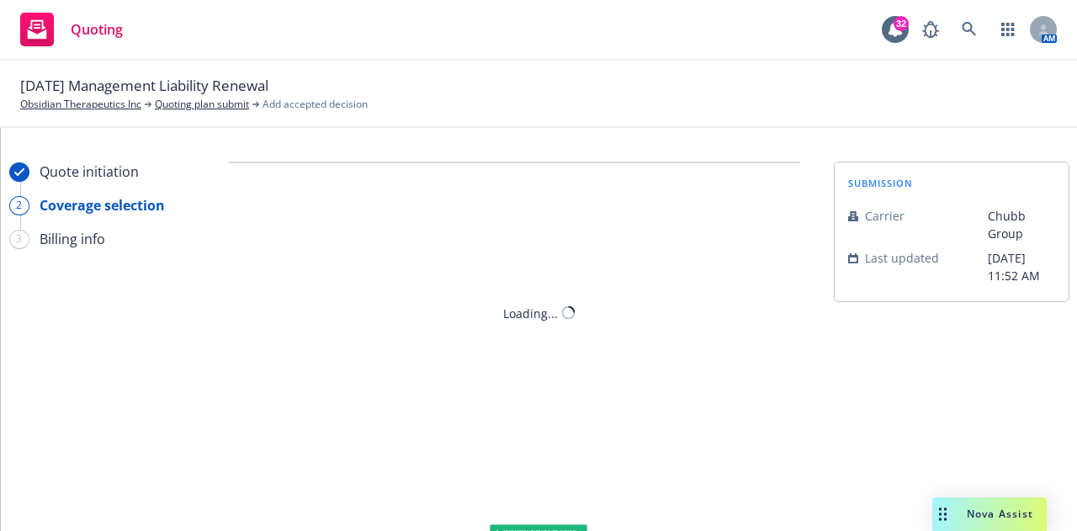
scroll to position [0, 0]
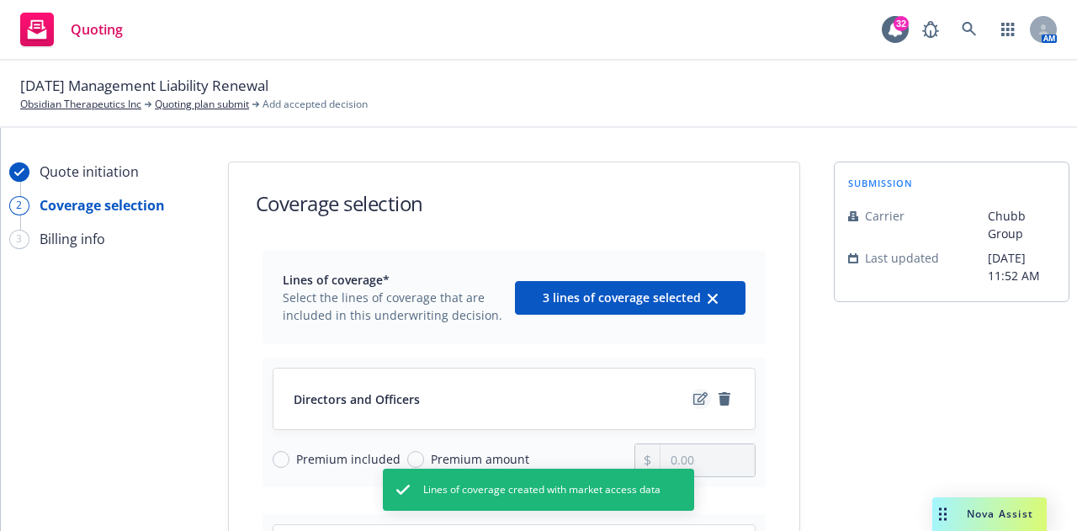
click at [691, 397] on link "edit" at bounding box center [701, 399] width 20 height 20
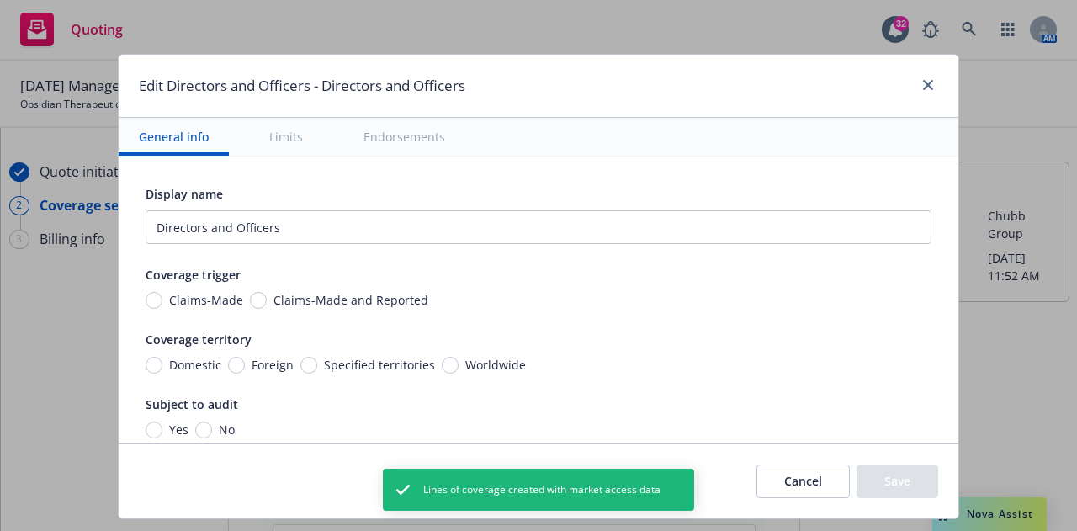
scroll to position [345, 0]
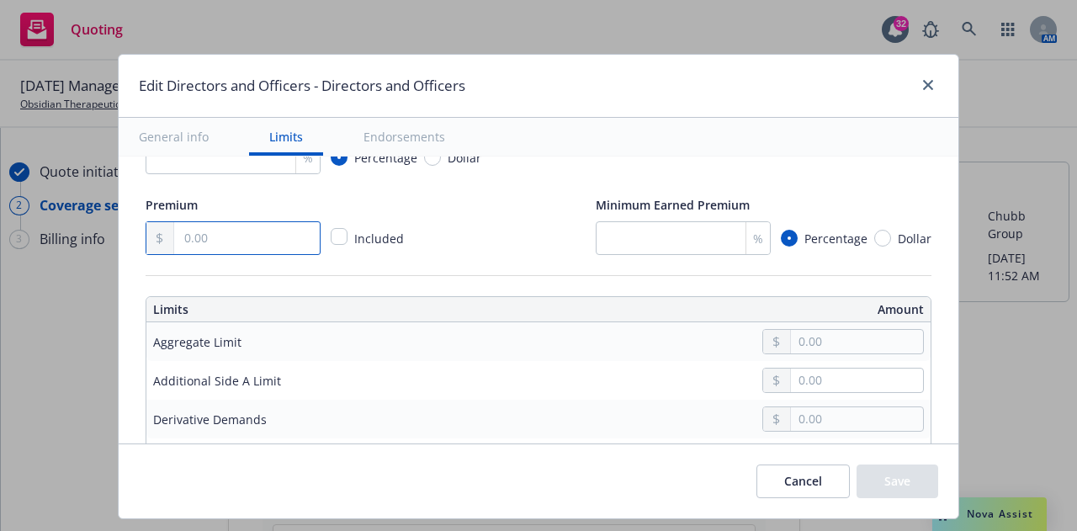
click at [231, 246] on input "text" at bounding box center [247, 238] width 146 height 32
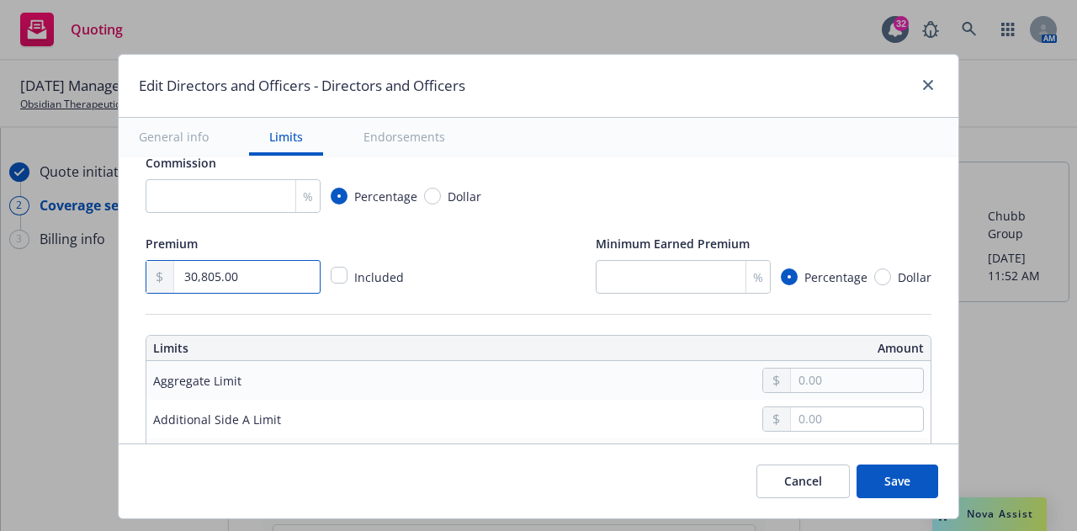
scroll to position [306, 0]
type input "30,805.00"
click at [210, 200] on input "number" at bounding box center [233, 197] width 175 height 34
type input "15"
click at [465, 252] on div "Premium 30,805.00 Included Minimum Earned Premium % Percentage Dollar" at bounding box center [539, 264] width 786 height 61
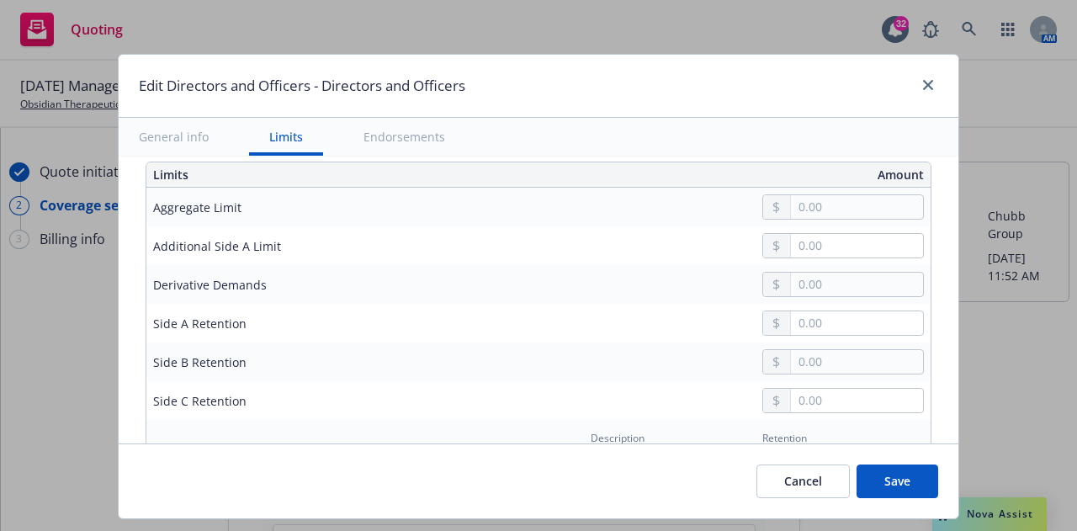
scroll to position [495, 0]
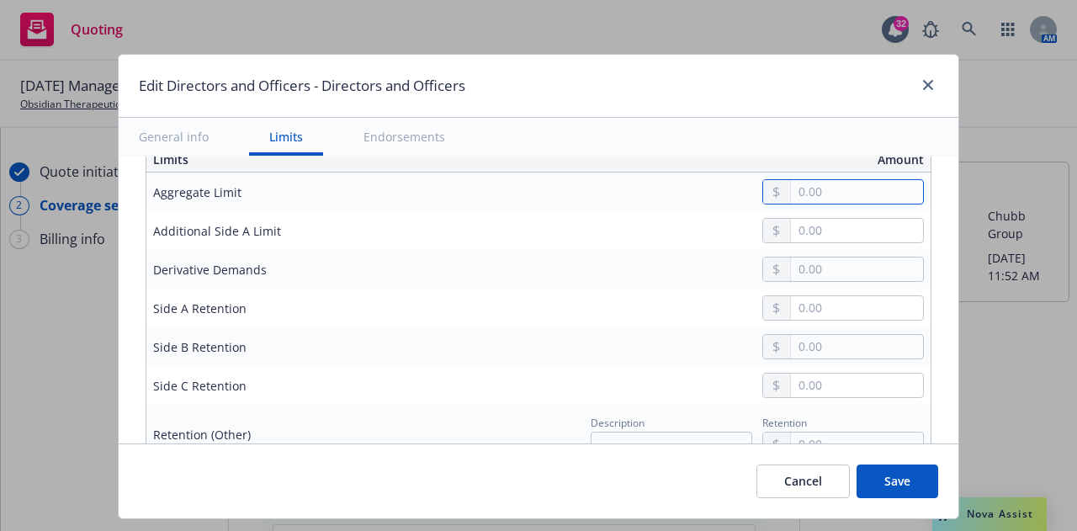
click at [863, 194] on input "text" at bounding box center [857, 192] width 132 height 24
type input "5,000,000.00"
click at [843, 334] on button "$5,000,000.00" at bounding box center [838, 327] width 145 height 31
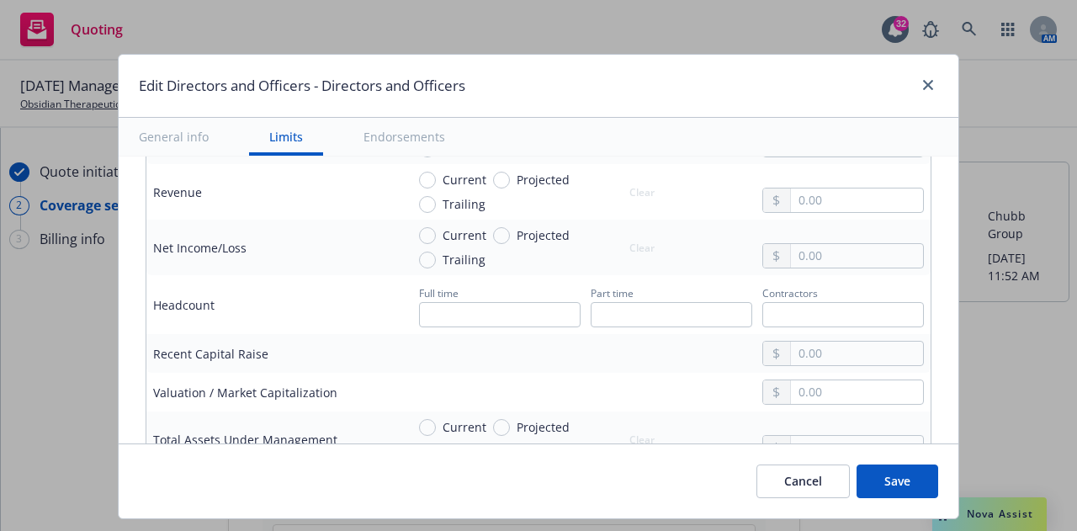
scroll to position [1026, 0]
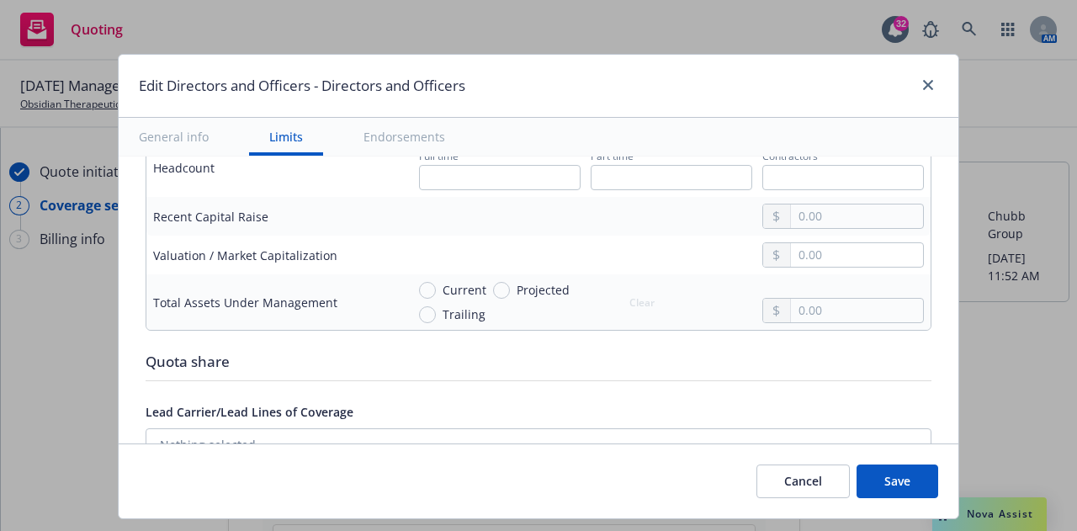
click at [897, 479] on button "Save" at bounding box center [898, 482] width 82 height 34
radio input "true"
type input "30,805.00"
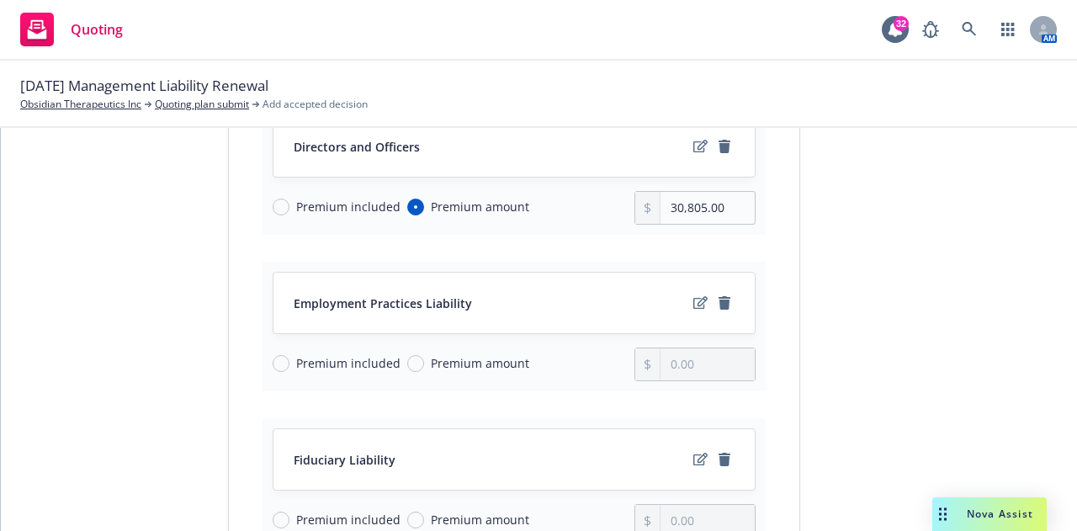
scroll to position [261, 0]
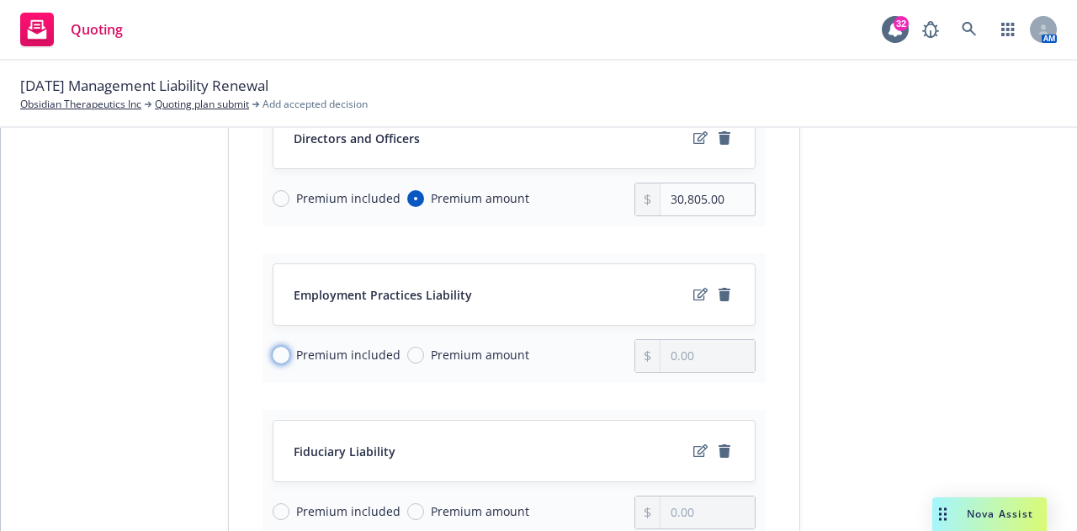
click at [280, 356] on input "Premium included" at bounding box center [281, 355] width 17 height 17
radio input "true"
click at [273, 516] on input "Premium included" at bounding box center [281, 511] width 17 height 17
radio input "true"
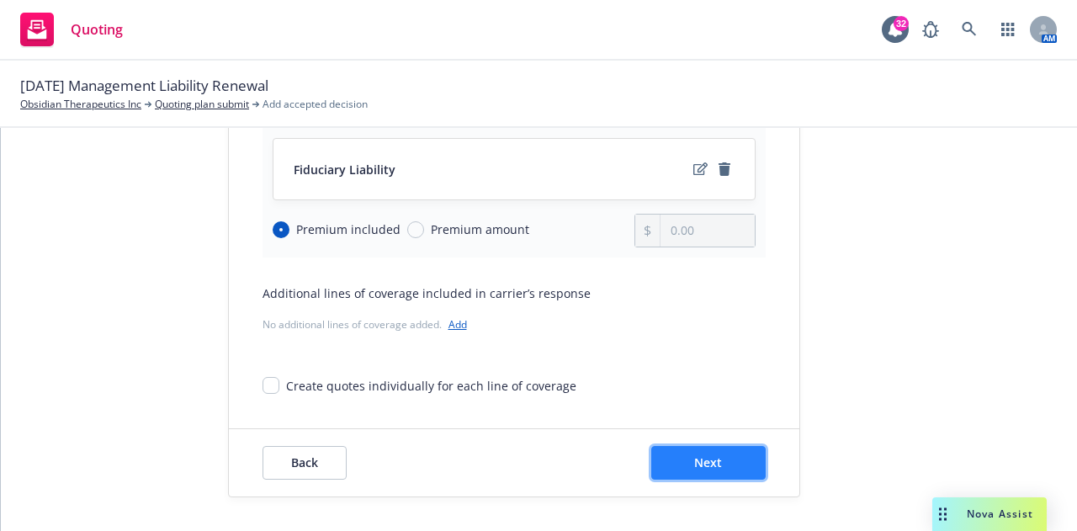
click at [707, 454] on button "Next" at bounding box center [708, 463] width 114 height 34
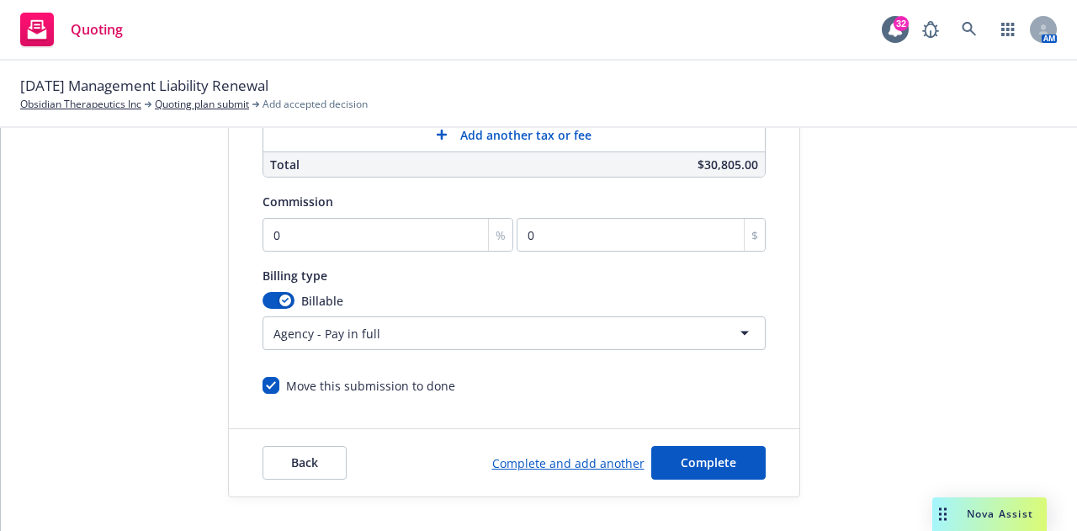
scroll to position [538, 0]
click at [366, 223] on input "0" at bounding box center [389, 235] width 252 height 34
type input "1"
type input "308.05"
type input "15"
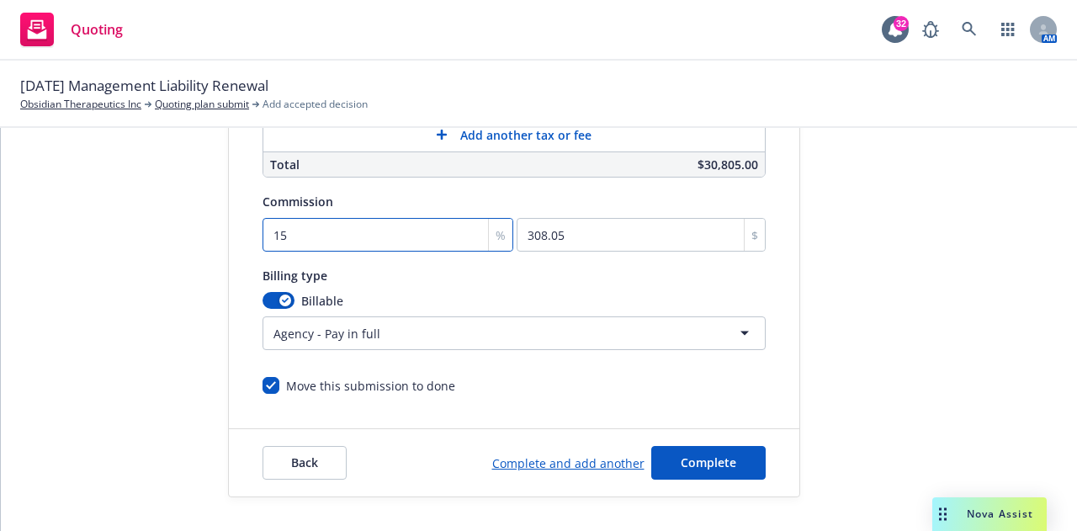
type input "4620.75"
type input "15"
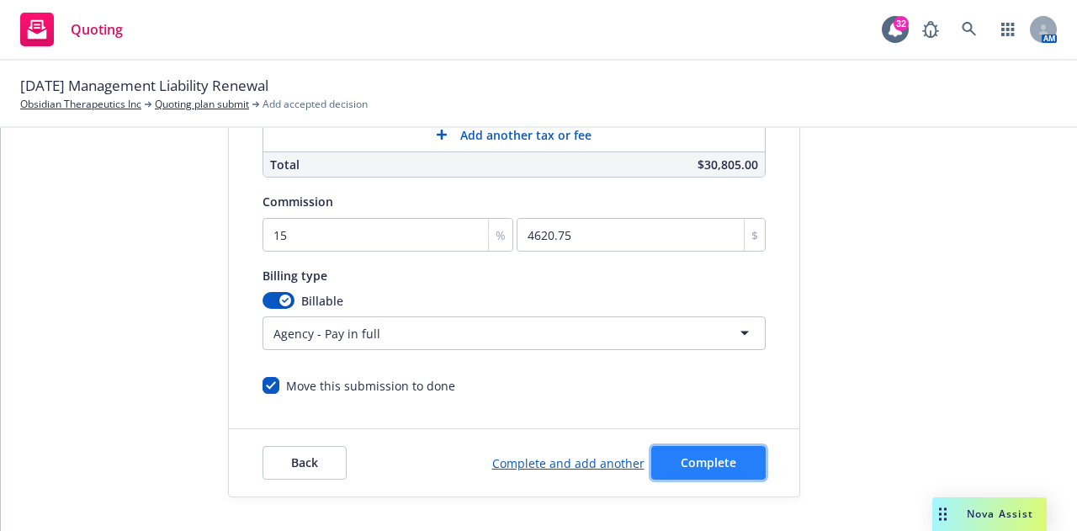
click at [694, 455] on span "Complete" at bounding box center [709, 463] width 56 height 16
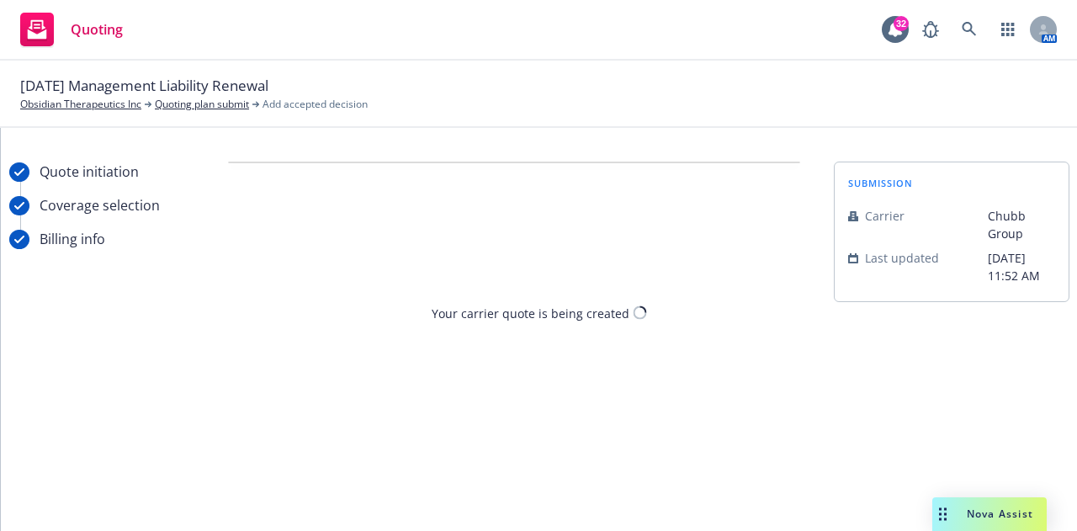
scroll to position [0, 0]
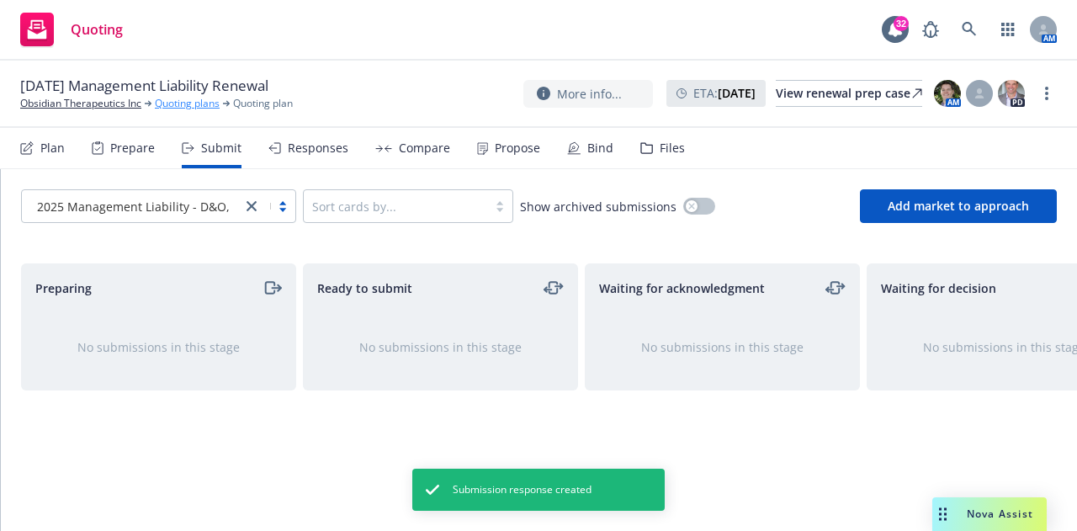
click at [179, 108] on link "Quoting plans" at bounding box center [187, 103] width 65 height 15
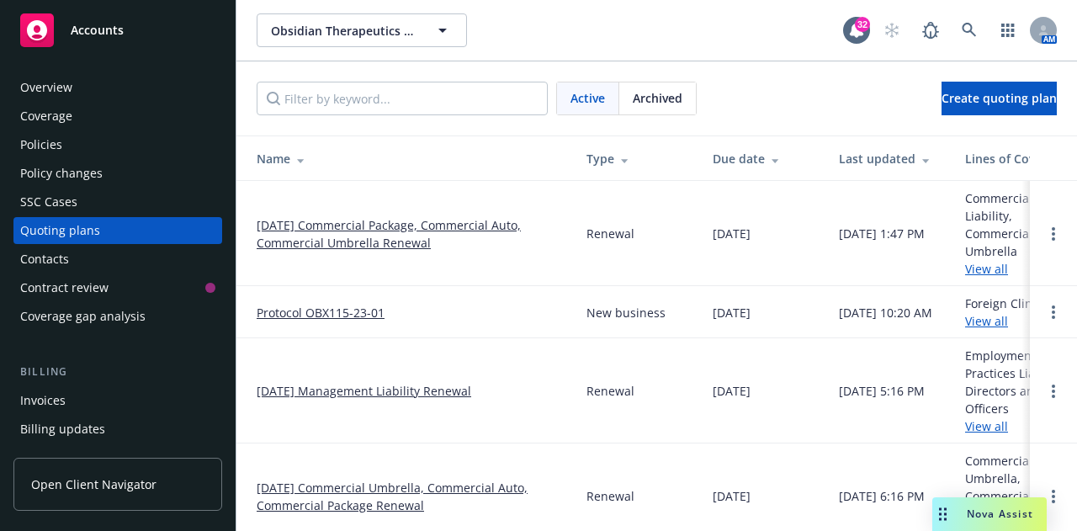
click at [406, 382] on link "[DATE] Management Liability Renewal" at bounding box center [364, 391] width 215 height 18
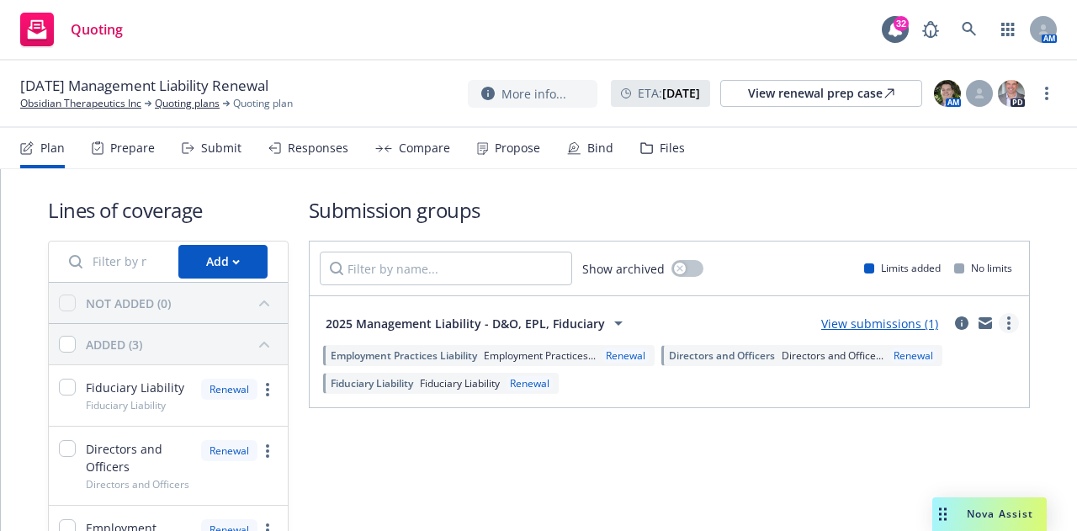
click at [999, 332] on link "more" at bounding box center [1009, 323] width 20 height 20
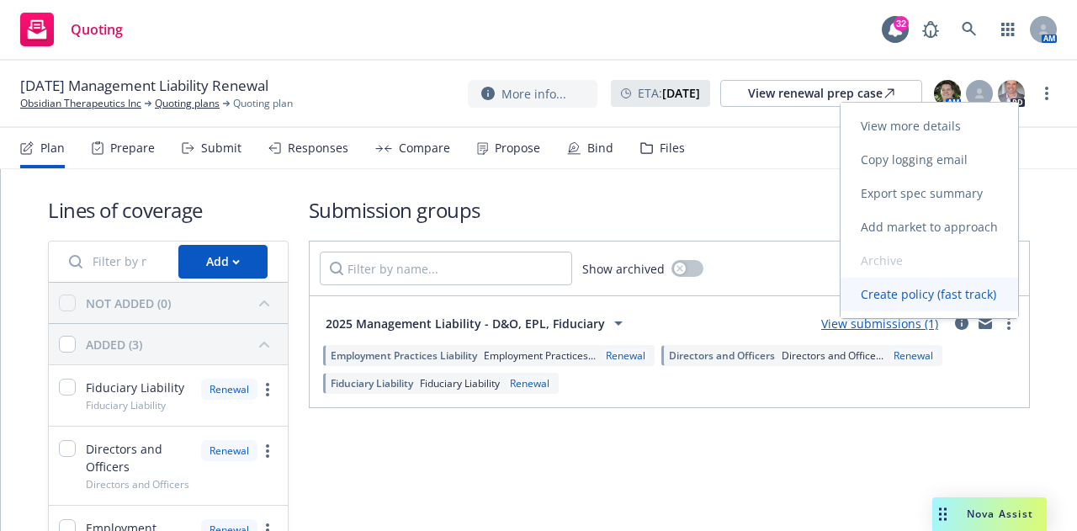
click at [959, 300] on span "Create policy (fast track)" at bounding box center [929, 294] width 176 height 16
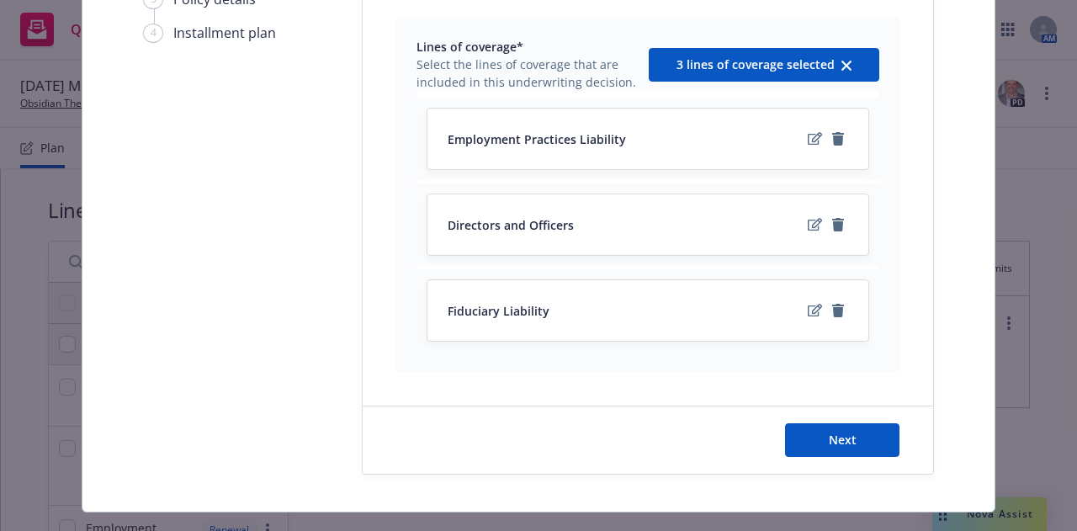
scroll to position [231, 0]
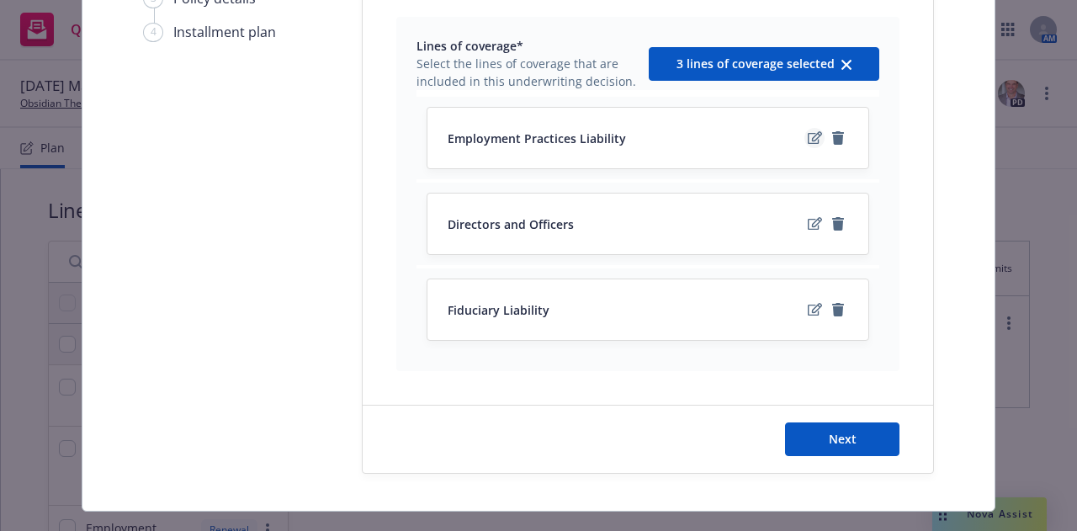
click at [811, 140] on icon "edit" at bounding box center [815, 137] width 14 height 13
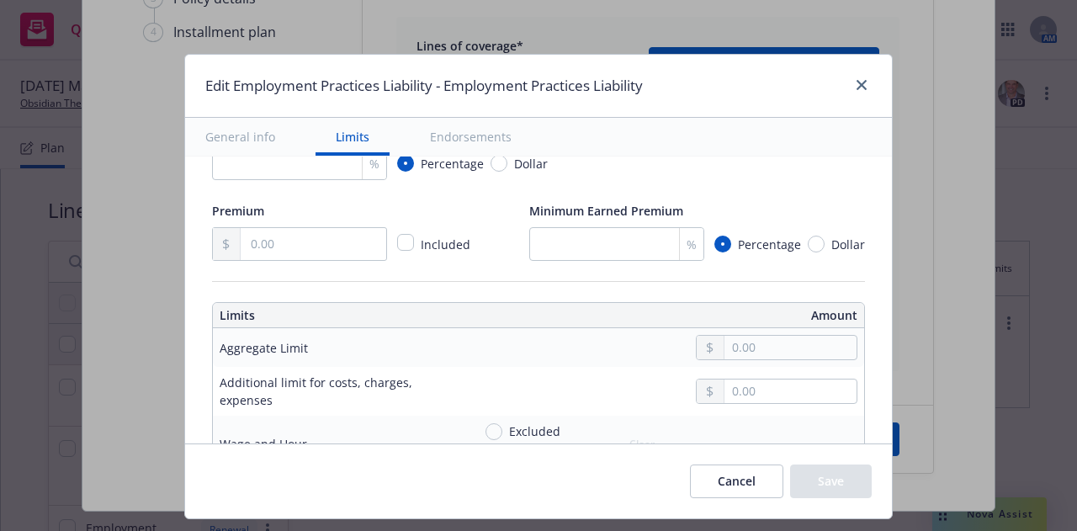
scroll to position [338, 0]
click at [397, 248] on input "checkbox" at bounding box center [405, 243] width 17 height 17
checkbox input "true"
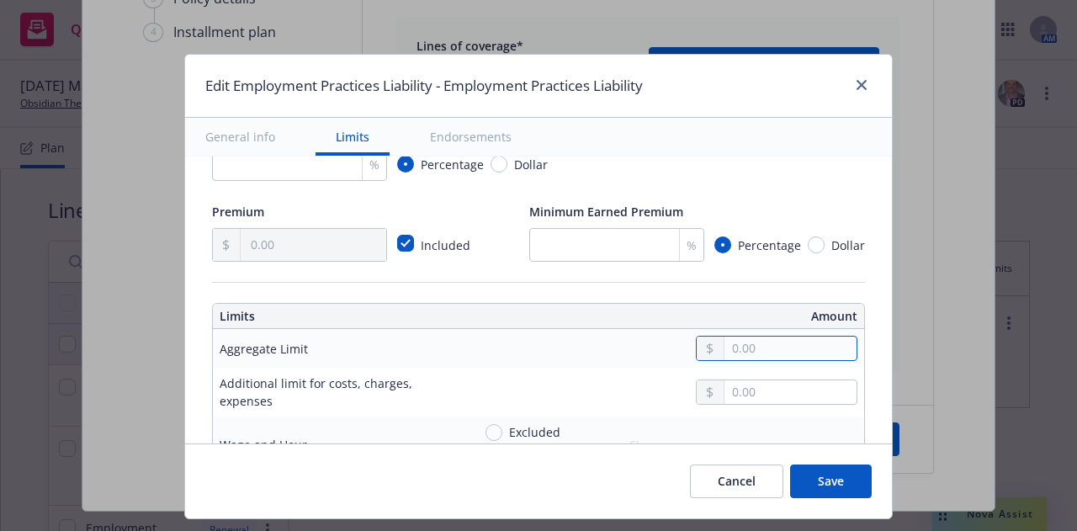
click at [737, 357] on input "text" at bounding box center [791, 349] width 132 height 24
type input "1,000,000.00"
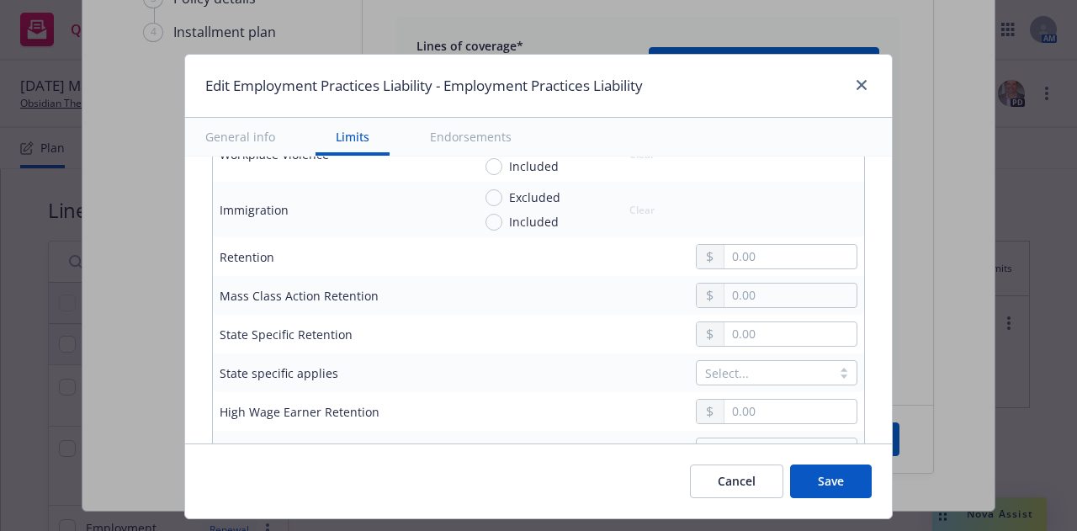
scroll to position [685, 0]
click at [749, 255] on input "text" at bounding box center [791, 256] width 132 height 24
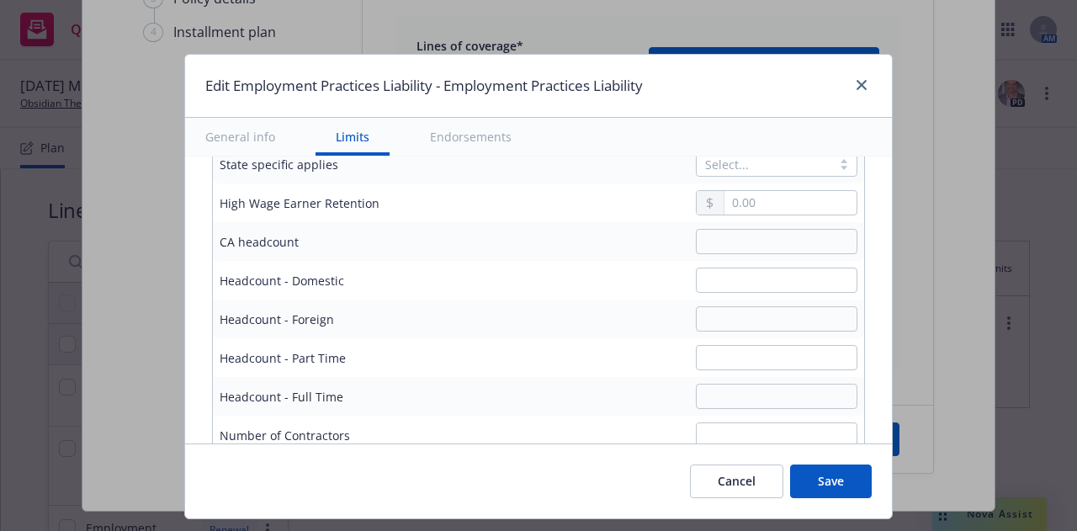
type input "25,000.00"
click at [813, 486] on button "Save" at bounding box center [831, 482] width 82 height 34
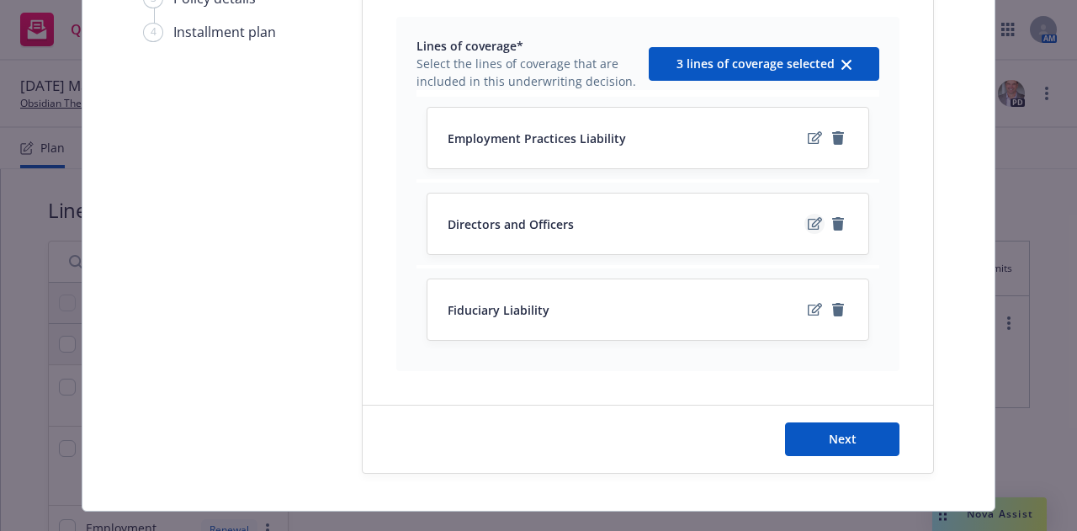
click at [808, 226] on icon "edit" at bounding box center [815, 223] width 14 height 13
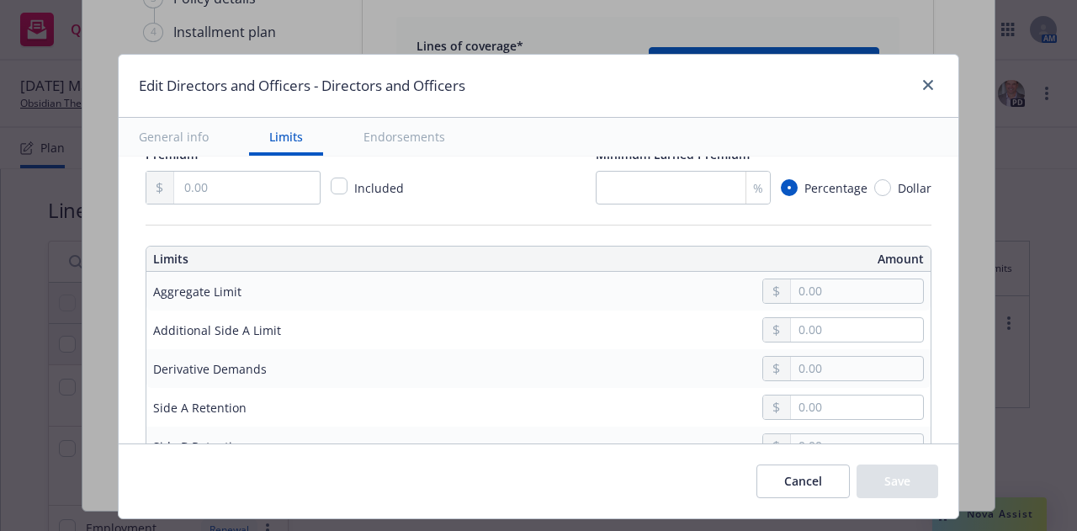
scroll to position [396, 0]
click at [206, 177] on input "text" at bounding box center [247, 187] width 146 height 32
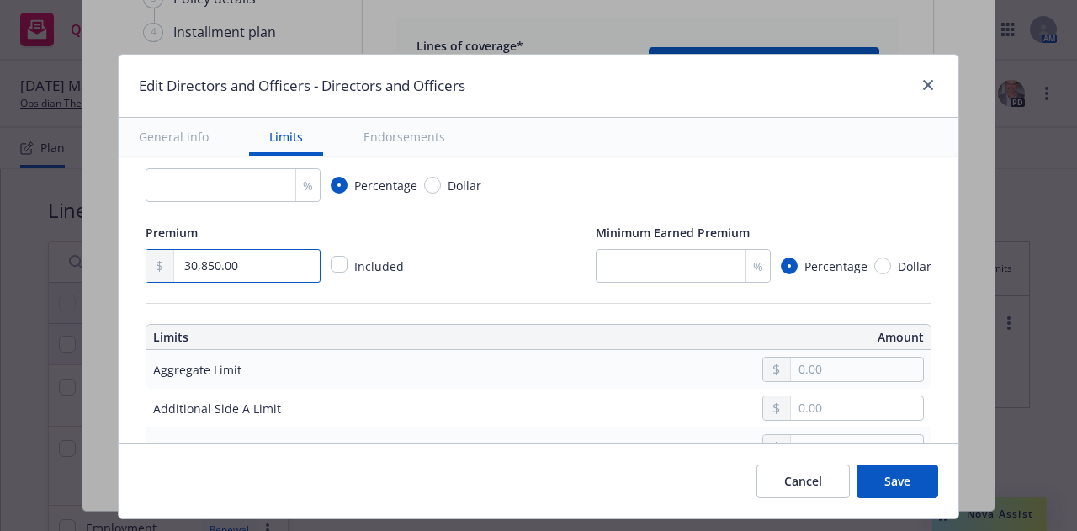
scroll to position [316, 0]
type input "30,850.00"
click at [206, 177] on input "number" at bounding box center [233, 186] width 175 height 34
type input "15"
click at [841, 369] on input "text" at bounding box center [857, 371] width 132 height 24
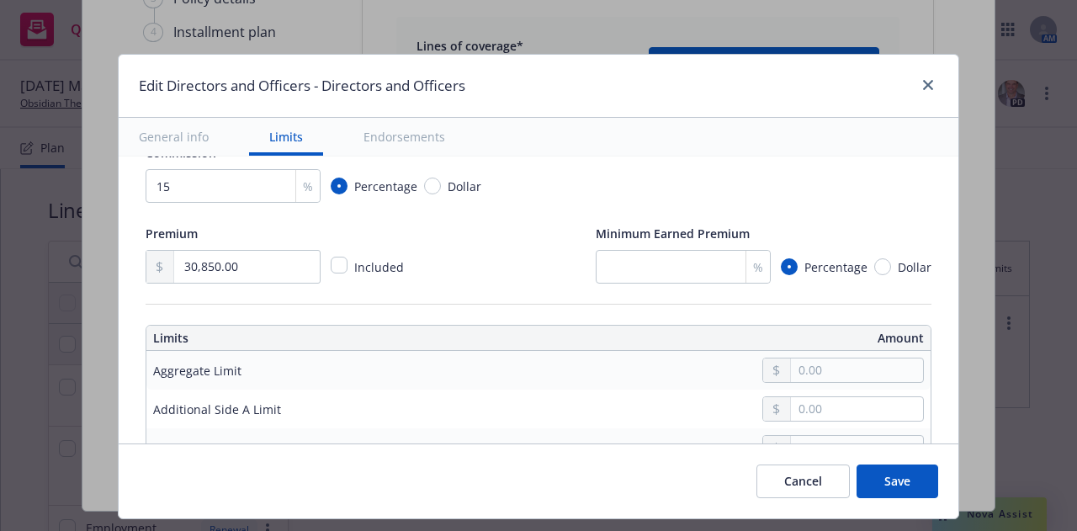
type input "5,000,000.00"
click at [821, 298] on button "$5,000,000.00" at bounding box center [838, 296] width 145 height 31
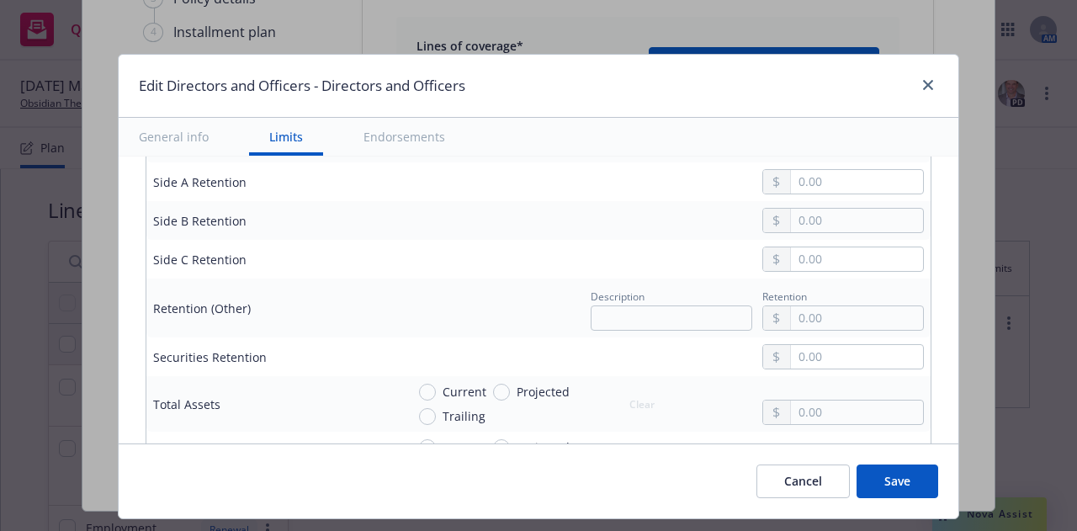
scroll to position [622, 0]
click at [826, 312] on input "text" at bounding box center [857, 318] width 132 height 24
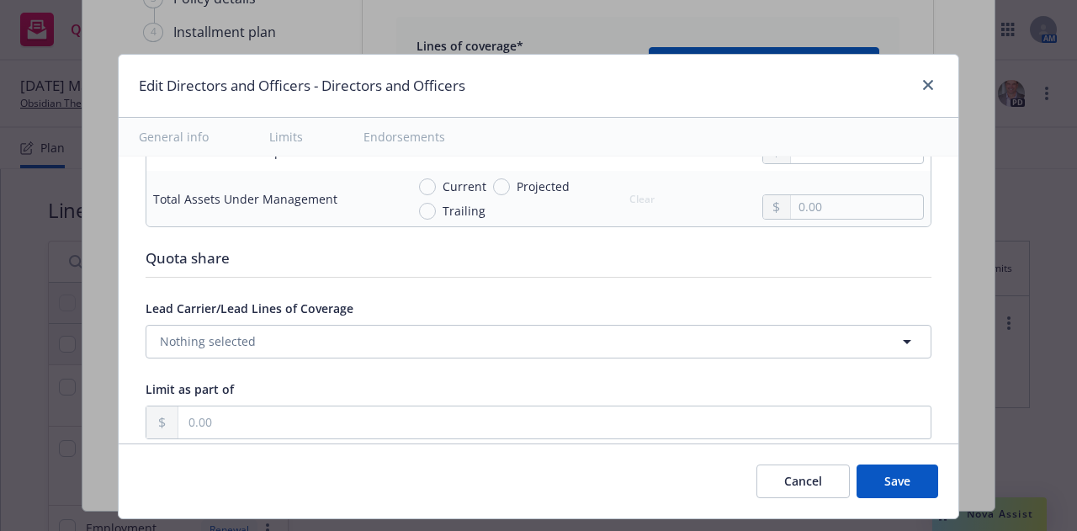
scroll to position [1130, 0]
type input "35,000.00"
click at [895, 480] on button "Save" at bounding box center [898, 482] width 82 height 34
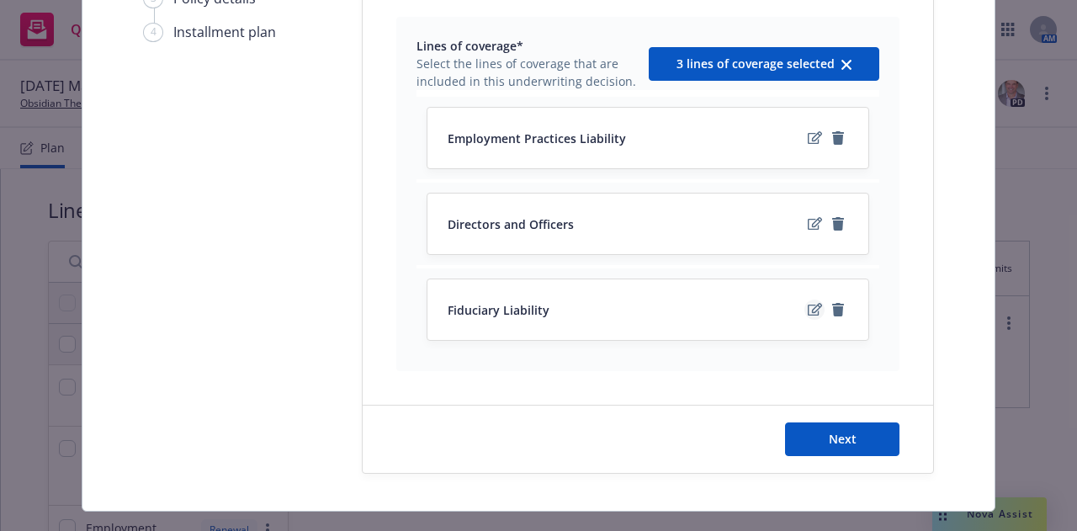
click at [808, 311] on icon "edit" at bounding box center [815, 309] width 14 height 13
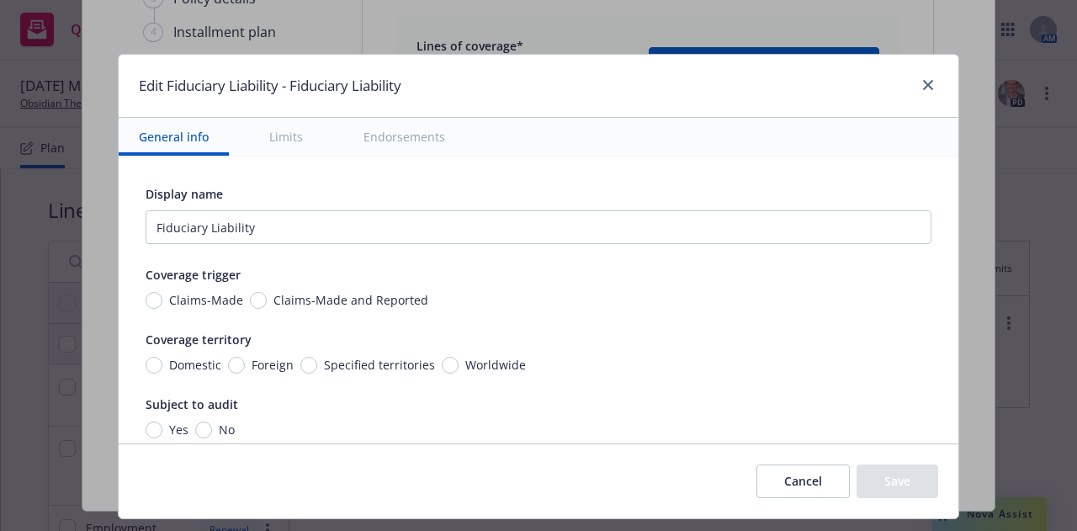
scroll to position [221, 0]
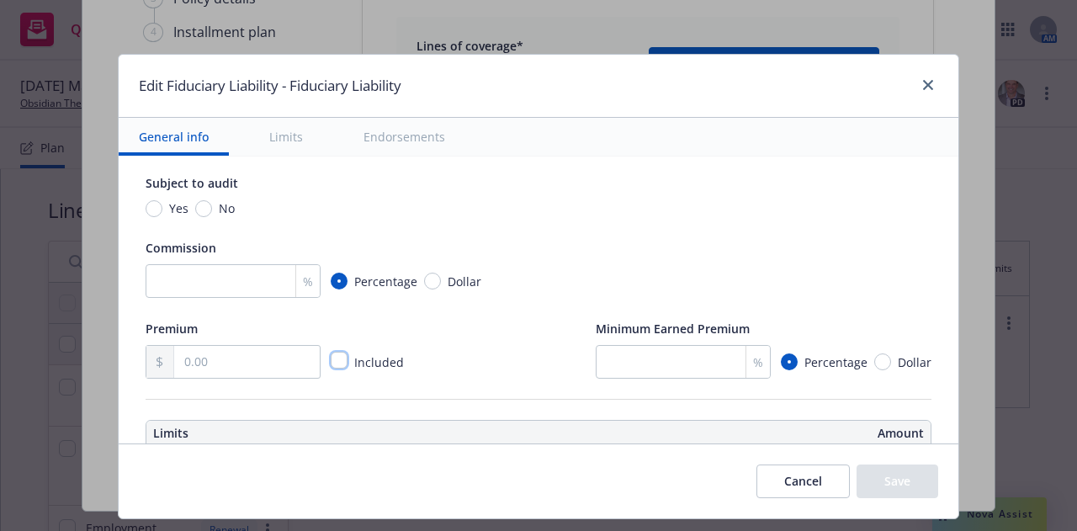
click at [331, 362] on input "checkbox" at bounding box center [339, 360] width 17 height 17
checkbox input "true"
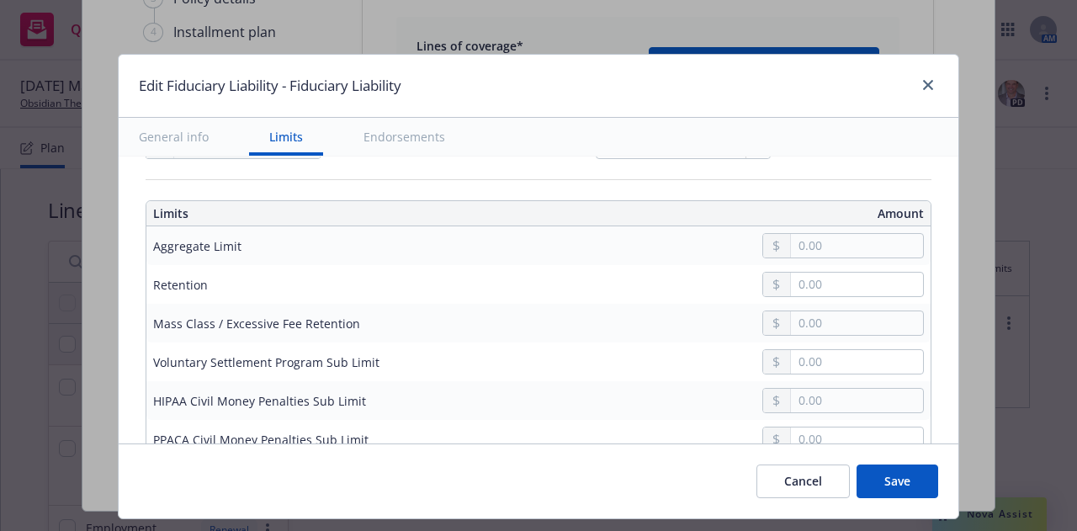
scroll to position [442, 0]
click at [798, 244] on input "text" at bounding box center [857, 245] width 132 height 24
type input "1,000,000.00"
click at [895, 477] on button "Save" at bounding box center [898, 482] width 82 height 34
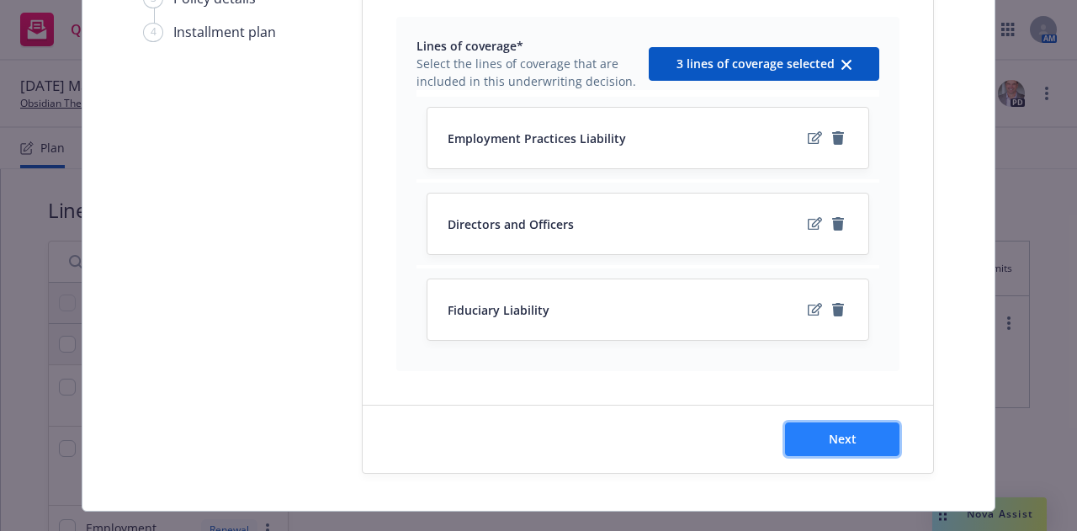
click at [853, 447] on button "Next" at bounding box center [842, 440] width 114 height 34
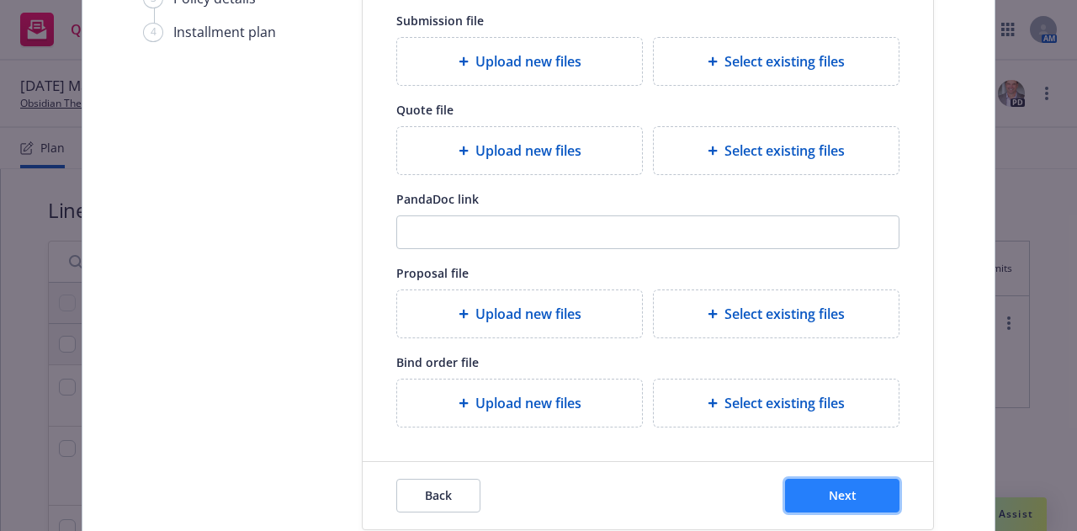
click at [816, 505] on button "Next" at bounding box center [842, 496] width 114 height 34
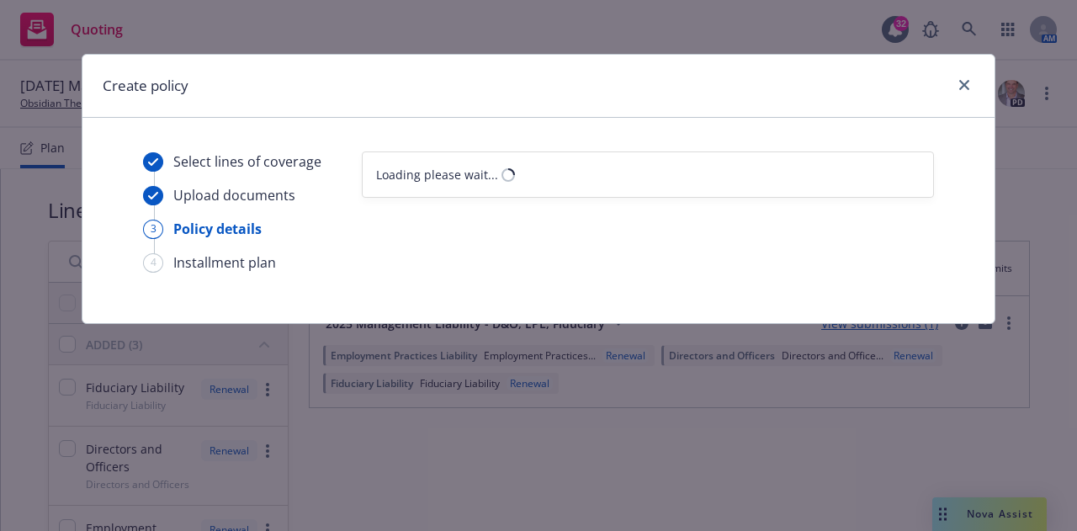
select select "12"
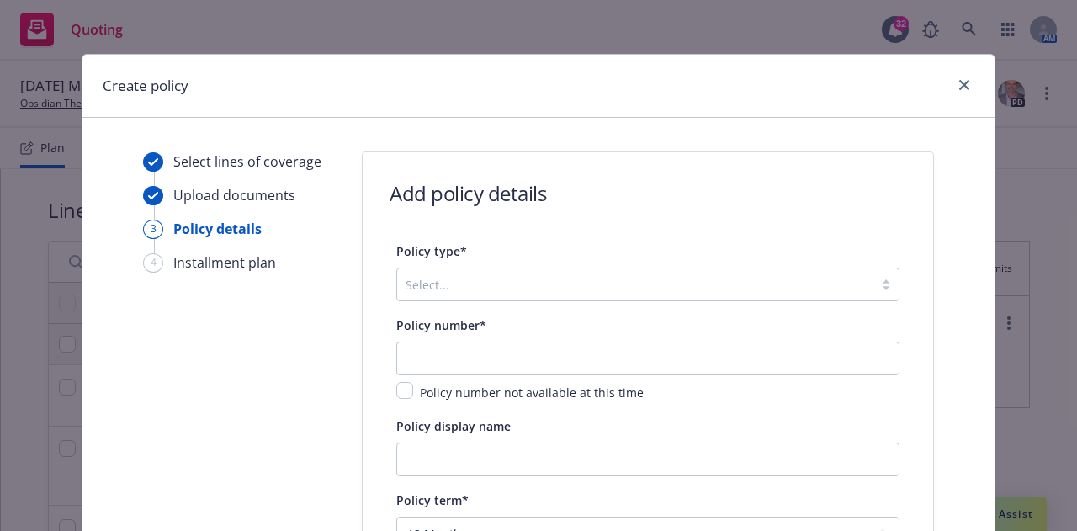
click at [569, 284] on div at bounding box center [636, 284] width 460 height 20
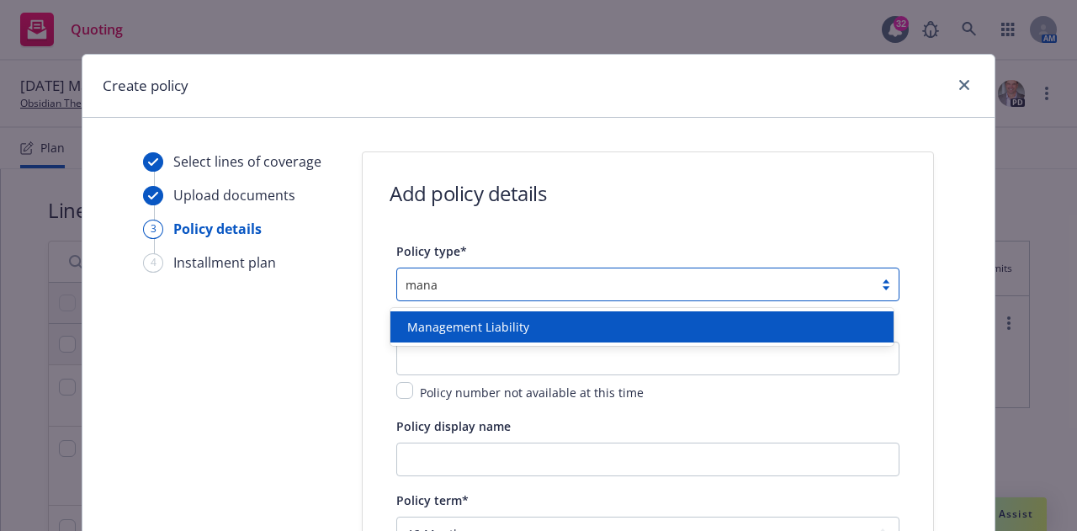
click at [534, 325] on div "Management Liability" at bounding box center [642, 327] width 483 height 18
type input "mana"
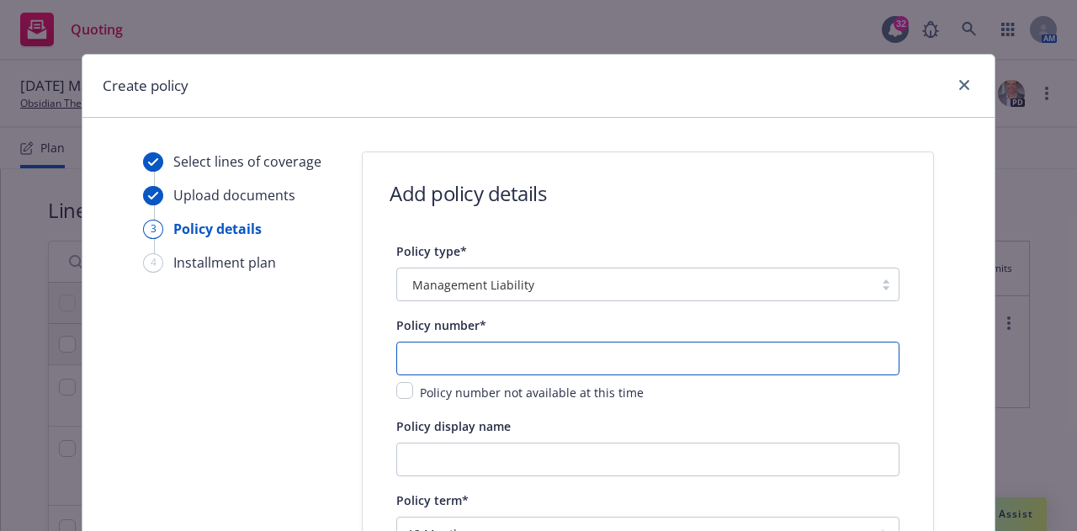
click at [492, 357] on input "text" at bounding box center [647, 359] width 503 height 34
paste input "06492630"
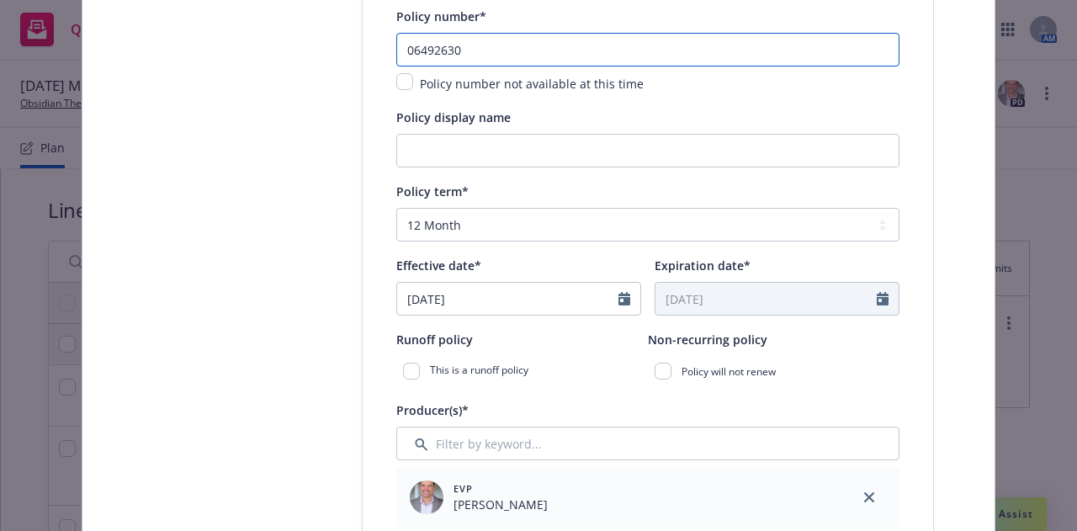
scroll to position [310, 0]
type input "06492630"
click at [619, 306] on div at bounding box center [630, 298] width 22 height 32
click at [619, 305] on div at bounding box center [630, 298] width 22 height 32
click at [619, 294] on icon "Calendar" at bounding box center [625, 297] width 12 height 13
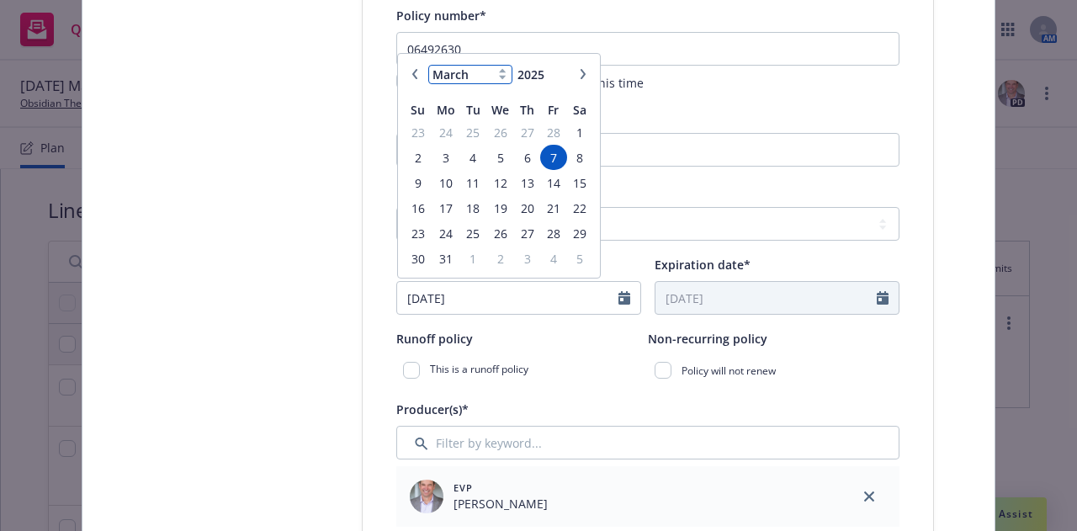
click at [497, 82] on select "January February March April May June July August September October November De…" at bounding box center [470, 74] width 84 height 19
select select "9"
click at [428, 65] on select "January February March April May June July August September October November De…" at bounding box center [470, 74] width 84 height 19
click at [412, 157] on span "7" at bounding box center [418, 157] width 23 height 21
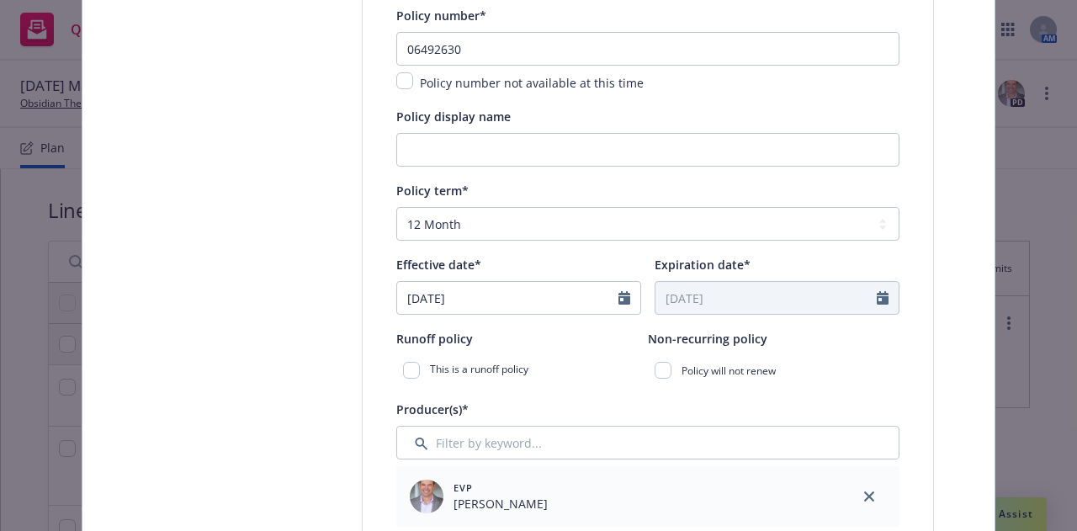
type input "09/07/2025"
type input "09/07/2026"
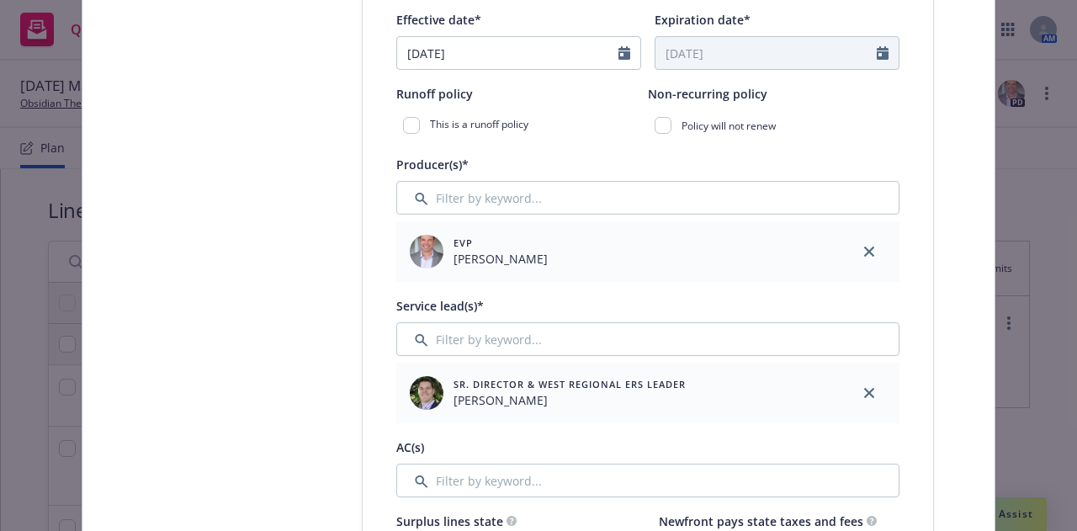
scroll to position [600, 0]
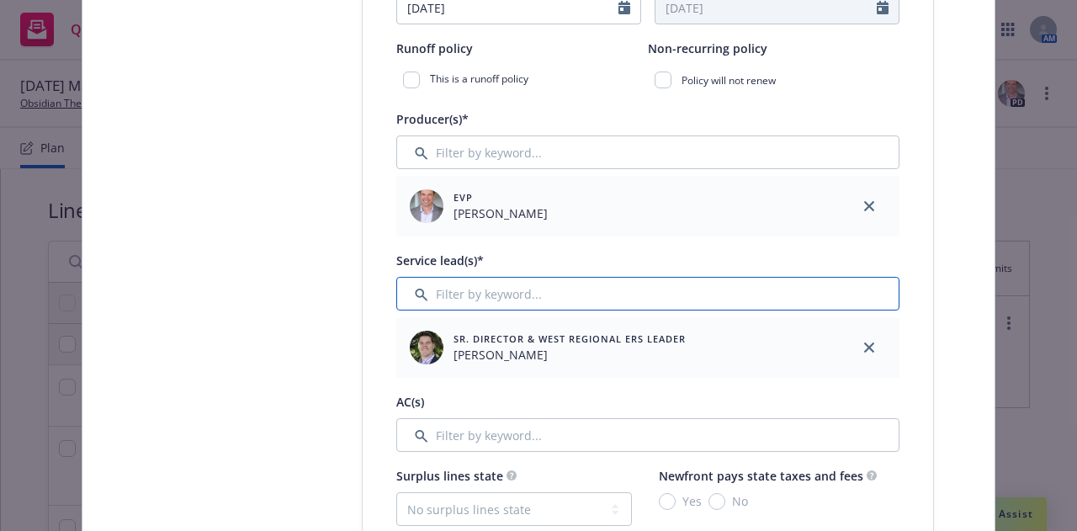
click at [622, 297] on input "Filter by keyword..." at bounding box center [647, 294] width 503 height 34
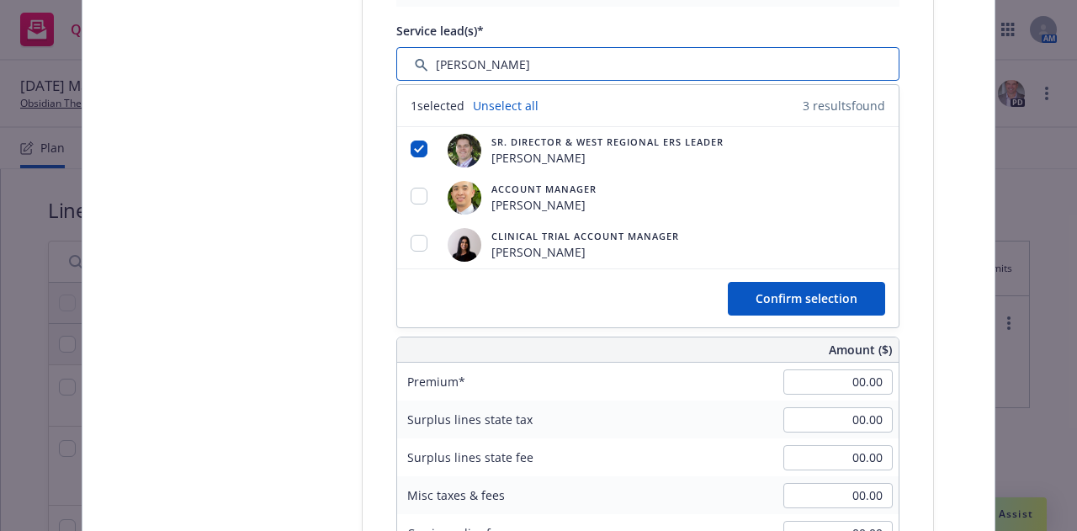
scroll to position [829, 0]
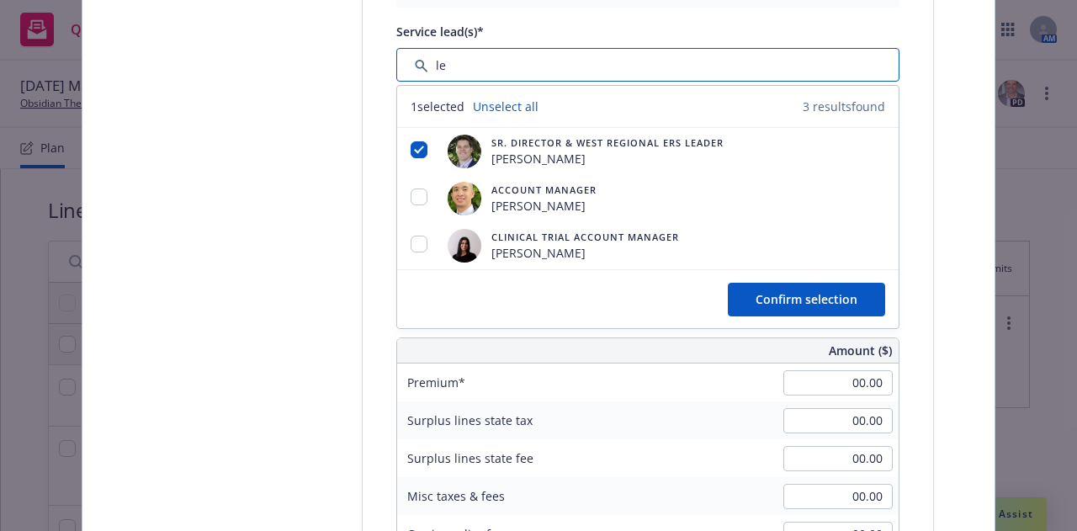
type input "l"
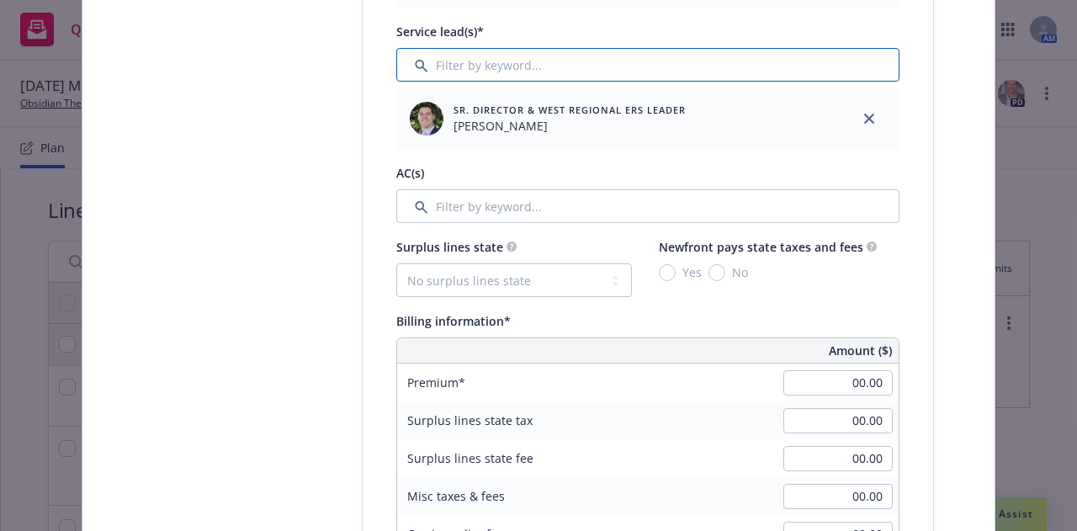
scroll to position [931, 0]
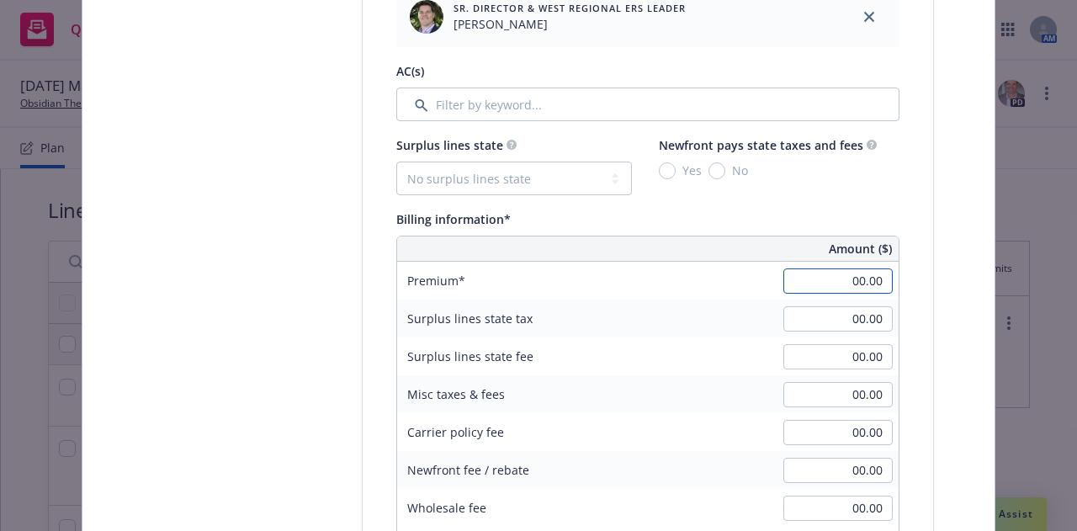
click at [830, 281] on input "00.00" at bounding box center [838, 280] width 109 height 25
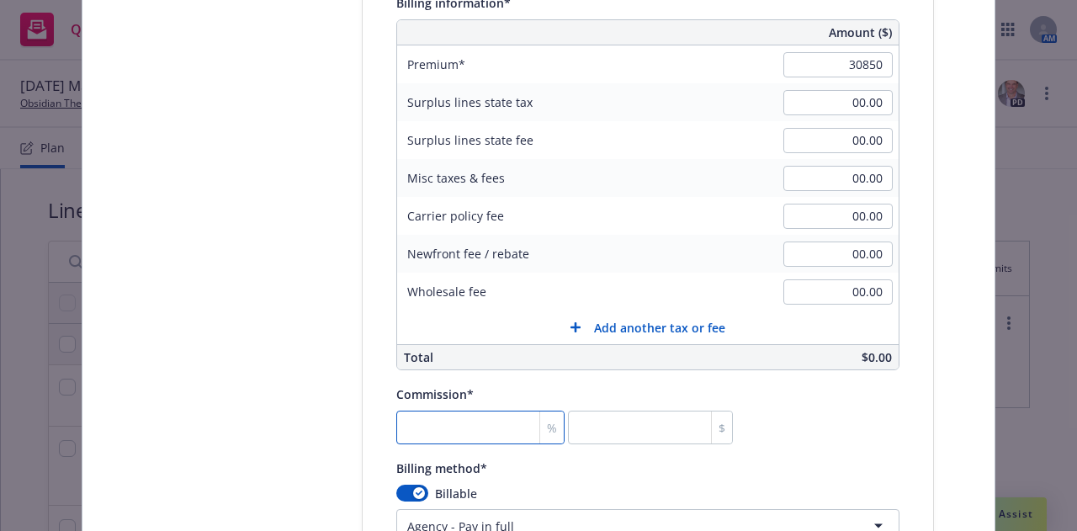
type input "30,850.00"
click at [444, 430] on input "number" at bounding box center [480, 428] width 168 height 34
type input "0"
click at [850, 61] on input "30,850.00" at bounding box center [838, 64] width 109 height 25
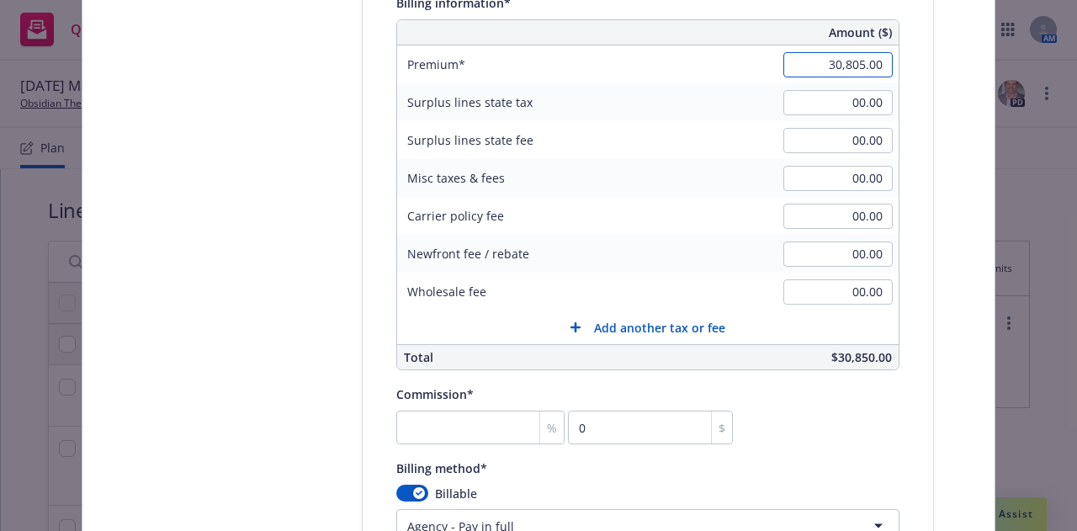
type input "30,805.00"
click at [465, 419] on input "number" at bounding box center [480, 428] width 168 height 34
type input "1"
type input "308.05"
type input "15"
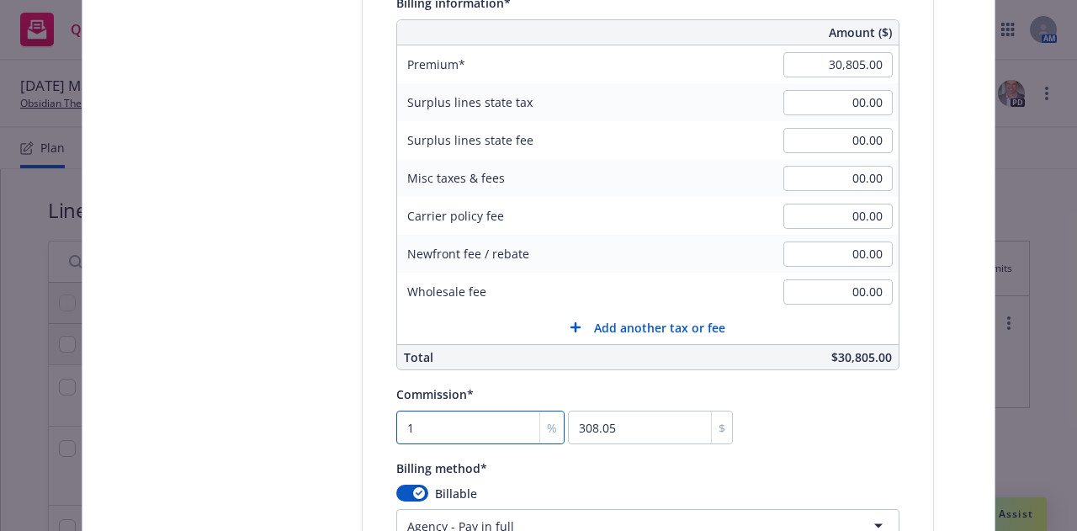
type input "4620.75"
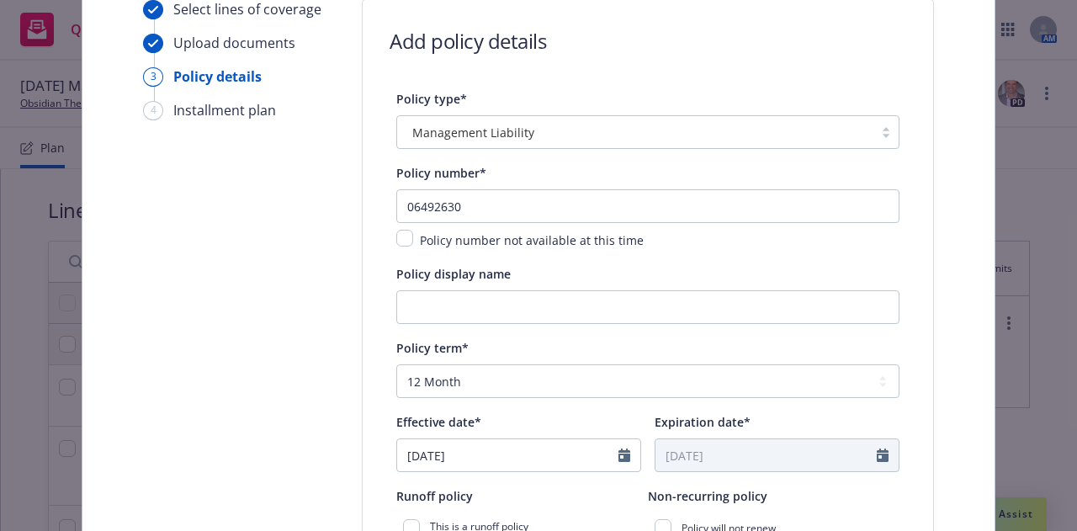
scroll to position [152, 0]
type input "15"
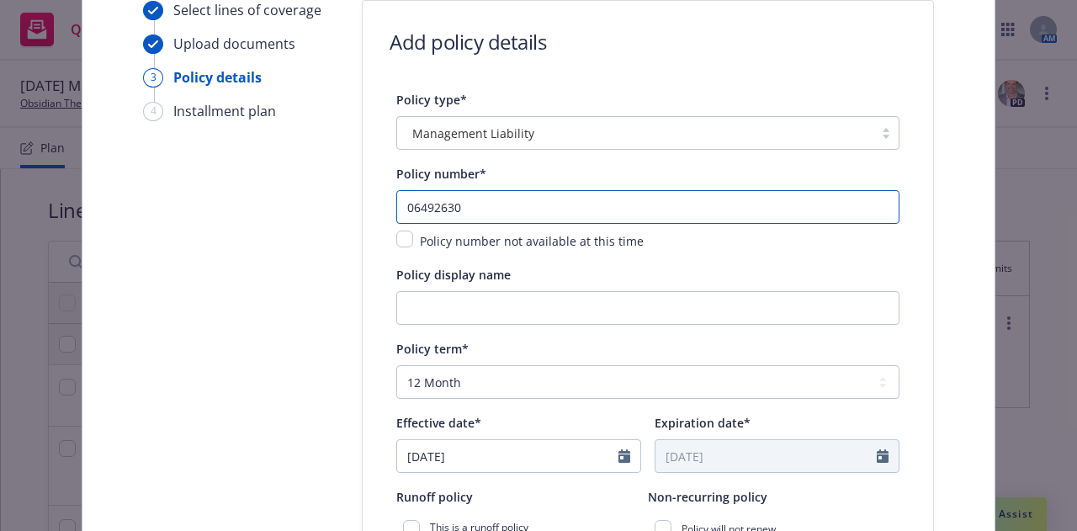
click at [401, 210] on input "06492630" at bounding box center [647, 207] width 503 height 34
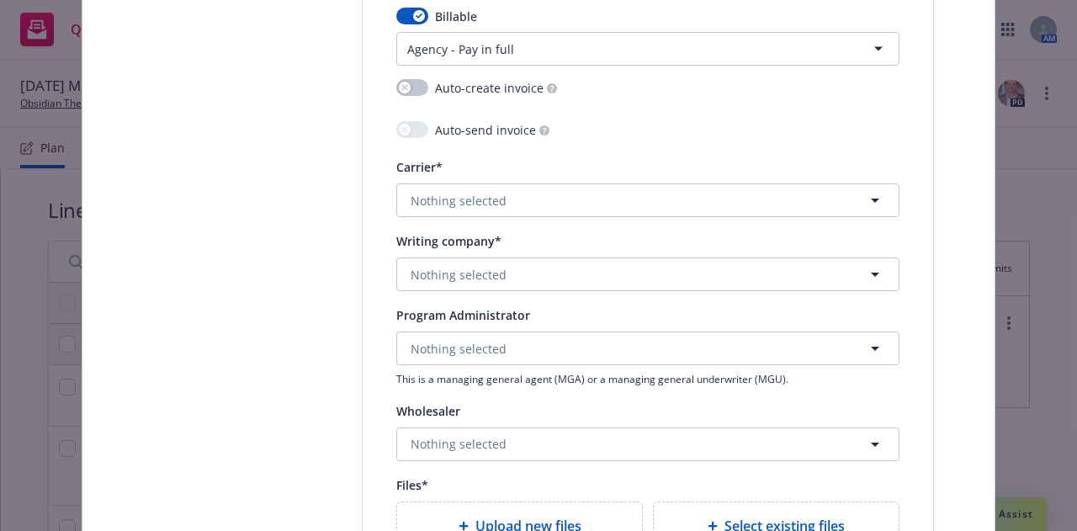
scroll to position [1633, 0]
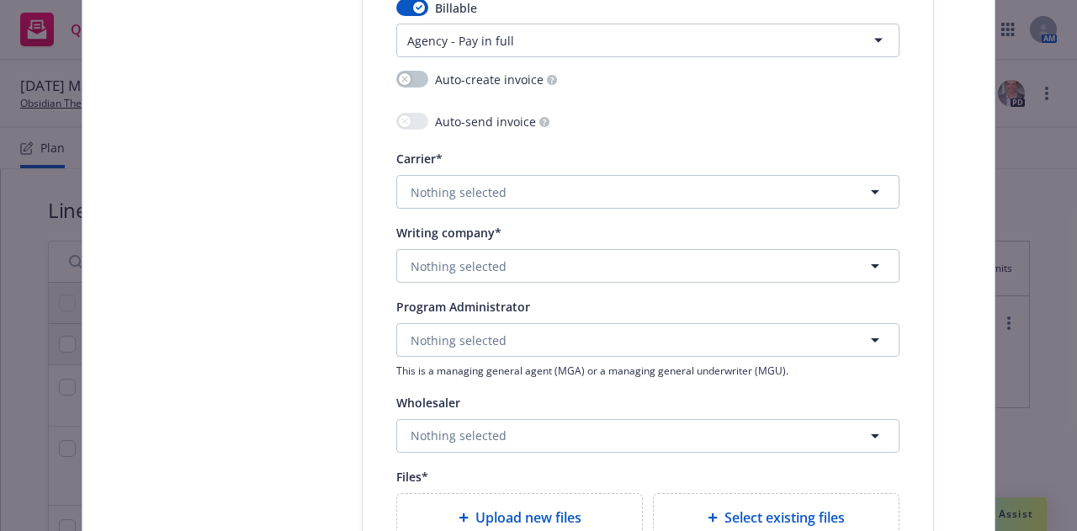
type input "J06492630"
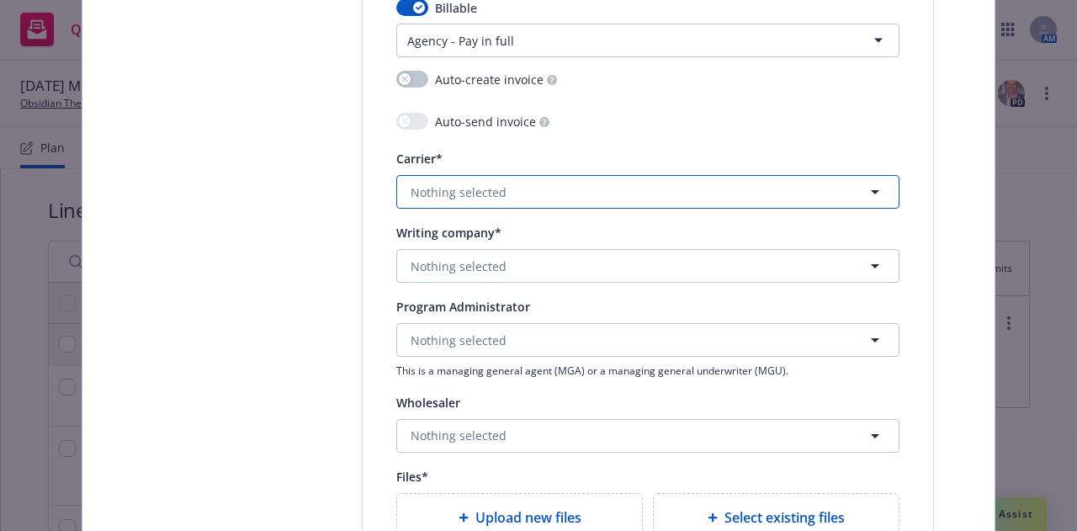
click at [598, 187] on button "Nothing selected" at bounding box center [647, 192] width 503 height 34
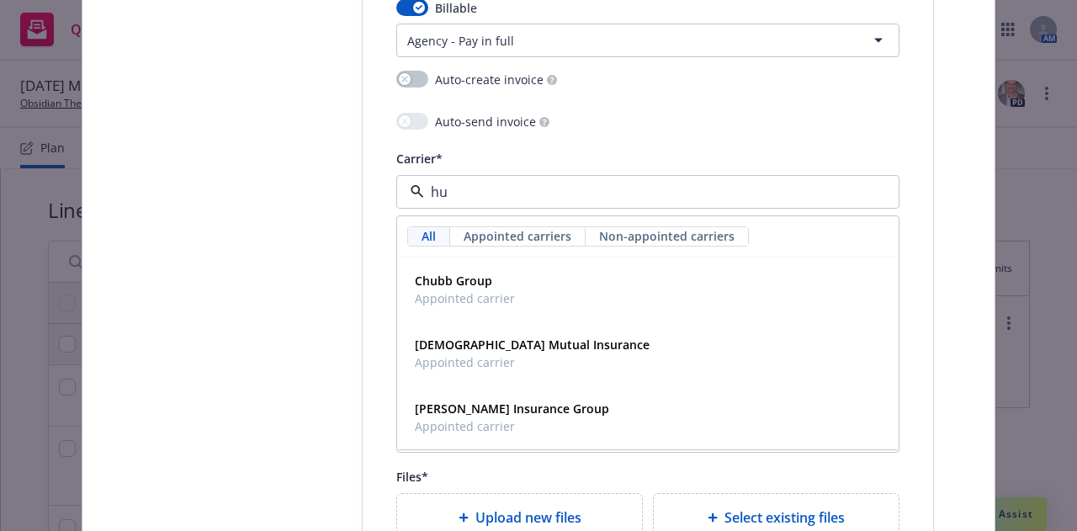
type input "h"
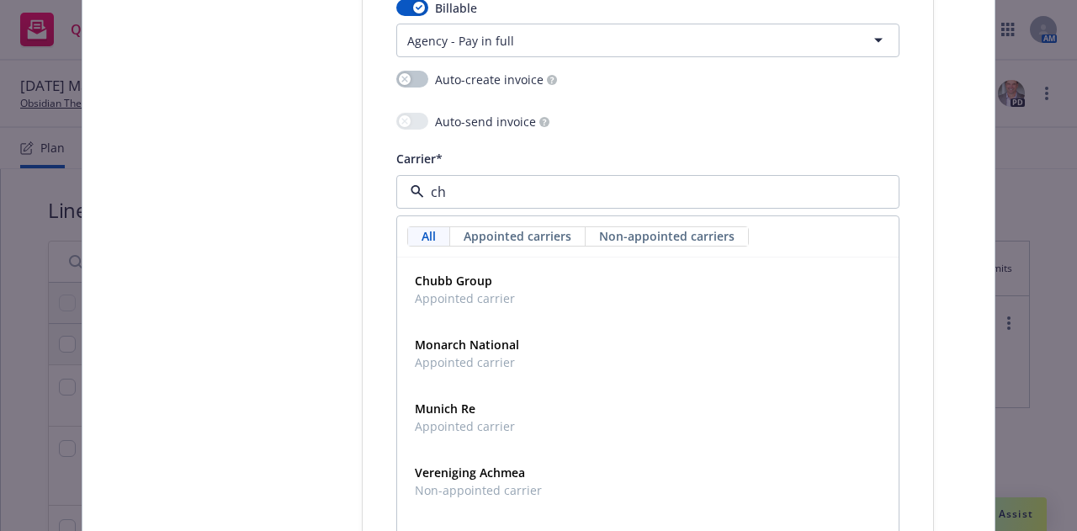
type input "chu"
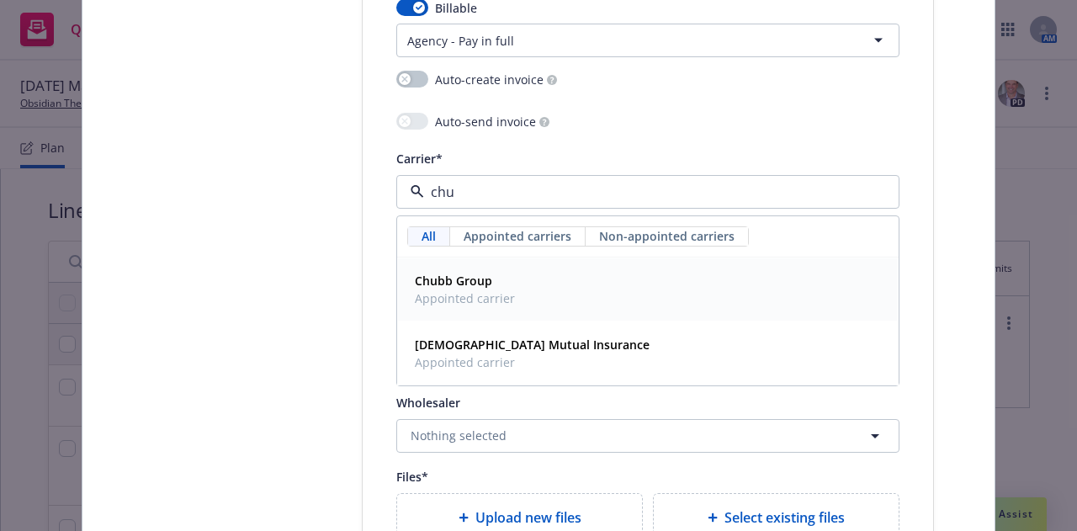
click at [481, 295] on span "Appointed carrier" at bounding box center [465, 299] width 100 height 18
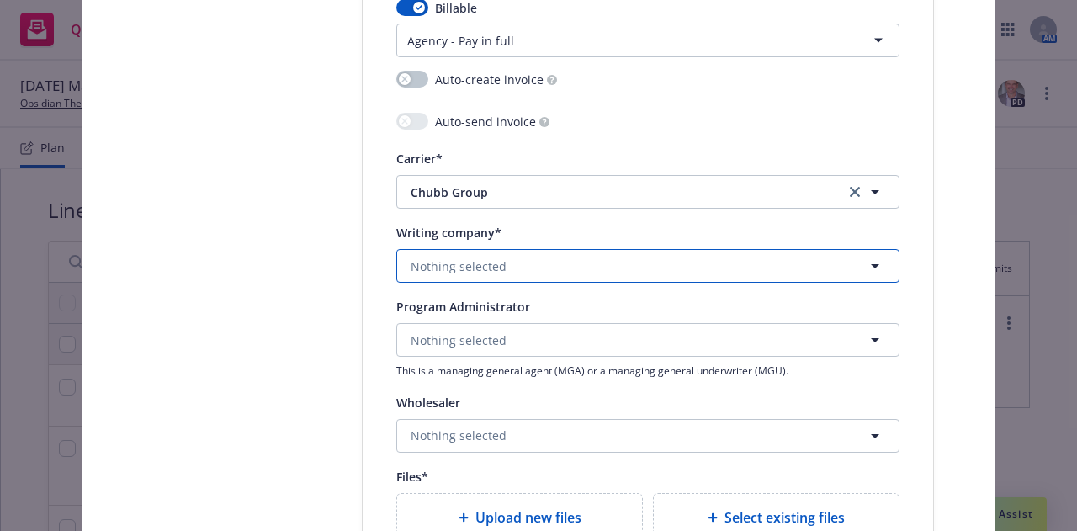
click at [476, 273] on span "Nothing selected" at bounding box center [459, 267] width 96 height 18
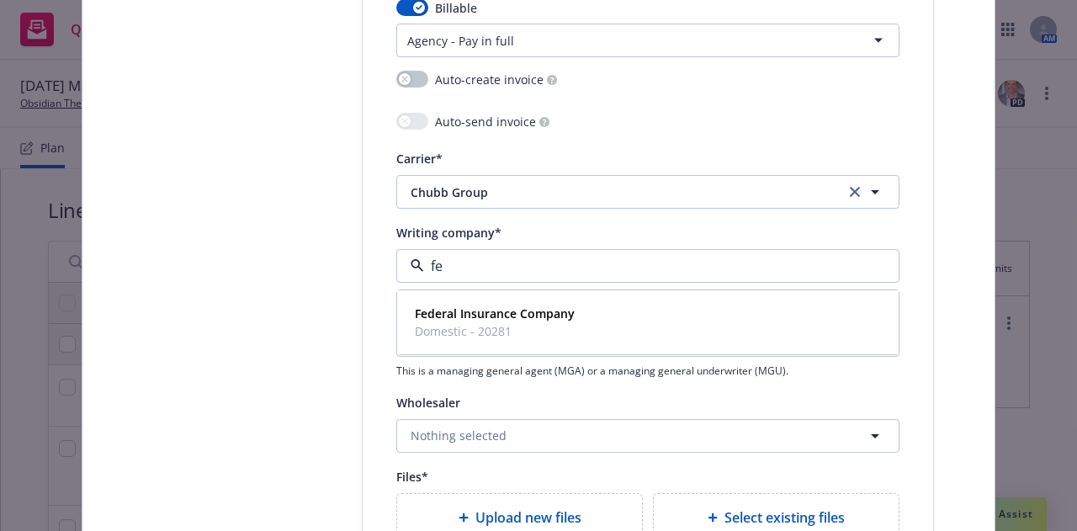
type input "fed"
click at [471, 325] on span "Domestic - 20281" at bounding box center [495, 331] width 160 height 18
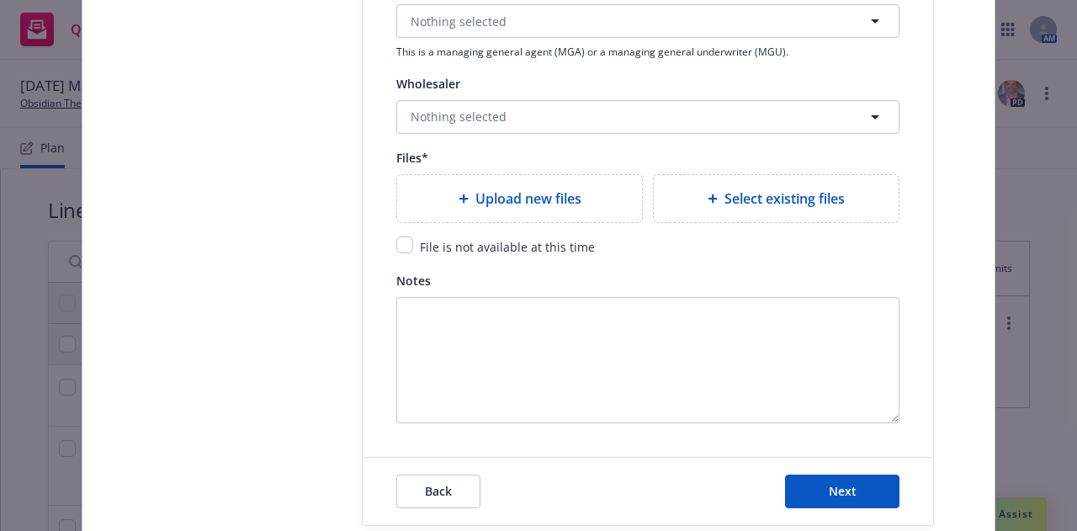
scroll to position [1970, 0]
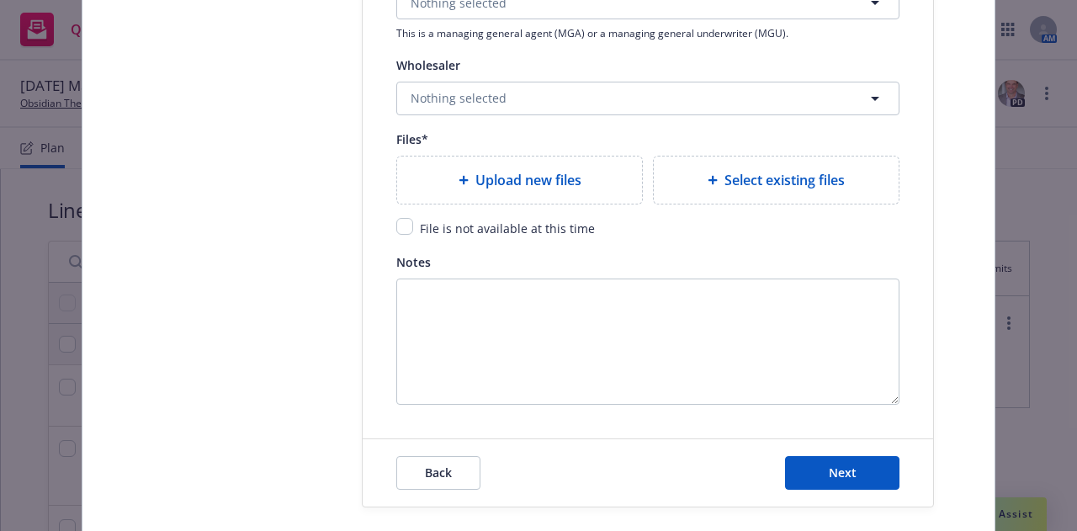
type textarea "x"
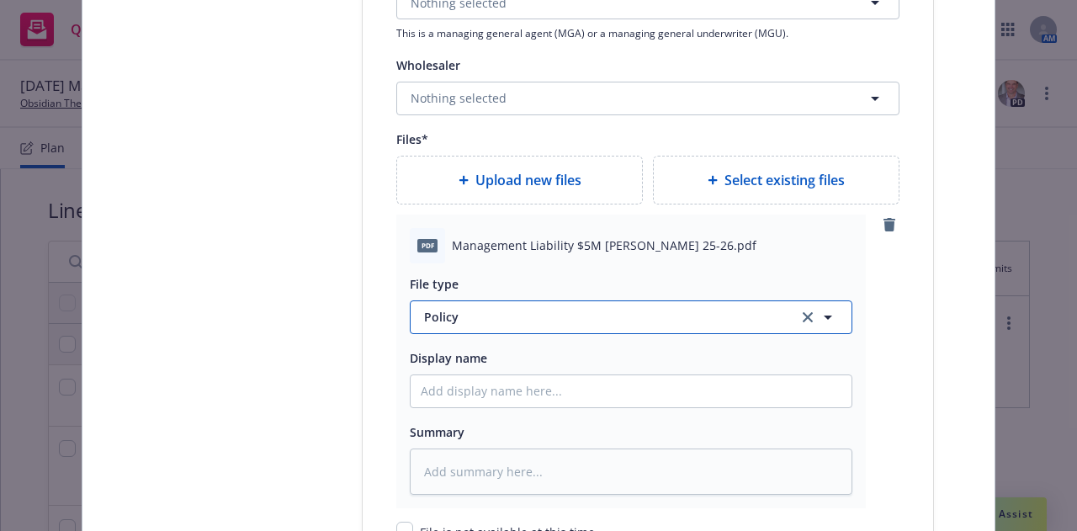
click at [474, 321] on span "Policy" at bounding box center [601, 317] width 354 height 18
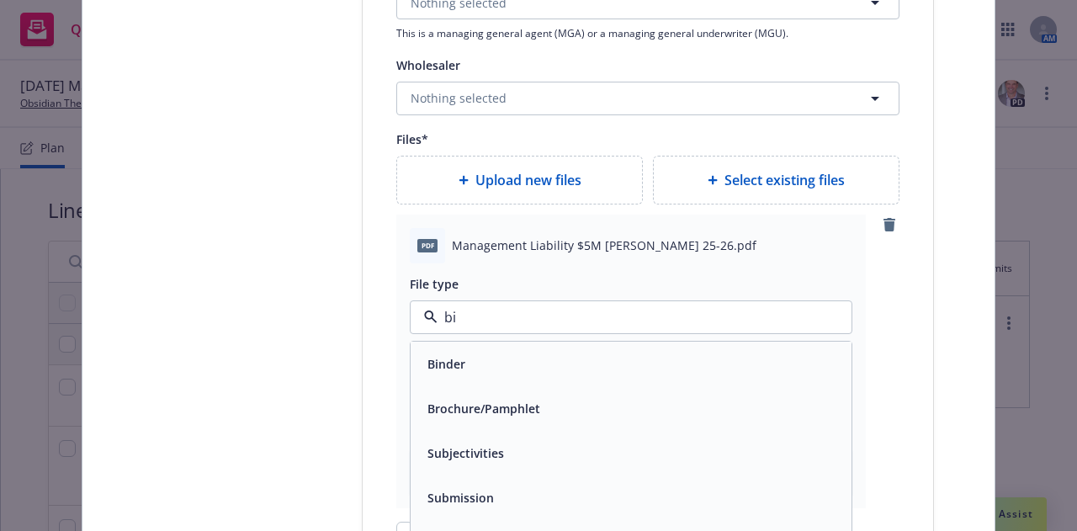
type input "bin"
click at [467, 359] on div "Binder" at bounding box center [631, 364] width 421 height 24
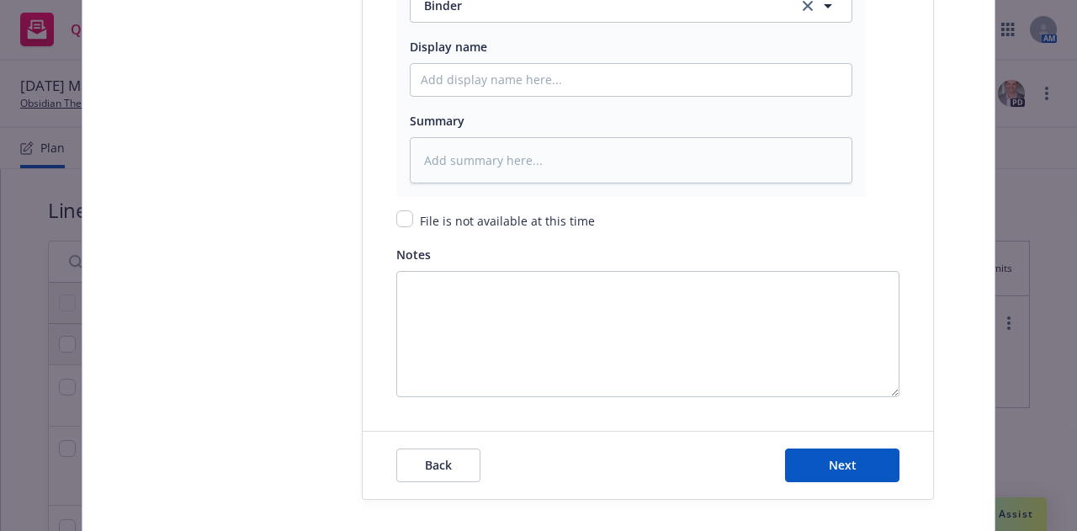
scroll to position [2283, 0]
click at [831, 475] on button "Next" at bounding box center [842, 465] width 114 height 34
type textarea "x"
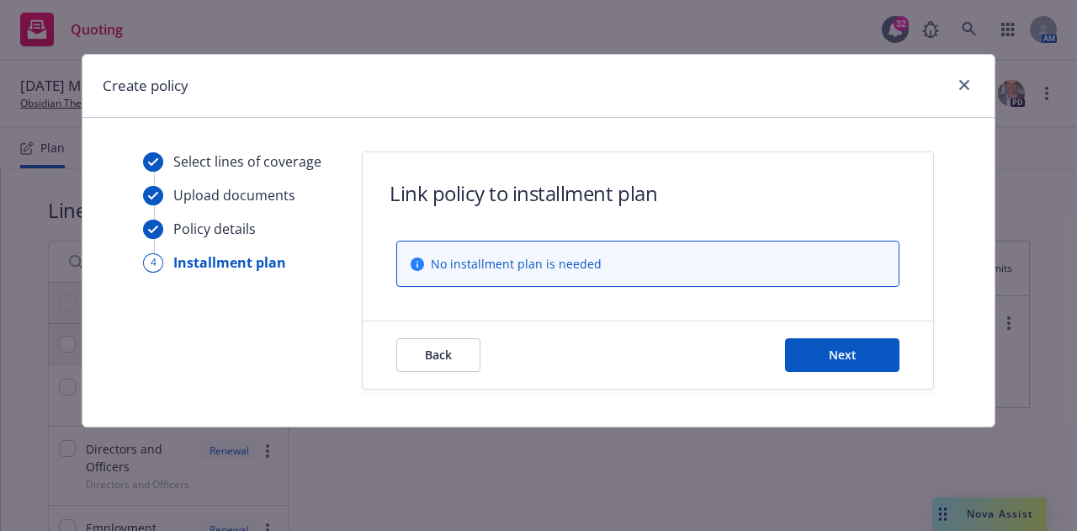
scroll to position [0, 0]
click at [875, 334] on div "Back Next" at bounding box center [648, 355] width 571 height 67
click at [852, 351] on span "Next" at bounding box center [843, 355] width 28 height 16
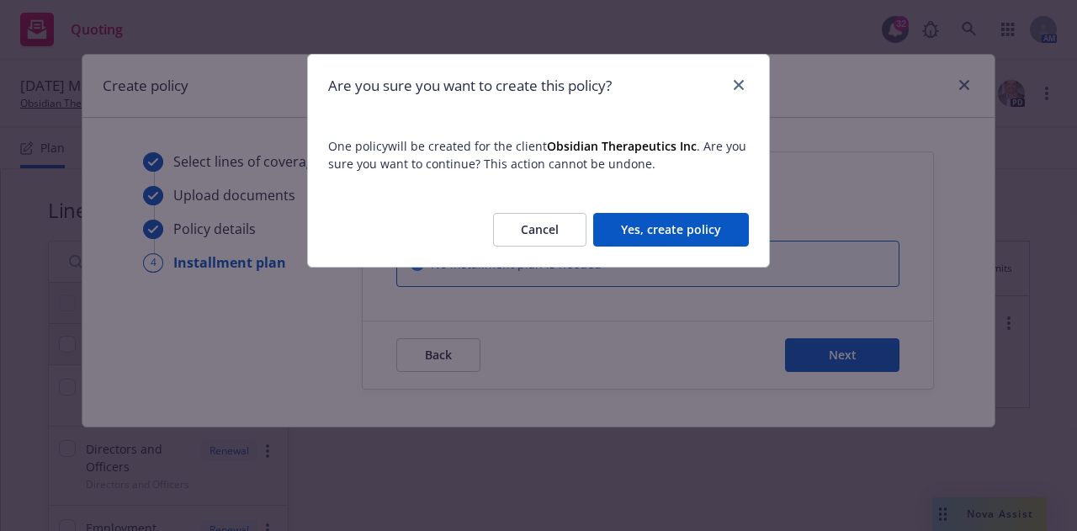
click at [700, 242] on button "Yes, create policy" at bounding box center [671, 230] width 156 height 34
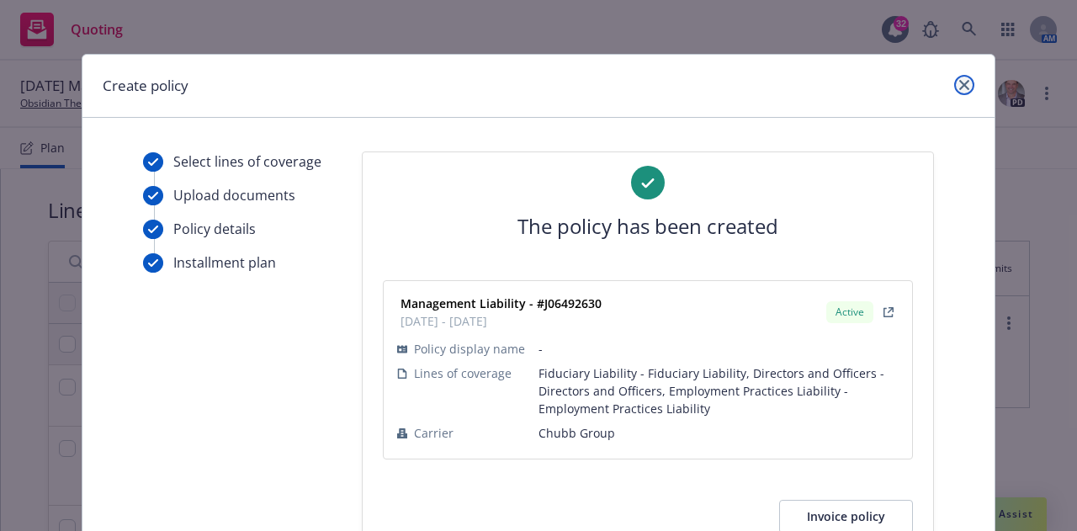
click at [958, 79] on link "close" at bounding box center [964, 85] width 20 height 20
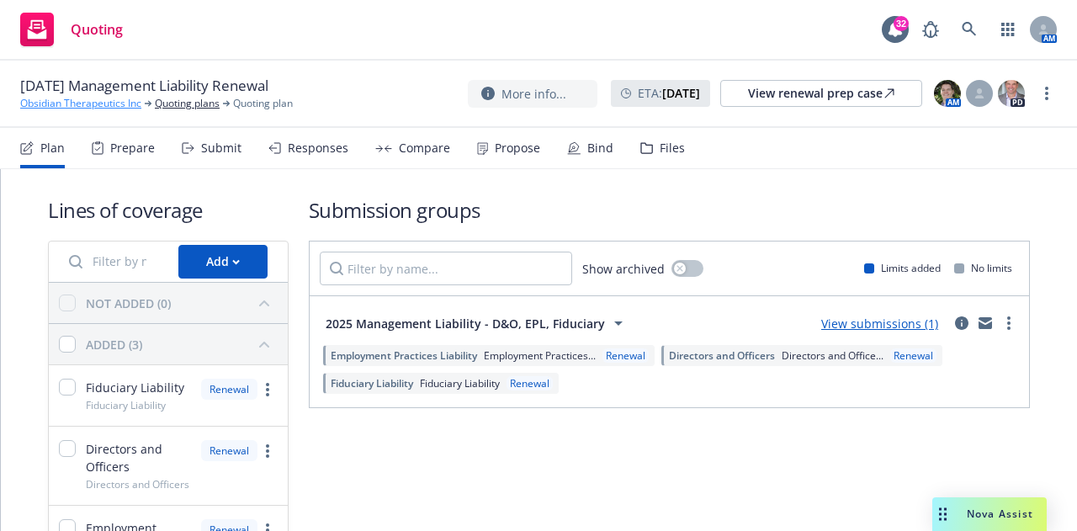
click at [91, 108] on link "Obsidian Therapeutics Inc" at bounding box center [80, 103] width 121 height 15
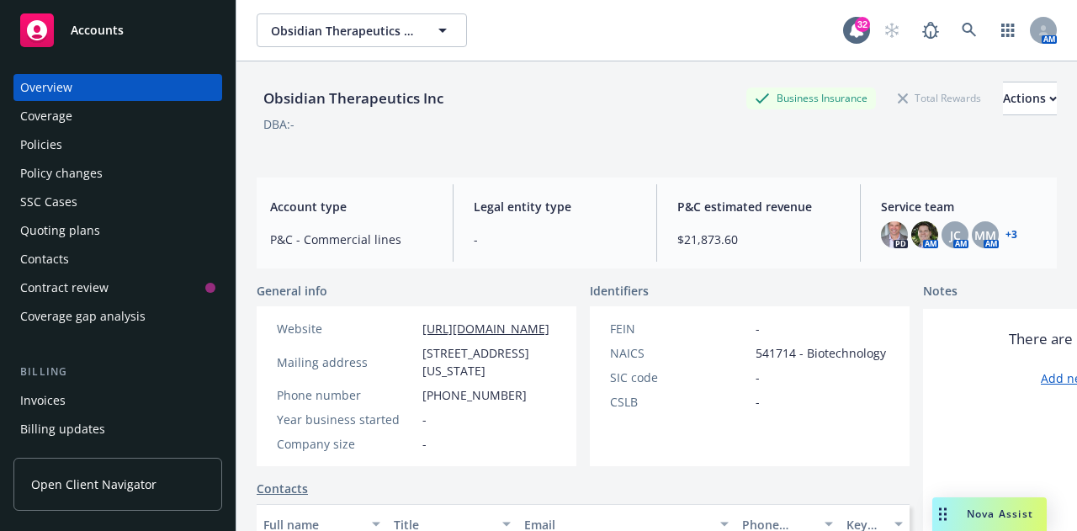
click at [95, 138] on div "Policies" at bounding box center [117, 144] width 195 height 27
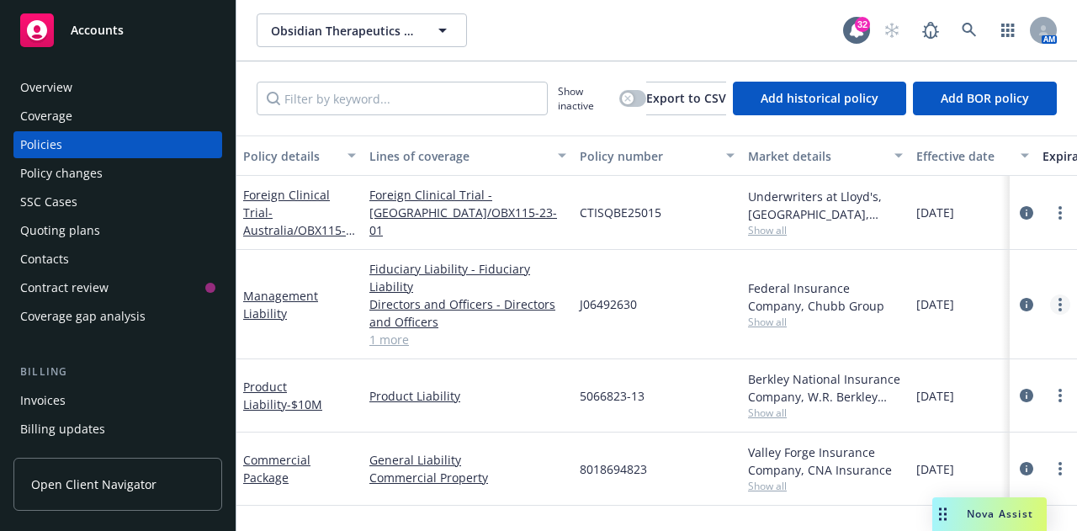
click at [1059, 300] on circle "more" at bounding box center [1060, 299] width 3 height 3
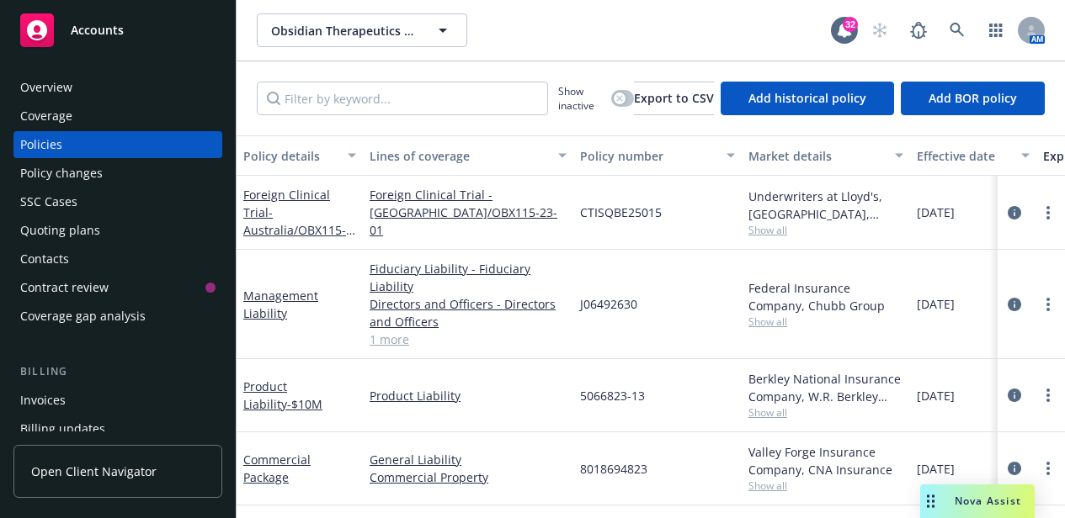
click at [398, 343] on link "1 more" at bounding box center [467, 340] width 197 height 18
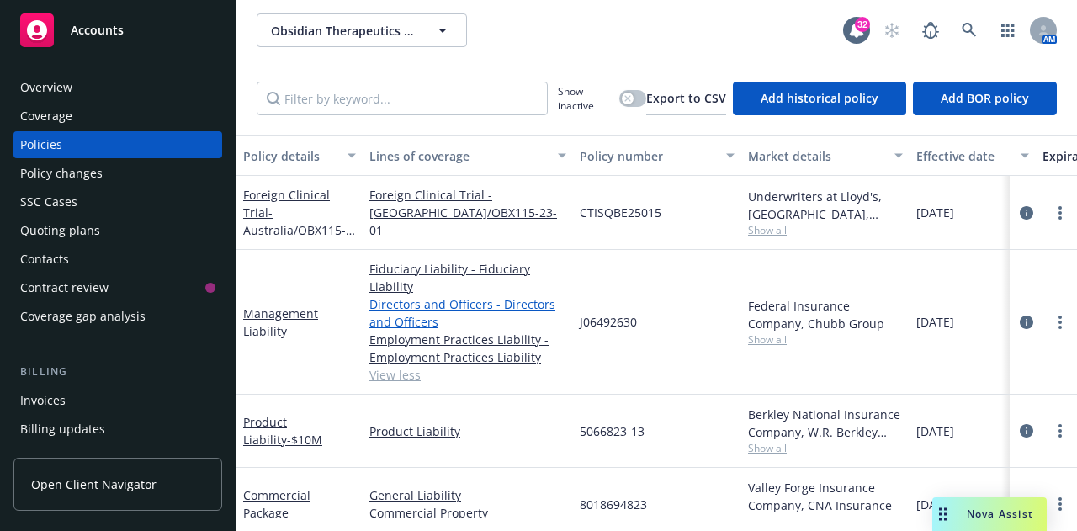
click at [423, 312] on link "Directors and Officers - Directors and Officers" at bounding box center [467, 312] width 197 height 35
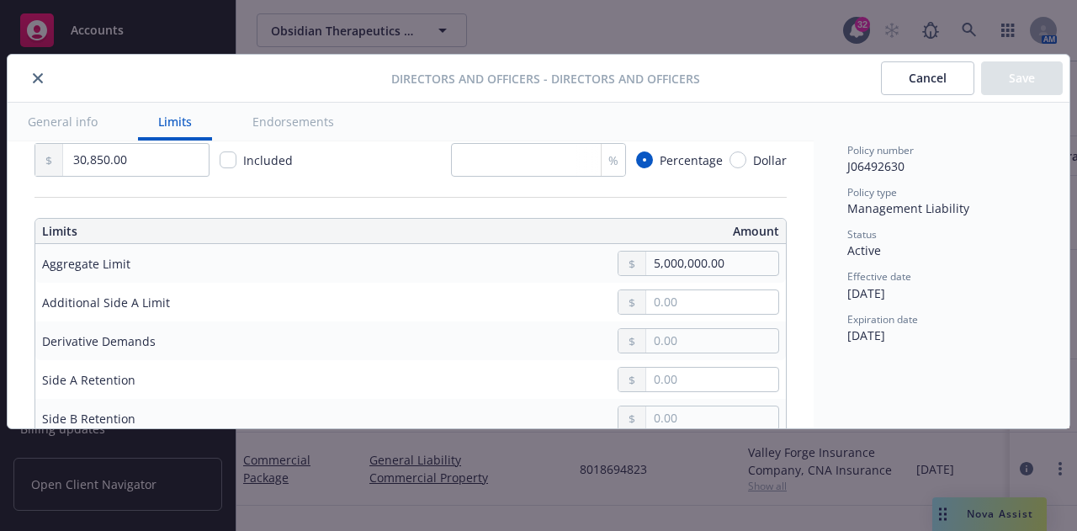
scroll to position [394, 0]
click at [101, 155] on input "30,850.00" at bounding box center [136, 159] width 146 height 32
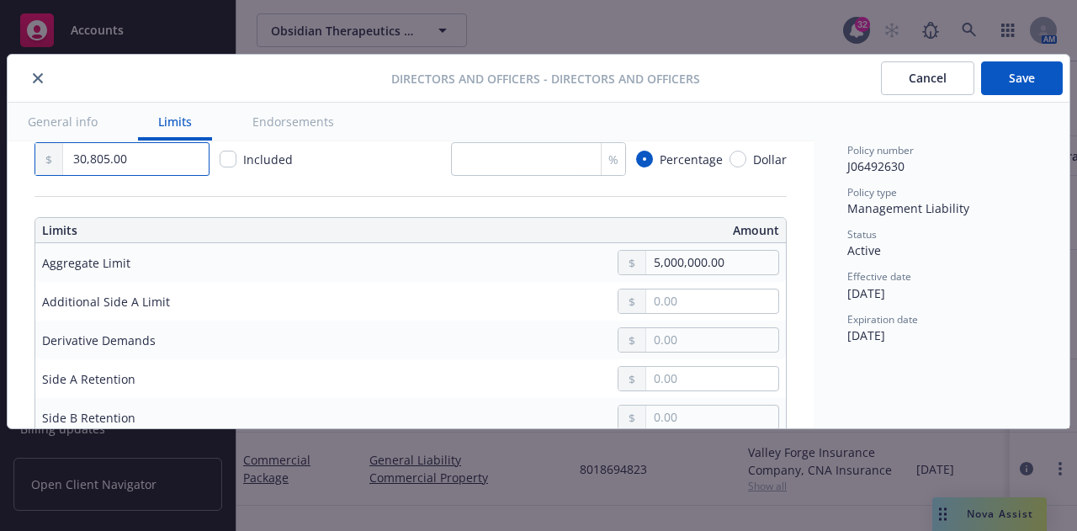
type input "30,805.00"
click at [1025, 82] on button "Save" at bounding box center [1022, 78] width 82 height 34
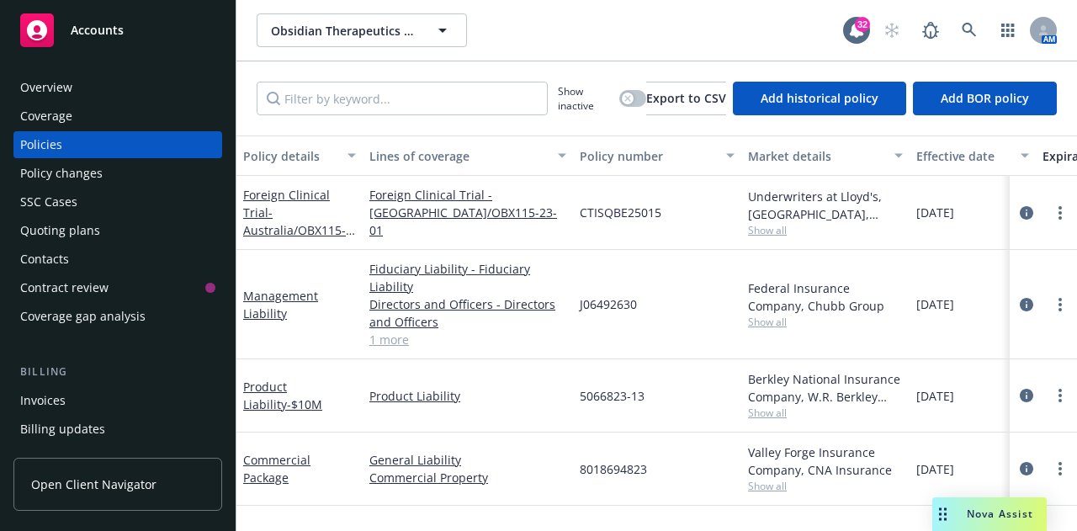
click at [37, 406] on div "Invoices" at bounding box center [42, 400] width 45 height 27
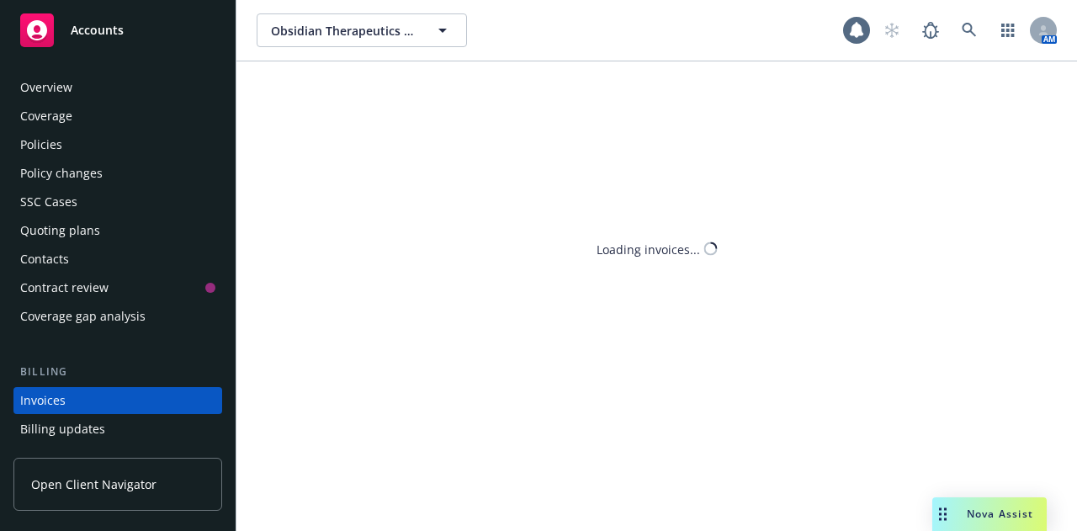
scroll to position [108, 0]
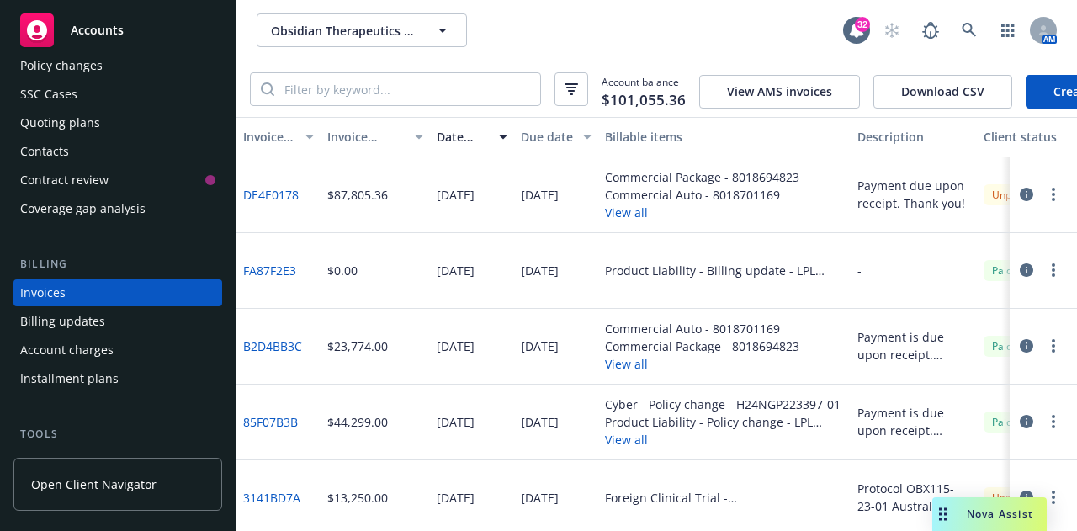
click at [1045, 78] on link "Create Invoice" at bounding box center [1094, 92] width 137 height 34
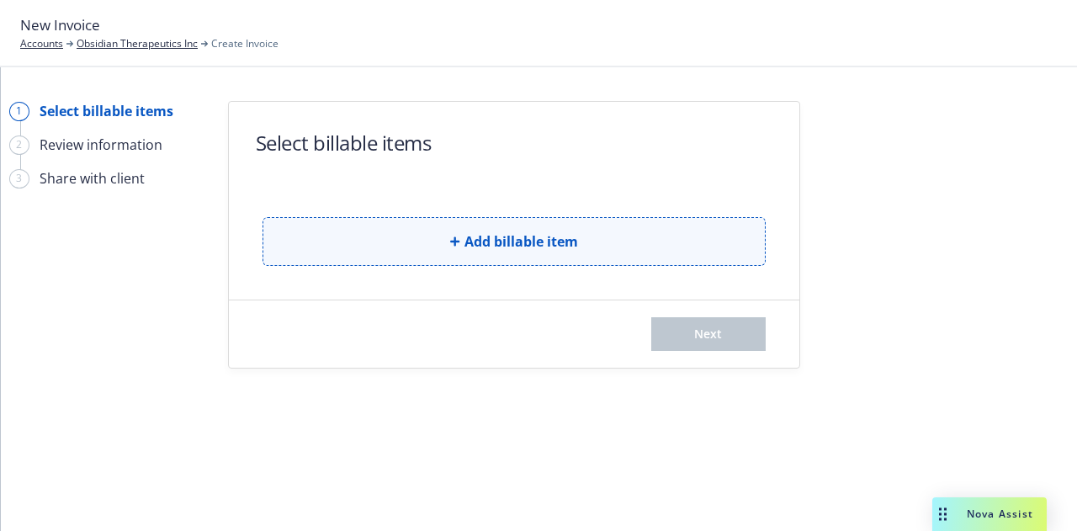
click at [488, 255] on button "Add billable item" at bounding box center [514, 241] width 503 height 49
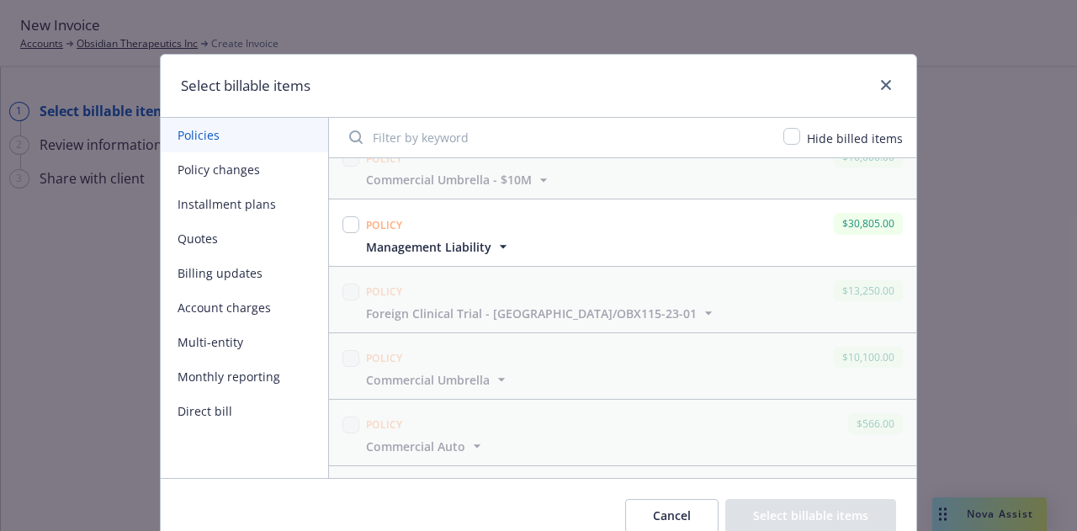
scroll to position [425, 0]
click at [343, 226] on input "checkbox" at bounding box center [351, 224] width 17 height 17
checkbox input "true"
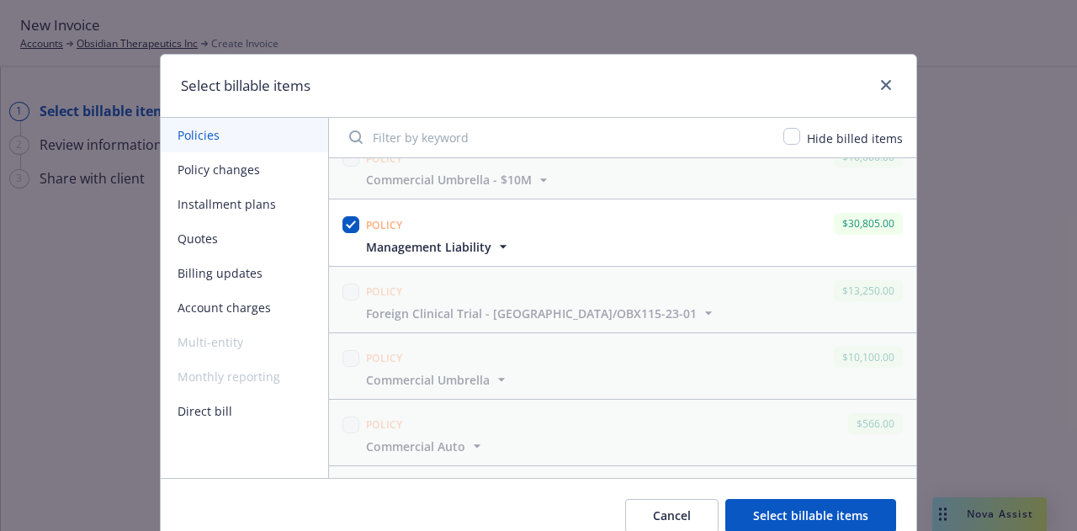
click at [809, 514] on button "Select billable items" at bounding box center [811, 516] width 171 height 34
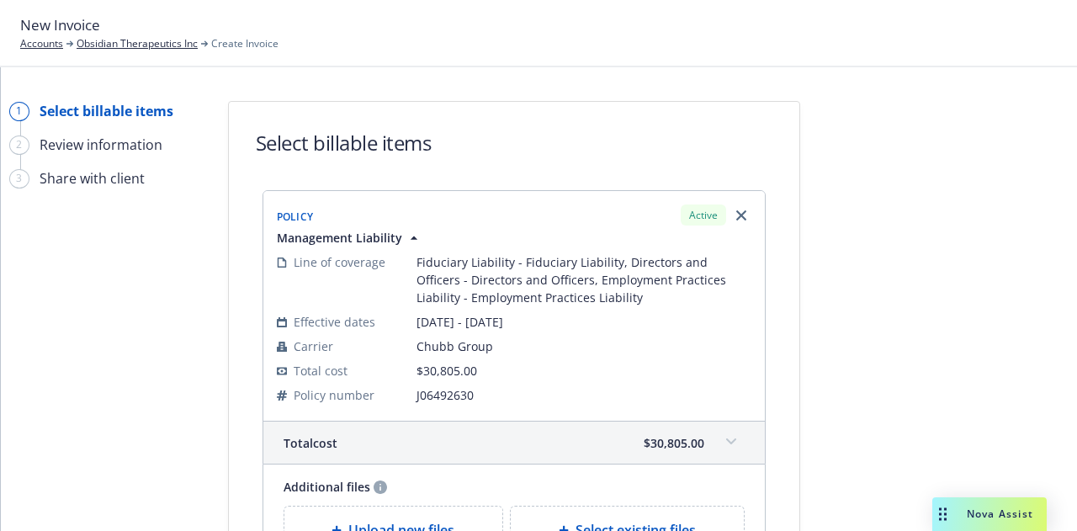
scroll to position [250, 0]
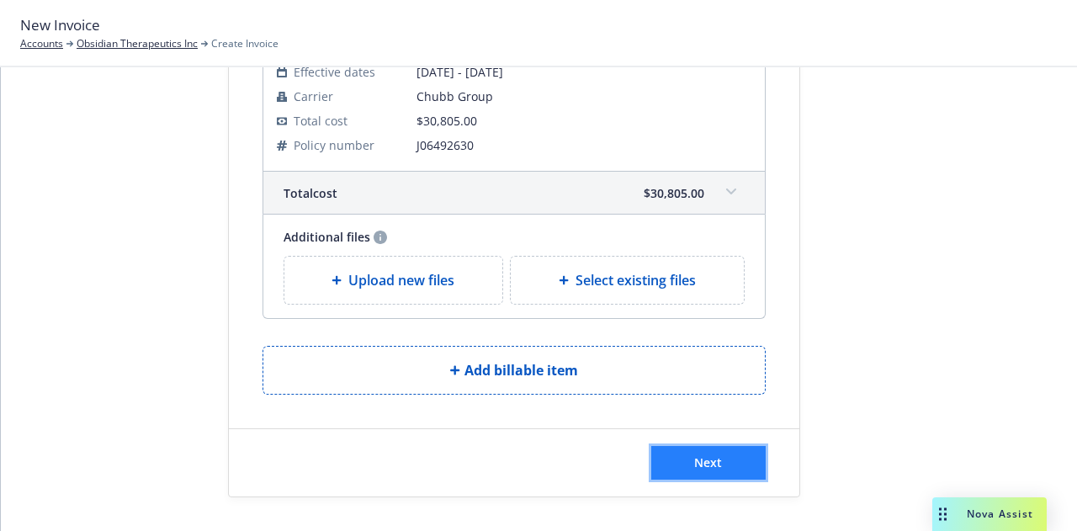
click at [715, 465] on span "Next" at bounding box center [708, 463] width 28 height 16
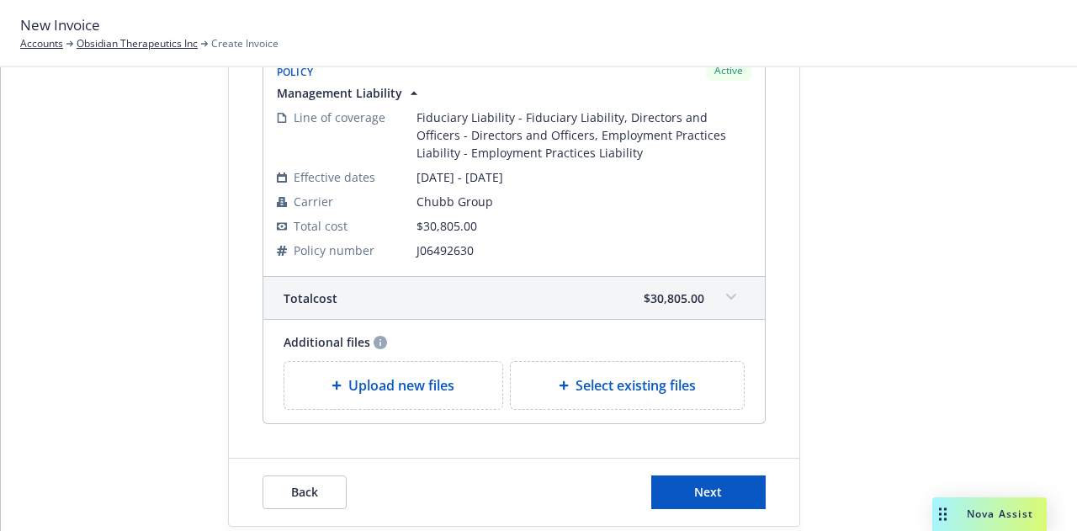
scroll to position [457, 0]
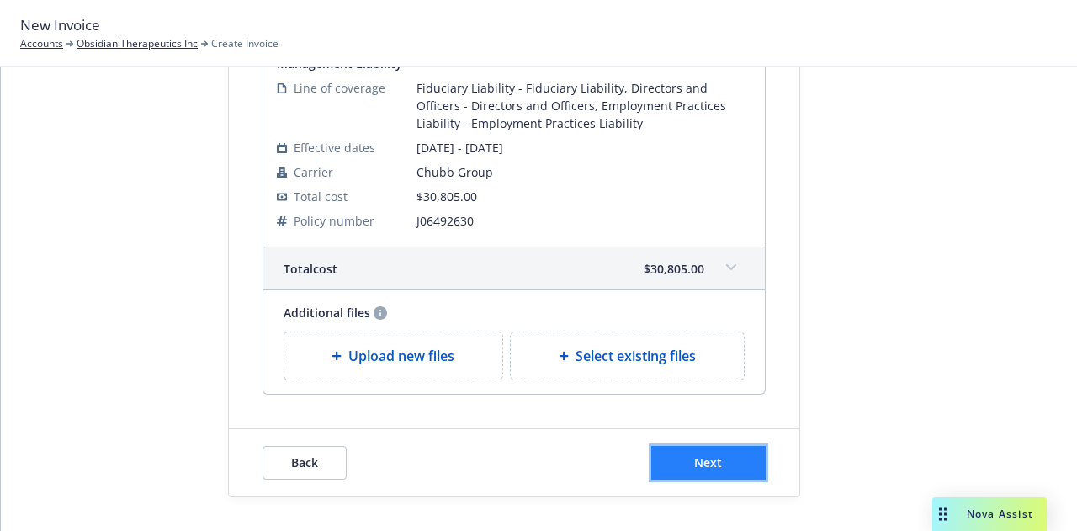
click at [700, 461] on span "Next" at bounding box center [708, 463] width 28 height 16
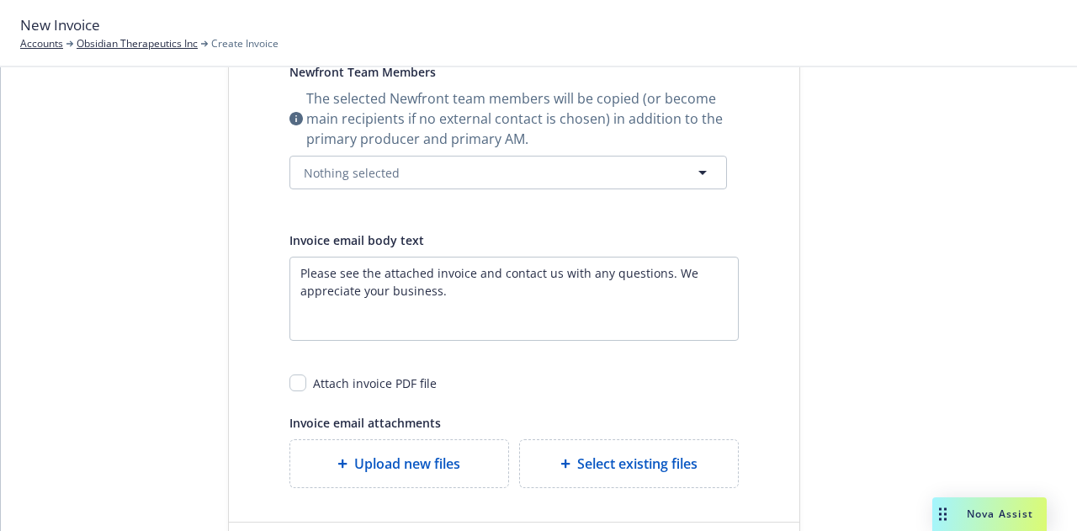
scroll to position [0, 0]
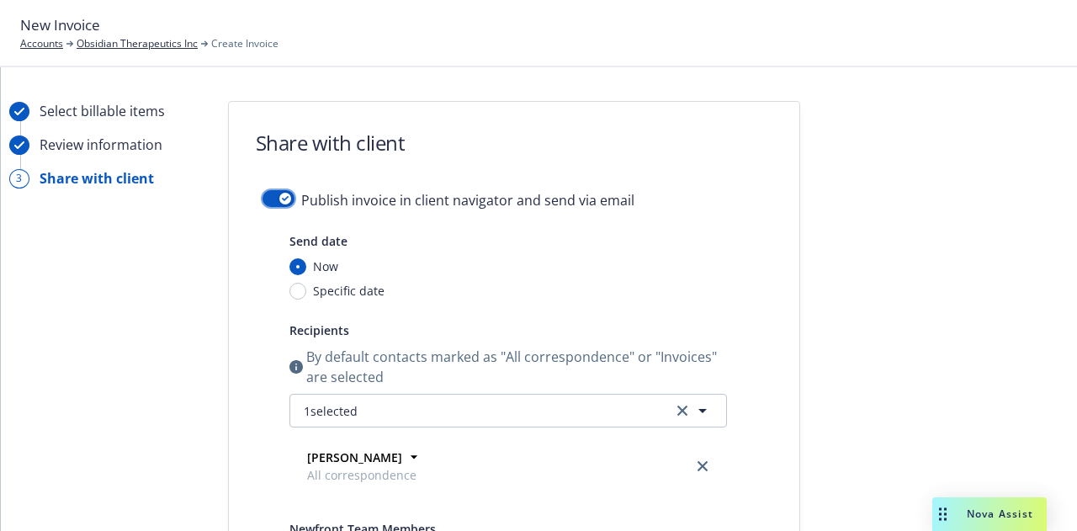
click at [286, 196] on button "button" at bounding box center [279, 198] width 32 height 17
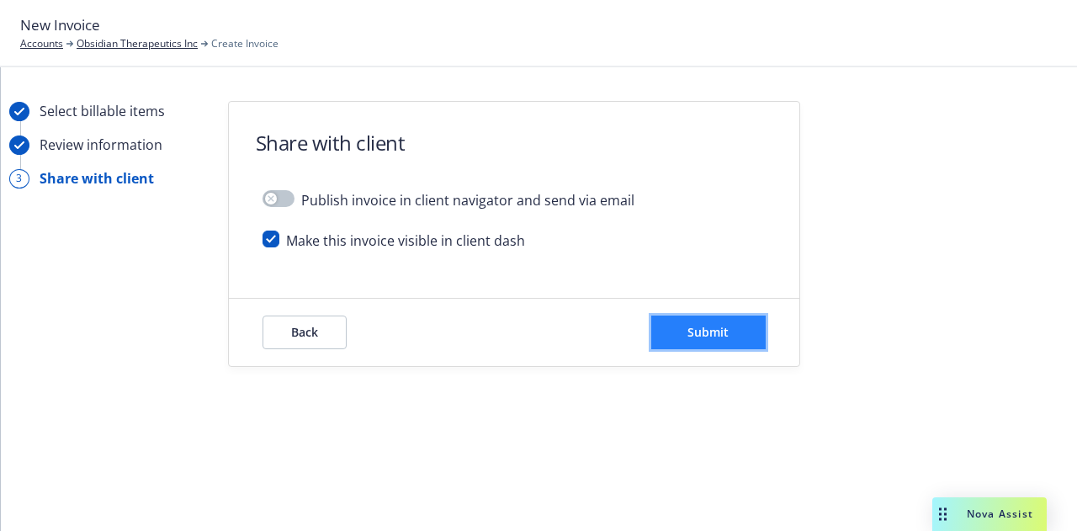
click at [716, 339] on span "Submit" at bounding box center [708, 332] width 41 height 16
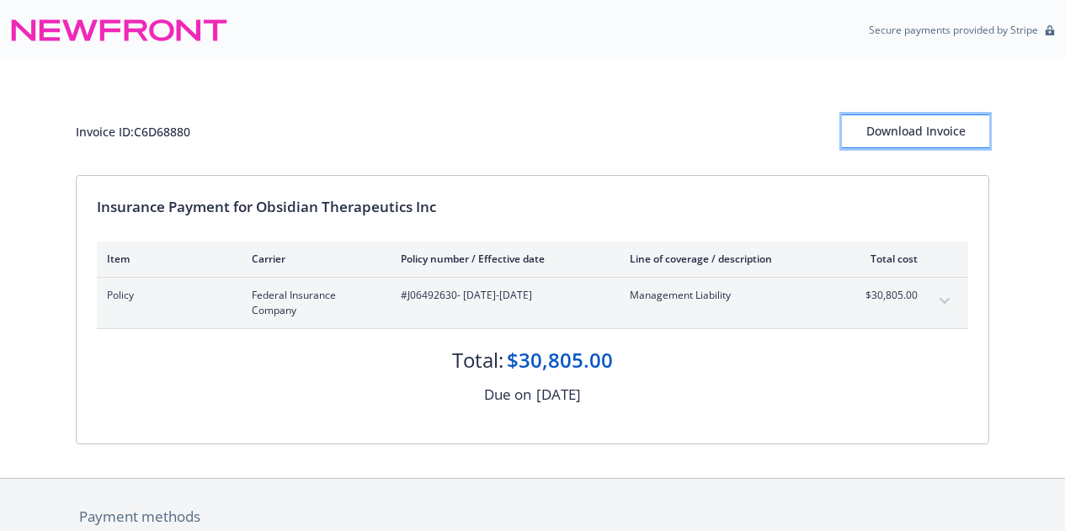
click at [901, 141] on div "Download Invoice" at bounding box center [915, 131] width 147 height 32
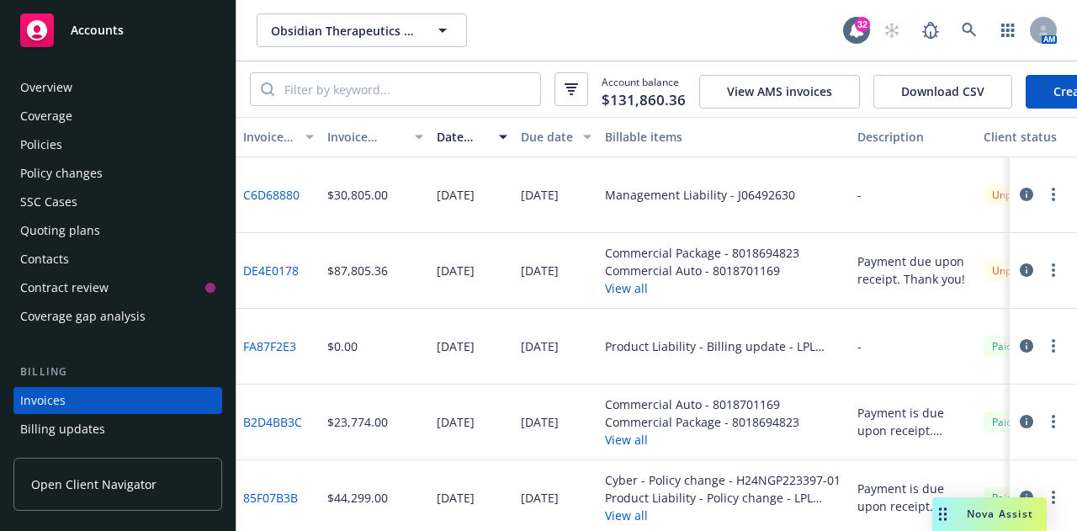
scroll to position [108, 0]
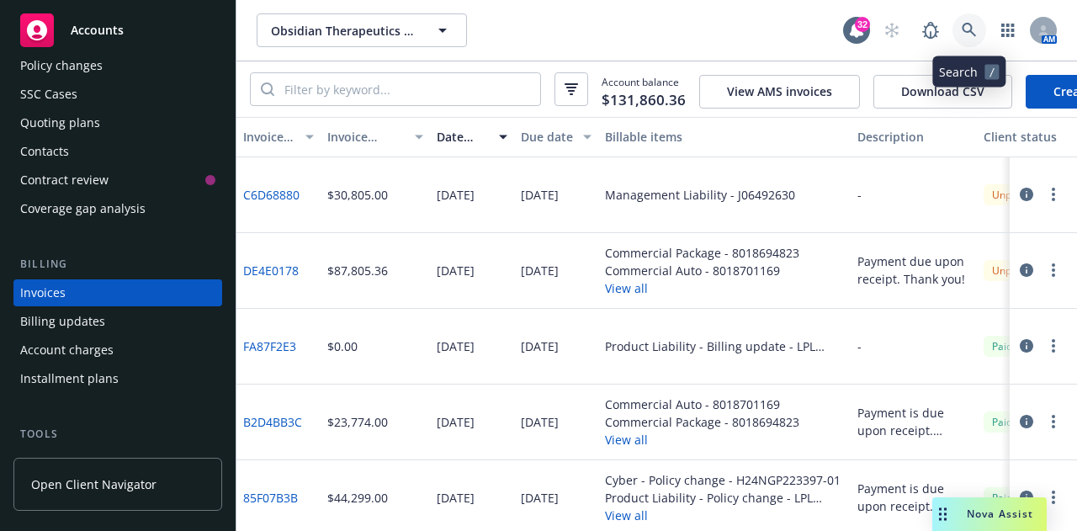
click at [970, 38] on link at bounding box center [970, 30] width 34 height 34
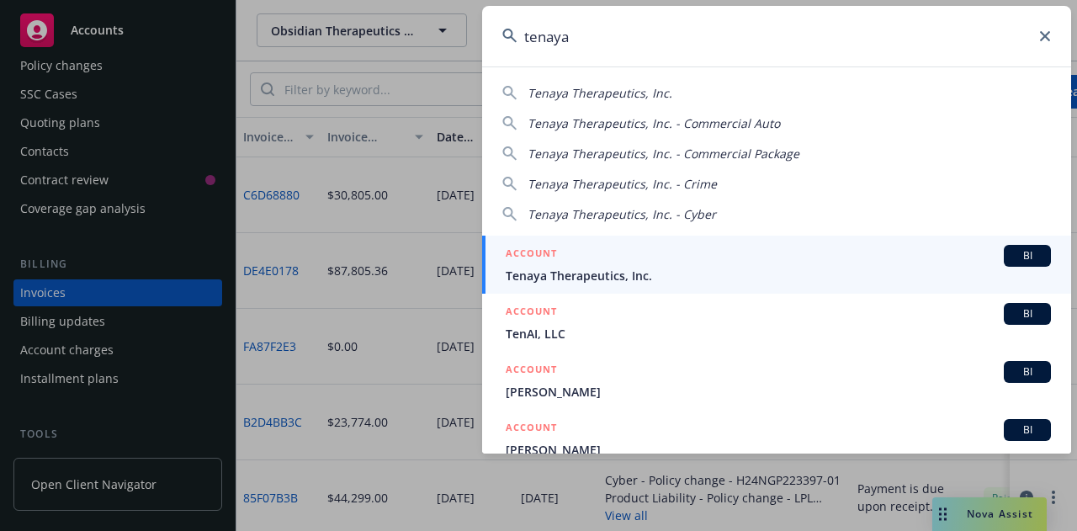
type input "tenaya"
click at [614, 283] on span "Tenaya Therapeutics, Inc." at bounding box center [778, 276] width 545 height 18
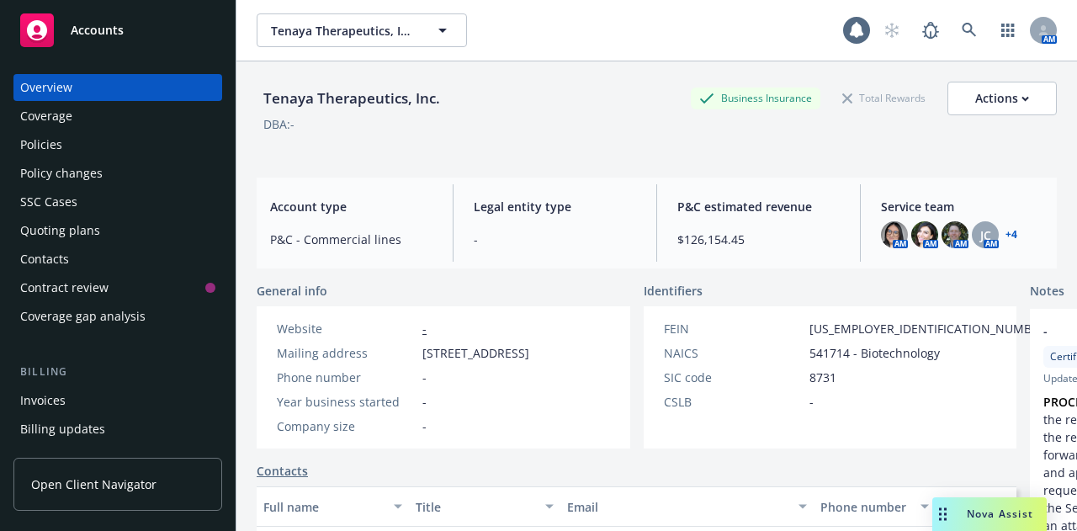
click at [109, 153] on div "Policies" at bounding box center [117, 144] width 195 height 27
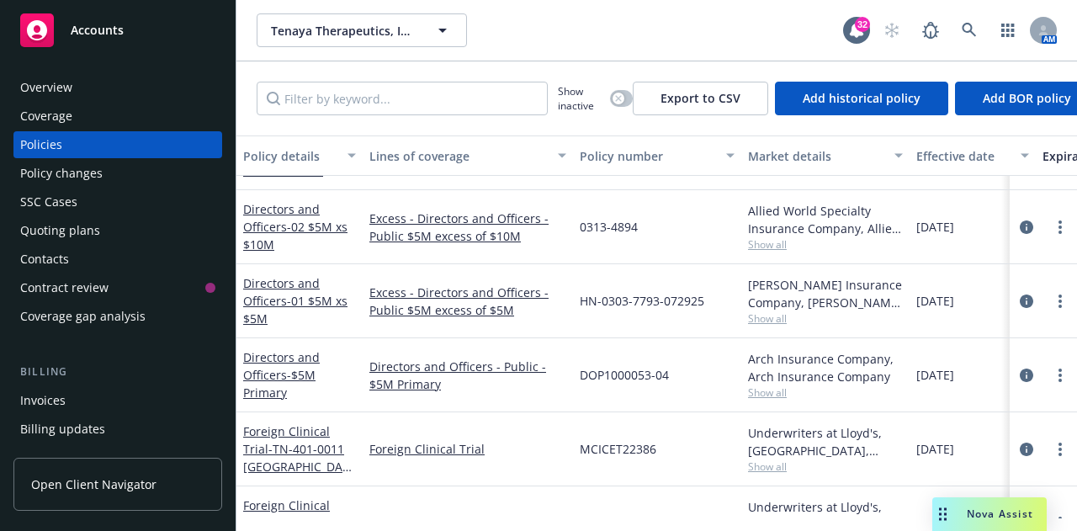
scroll to position [683, 0]
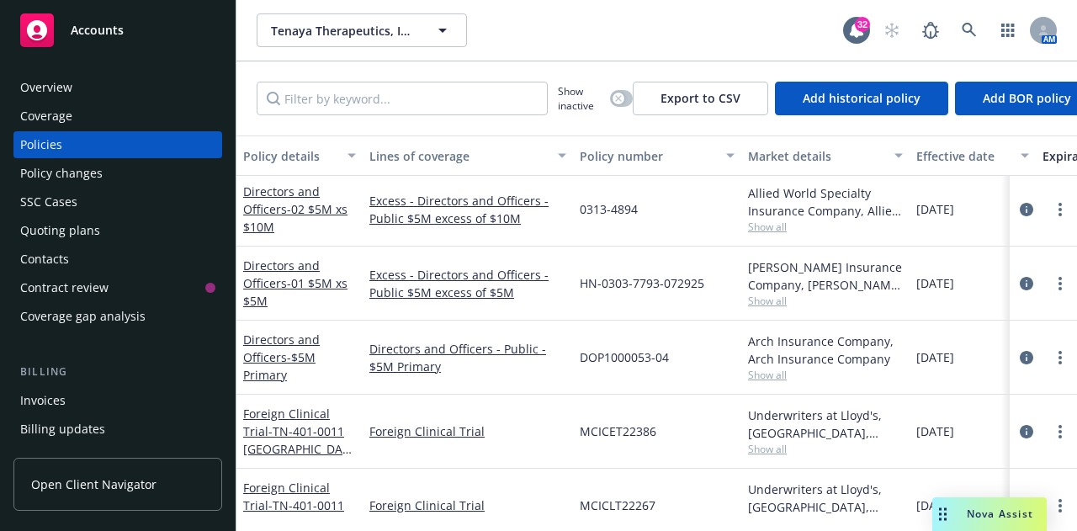
click at [94, 403] on div "Invoices" at bounding box center [117, 400] width 195 height 27
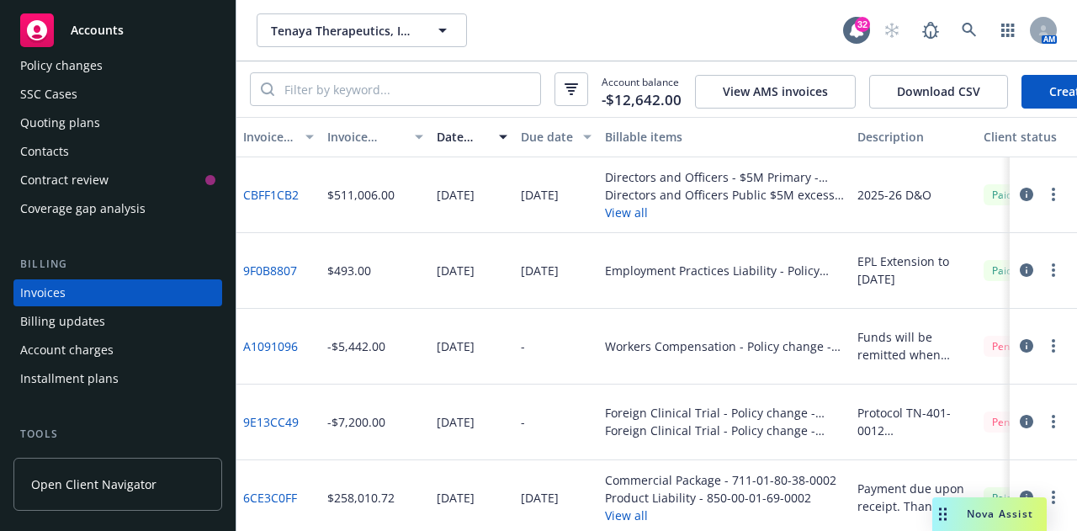
click at [72, 120] on div "Quoting plans" at bounding box center [60, 122] width 80 height 27
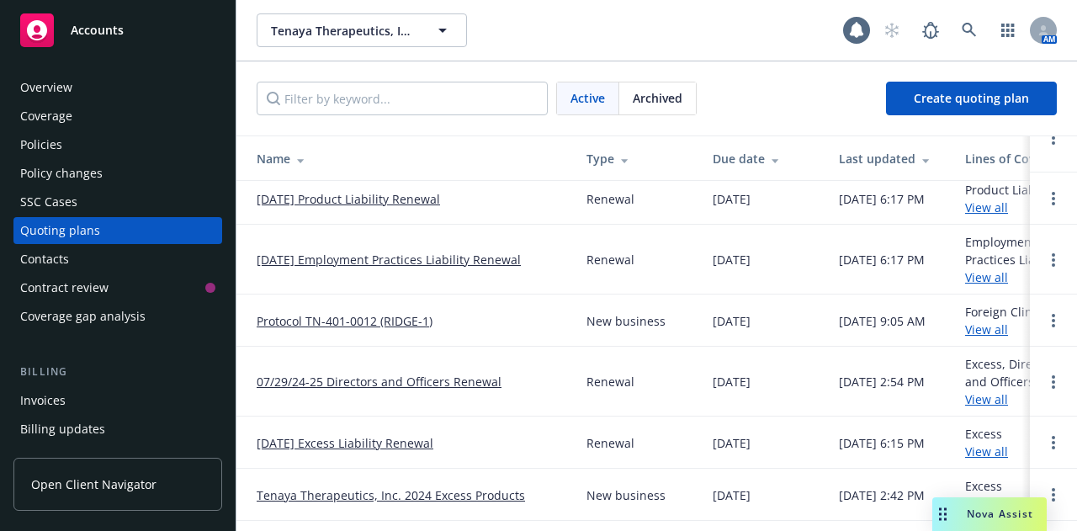
scroll to position [173, 0]
